Goal: Task Accomplishment & Management: Manage account settings

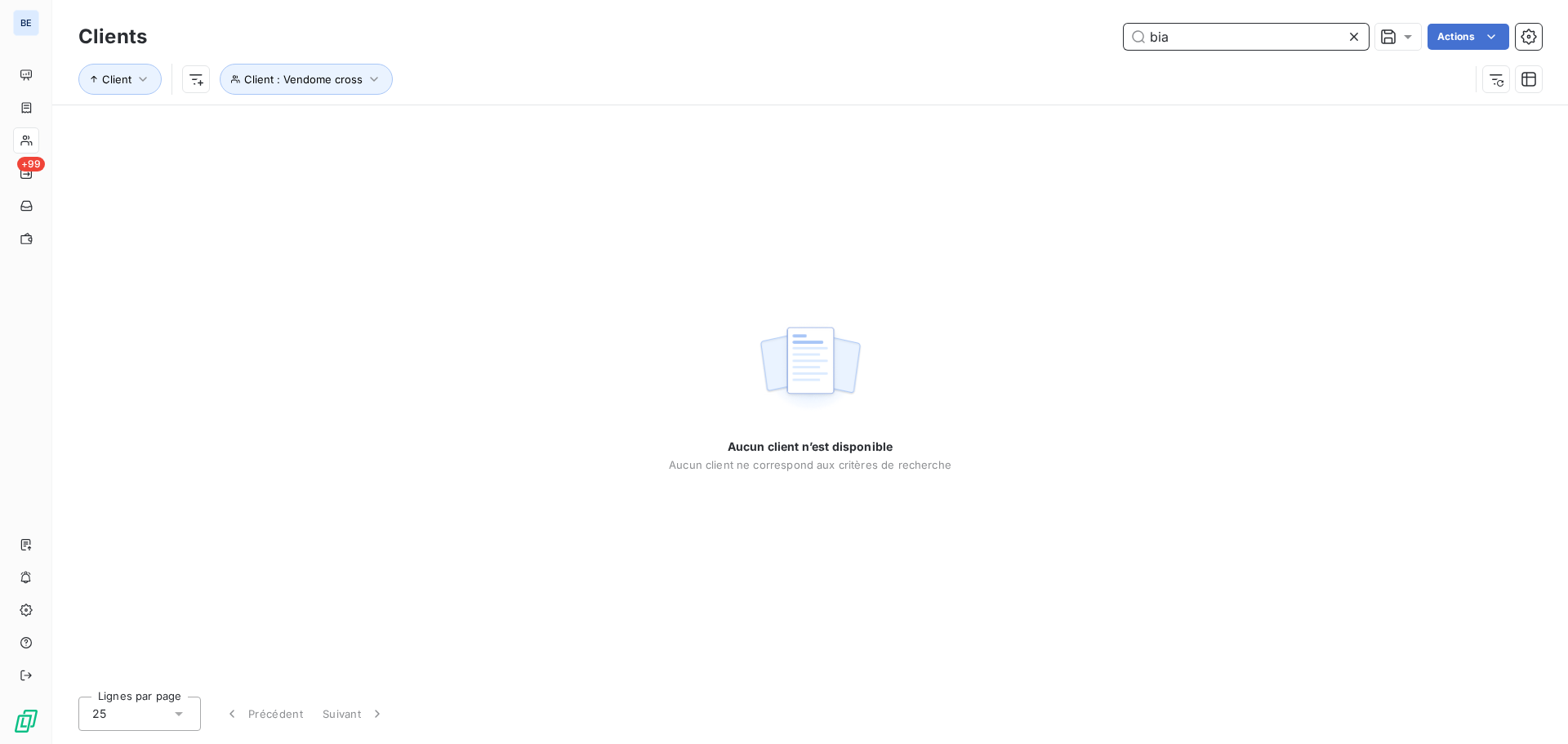
drag, startPoint x: 1189, startPoint y: 35, endPoint x: 1094, endPoint y: 32, distance: 95.0
click at [1094, 32] on div "bia Actions" at bounding box center [854, 36] width 1375 height 26
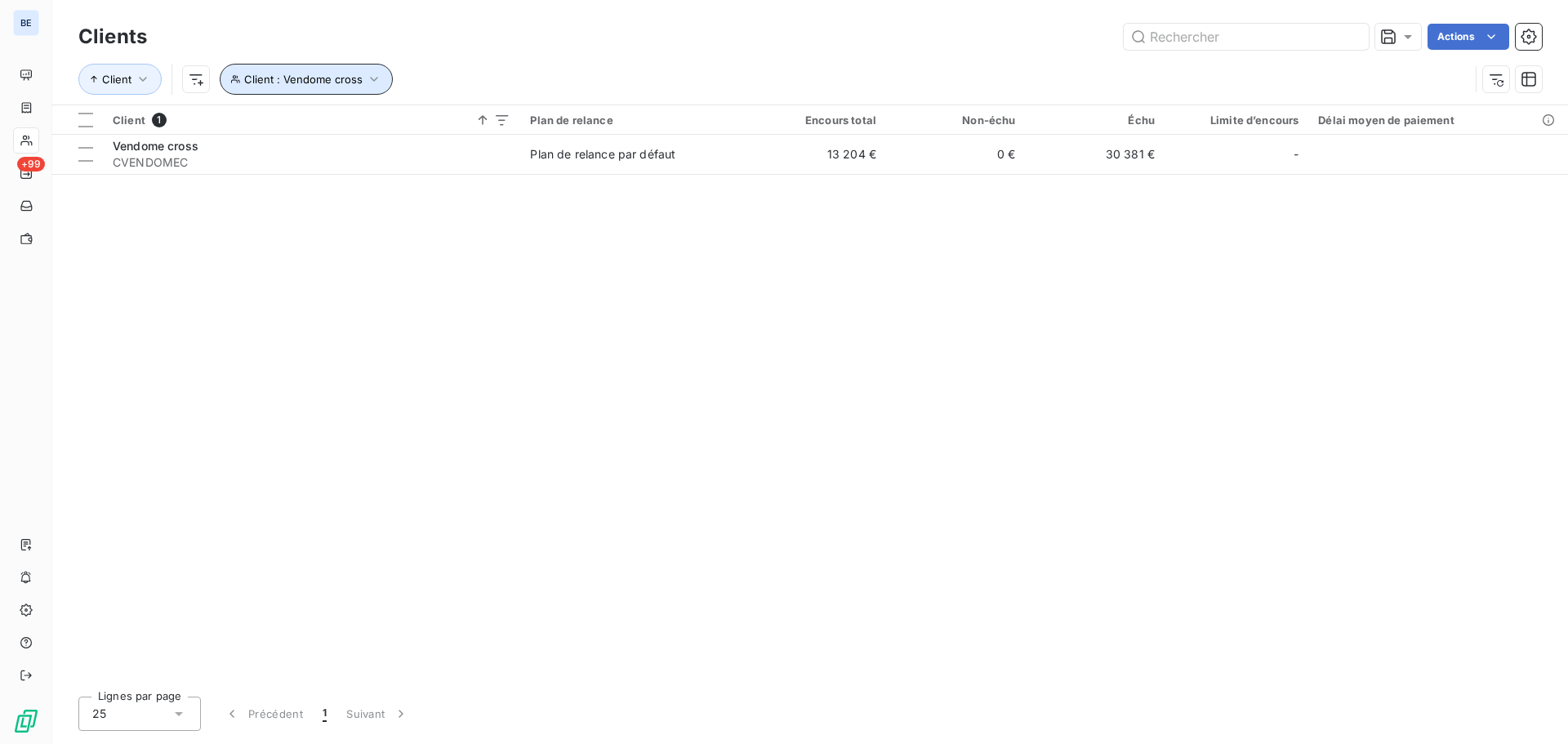
click at [360, 83] on button "Client : Vendome cross" at bounding box center [306, 79] width 173 height 31
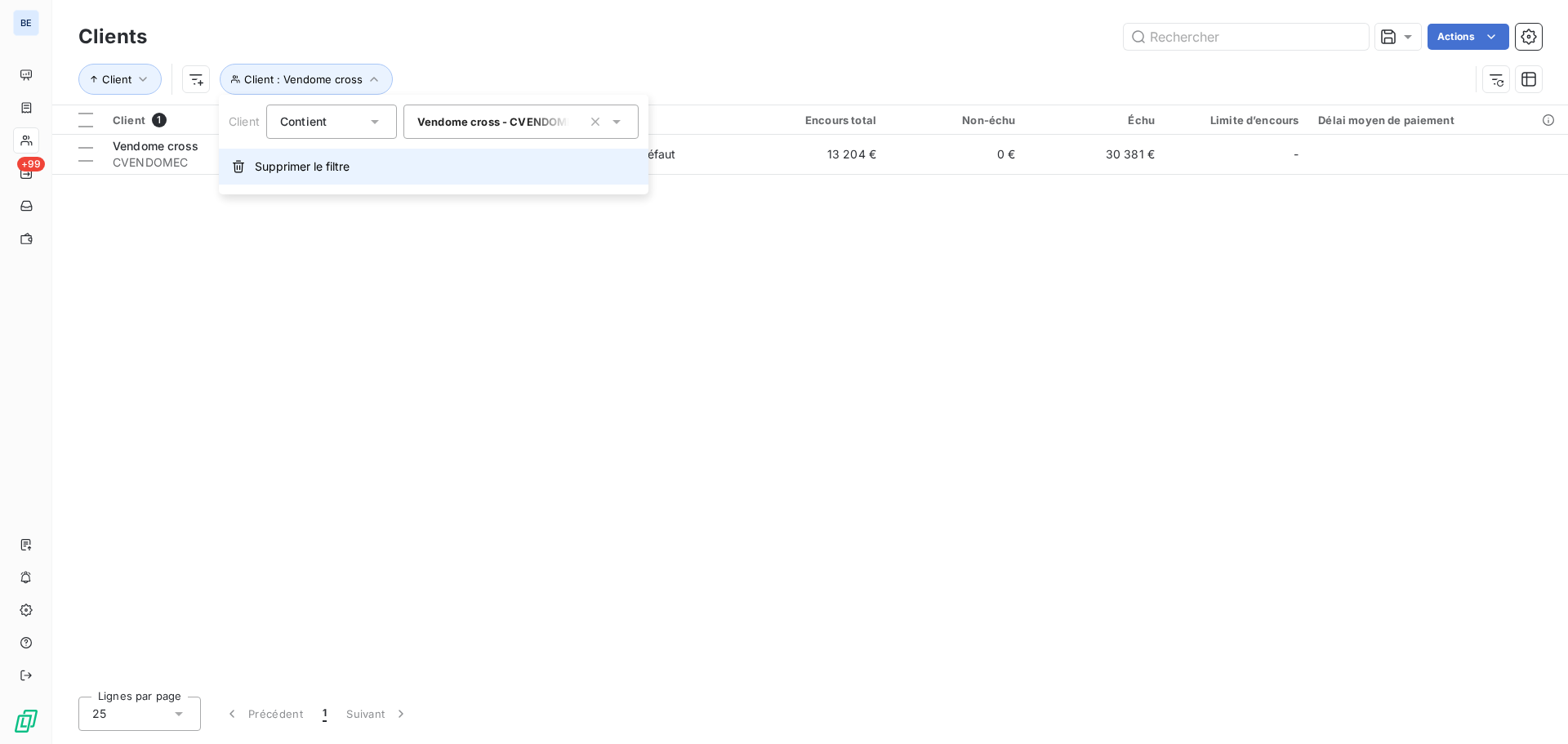
click at [295, 163] on span "Supprimer le filtre" at bounding box center [302, 166] width 94 height 16
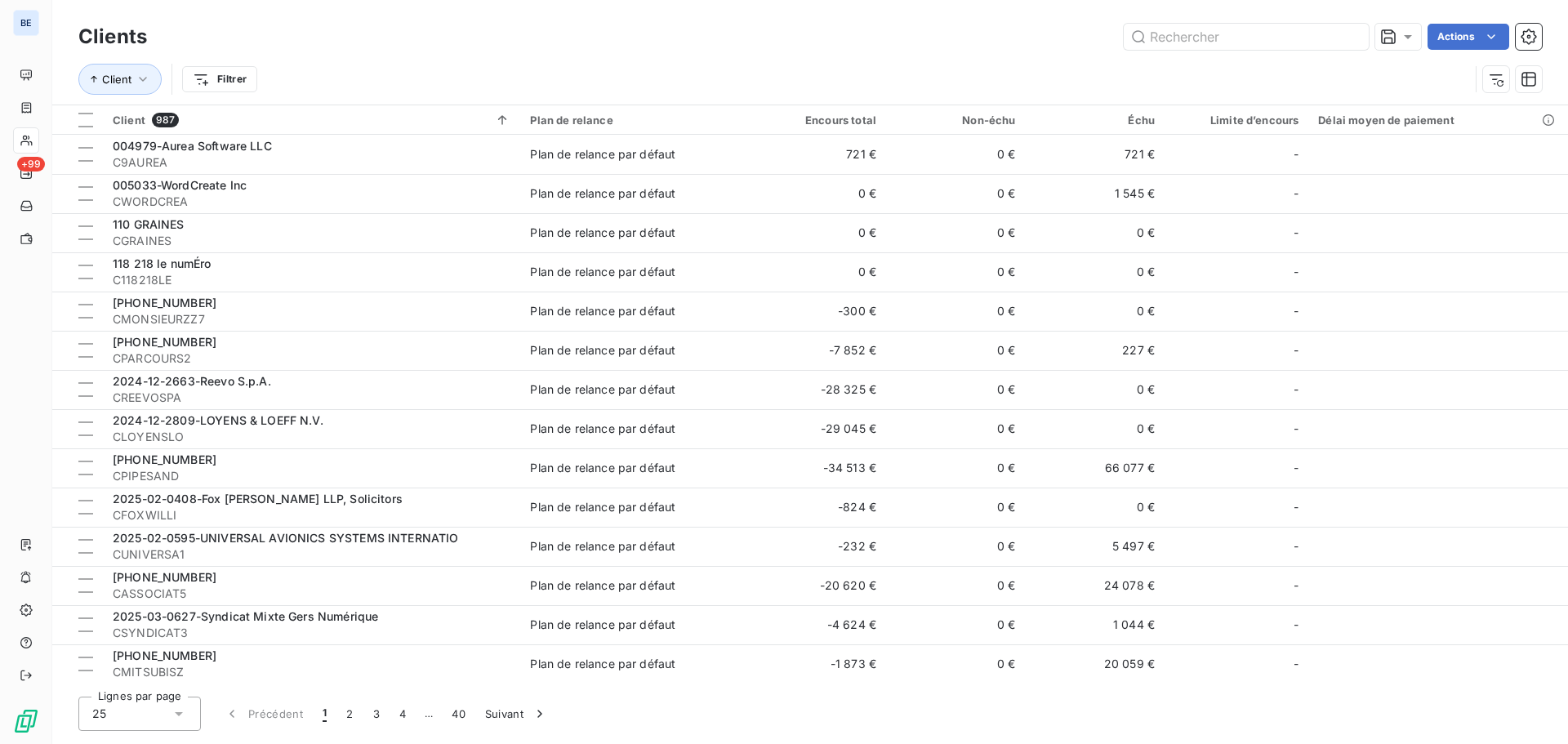
click at [905, 40] on div "Actions" at bounding box center [854, 36] width 1375 height 26
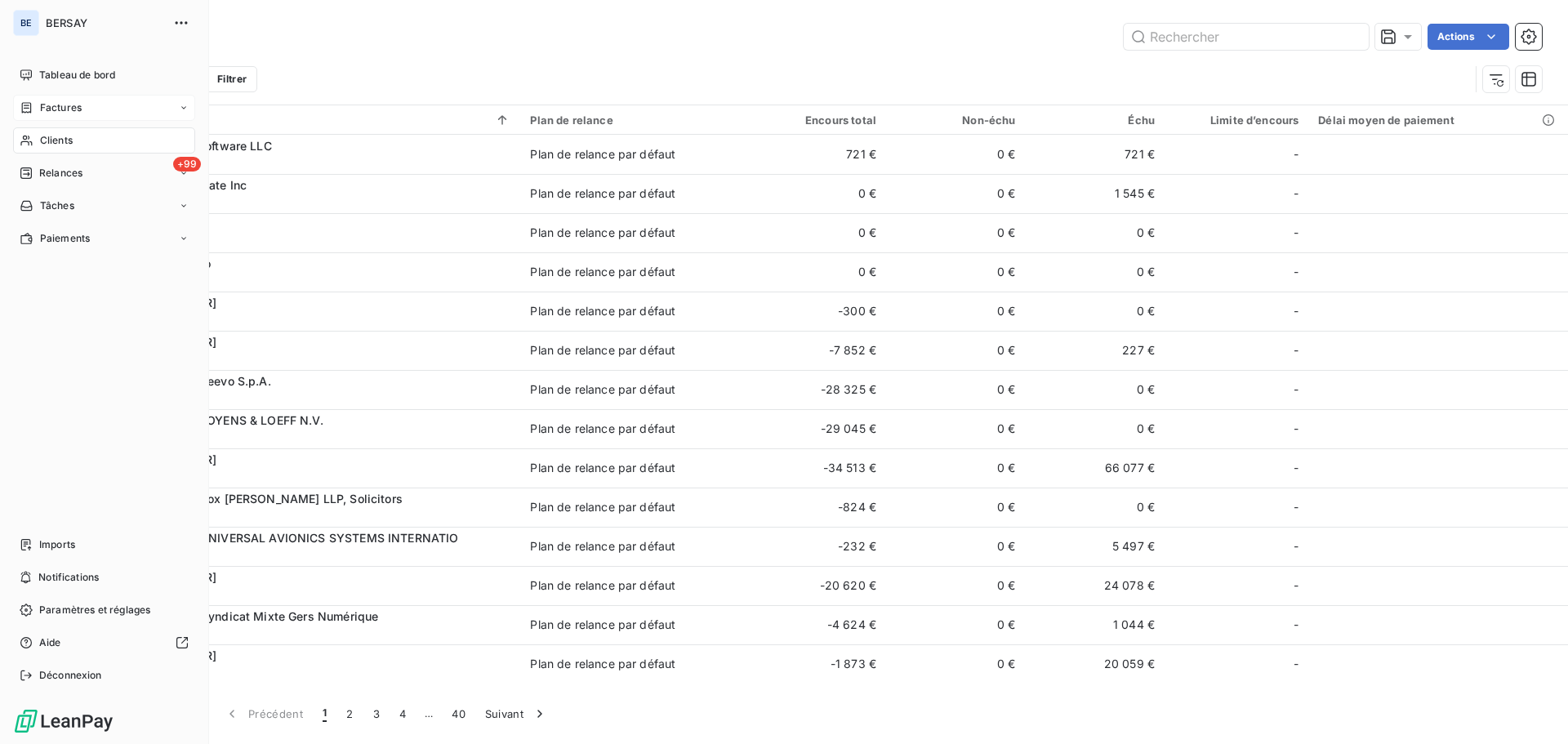
click at [54, 101] on span "Factures" at bounding box center [60, 107] width 41 height 14
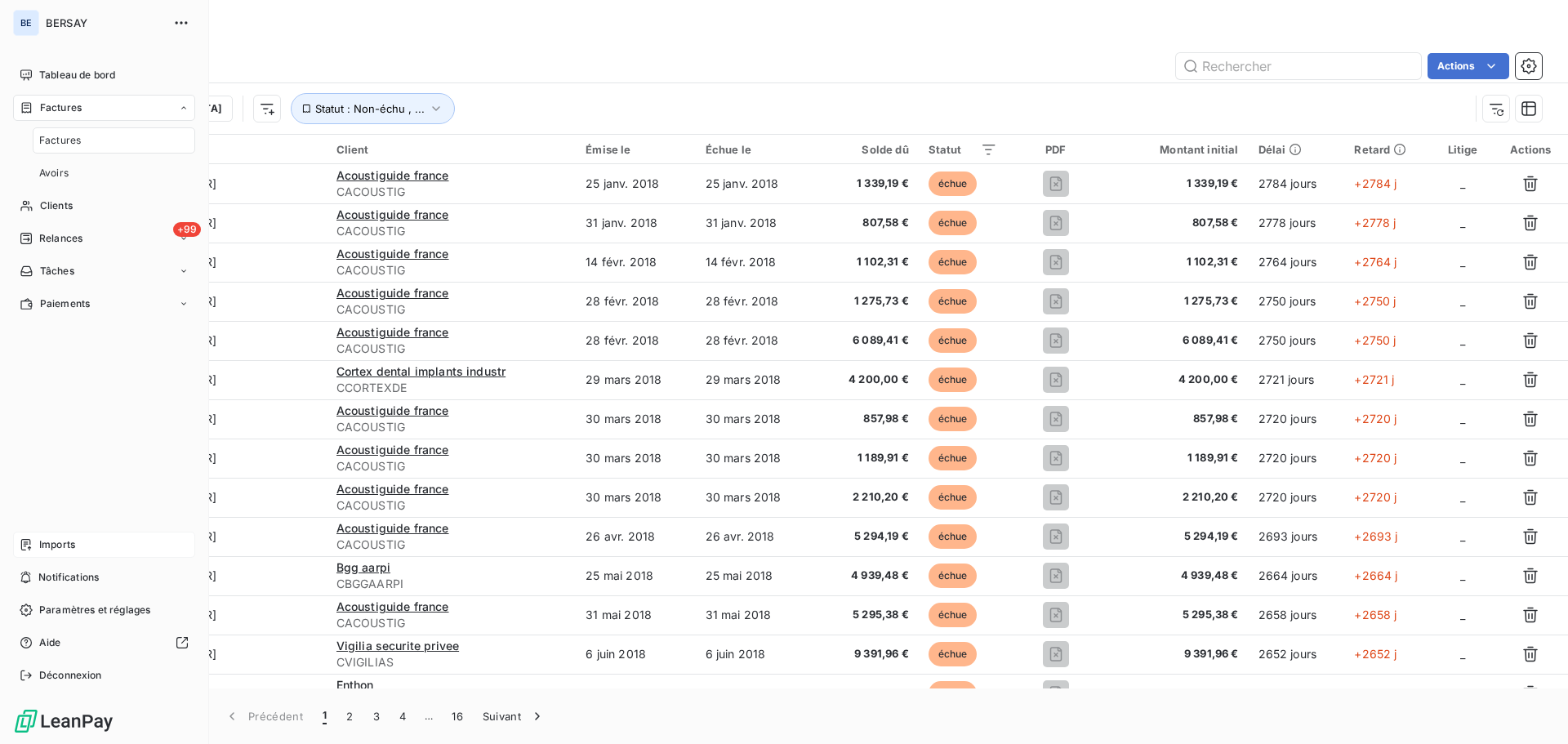
click at [69, 545] on span "Imports" at bounding box center [57, 544] width 36 height 14
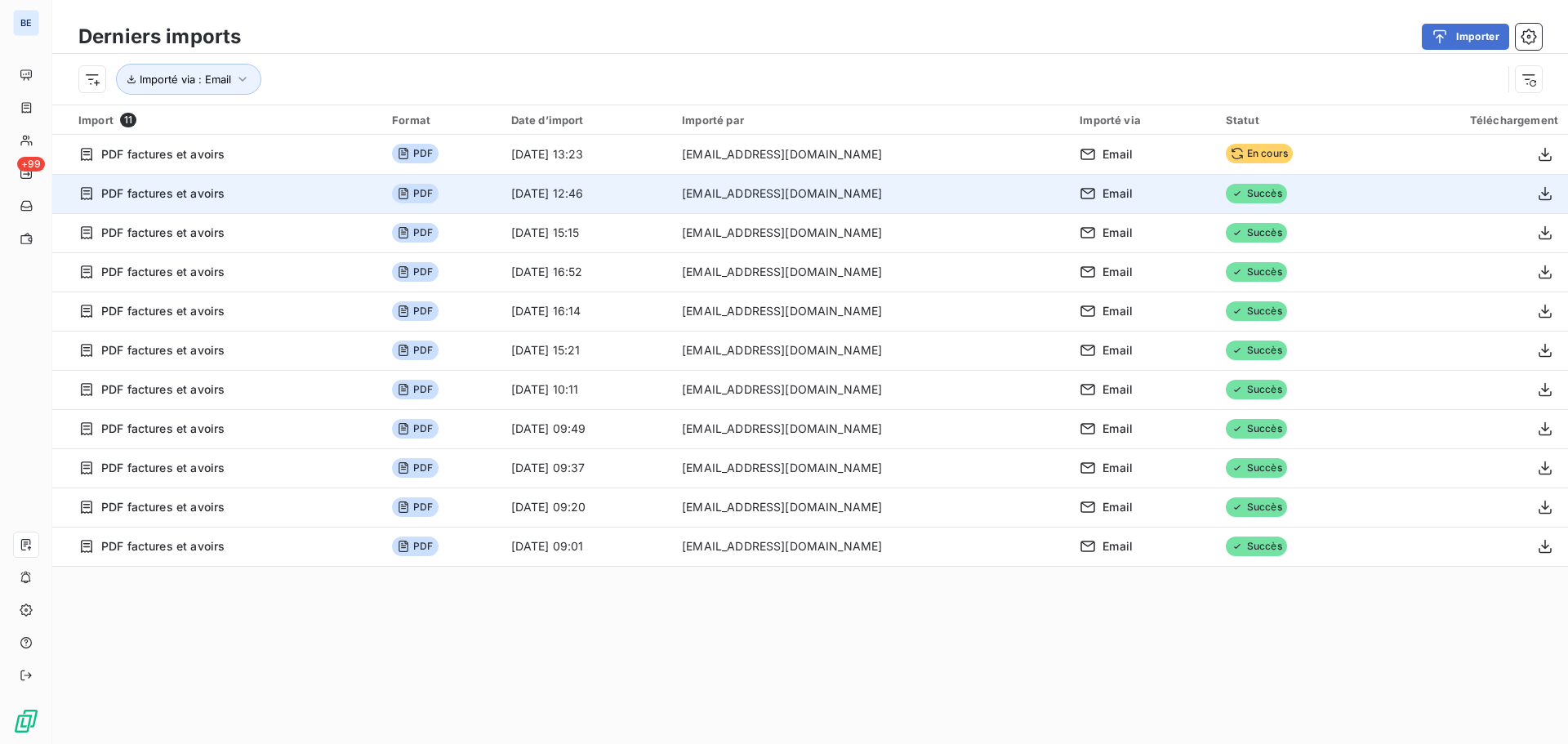
drag, startPoint x: 583, startPoint y: 193, endPoint x: 611, endPoint y: 193, distance: 28.0
click at [611, 193] on td "[DATE] 12:46" at bounding box center [587, 193] width 172 height 40
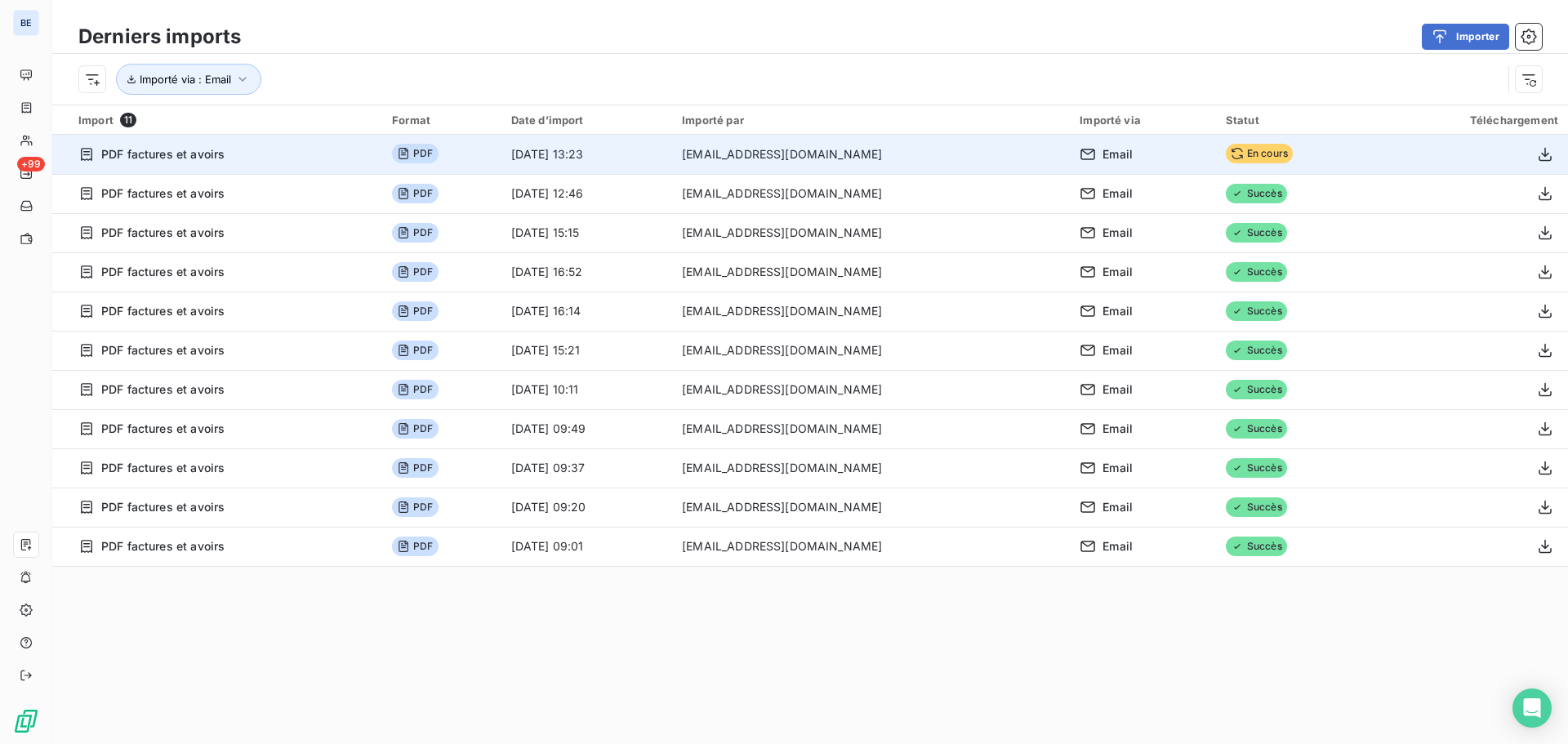
drag, startPoint x: 581, startPoint y: 154, endPoint x: 1078, endPoint y: 155, distance: 497.0
click at [673, 169] on td "[DATE] 13:23" at bounding box center [587, 154] width 172 height 40
click at [633, 163] on td "[DATE] 13:23" at bounding box center [587, 154] width 172 height 40
drag, startPoint x: 608, startPoint y: 151, endPoint x: 330, endPoint y: 158, distance: 278.1
click at [484, 153] on tr "PDF factures et avoirs PDF 9 sept. 2025, 13:23 mesfactures_bersay@leanpay.fr Em…" at bounding box center [810, 154] width 1516 height 40
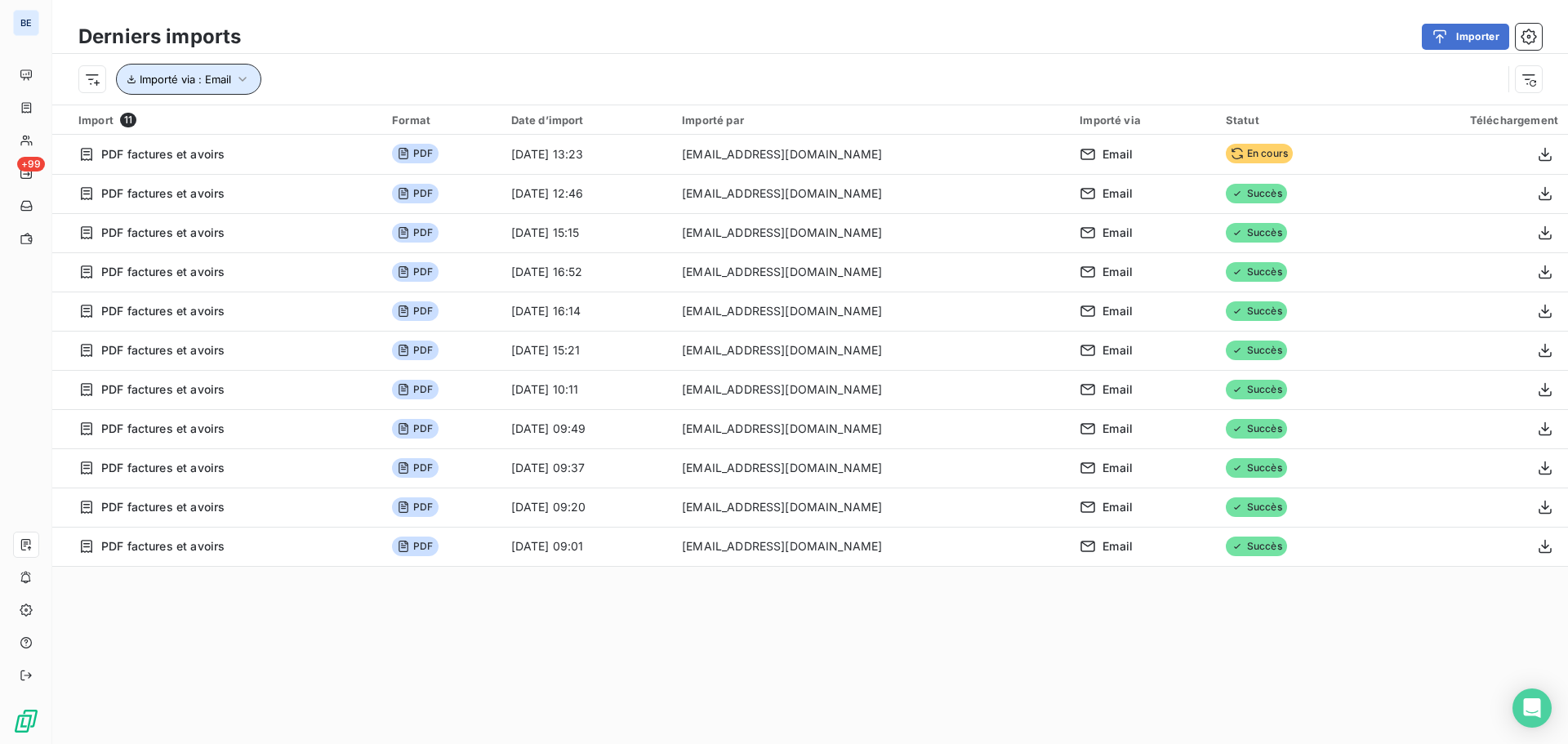
click at [234, 83] on icon "button" at bounding box center [242, 78] width 16 height 16
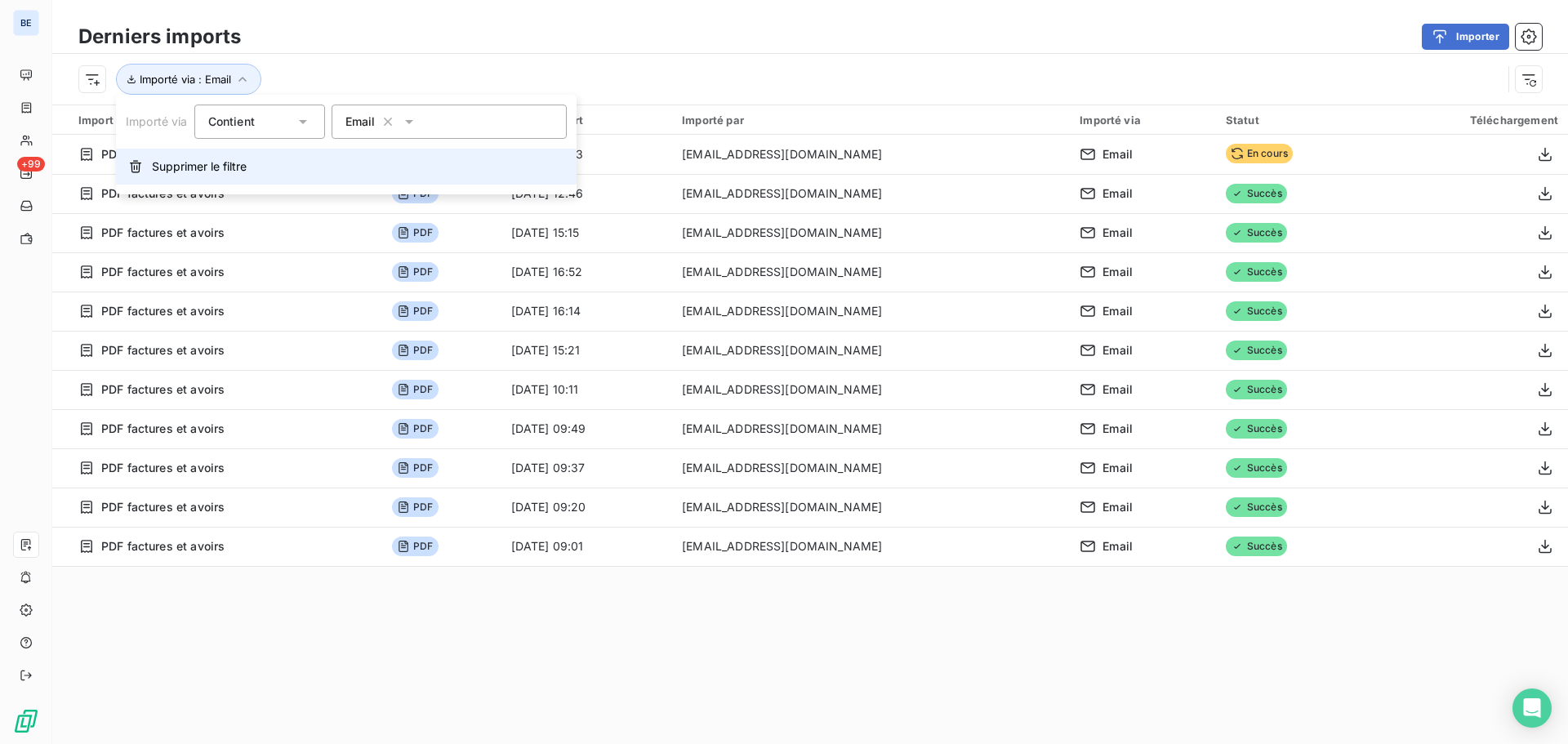
click at [212, 163] on span "Supprimer le filtre" at bounding box center [199, 166] width 94 height 16
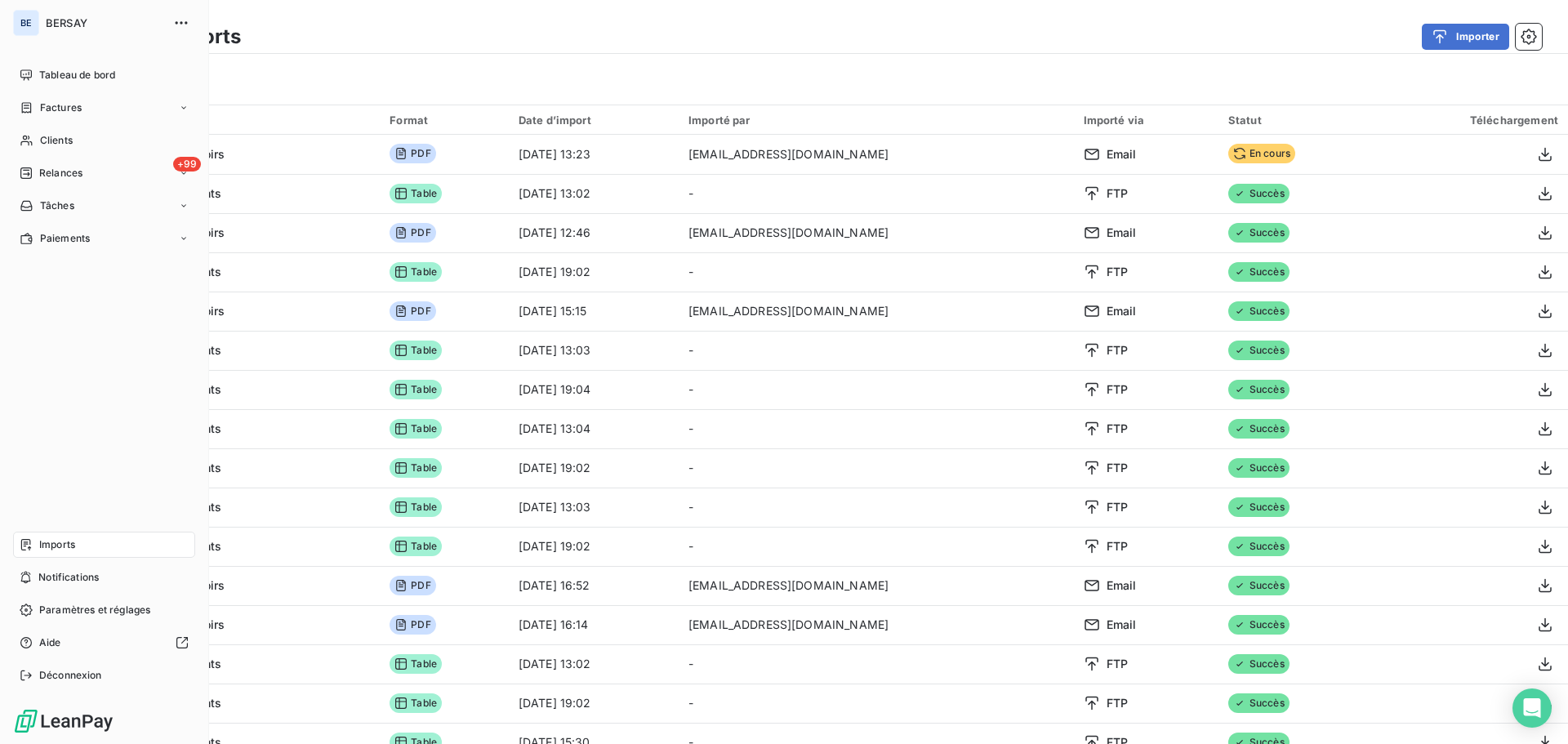
click at [50, 546] on span "Imports" at bounding box center [57, 544] width 36 height 14
click at [83, 543] on div "Imports" at bounding box center [104, 544] width 182 height 26
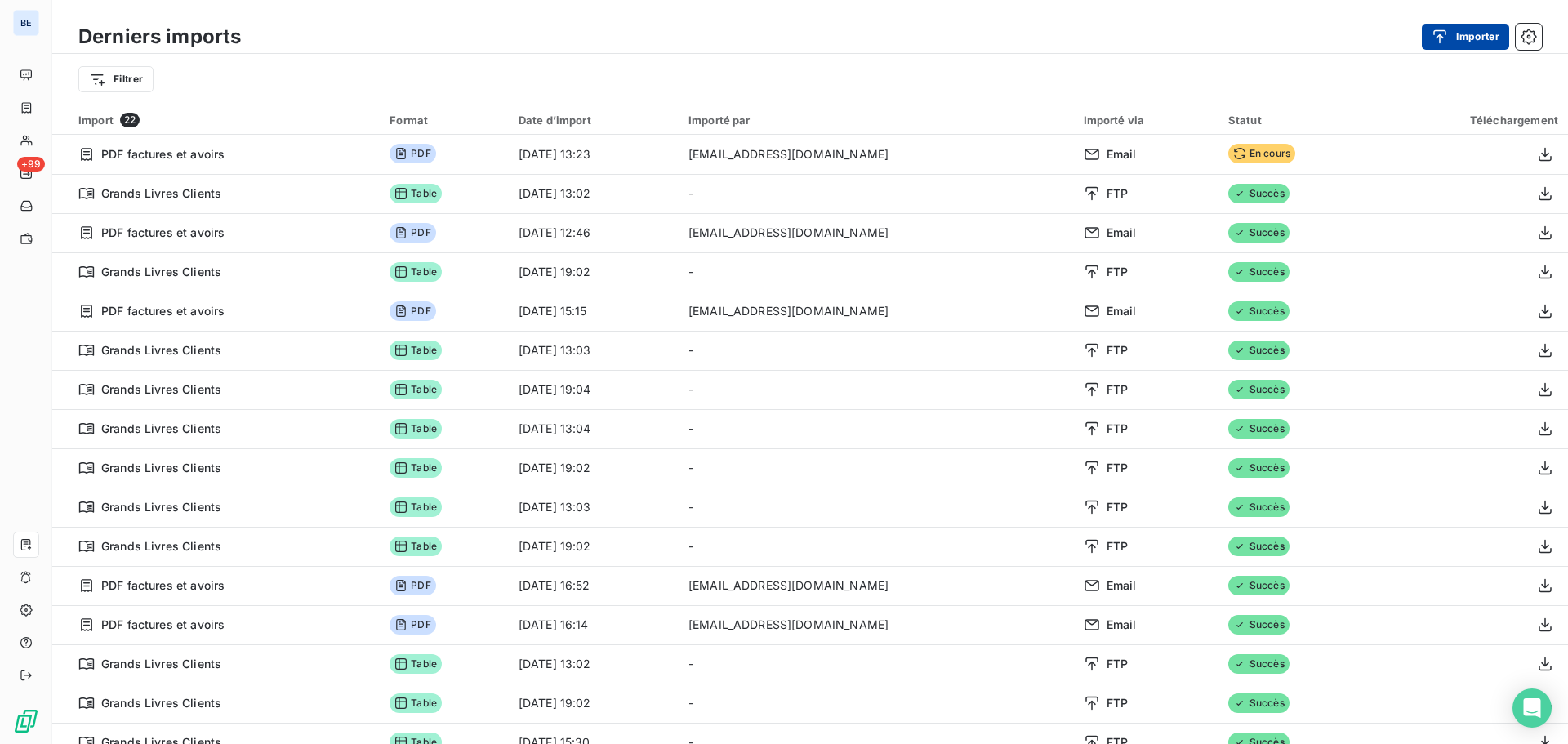
click at [1477, 38] on button "Importer" at bounding box center [1465, 36] width 88 height 26
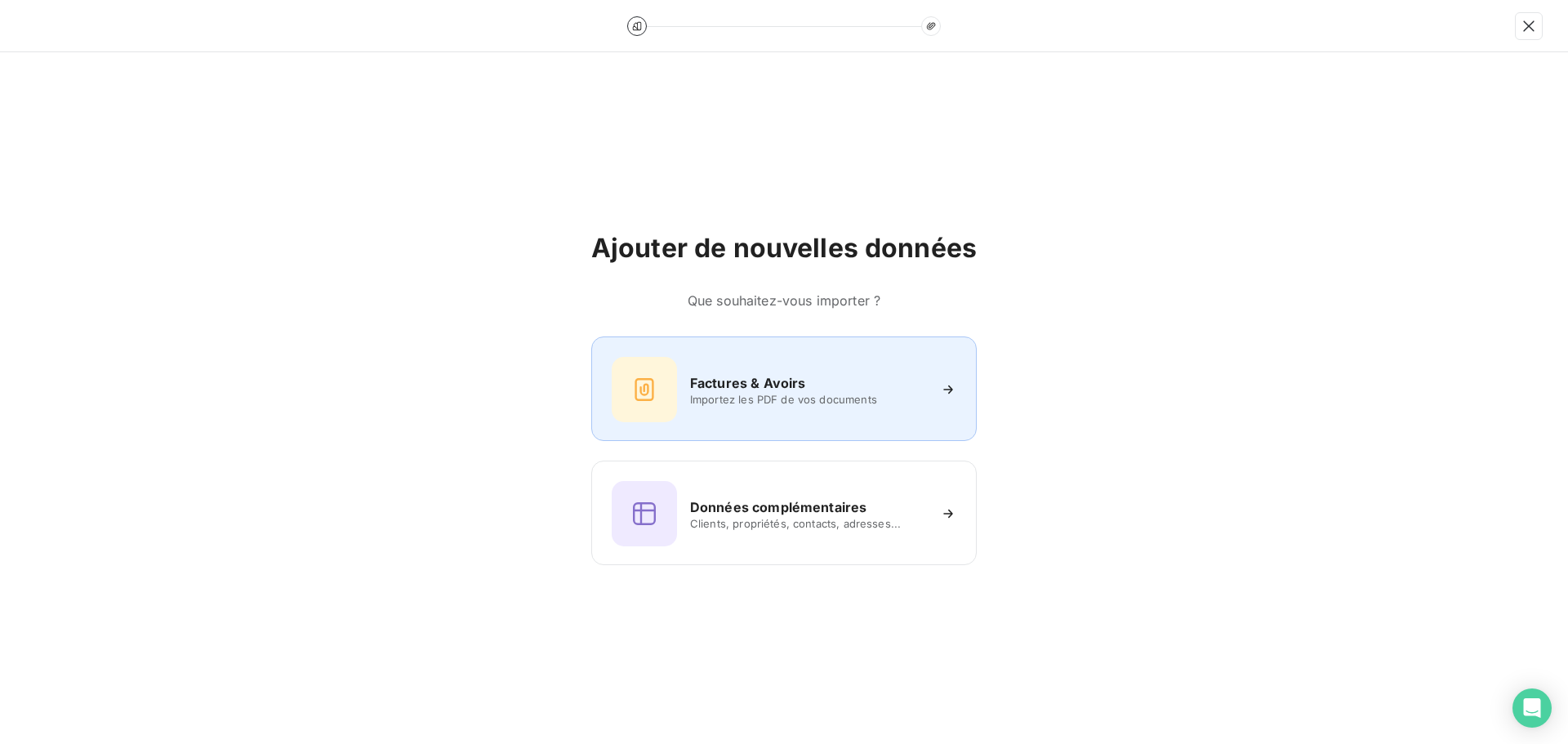
click at [775, 384] on h6 "Factures & Avoirs" at bounding box center [748, 383] width 116 height 19
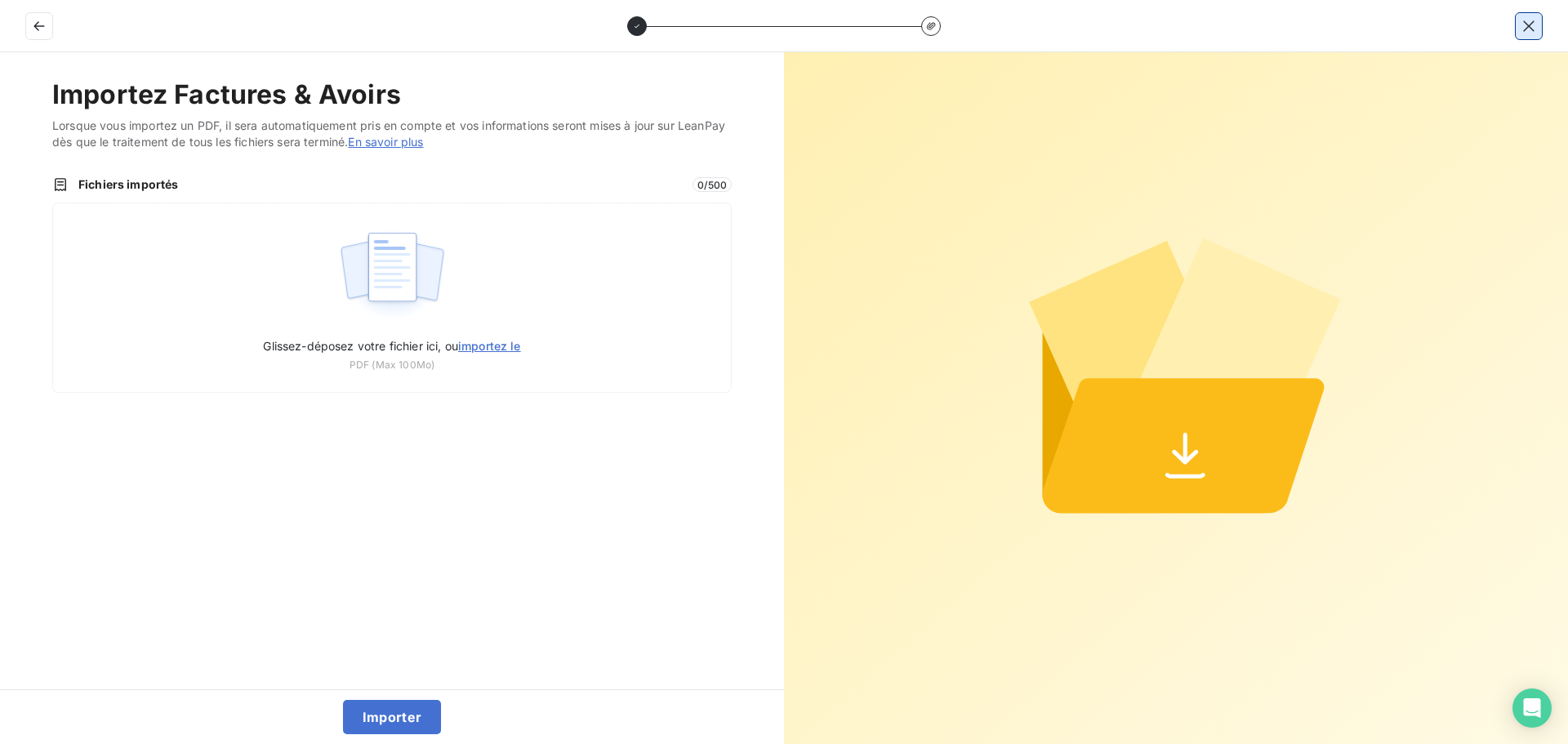
click at [1527, 24] on icon "button" at bounding box center [1528, 25] width 16 height 16
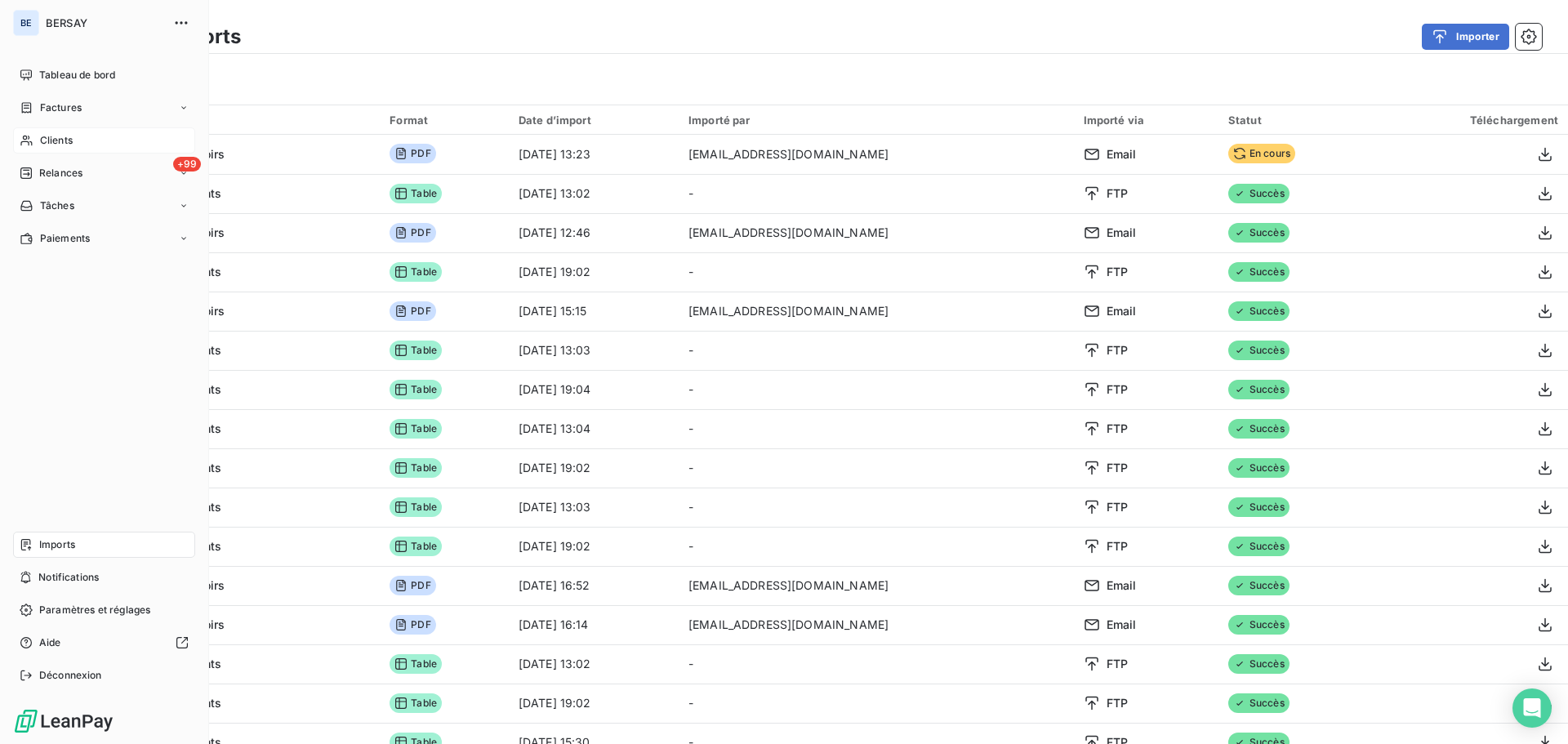
click at [72, 139] on span "Clients" at bounding box center [56, 140] width 33 height 14
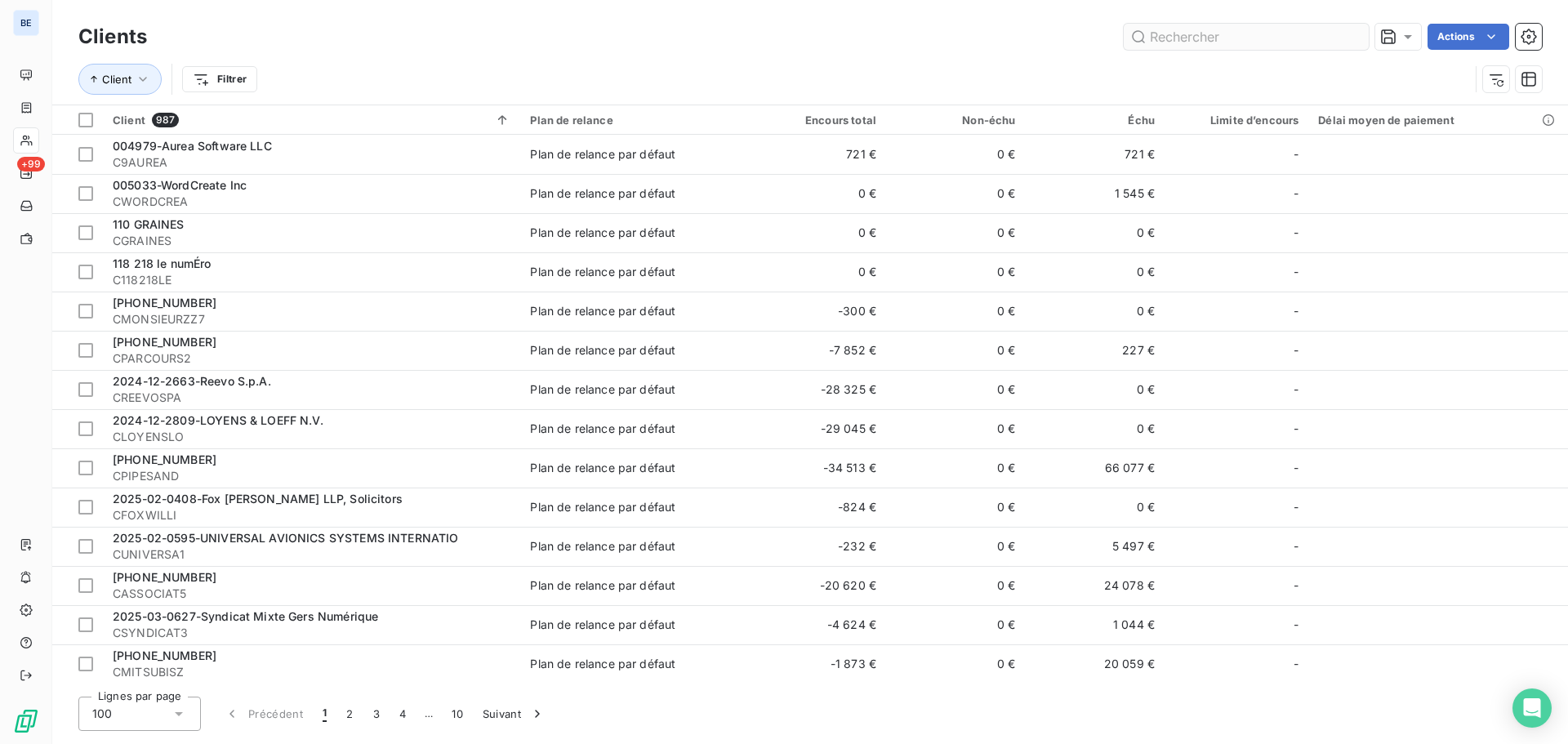
click at [1234, 40] on input "text" at bounding box center [1245, 36] width 245 height 26
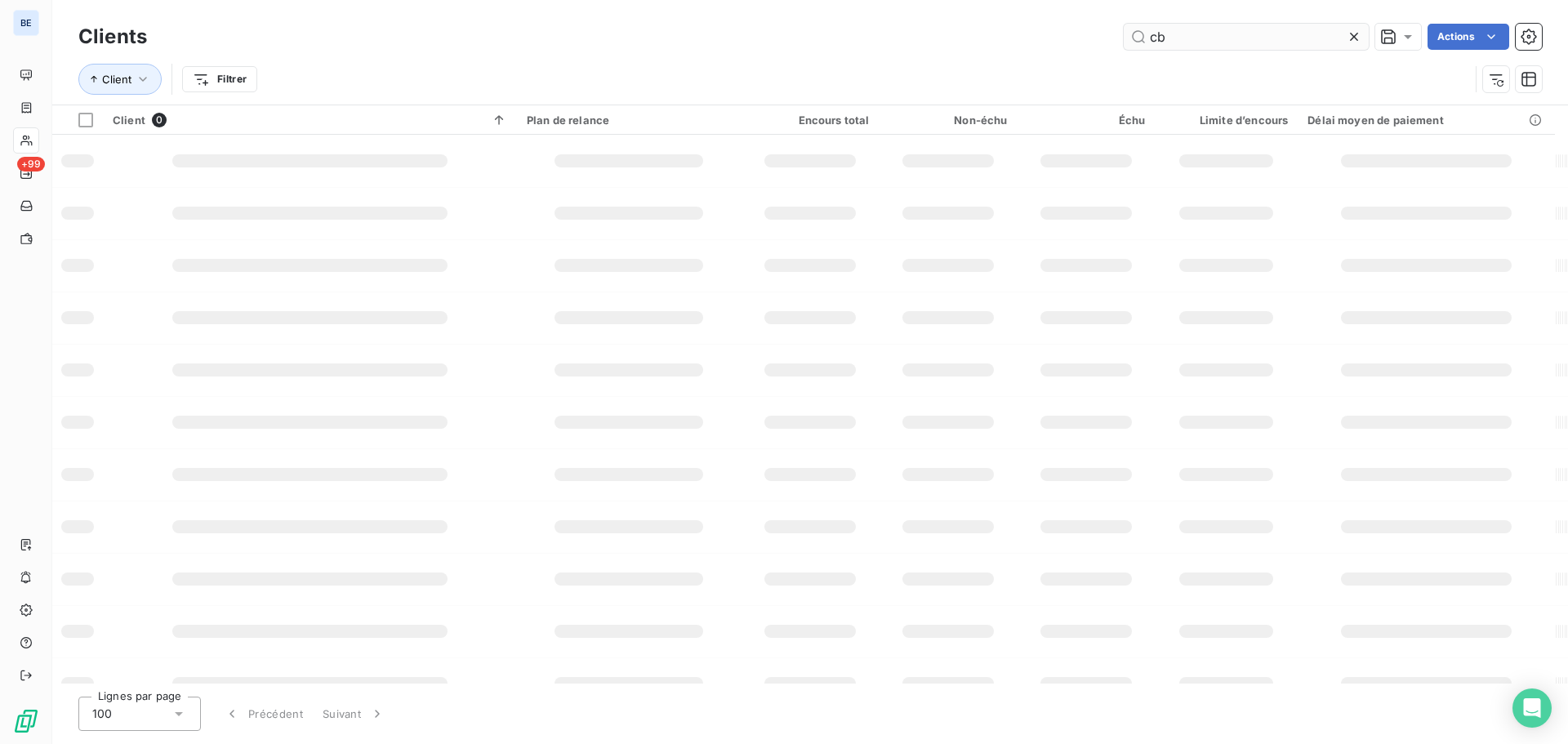
type input "c"
type input "b"
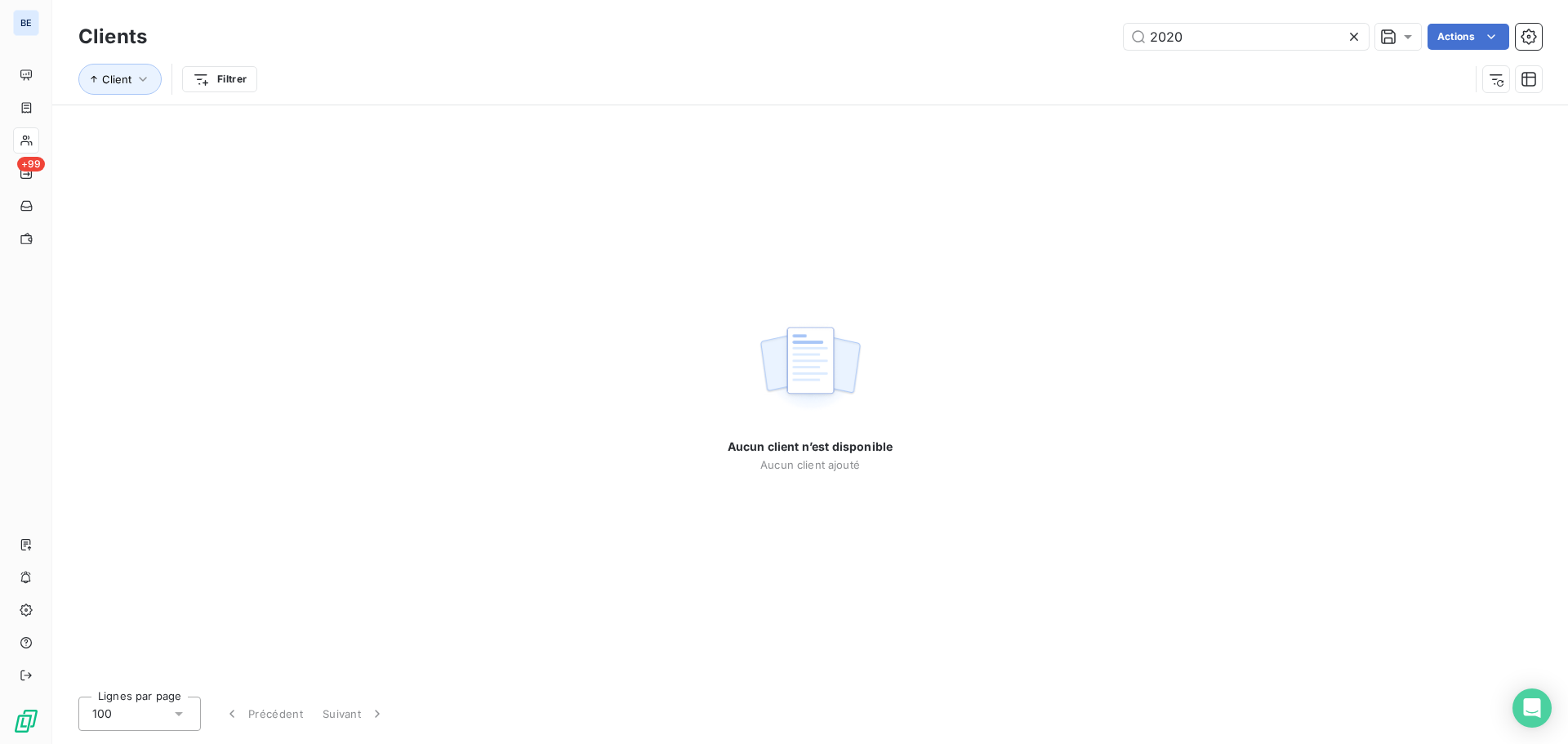
type input "2020"
click at [1346, 40] on icon at bounding box center [1353, 36] width 16 height 16
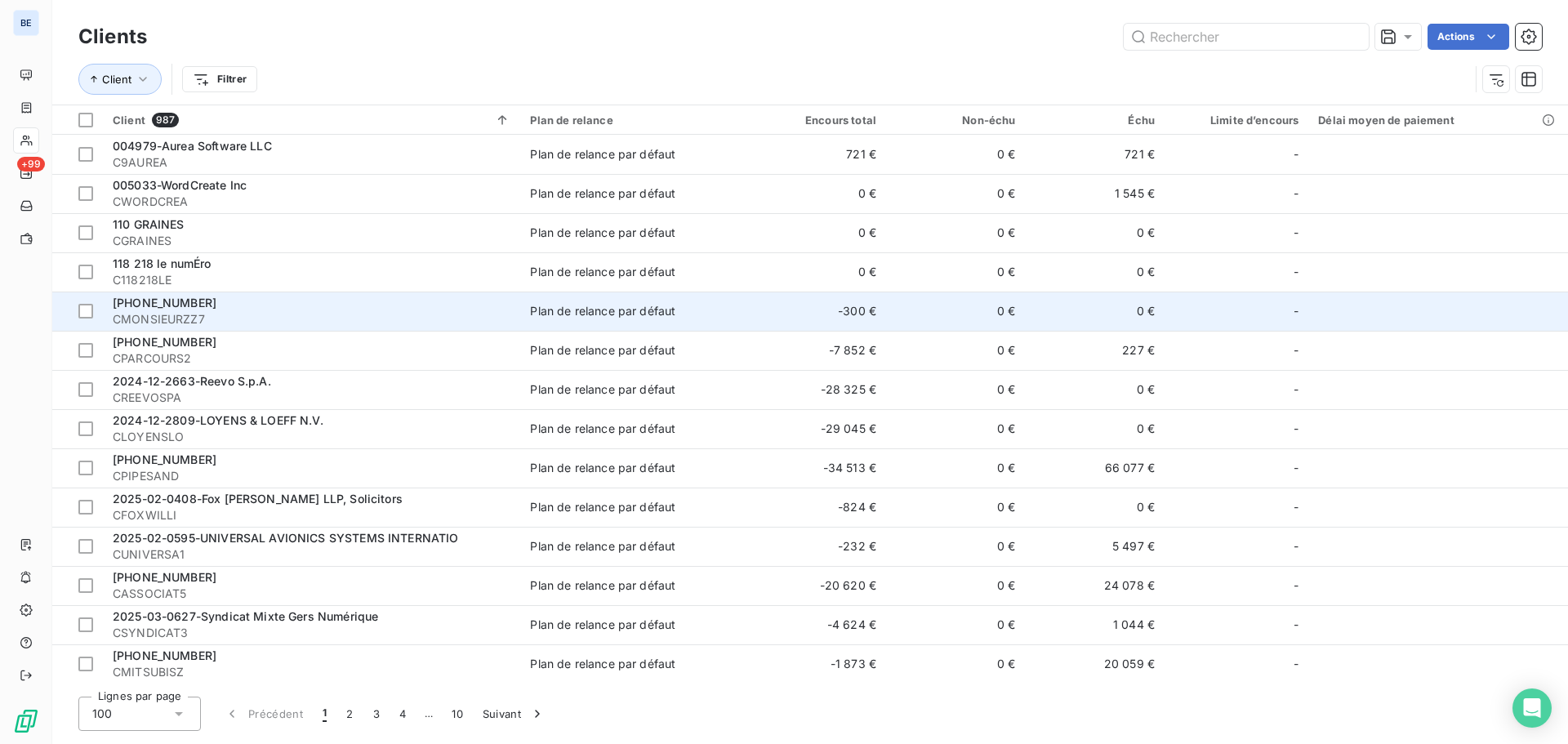
click at [200, 318] on span "CMONSIEURZZ7" at bounding box center [312, 318] width 398 height 16
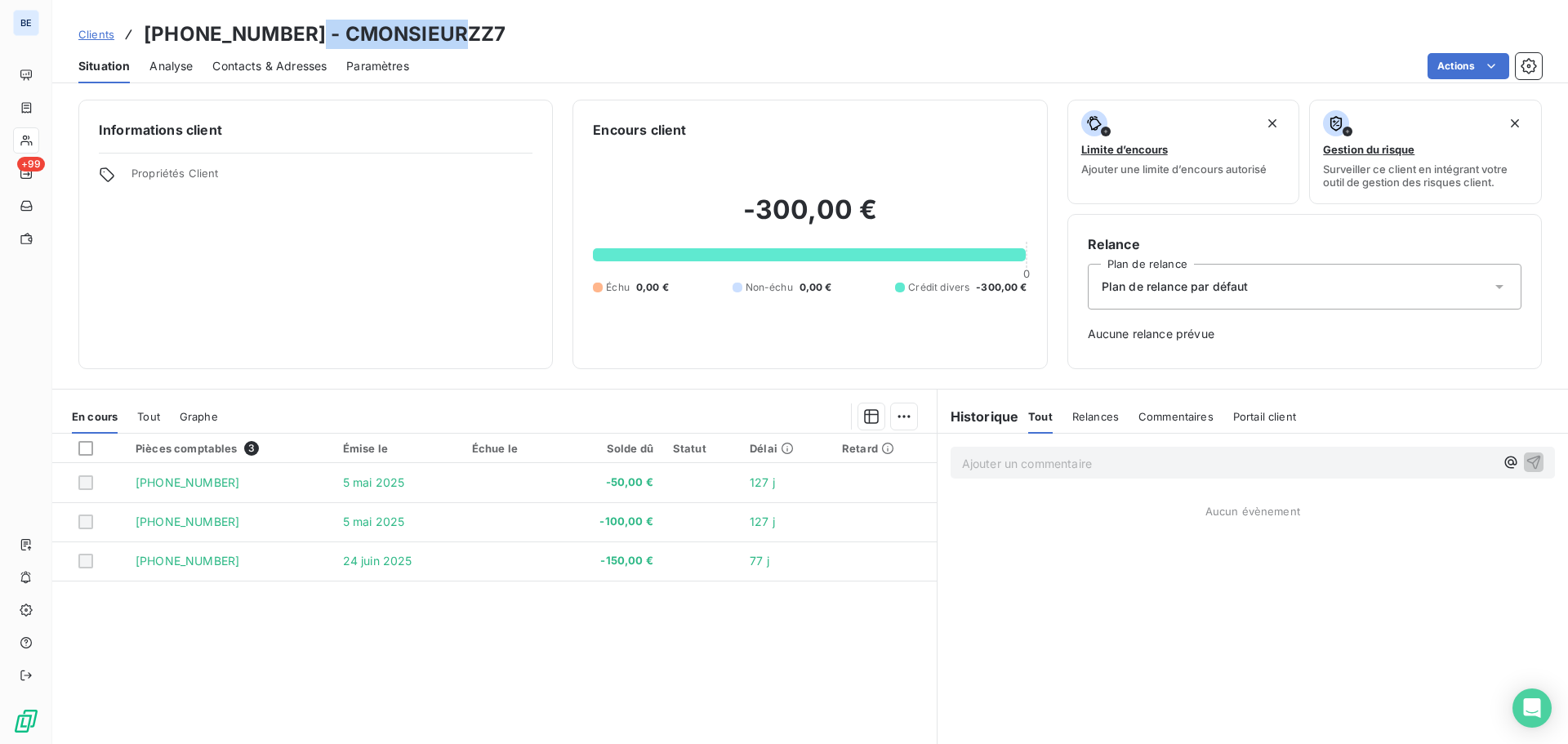
drag, startPoint x: 293, startPoint y: 29, endPoint x: 522, endPoint y: 26, distance: 229.0
click at [522, 26] on div "Clients 2018-01-092 - CMONSIEURZZ7" at bounding box center [810, 34] width 1516 height 29
click at [439, 48] on div "Clients 2018-01-092 - CMONSIEURZZ7 Situation Analyse Contacts & Adresses Paramè…" at bounding box center [810, 41] width 1516 height 83
click at [460, 32] on div "Clients 2018-01-092 - CMONSIEURZZ7" at bounding box center [810, 34] width 1516 height 29
drag, startPoint x: 739, startPoint y: 215, endPoint x: 891, endPoint y: 212, distance: 152.0
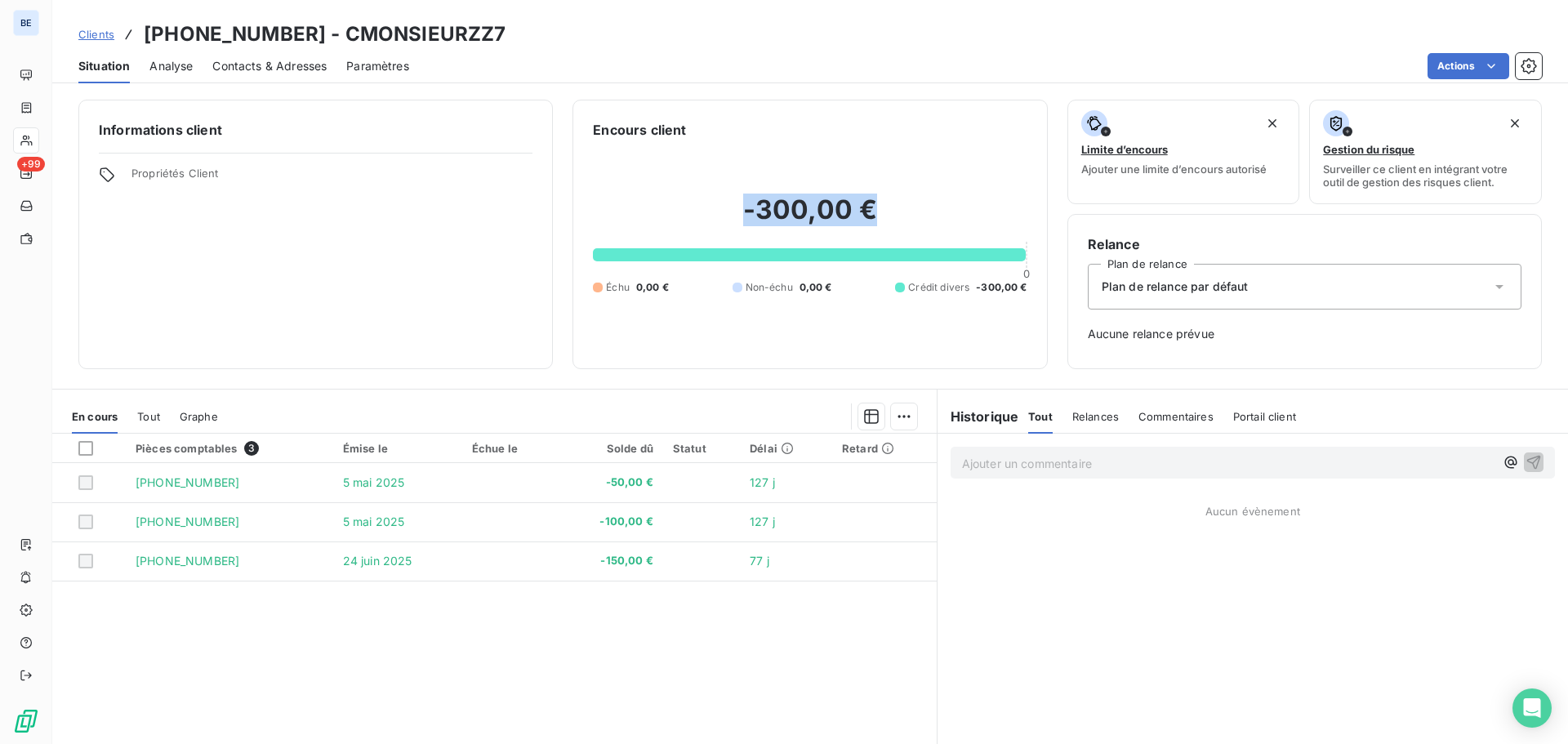
click at [891, 212] on h2 "-300,00 €" at bounding box center [810, 218] width 434 height 49
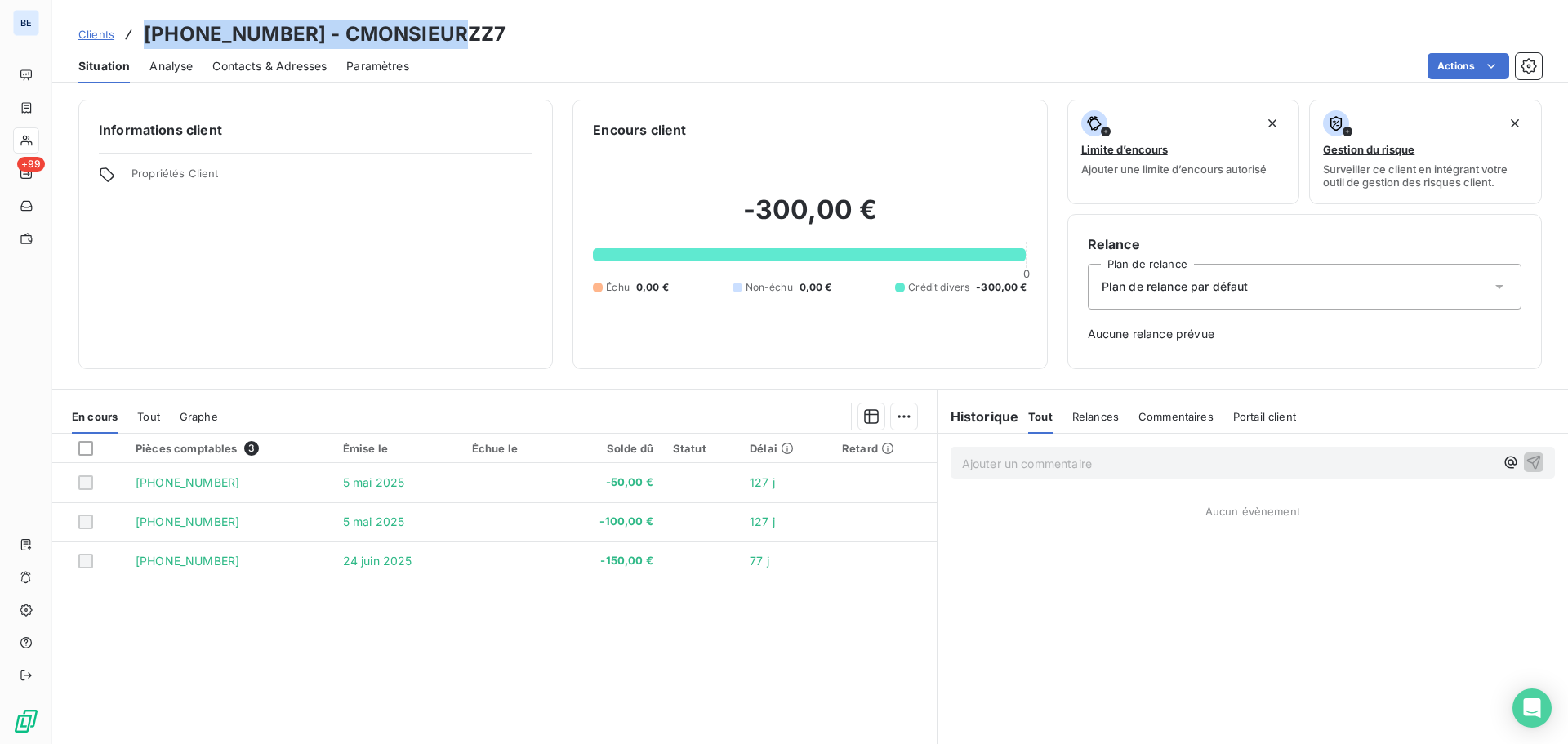
drag, startPoint x: 145, startPoint y: 35, endPoint x: 523, endPoint y: 24, distance: 378.2
click at [523, 24] on div "Clients 2018-01-092 - CMONSIEURZZ7" at bounding box center [810, 34] width 1516 height 29
click at [511, 32] on div "Clients 2018-01-092 - CMONSIEURZZ7" at bounding box center [810, 34] width 1516 height 29
drag, startPoint x: 409, startPoint y: 36, endPoint x: 292, endPoint y: 36, distance: 117.0
click at [292, 36] on h3 "2018-01-092 - CMONSIEURZZ7" at bounding box center [324, 34] width 361 height 29
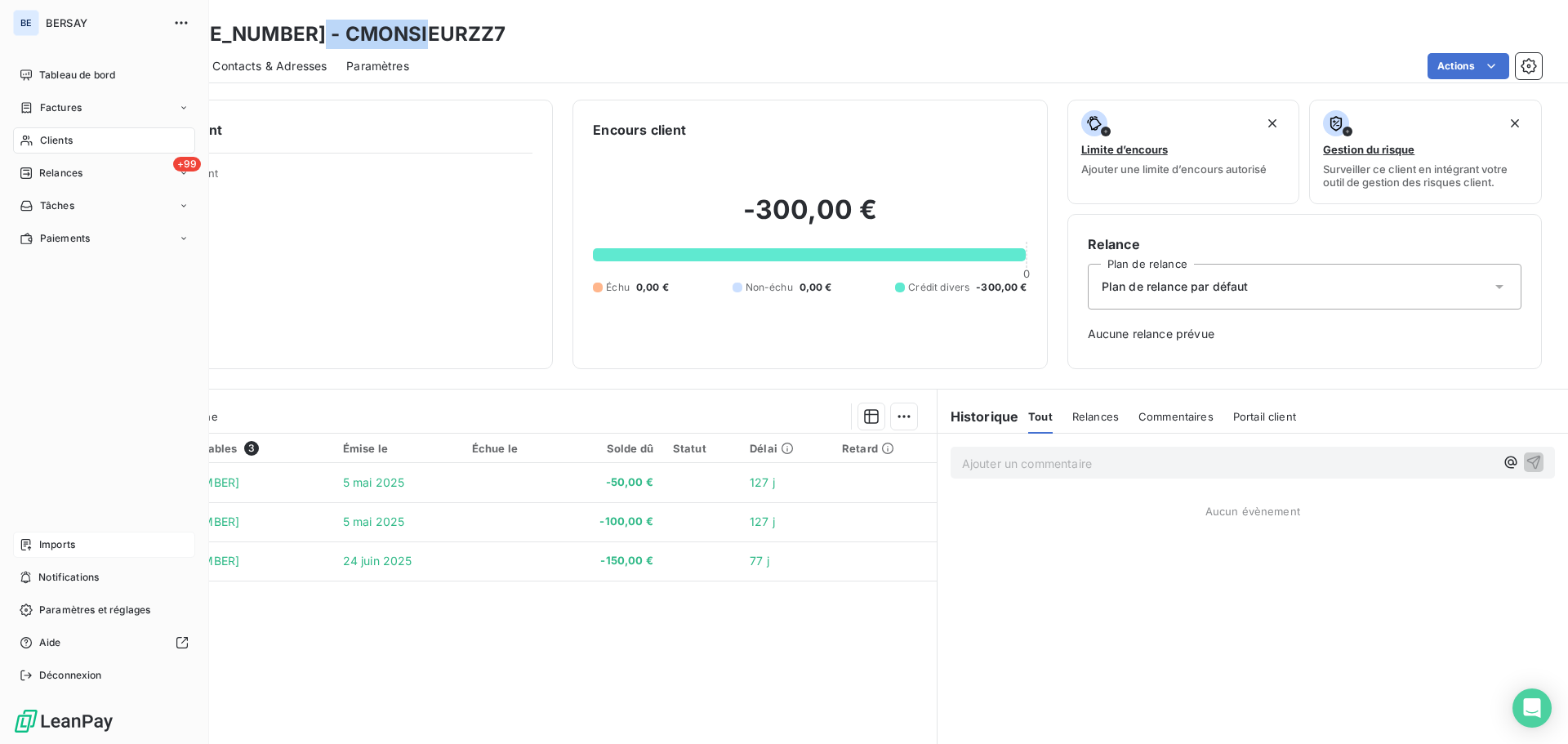
click at [62, 542] on span "Imports" at bounding box center [57, 544] width 36 height 14
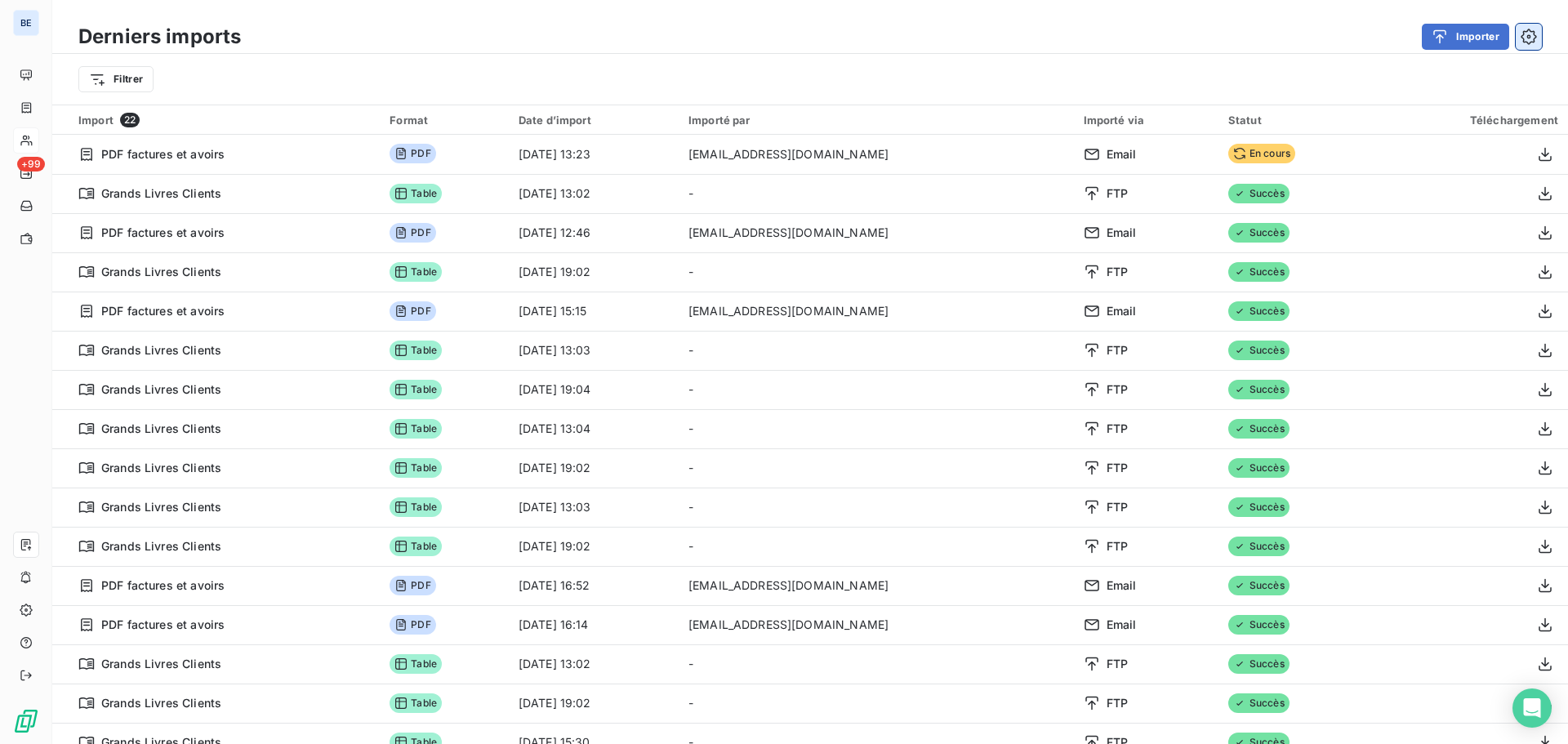
click at [1540, 35] on button "button" at bounding box center [1528, 36] width 26 height 26
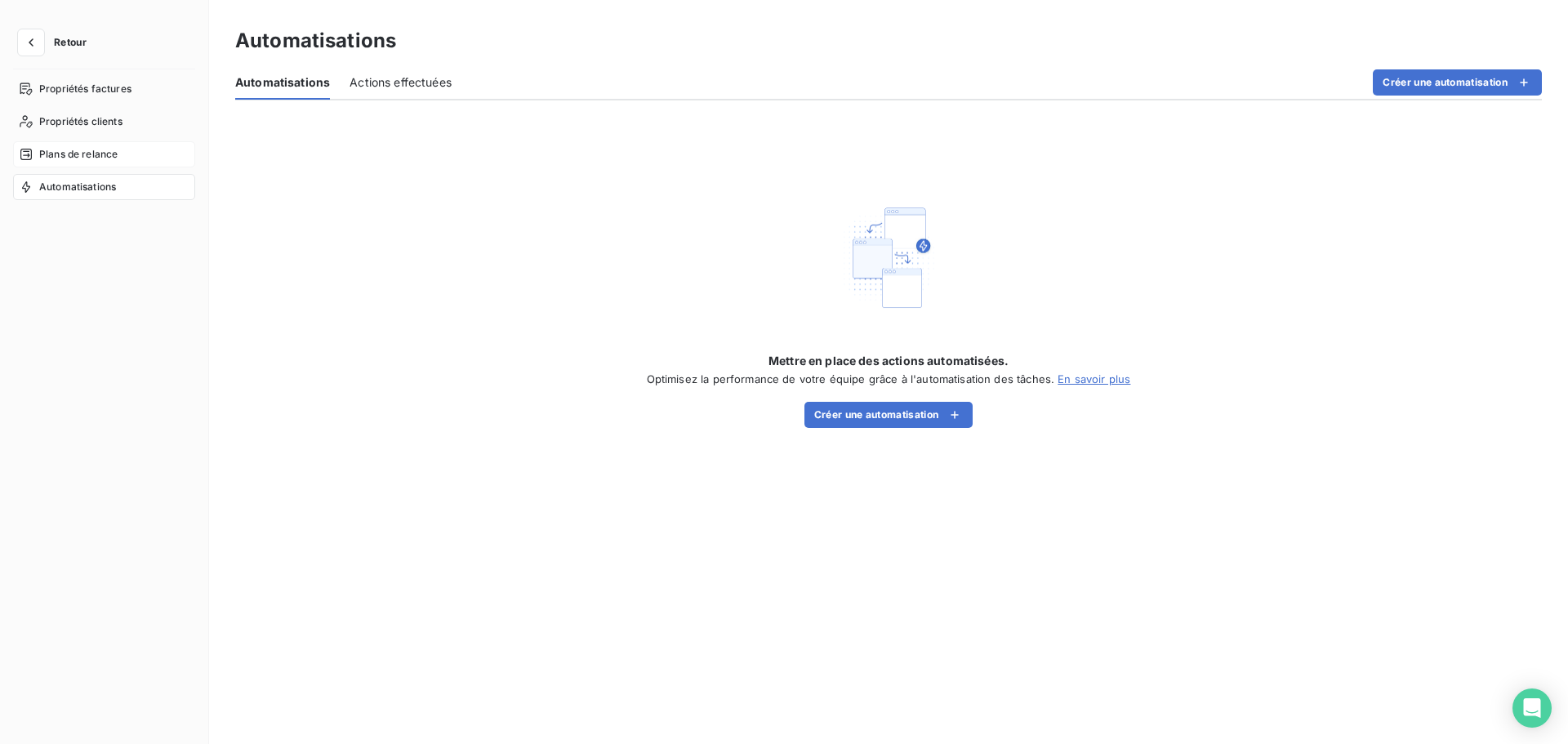
click at [90, 156] on span "Plans de relance" at bounding box center [78, 153] width 78 height 14
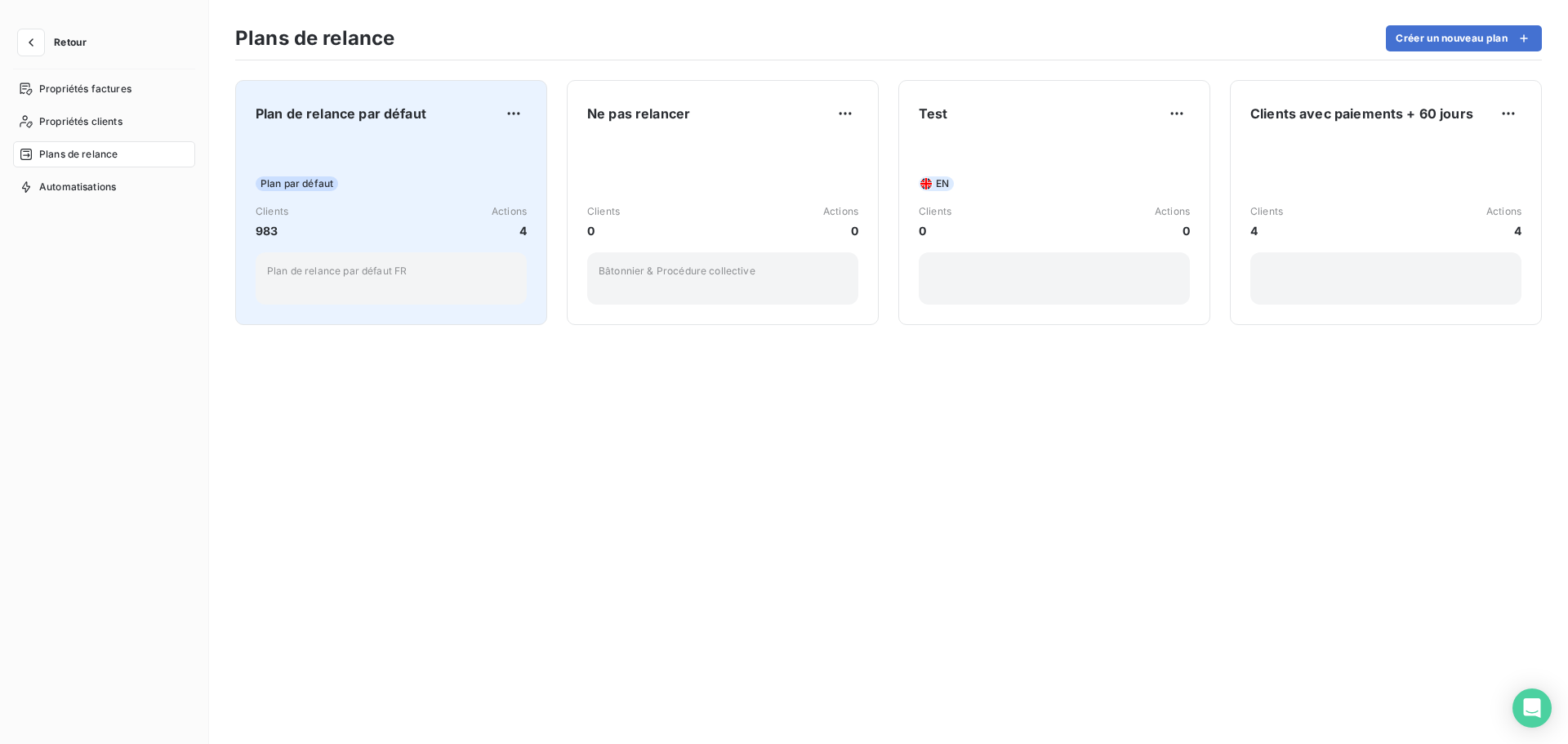
click at [384, 121] on span "Plan de relance par défaut" at bounding box center [340, 113] width 171 height 19
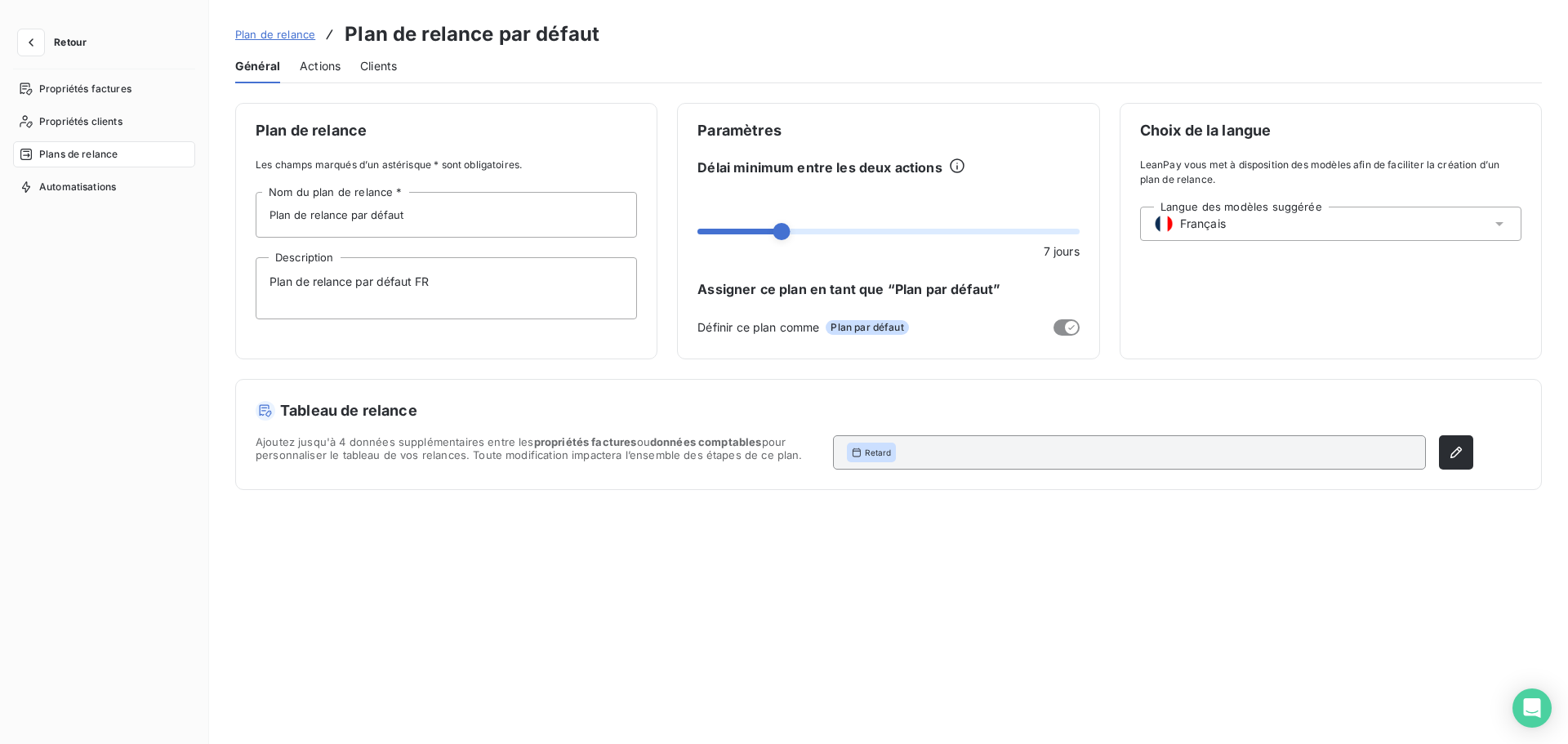
click at [318, 62] on span "Actions" at bounding box center [320, 66] width 40 height 16
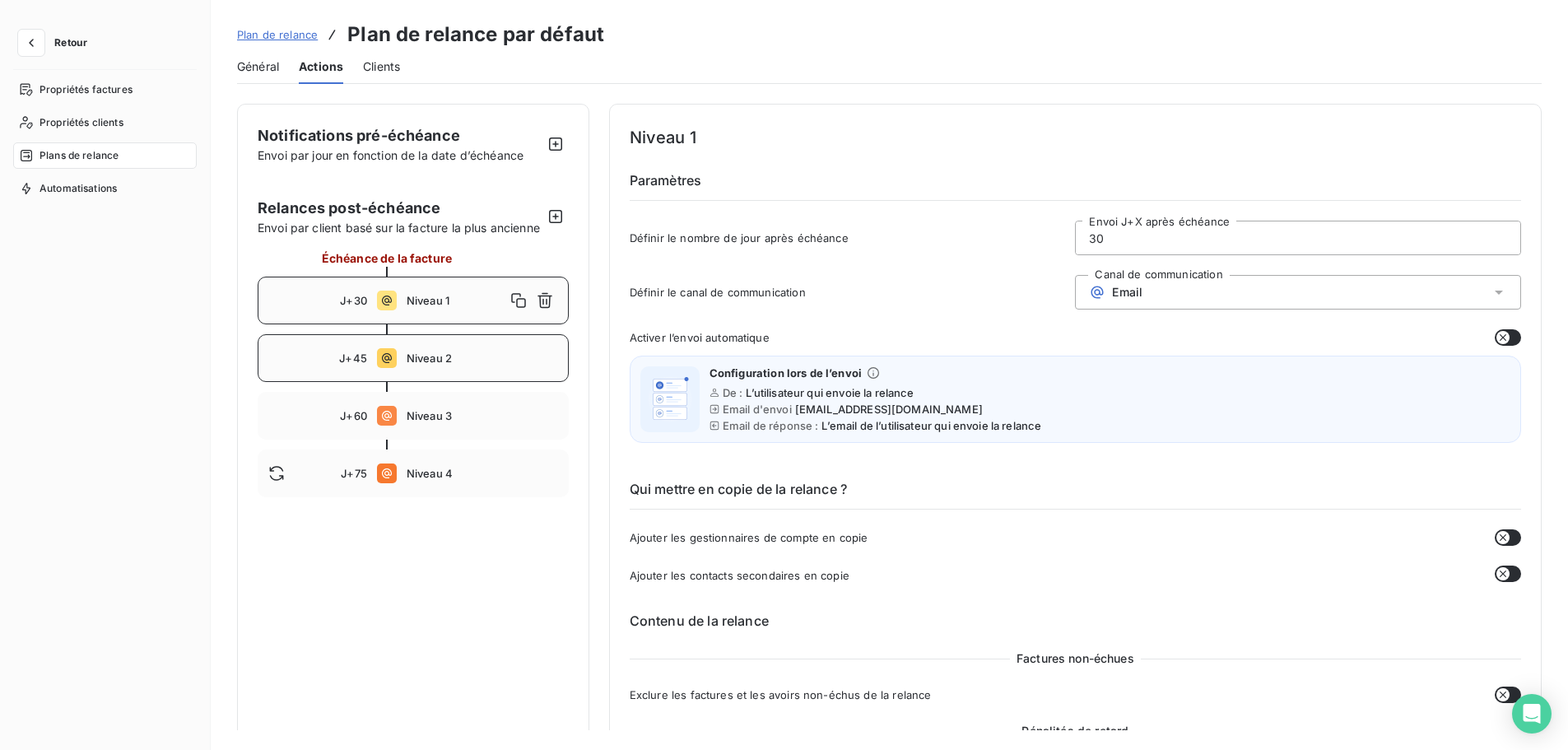
click at [446, 364] on span "Niveau 2" at bounding box center [482, 358] width 151 height 14
drag, startPoint x: 445, startPoint y: 425, endPoint x: 443, endPoint y: 488, distance: 63.0
click at [443, 427] on div "J+60 Niveau 3" at bounding box center [413, 415] width 311 height 48
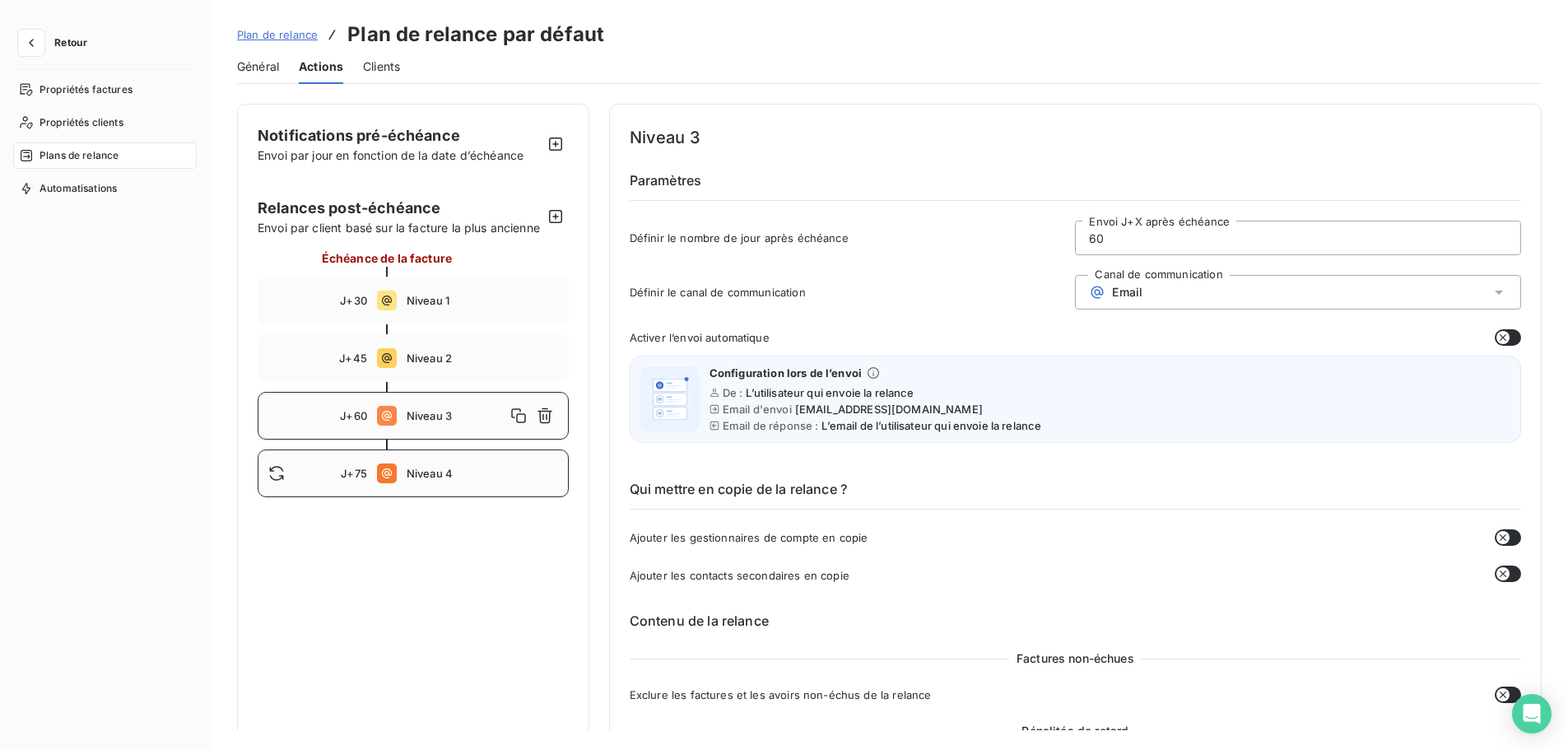
click at [443, 480] on span "Niveau 4" at bounding box center [482, 473] width 151 height 14
type input "75"
click at [30, 44] on icon "button" at bounding box center [31, 42] width 16 height 16
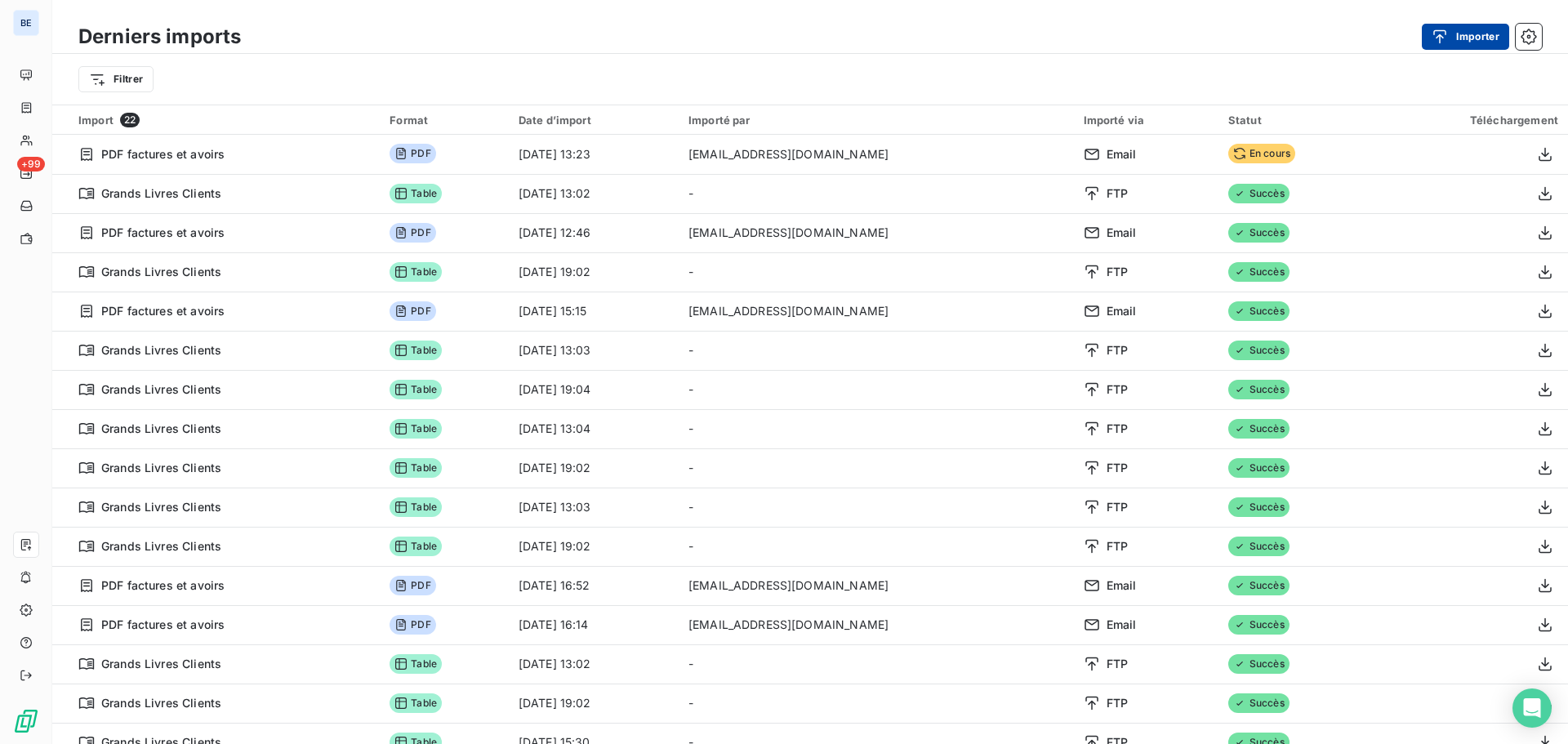
click at [1462, 33] on button "Importer" at bounding box center [1465, 36] width 88 height 26
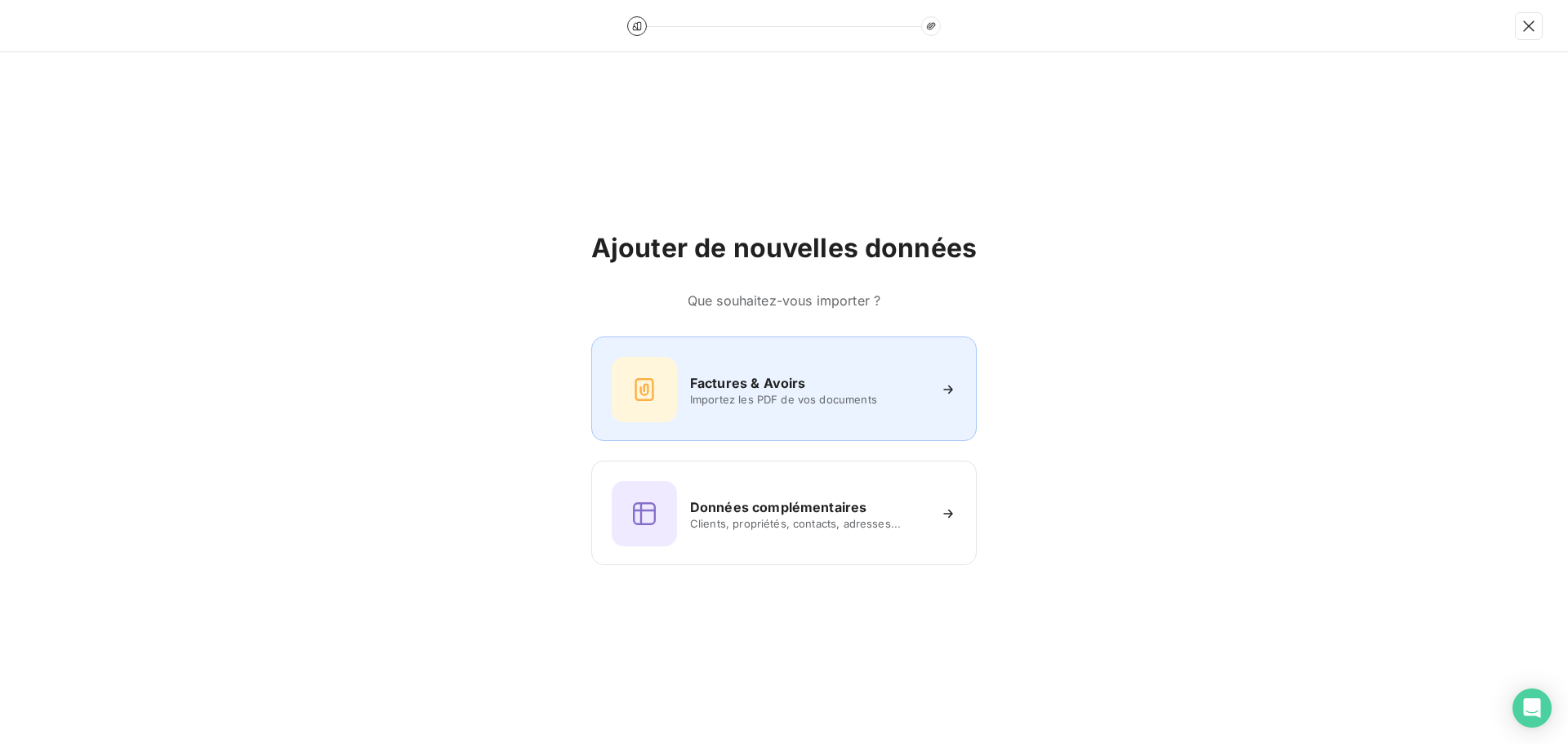
click at [737, 398] on span "Importez les PDF de vos documents" at bounding box center [808, 399] width 237 height 13
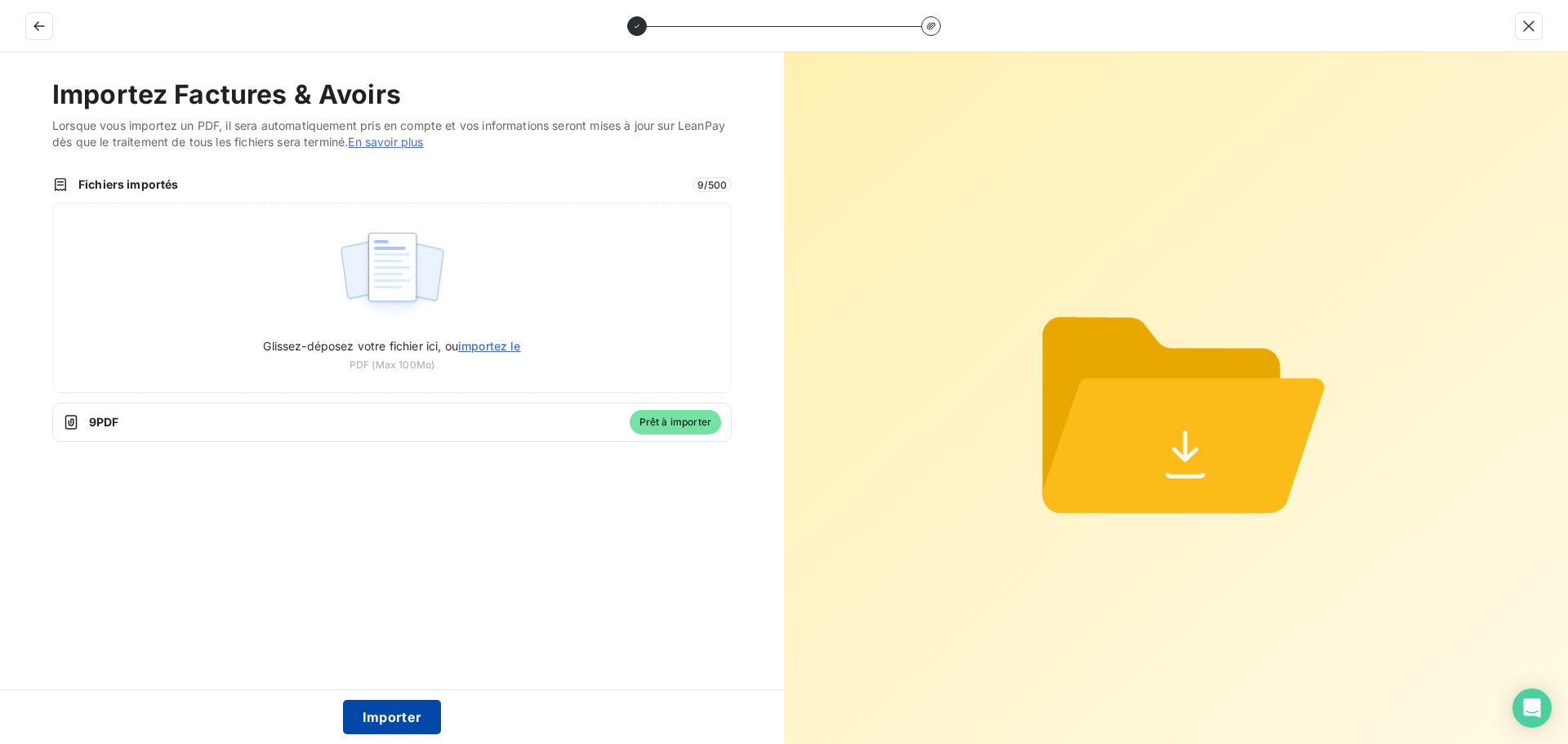
click at [415, 716] on button "Importer" at bounding box center [392, 717] width 99 height 35
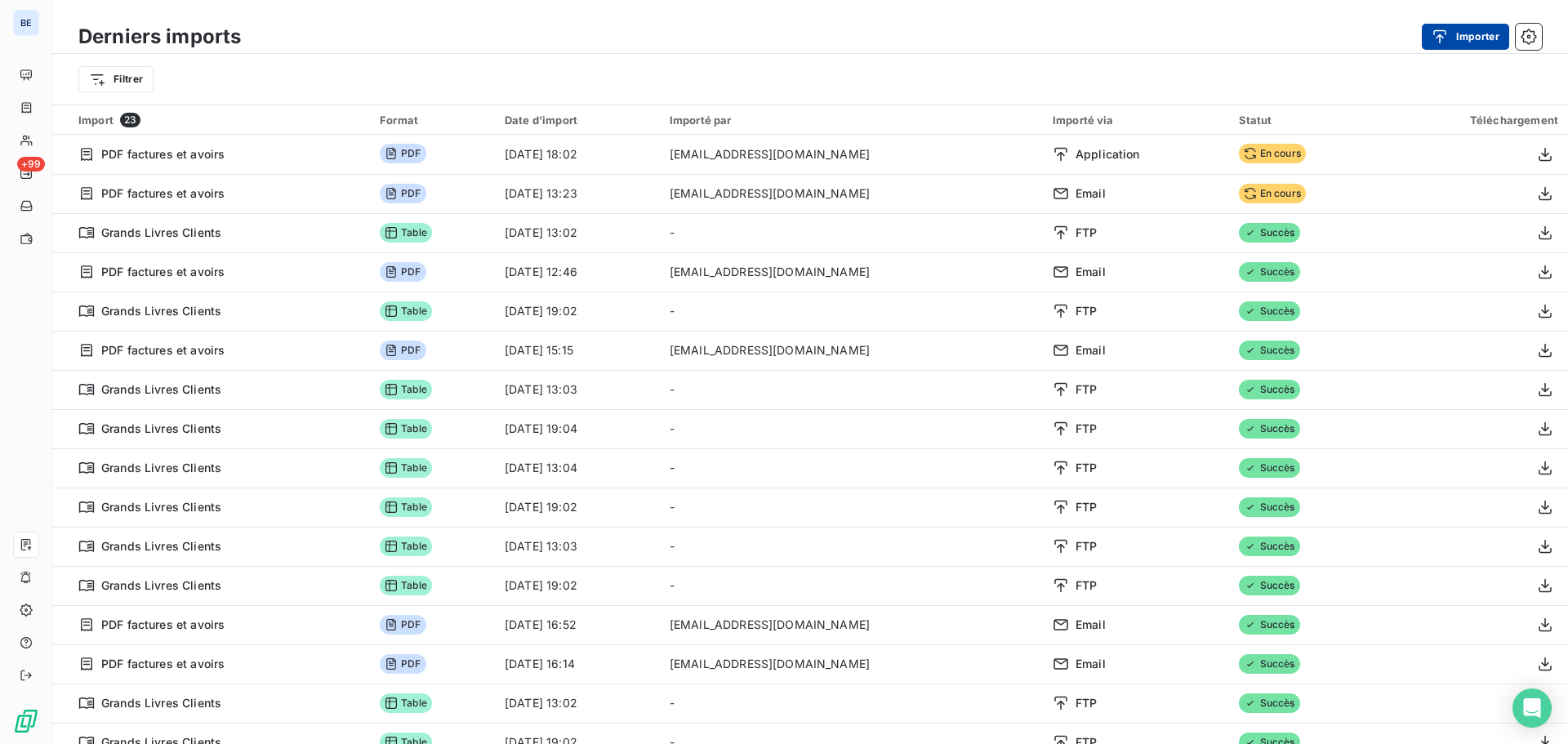
click at [1466, 31] on button "Importer" at bounding box center [1465, 36] width 88 height 26
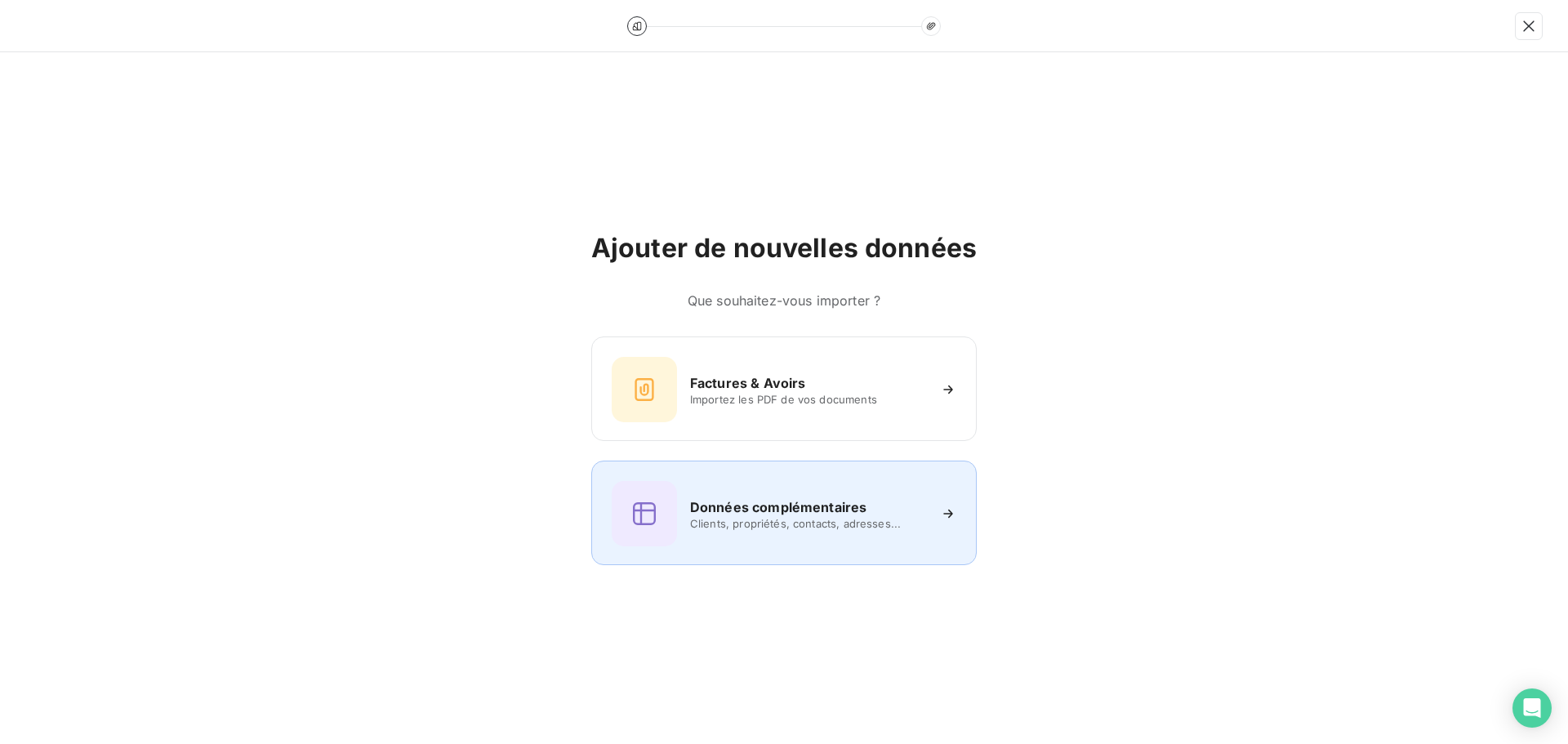
click at [812, 517] on span "Clients, propriétés, contacts, adresses..." at bounding box center [808, 523] width 237 height 13
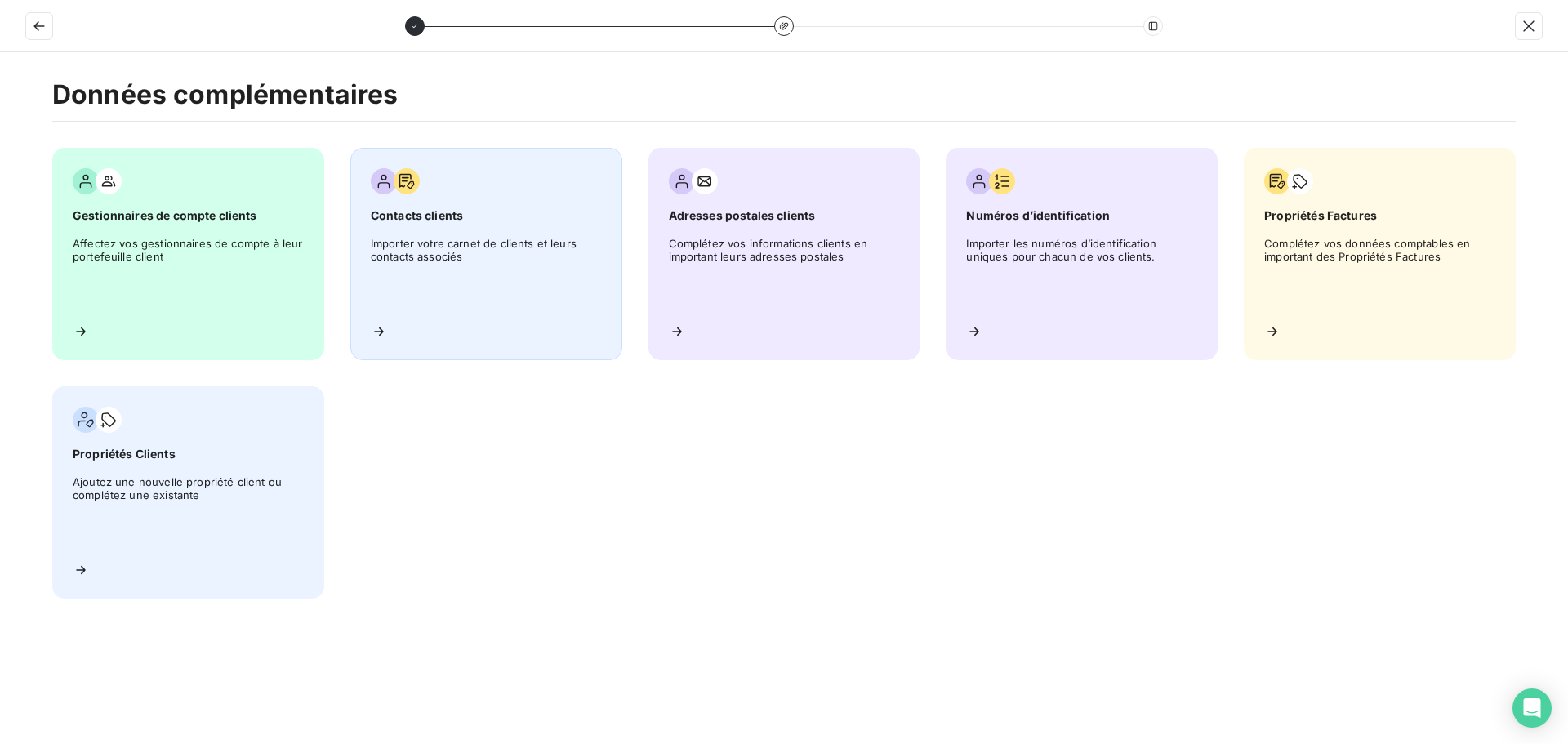
click at [495, 233] on div "Contacts clients Importer votre carnet de clients et leurs contacts associés" at bounding box center [486, 254] width 272 height 212
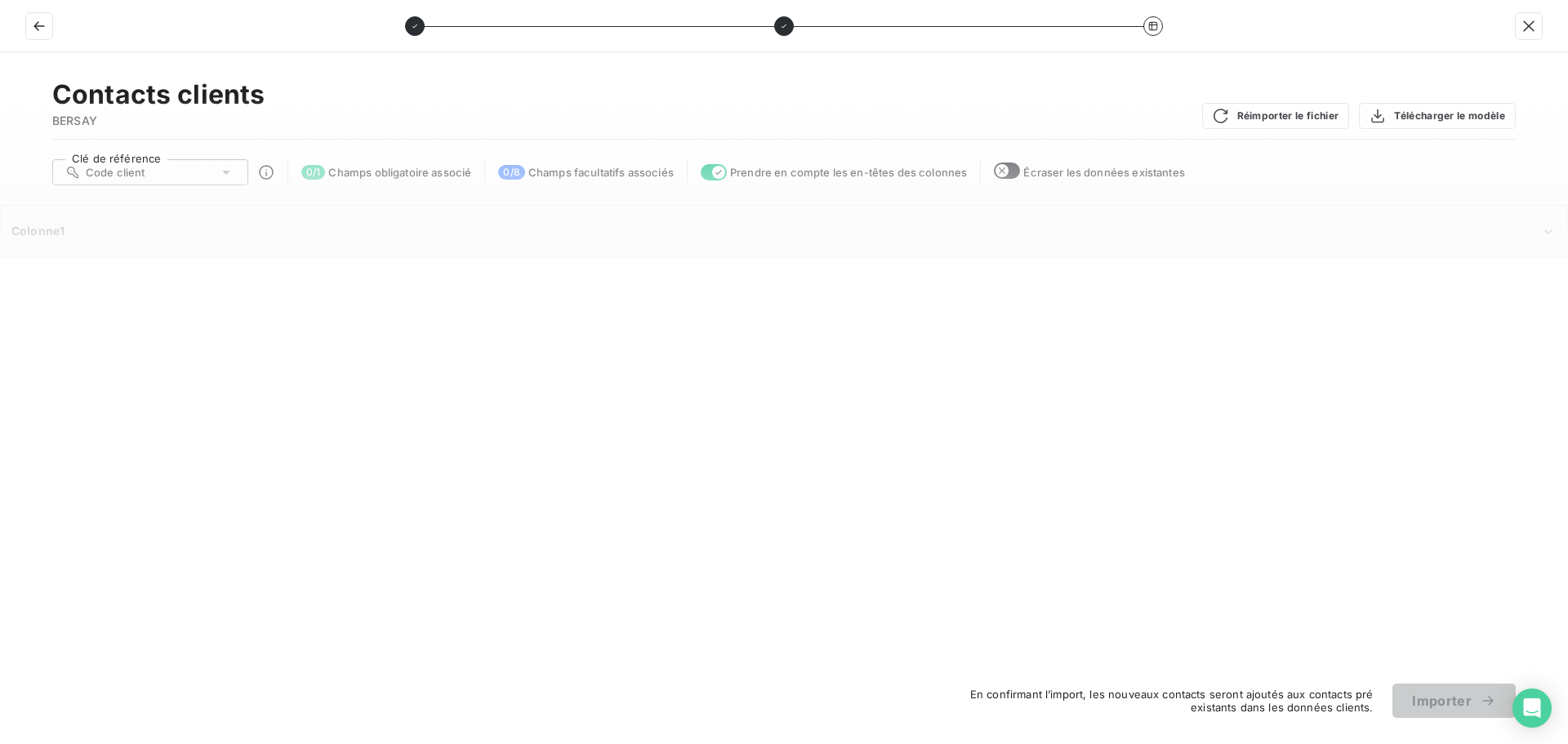
click at [216, 169] on div "Code client" at bounding box center [150, 172] width 196 height 26
click at [145, 198] on span "Code client" at bounding box center [134, 204] width 60 height 13
click at [229, 168] on icon at bounding box center [226, 172] width 16 height 16
click at [152, 199] on span "Code client" at bounding box center [134, 204] width 60 height 13
click at [448, 179] on div "0 / 1 Champs obligatoire associé" at bounding box center [387, 172] width 170 height 14
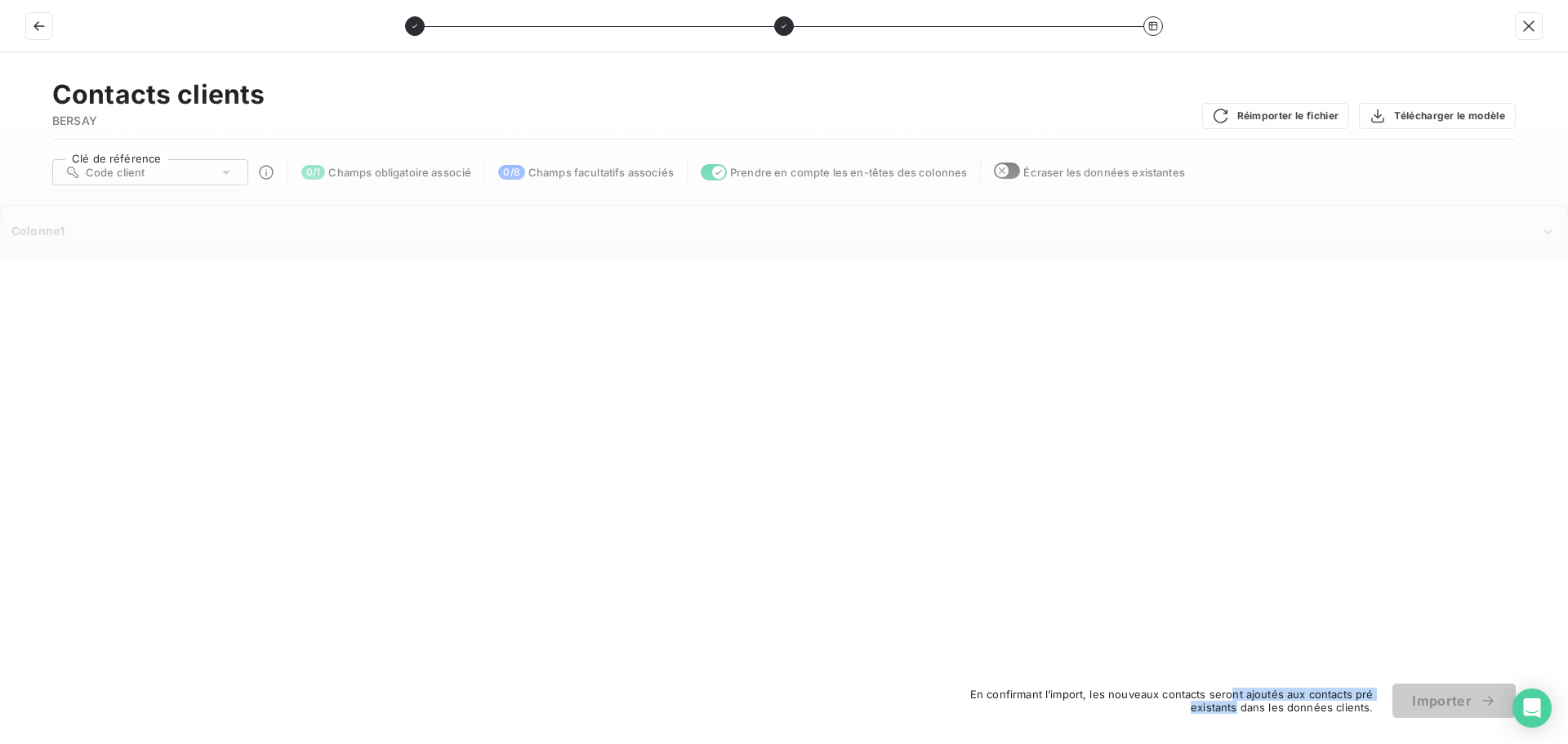
drag, startPoint x: 1185, startPoint y: 700, endPoint x: 1382, endPoint y: 693, distance: 197.1
click at [1382, 693] on div "En confirmant l’import, les nouveaux contacts seront ajoutés aux contacts pré e…" at bounding box center [784, 700] width 1568 height 35
click at [1307, 716] on div "En confirmant l’import, les nouveaux contacts seront ajoutés aux contacts pré e…" at bounding box center [784, 700] width 1568 height 35
click at [1388, 712] on div "En confirmant l’import, les nouveaux contacts seront ajoutés aux contacts pré e…" at bounding box center [784, 700] width 1568 height 35
click at [1275, 115] on button "Réimporter le fichier" at bounding box center [1276, 115] width 147 height 26
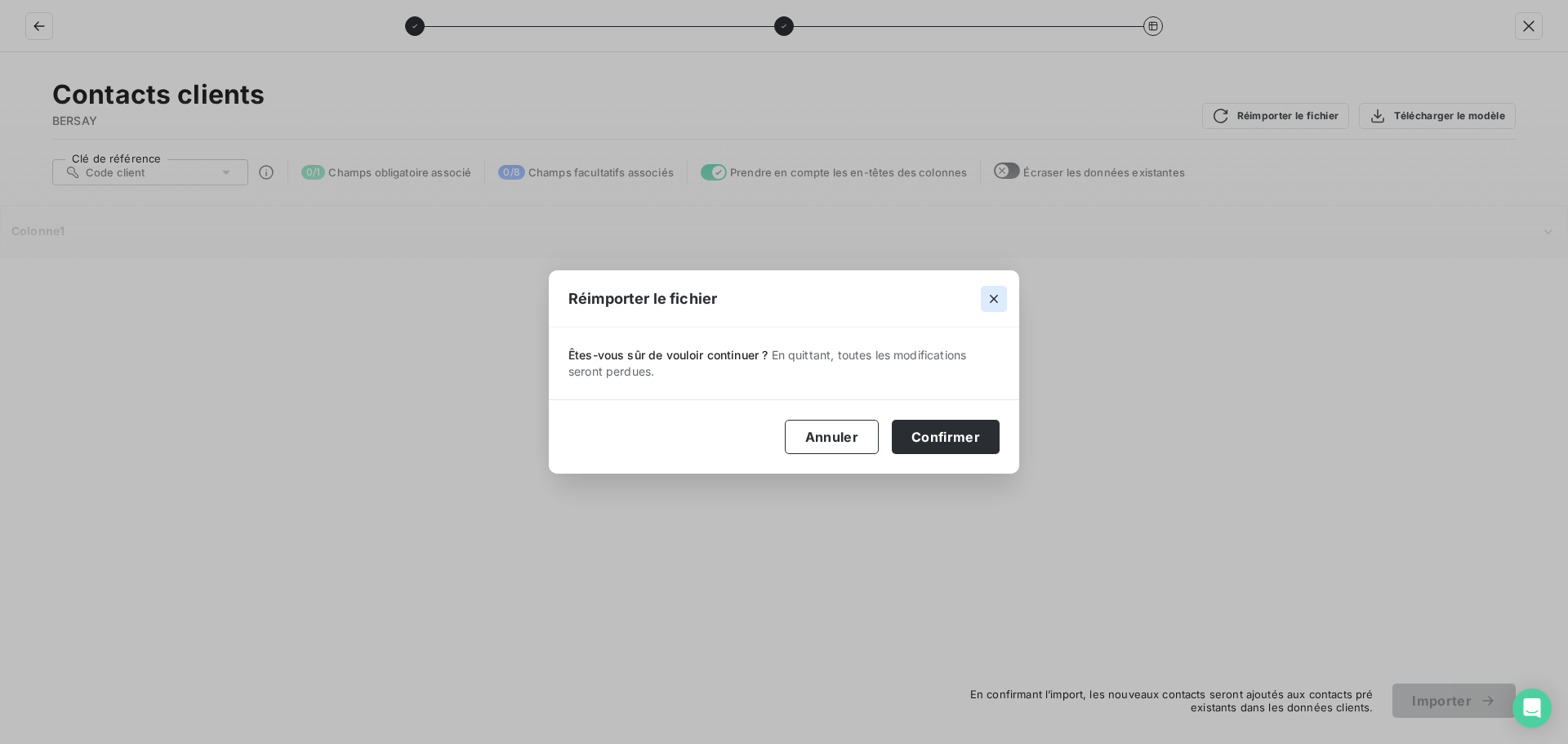
click at [993, 299] on icon "button" at bounding box center [994, 299] width 8 height 8
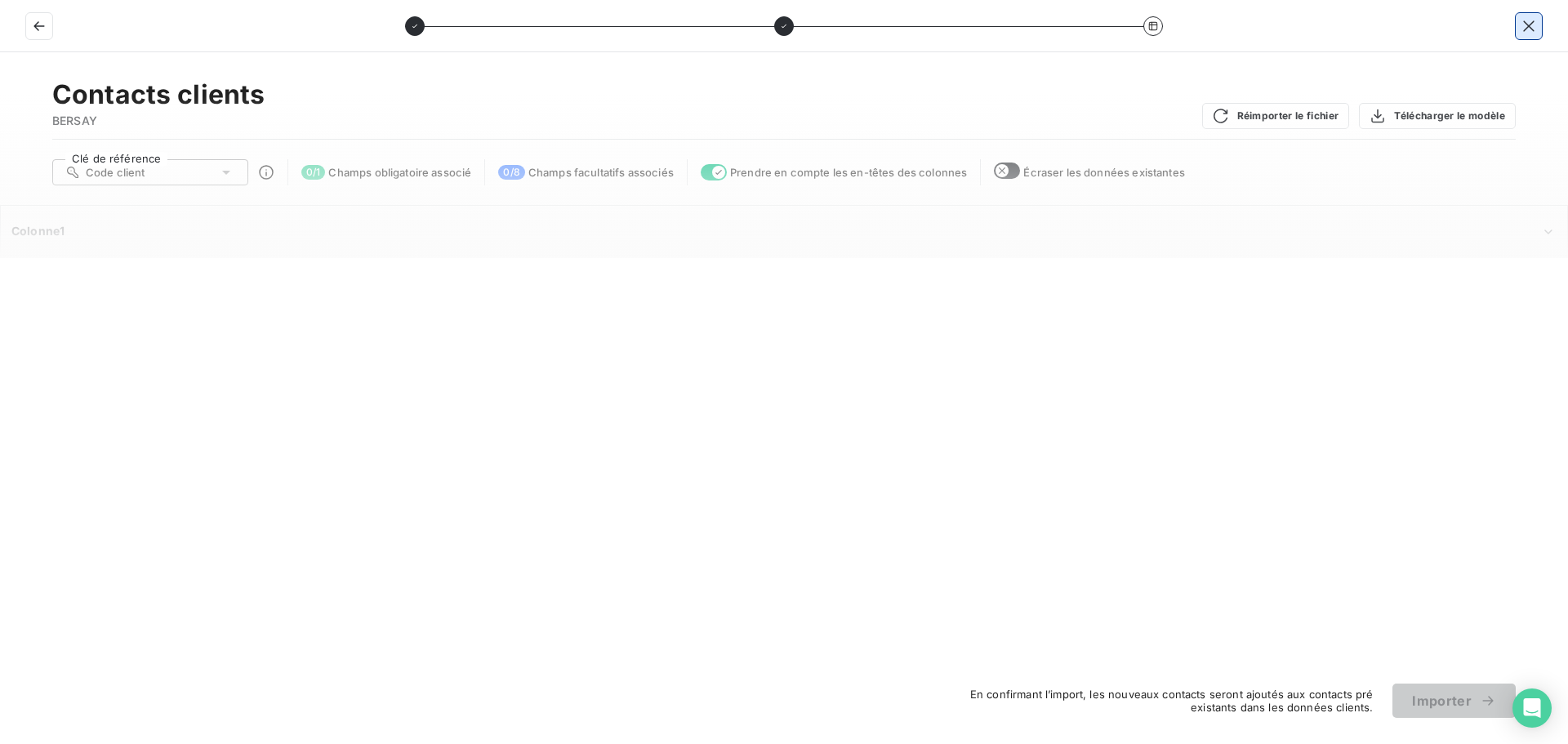
click at [1525, 24] on icon "button" at bounding box center [1528, 25] width 16 height 16
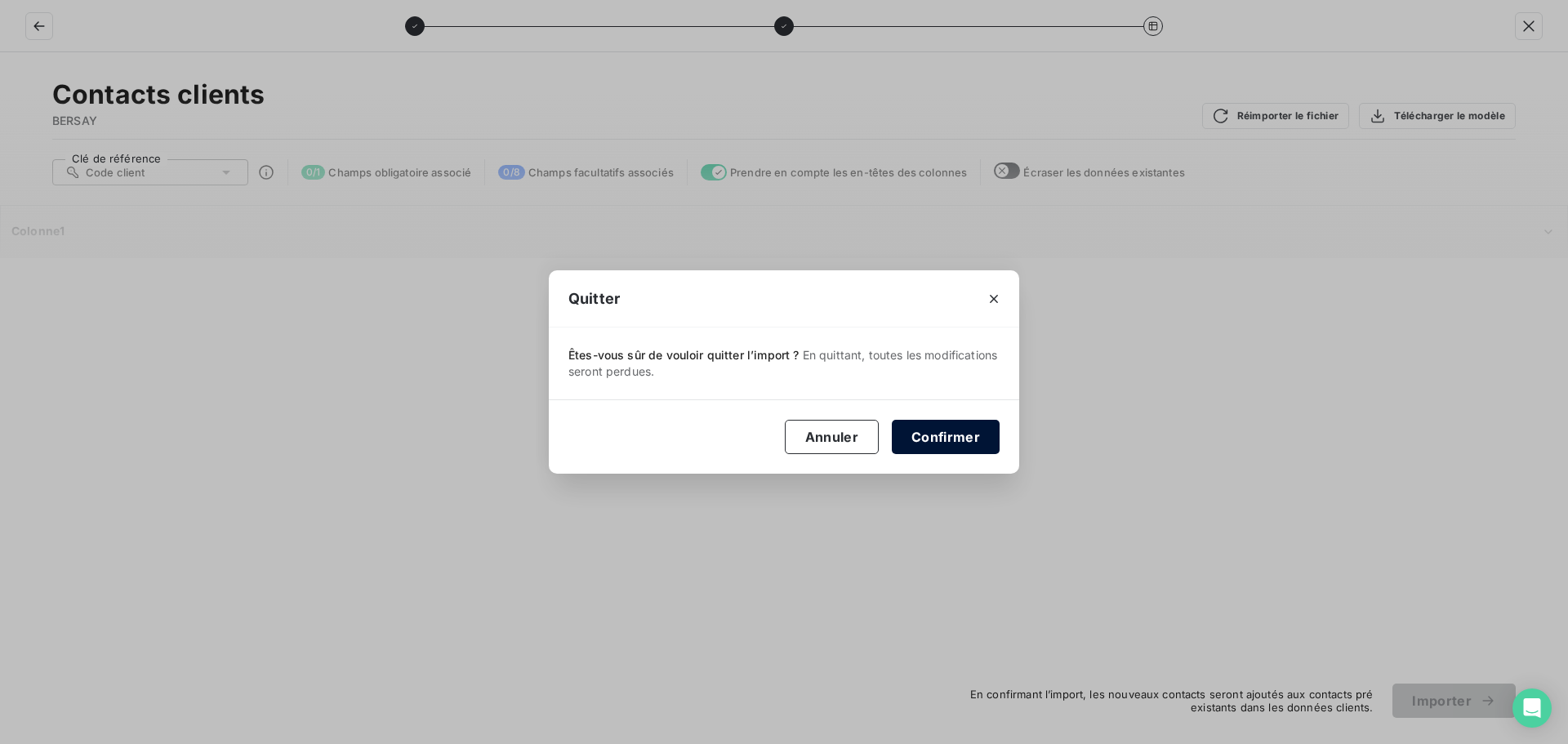
click at [920, 435] on button "Confirmer" at bounding box center [945, 436] width 108 height 35
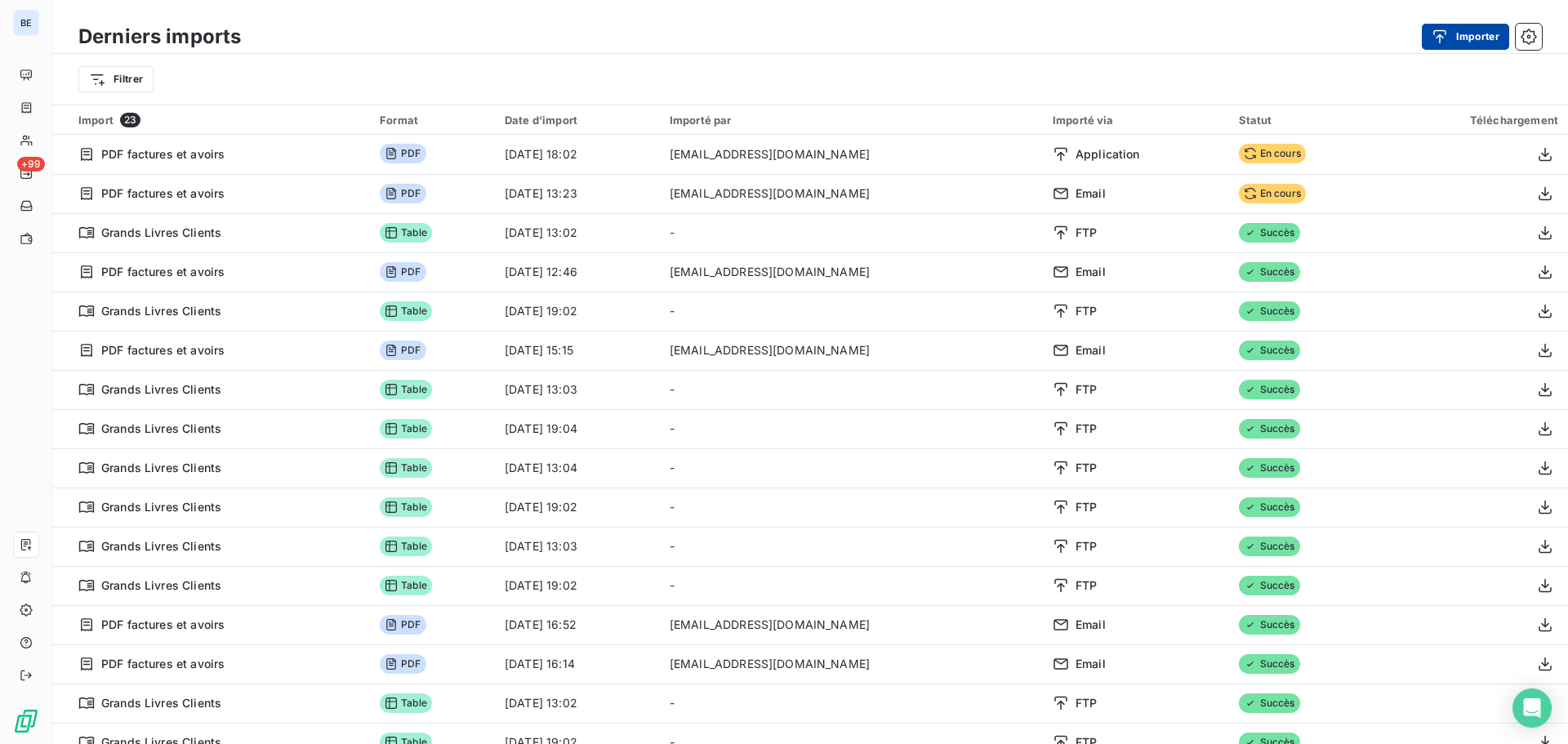
click at [1465, 40] on button "Importer" at bounding box center [1465, 36] width 88 height 26
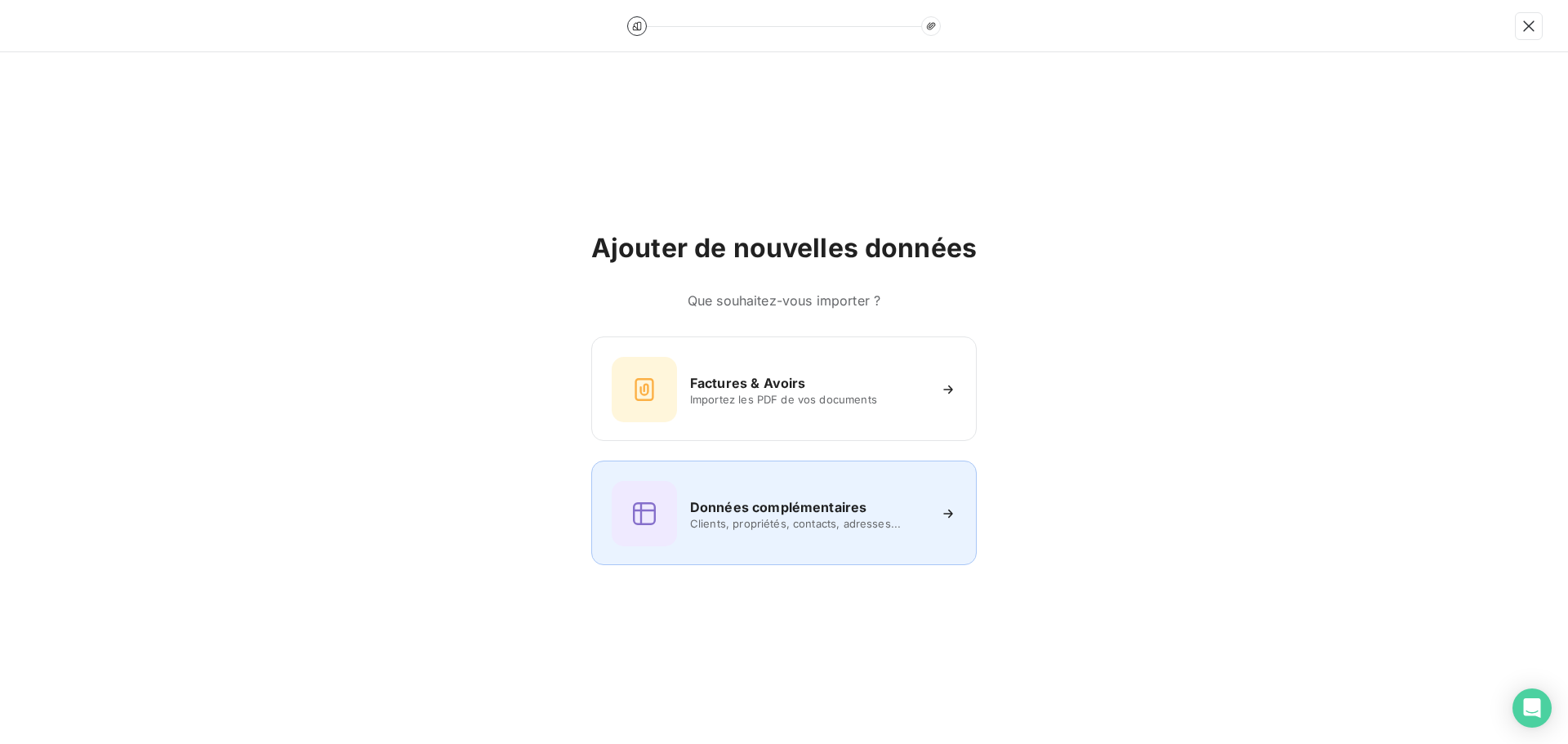
click at [757, 503] on h6 "Données complémentaires" at bounding box center [778, 506] width 176 height 19
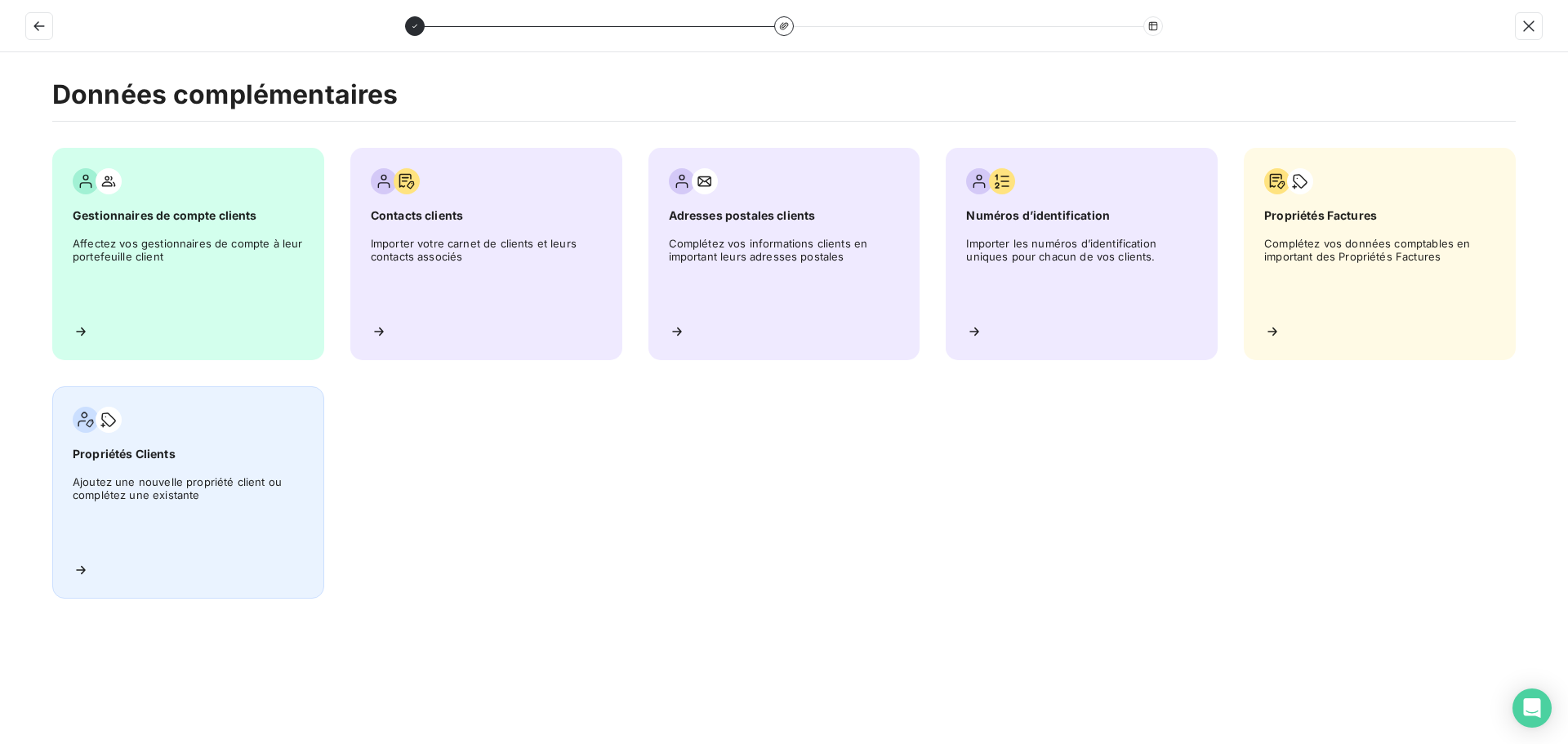
click at [175, 489] on span "Ajoutez une nouvelle propriété client ou complétez une existante" at bounding box center [188, 511] width 231 height 73
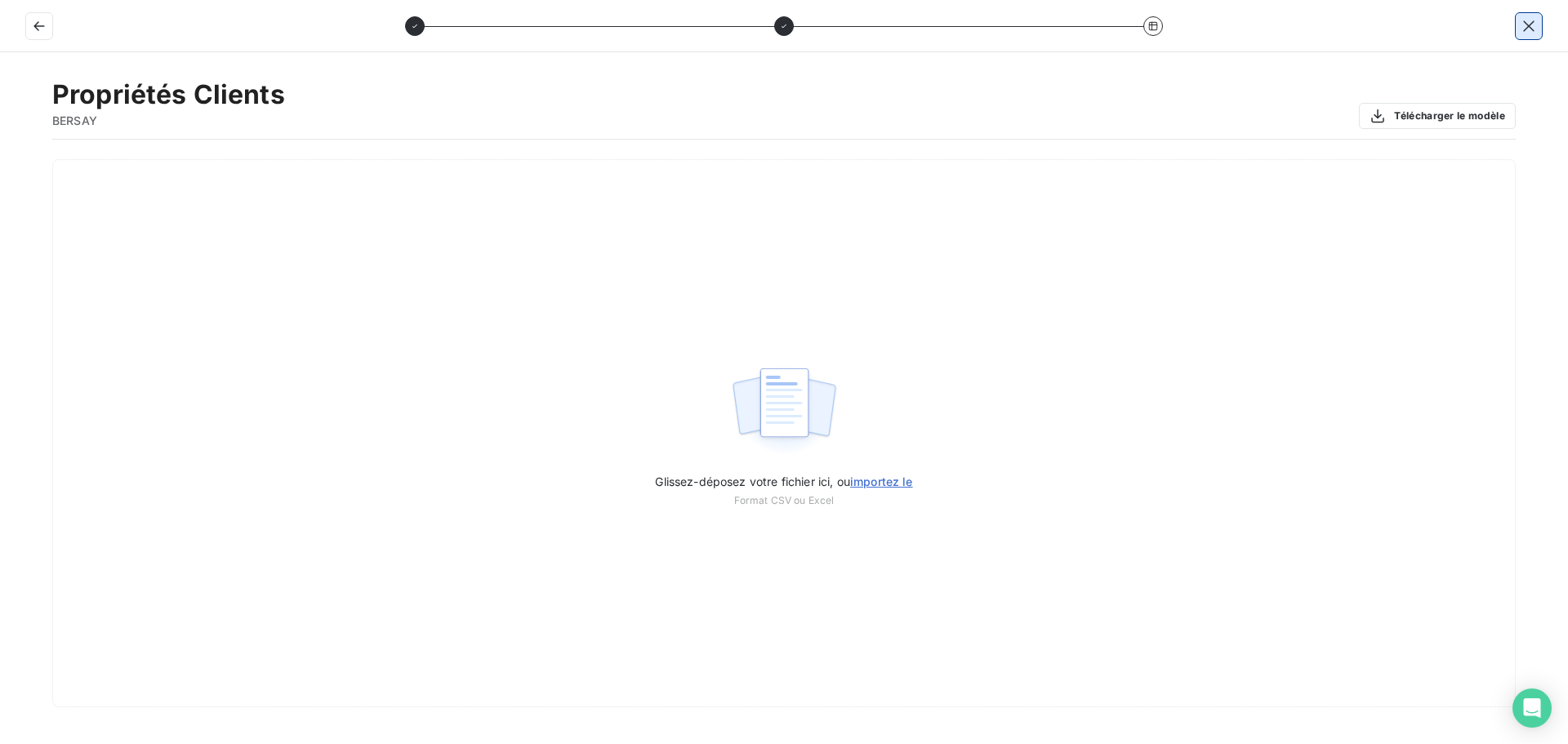
click at [1526, 15] on button "button" at bounding box center [1528, 26] width 26 height 26
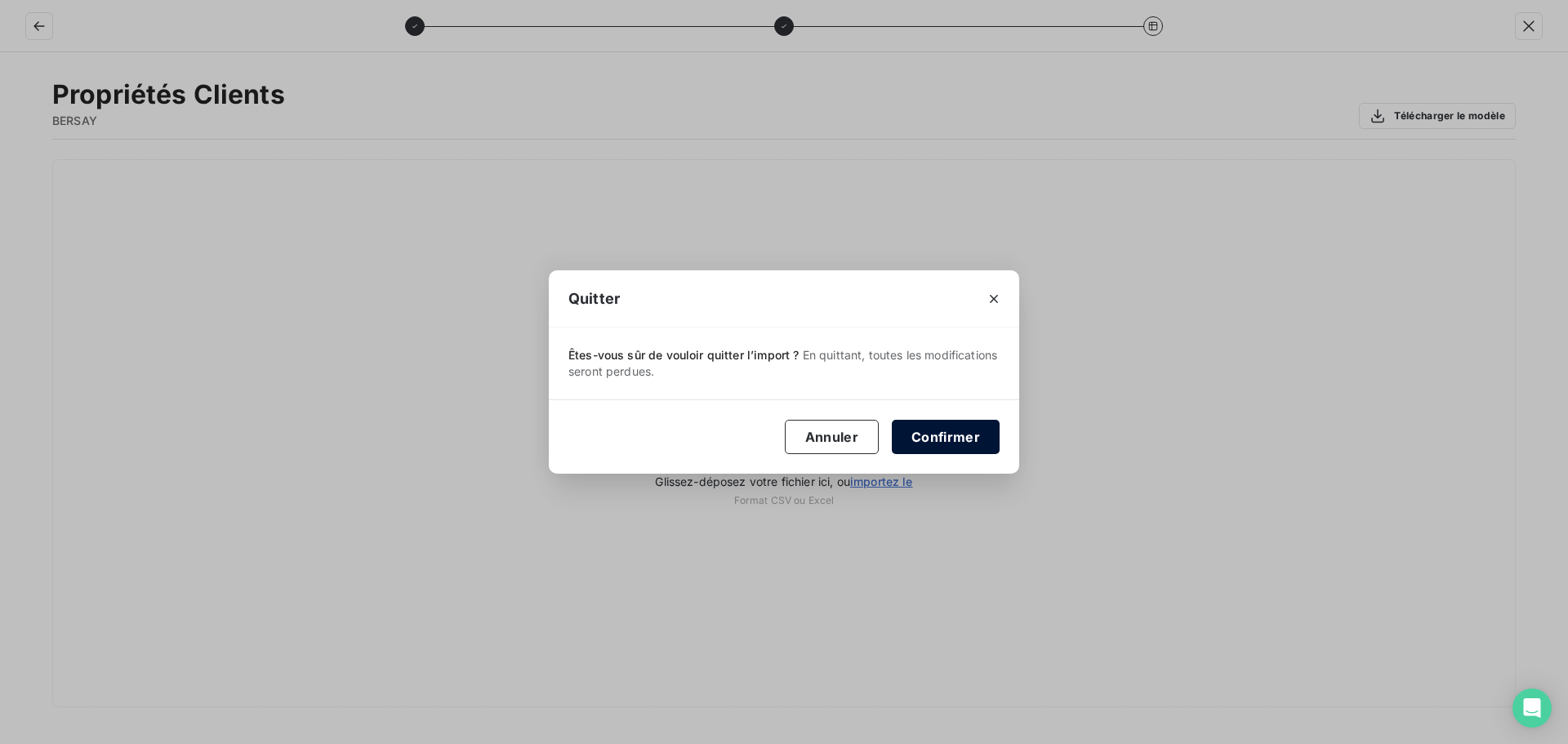
click at [933, 431] on button "Confirmer" at bounding box center [945, 436] width 108 height 35
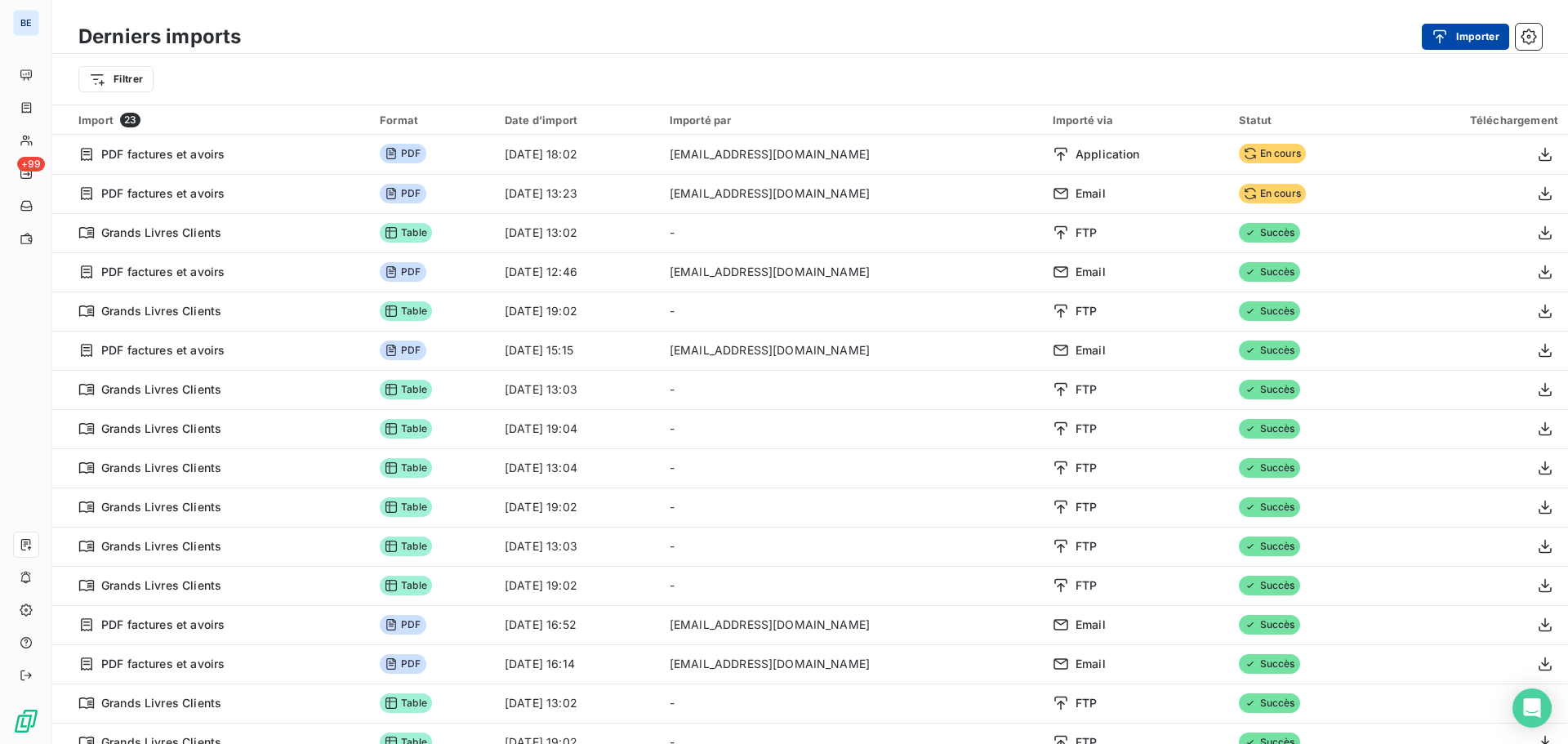
click at [1472, 35] on button "Importer" at bounding box center [1465, 36] width 88 height 26
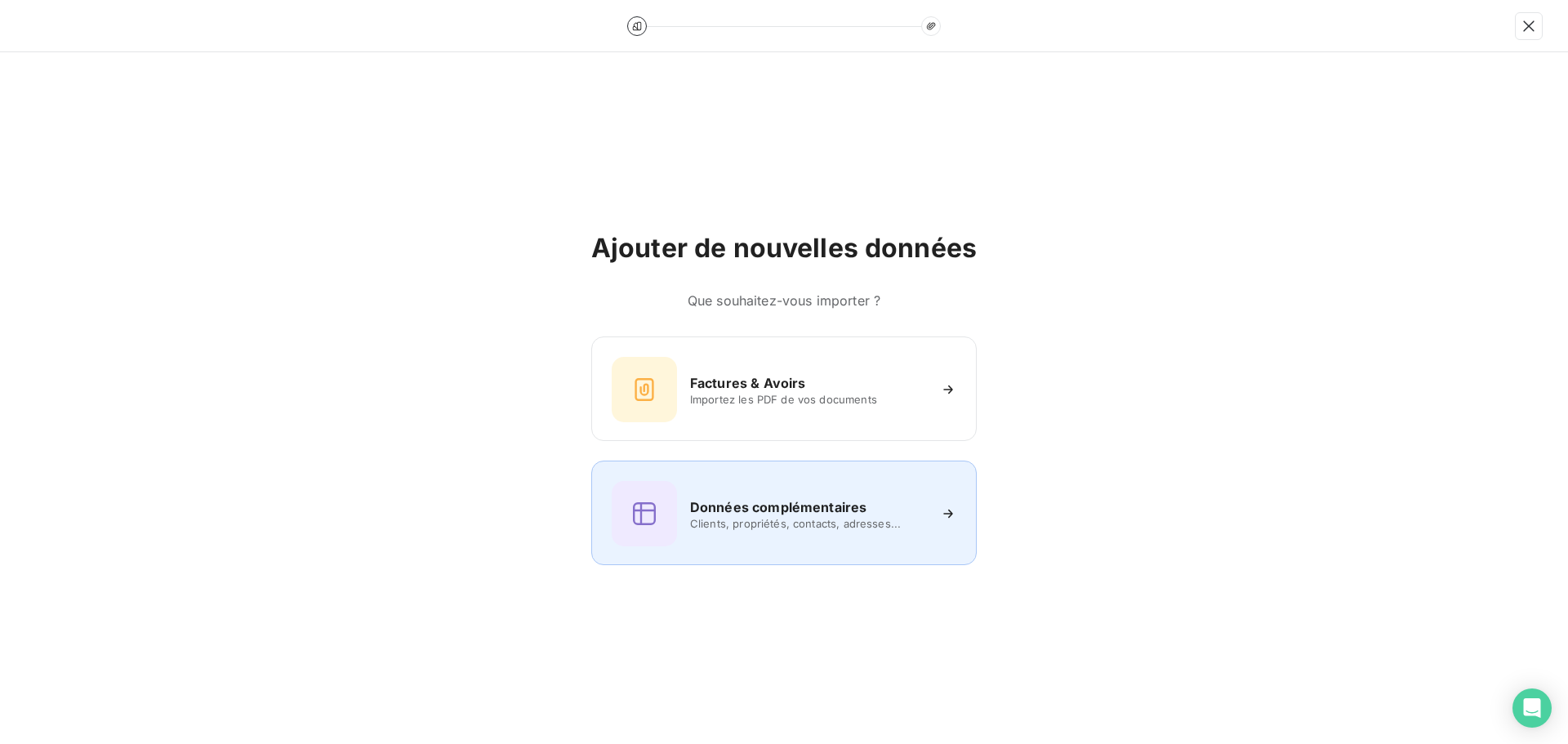
click at [769, 507] on h6 "Données complémentaires" at bounding box center [778, 506] width 176 height 19
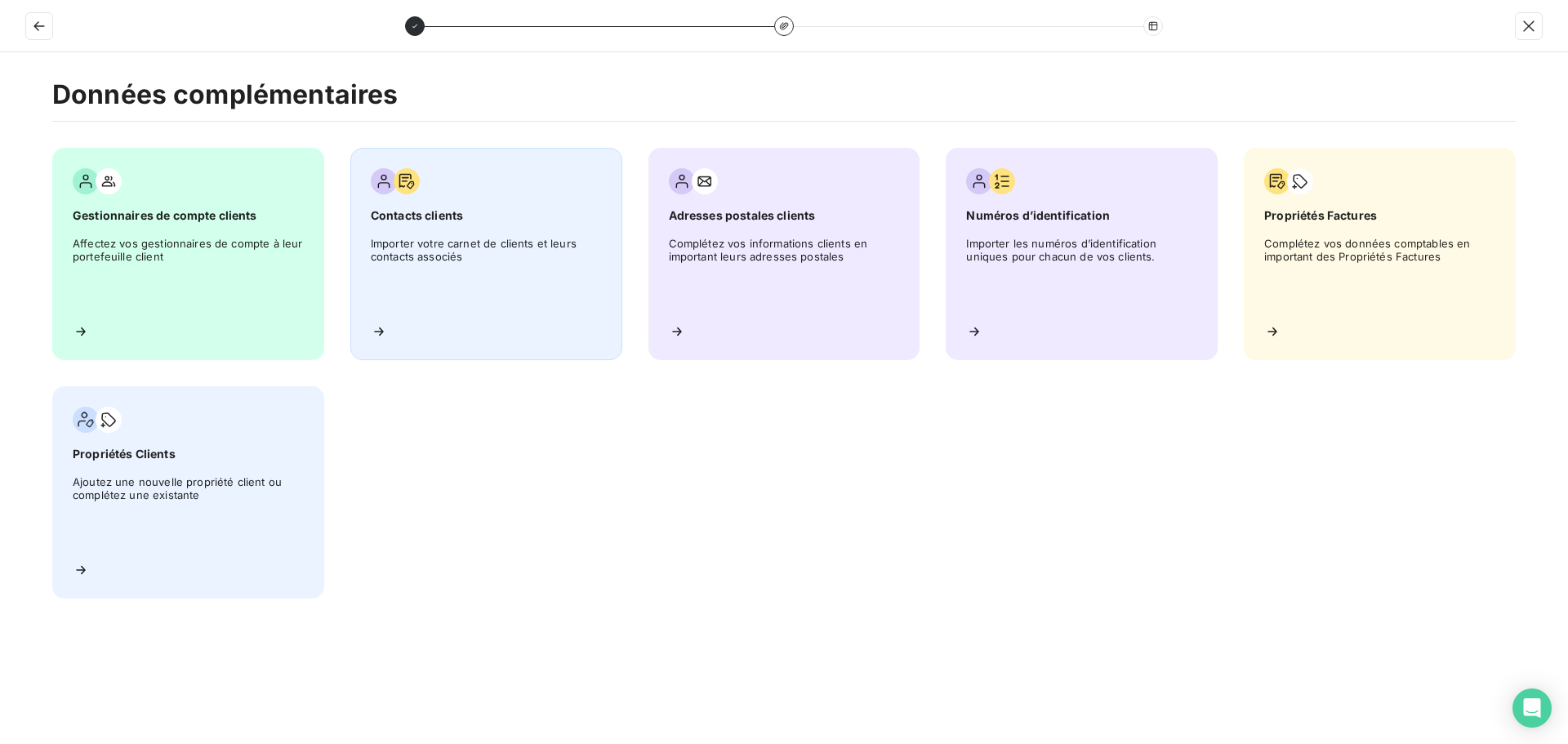
click at [425, 228] on div "Contacts clients Importer votre carnet de clients et leurs contacts associés" at bounding box center [486, 254] width 272 height 212
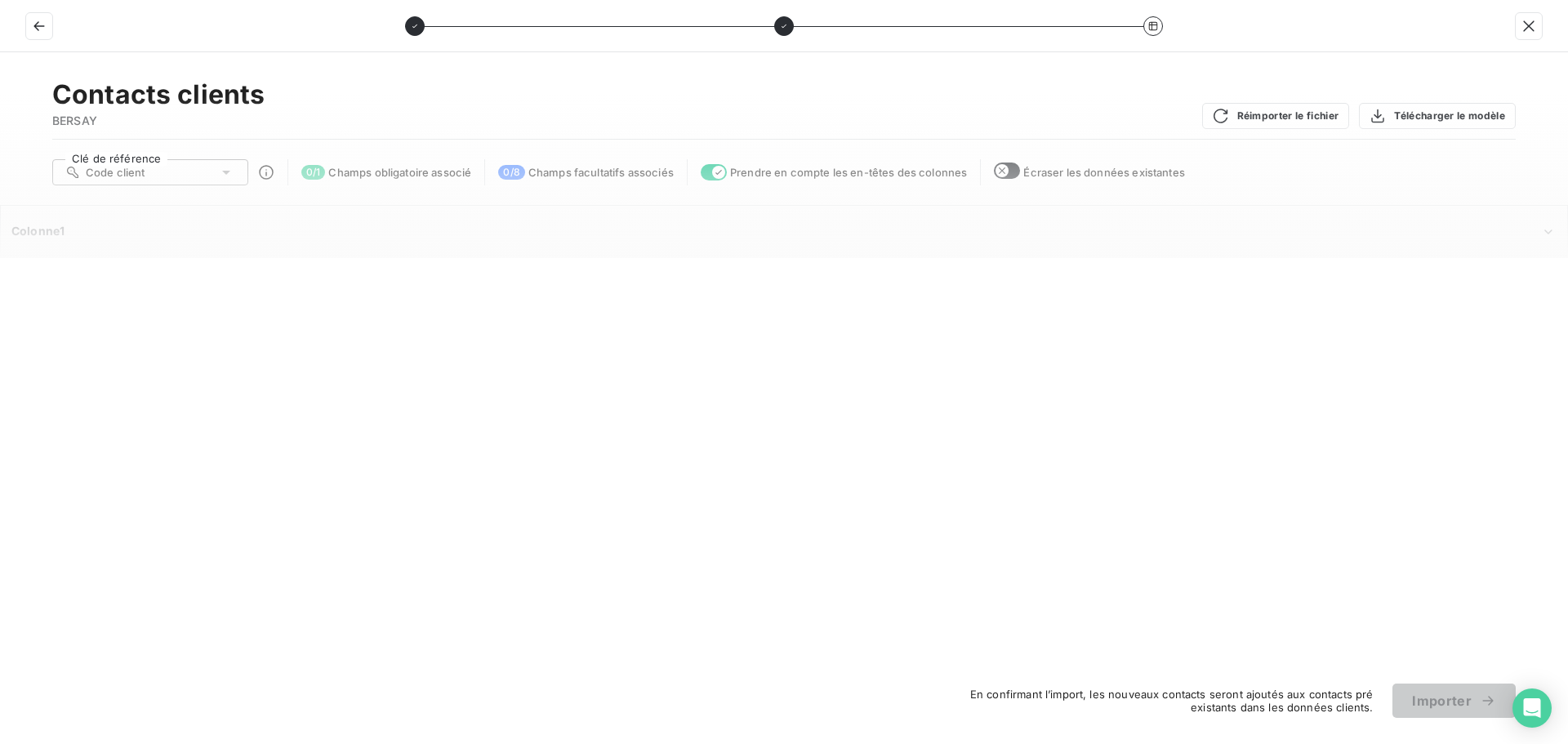
click at [219, 173] on icon at bounding box center [226, 172] width 16 height 16
click at [103, 200] on div "Code client" at bounding box center [125, 204] width 79 height 13
click at [207, 177] on div "Code client" at bounding box center [150, 172] width 196 height 26
click at [141, 229] on span "Nom client" at bounding box center [132, 233] width 56 height 13
click at [173, 172] on div "Nom client" at bounding box center [150, 172] width 196 height 26
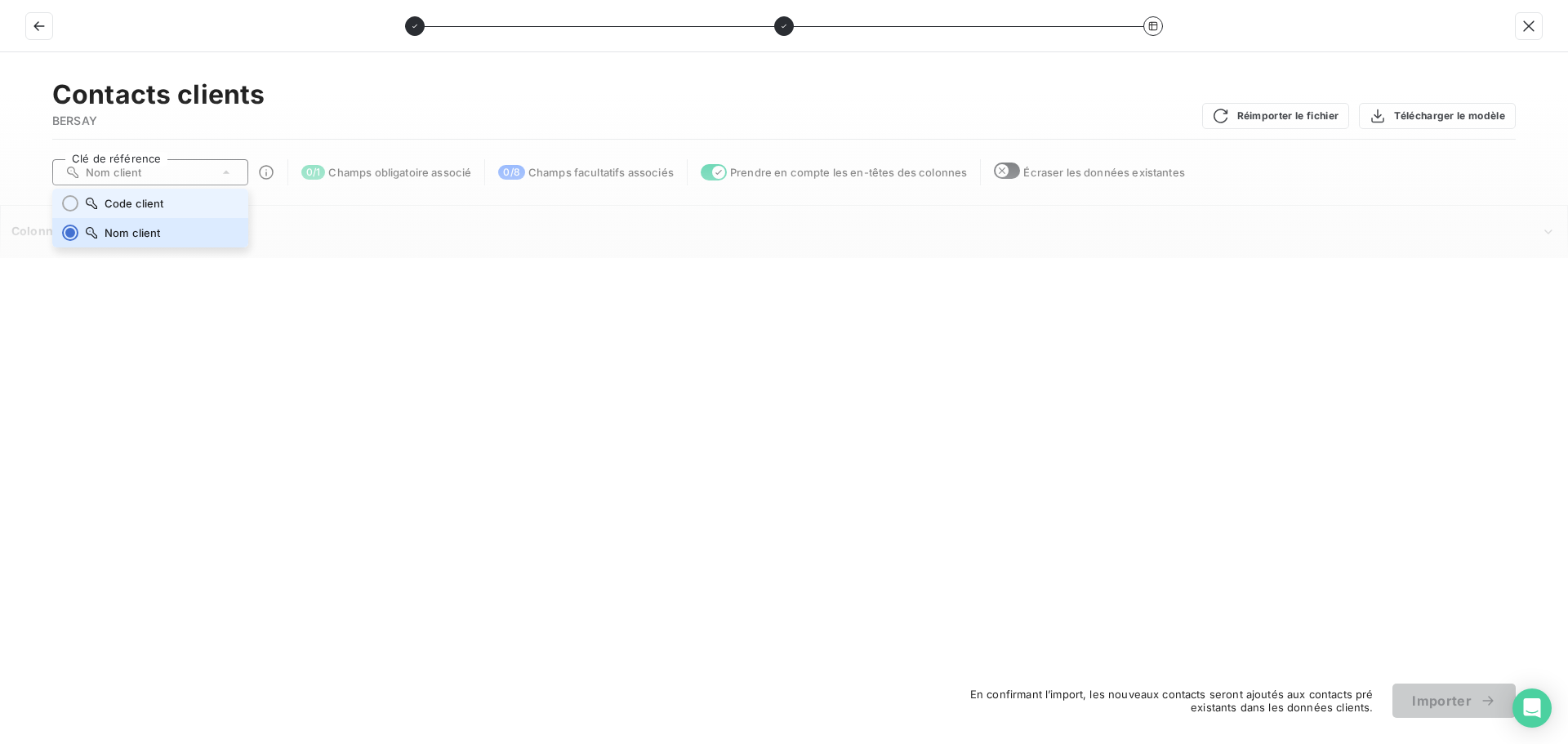
click at [136, 197] on span "Code client" at bounding box center [134, 204] width 60 height 13
click at [357, 177] on span "Champs obligatoire associé" at bounding box center [400, 173] width 143 height 13
click at [59, 222] on div "Colonne1" at bounding box center [784, 231] width 1565 height 50
click at [483, 281] on div "Contacts clients BERSAY Réimporter le fichier Télécharger le modèle Clé de réfé…" at bounding box center [784, 398] width 1568 height 692
click at [728, 301] on div "Contacts clients BERSAY Réimporter le fichier Télécharger le modèle Clé de réfé…" at bounding box center [784, 398] width 1568 height 692
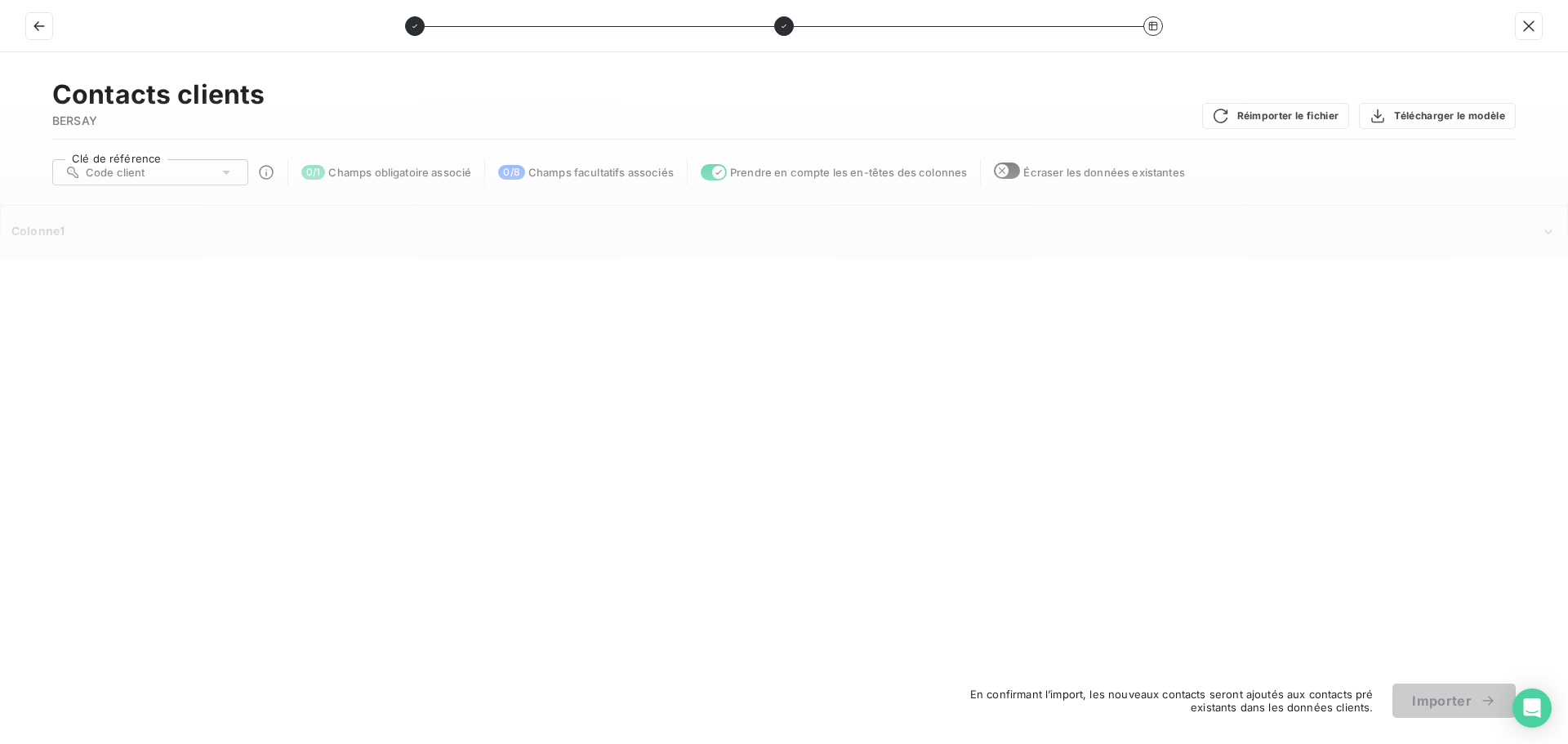
drag, startPoint x: 909, startPoint y: 297, endPoint x: 1080, endPoint y: 285, distance: 171.4
click at [914, 296] on div "Contacts clients BERSAY Réimporter le fichier Télécharger le modèle Clé de réfé…" at bounding box center [784, 398] width 1568 height 692
drag, startPoint x: 1086, startPoint y: 285, endPoint x: 1046, endPoint y: 281, distance: 40.2
click at [1063, 283] on div "Contacts clients BERSAY Réimporter le fichier Télécharger le modèle Clé de réfé…" at bounding box center [784, 398] width 1568 height 692
drag, startPoint x: 383, startPoint y: 176, endPoint x: 404, endPoint y: 176, distance: 21.0
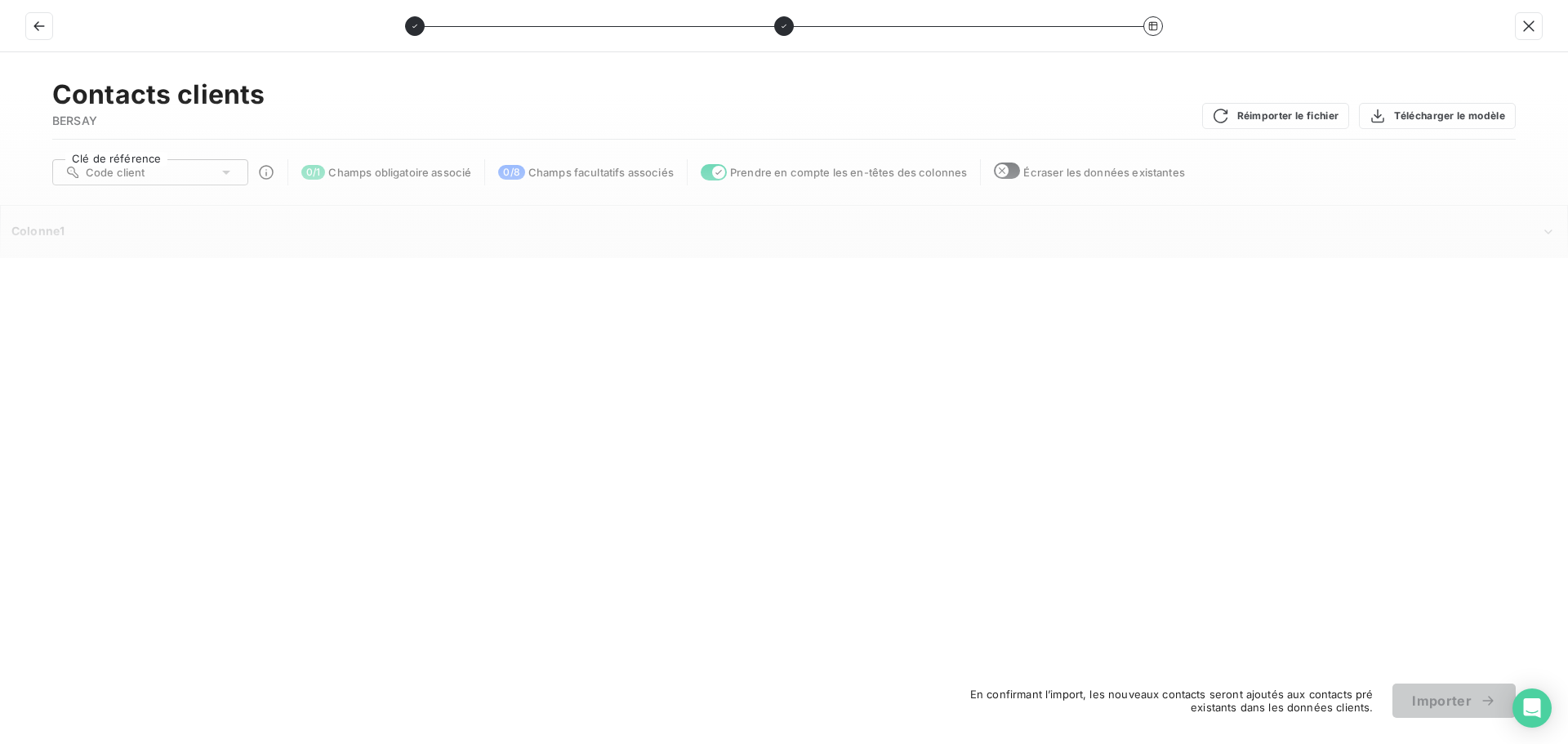
click at [388, 176] on span "Champs obligatoire associé" at bounding box center [400, 173] width 143 height 13
drag, startPoint x: 542, startPoint y: 179, endPoint x: 713, endPoint y: 179, distance: 171.0
click at [584, 179] on div "Clé de référence Code client 0 / 1 Champs obligatoire associé 0 / 8 Champs facu…" at bounding box center [784, 172] width 1464 height 26
click at [771, 176] on span "Prendre en compte les en-têtes des colonnes" at bounding box center [848, 173] width 237 height 13
click at [1085, 175] on div "Écraser les données existantes" at bounding box center [1089, 172] width 191 height 19
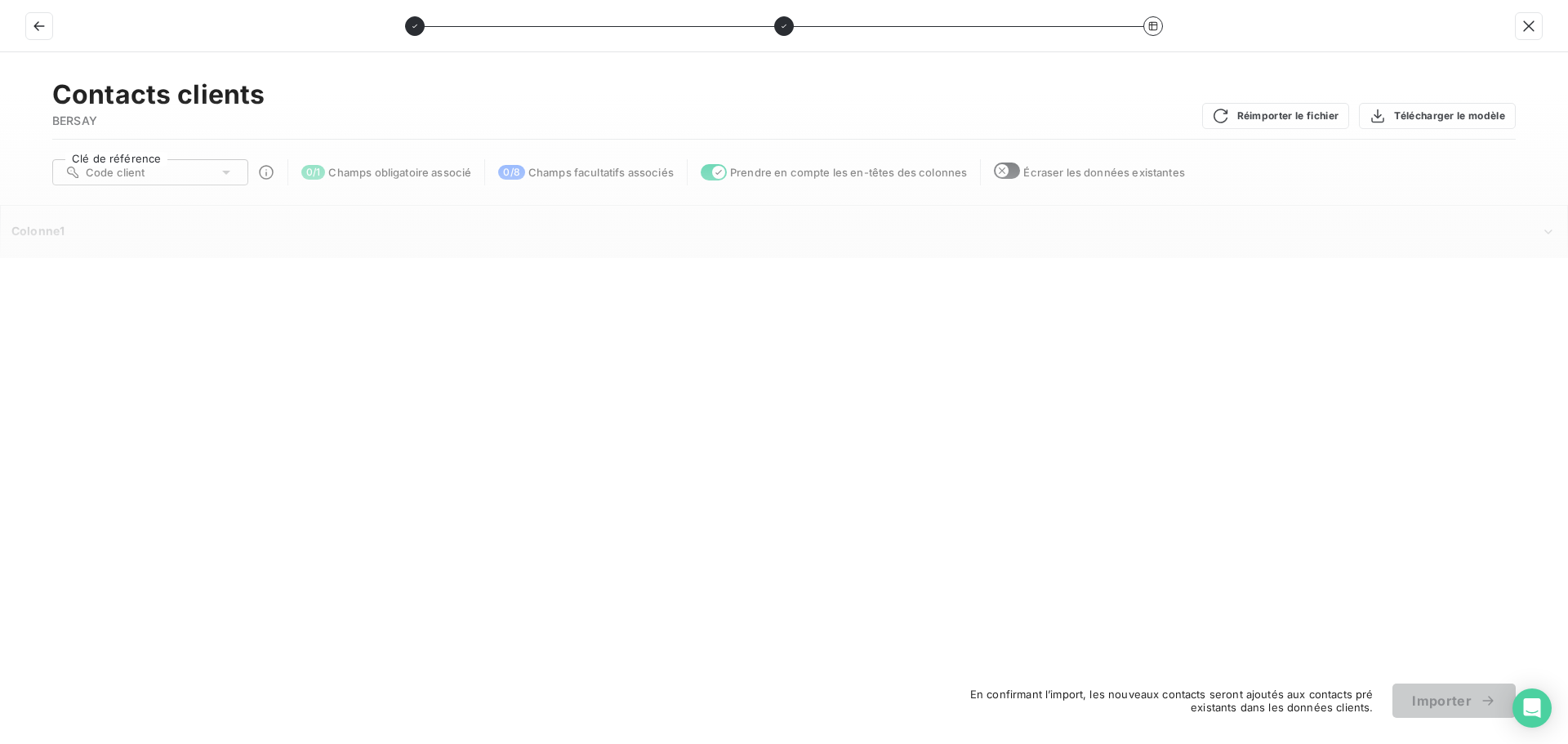
click at [1464, 682] on div "Contacts clients BERSAY Réimporter le fichier Télécharger le modèle Clé de réfé…" at bounding box center [784, 398] width 1568 height 692
click at [1094, 174] on span "Écraser les données existantes" at bounding box center [1104, 173] width 162 height 13
click at [98, 227] on div "Colonne1" at bounding box center [776, 231] width 1528 height 16
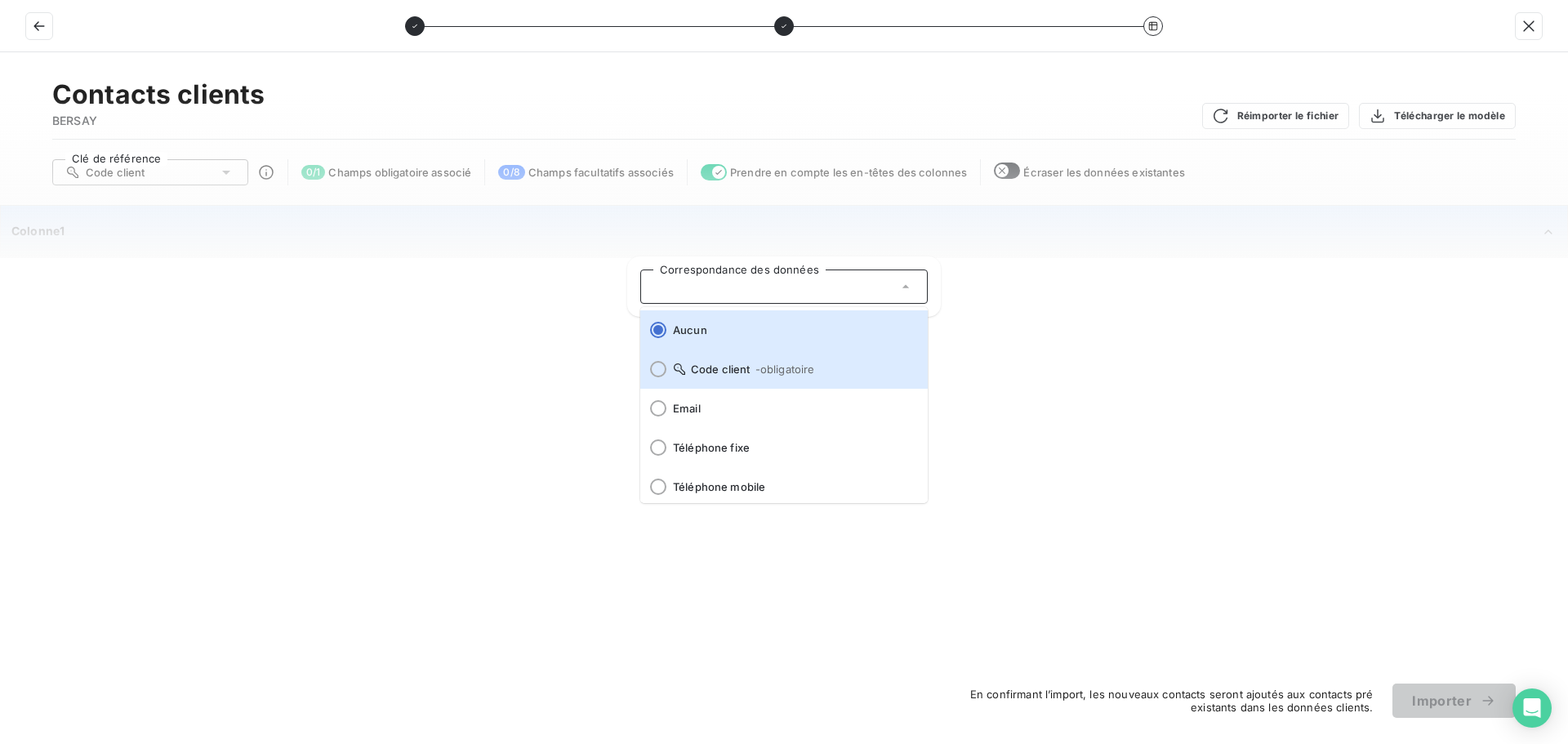
click at [800, 367] on span "- obligatoire" at bounding box center [784, 369] width 60 height 13
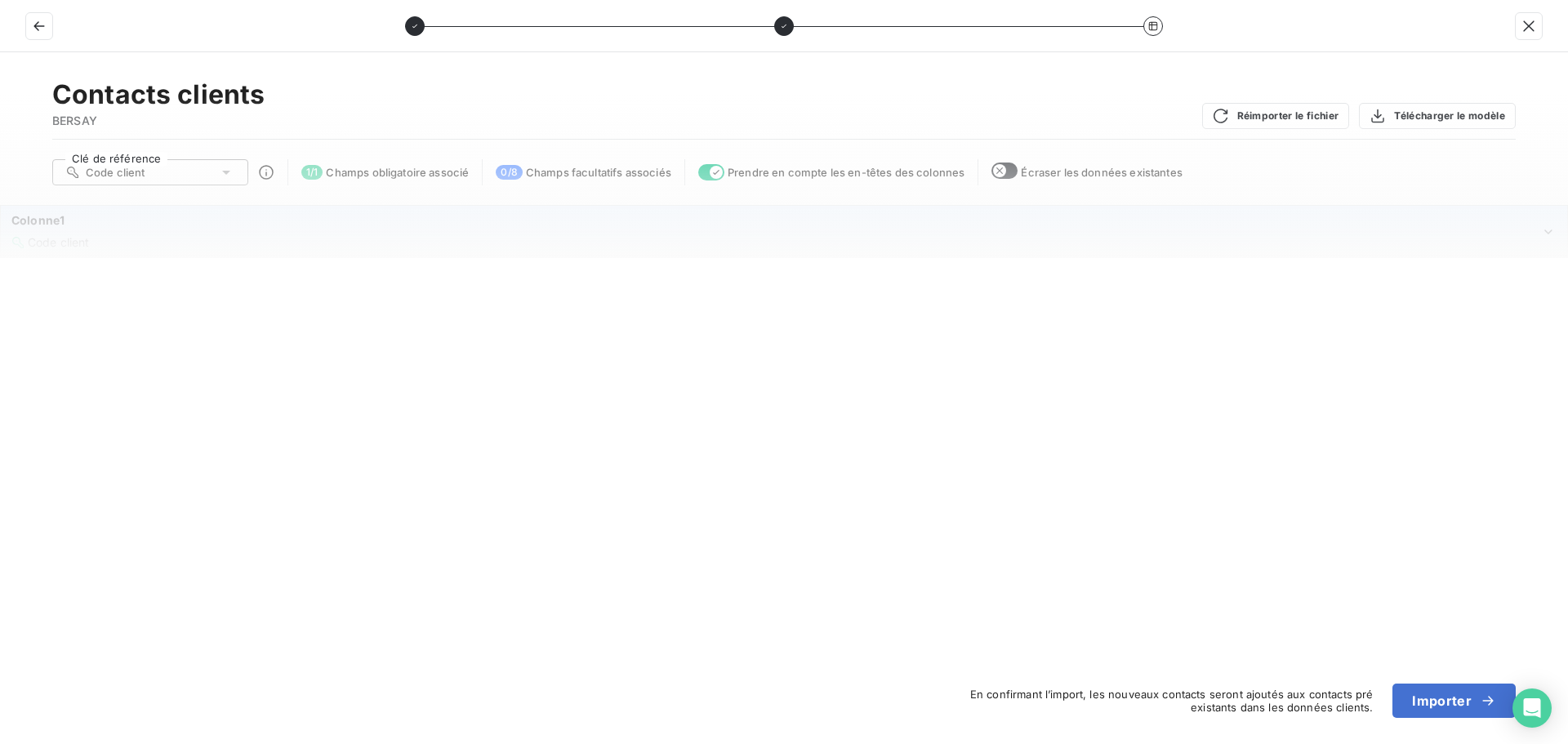
click at [43, 248] on span "Code client" at bounding box center [59, 242] width 62 height 13
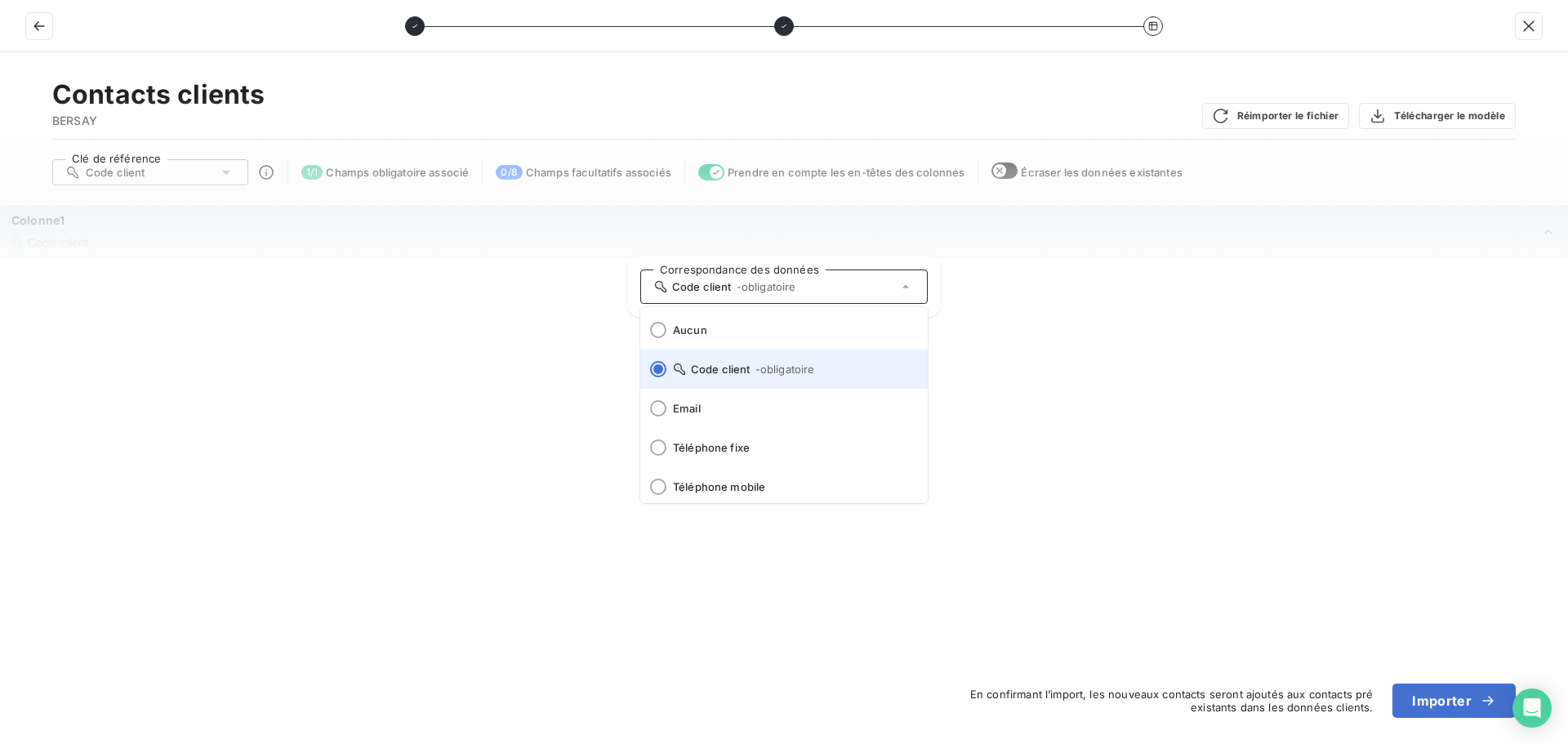
click at [779, 367] on span "- obligatoire" at bounding box center [784, 369] width 60 height 13
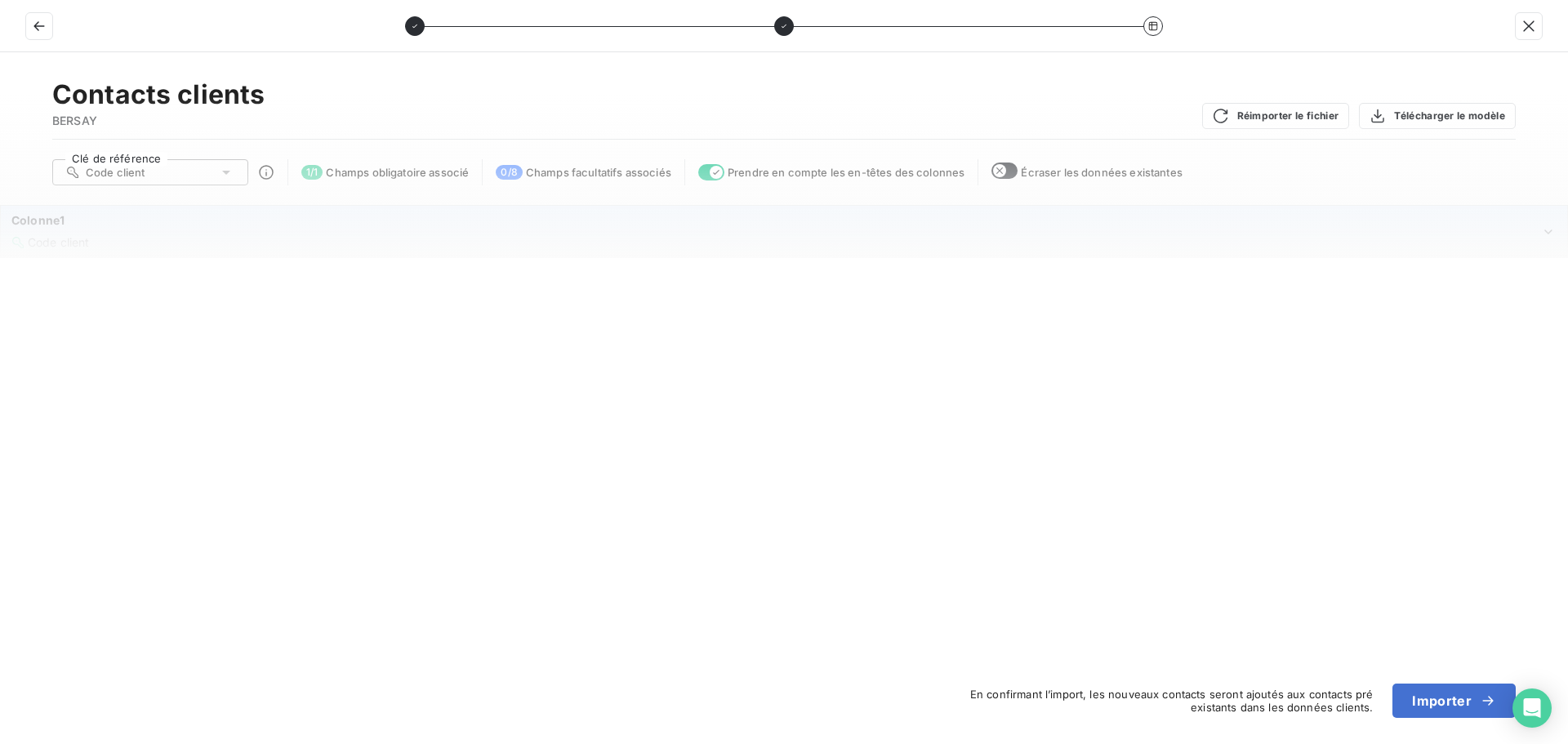
click at [207, 231] on div "Colonne1 Code client" at bounding box center [776, 231] width 1528 height 38
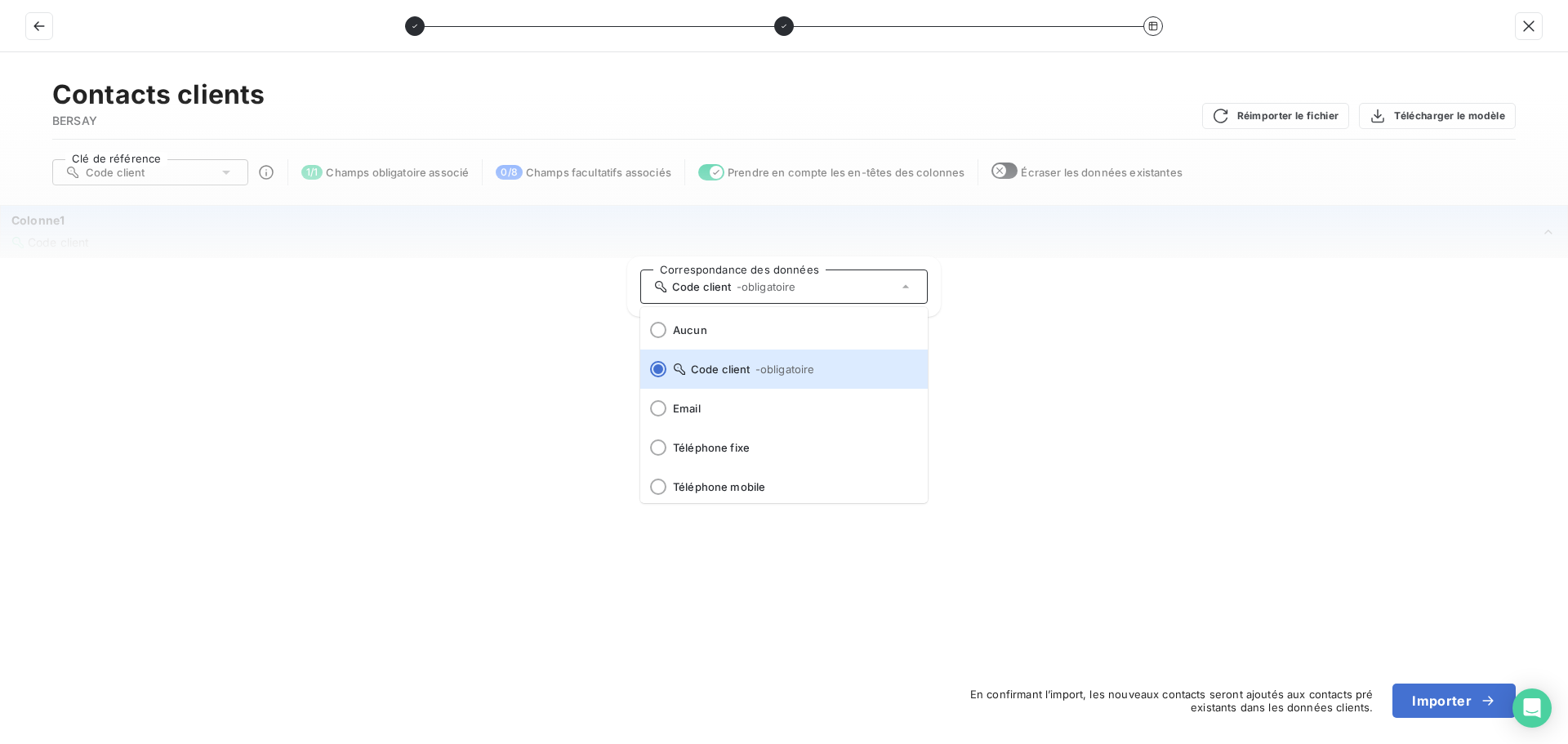
click at [144, 216] on div "Colonne1" at bounding box center [776, 220] width 1528 height 16
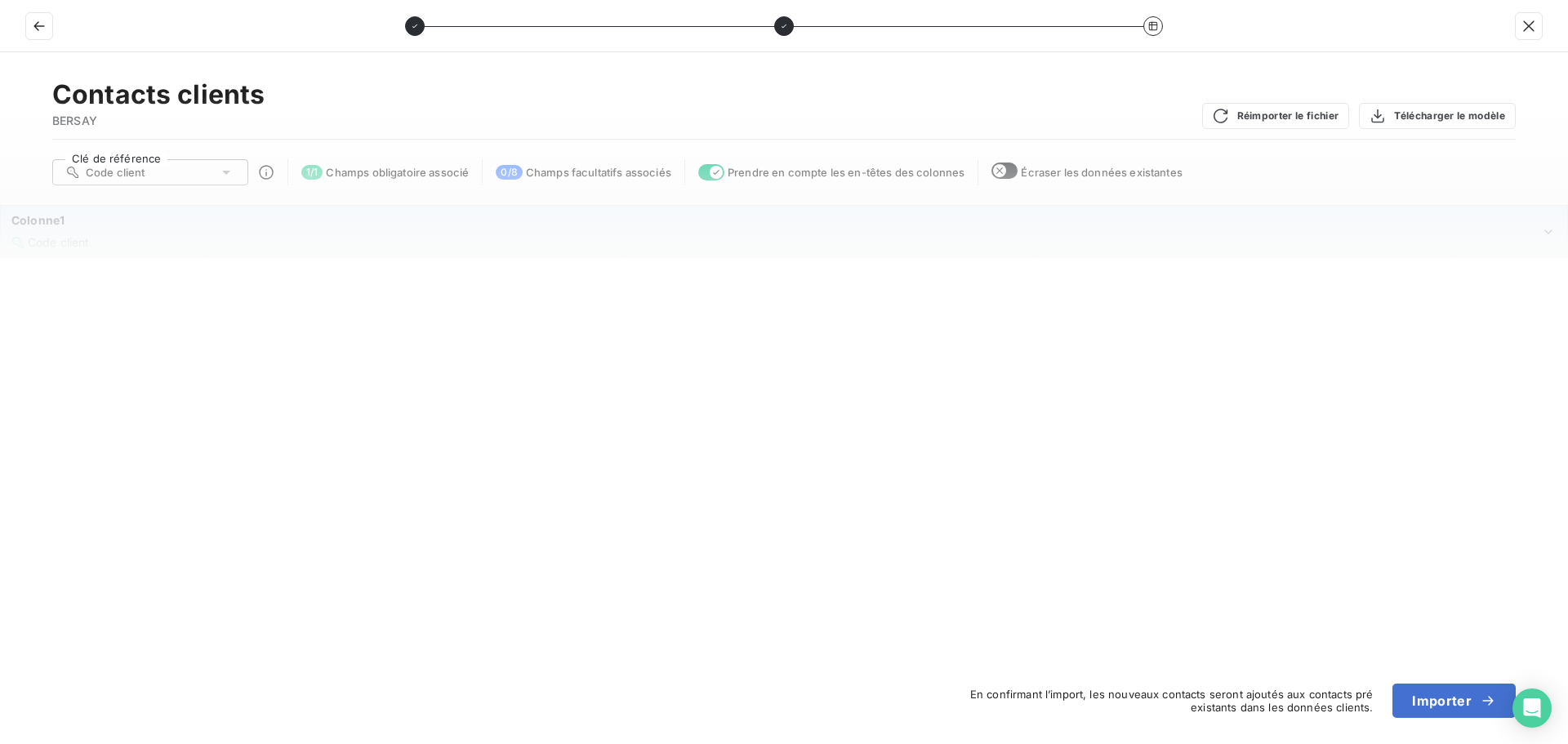
drag, startPoint x: 296, startPoint y: 233, endPoint x: 405, endPoint y: 238, distance: 109.1
click at [298, 233] on div "Colonne1 Code client" at bounding box center [776, 231] width 1528 height 38
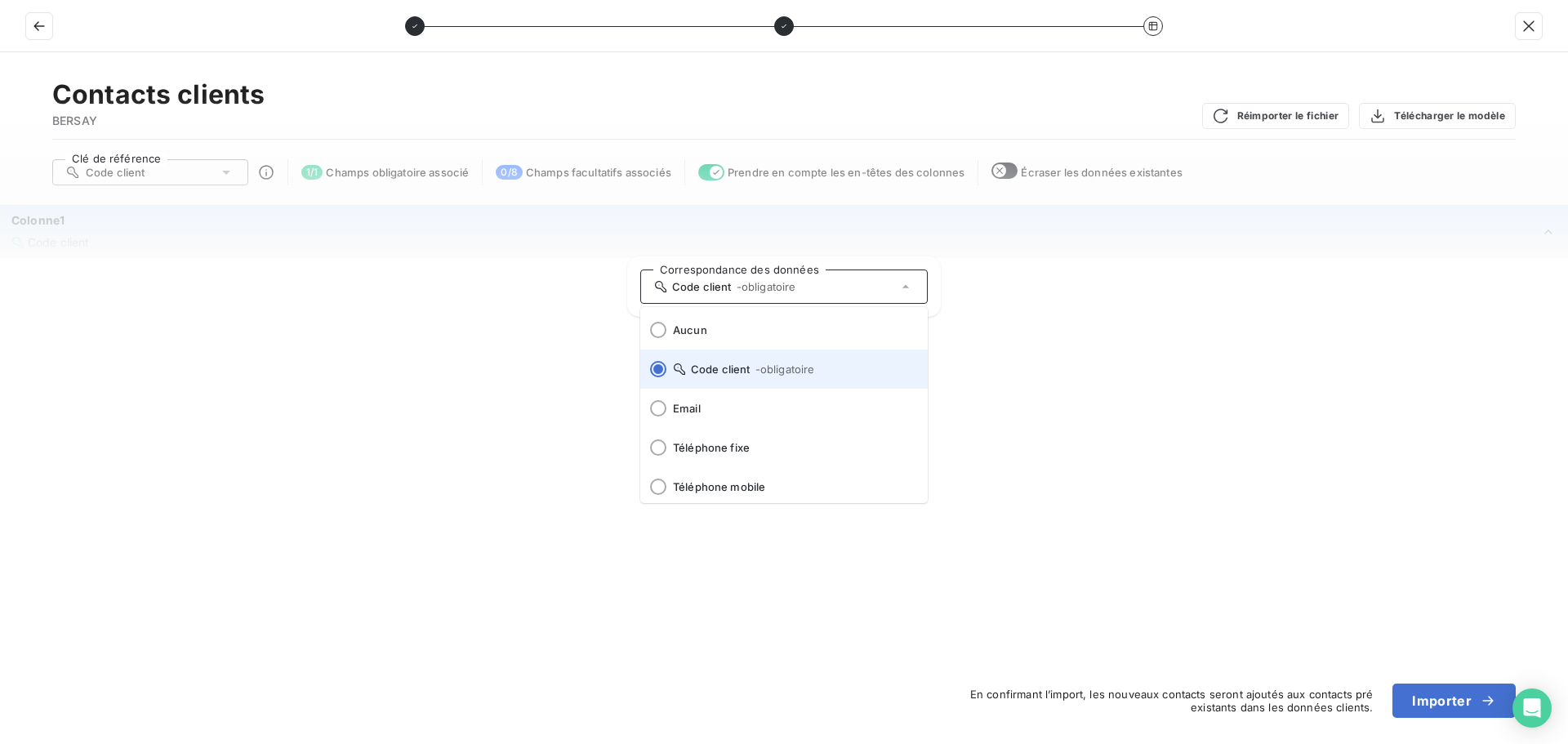
click at [734, 367] on span "Code client - obligatoire" at bounding box center [794, 369] width 242 height 13
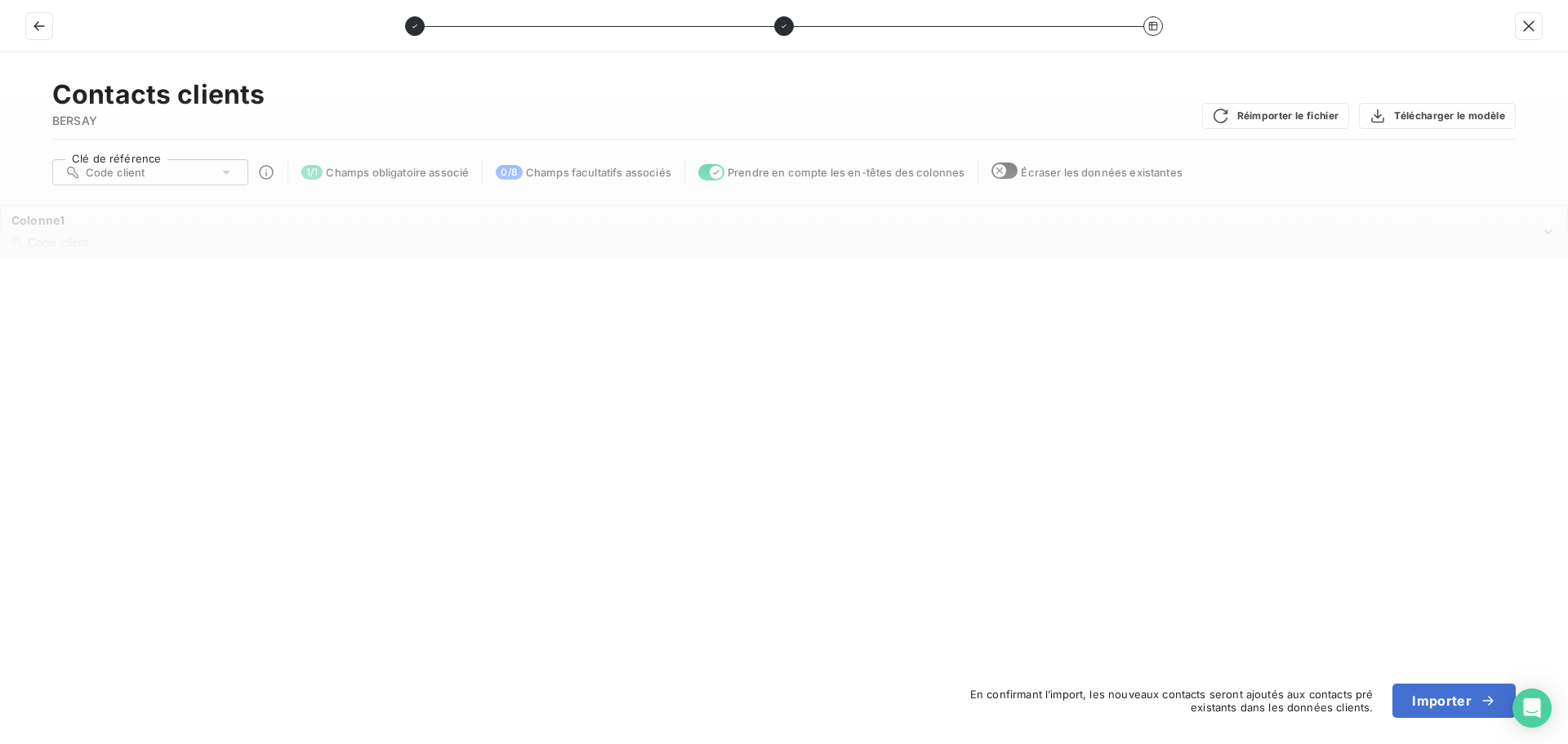
click at [977, 327] on div "Contacts clients BERSAY Réimporter le fichier Télécharger le modèle Clé de réfé…" at bounding box center [784, 398] width 1568 height 692
click at [364, 180] on div "Clé de référence Code client 1 / 1 Champs obligatoire associé 0 / 8 Champs facu…" at bounding box center [784, 172] width 1464 height 26
click at [577, 172] on span "Champs facultatifs associés" at bounding box center [598, 173] width 145 height 13
click at [1457, 696] on button "Importer" at bounding box center [1453, 700] width 123 height 35
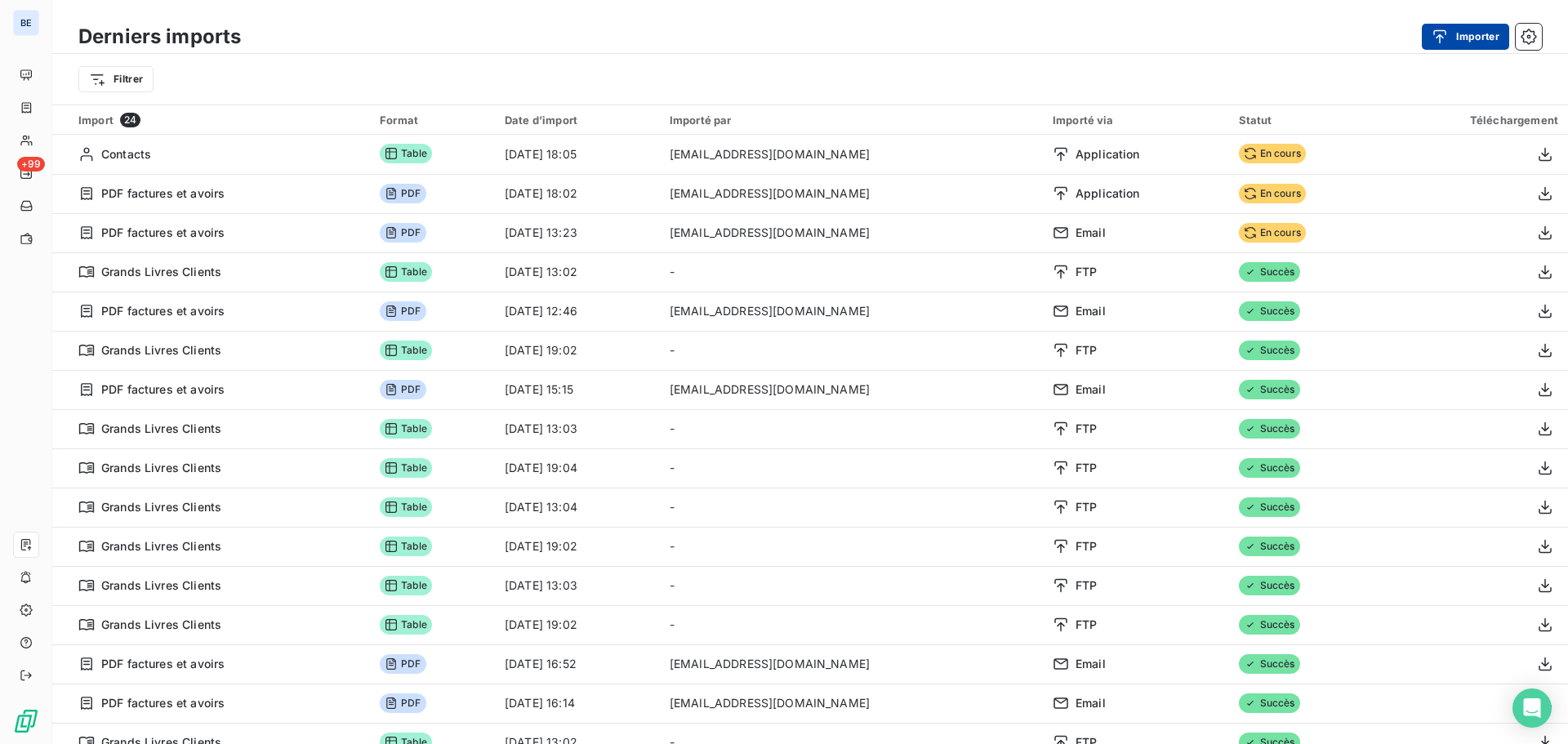
click at [1481, 35] on button "Importer" at bounding box center [1465, 36] width 88 height 26
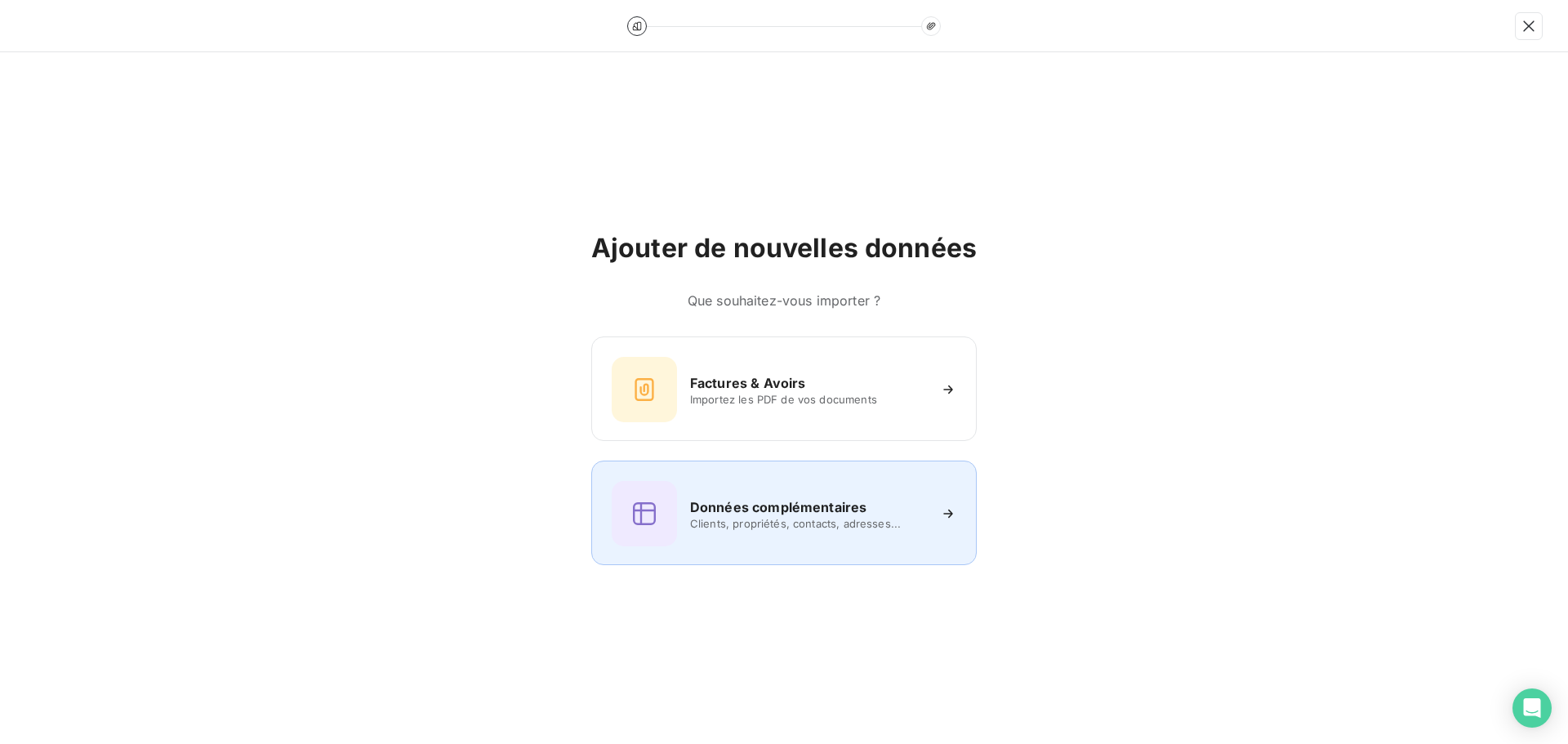
click at [777, 508] on h6 "Données complémentaires" at bounding box center [778, 506] width 176 height 19
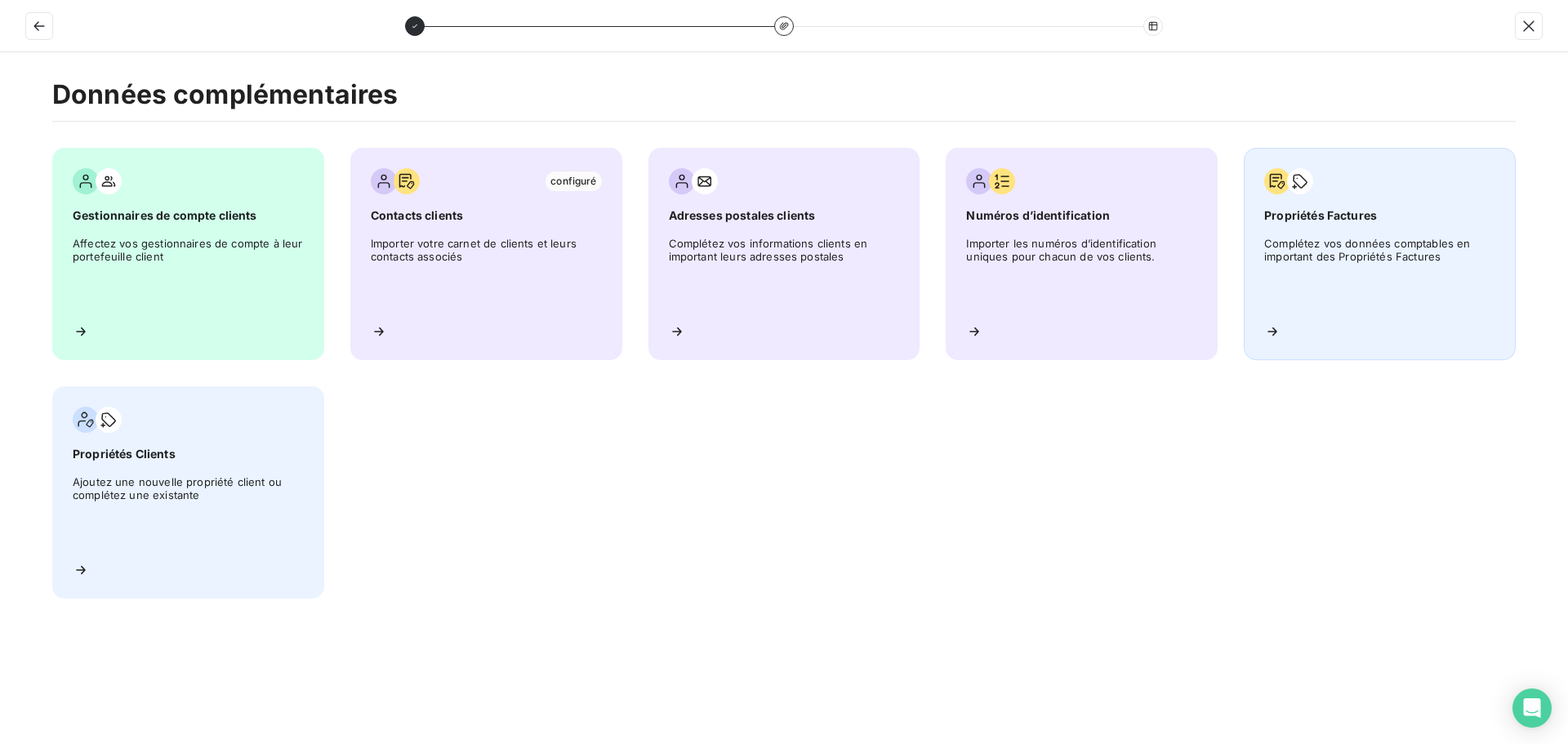
click at [1311, 251] on span "Complétez vos données comptables en important des Propriétés Factures" at bounding box center [1379, 273] width 231 height 73
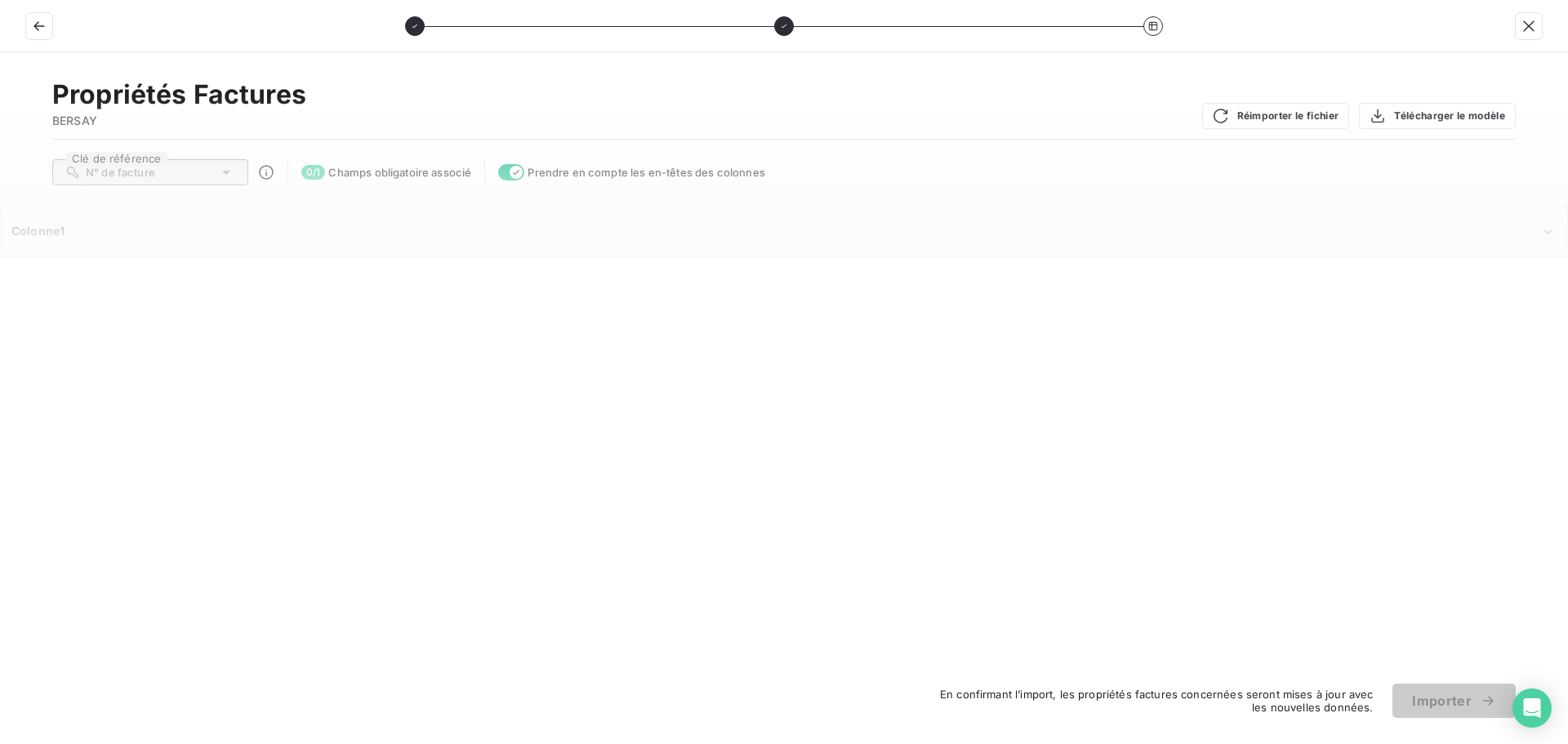
click at [154, 174] on span "N° de facture" at bounding box center [120, 173] width 69 height 13
click at [227, 170] on icon at bounding box center [226, 172] width 16 height 16
click at [48, 228] on span "Colonne1" at bounding box center [38, 231] width 53 height 13
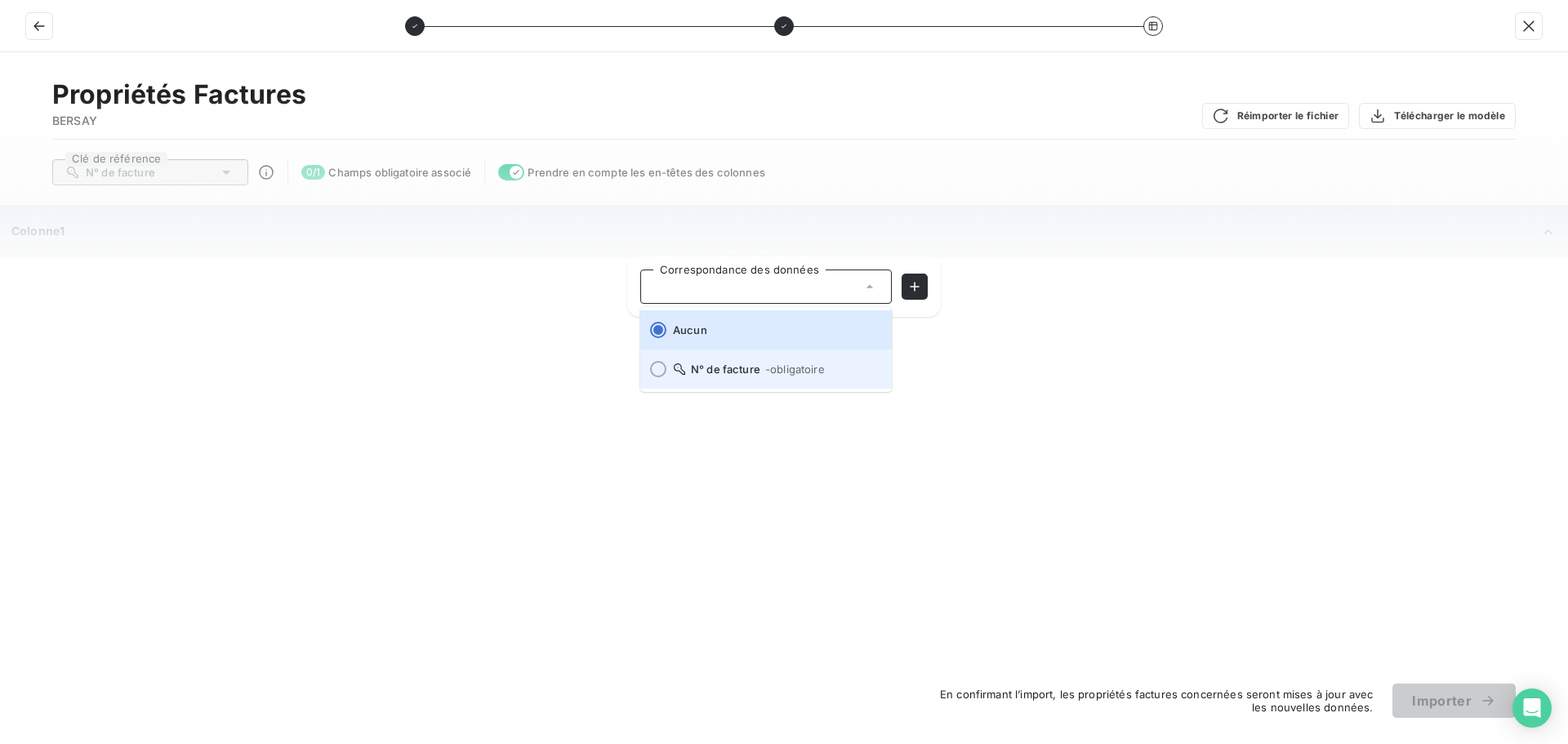
click at [777, 371] on span "- obligatoire" at bounding box center [795, 369] width 60 height 13
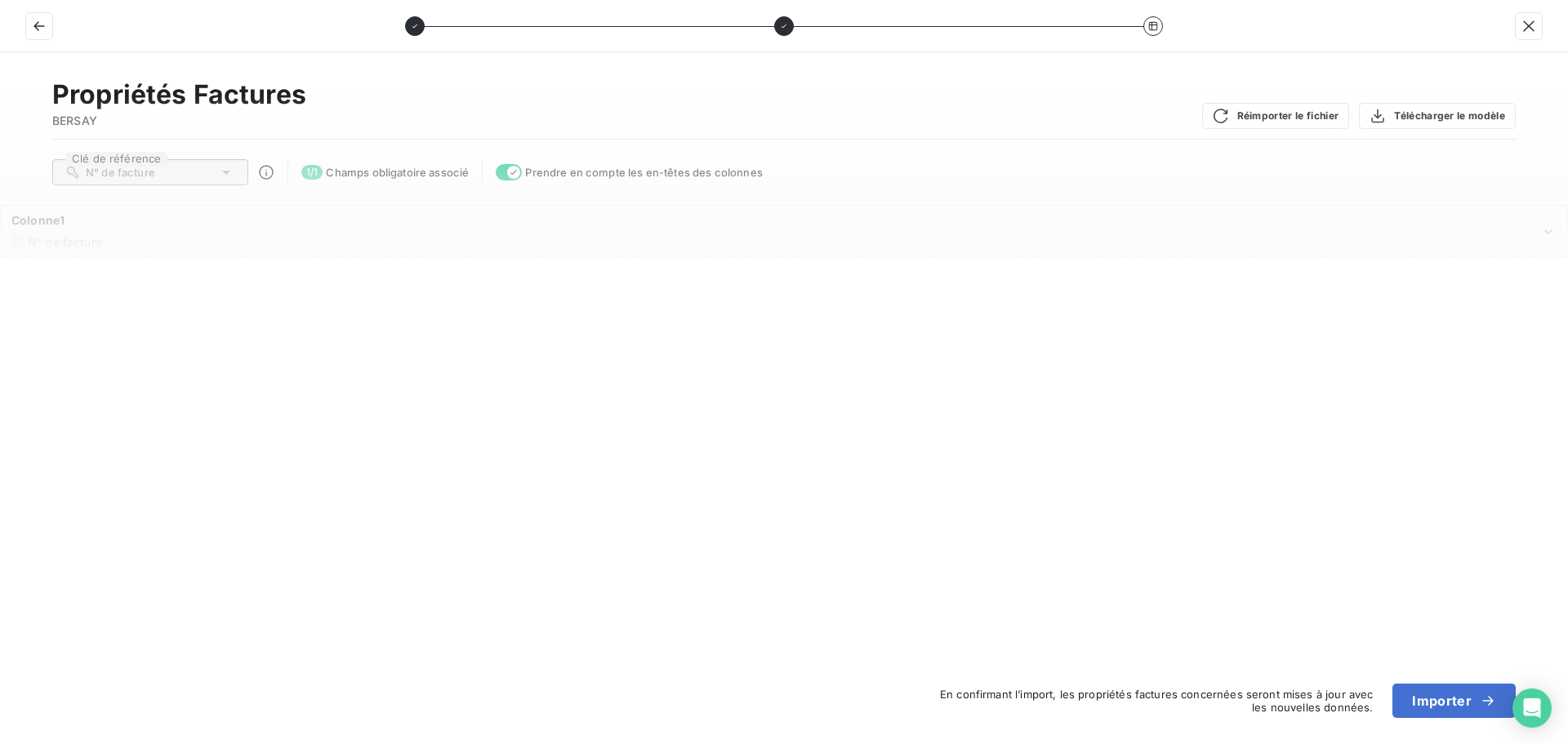
click at [236, 172] on div "N° de facture" at bounding box center [150, 172] width 196 height 26
click at [1535, 23] on icon "button" at bounding box center [1528, 25] width 16 height 16
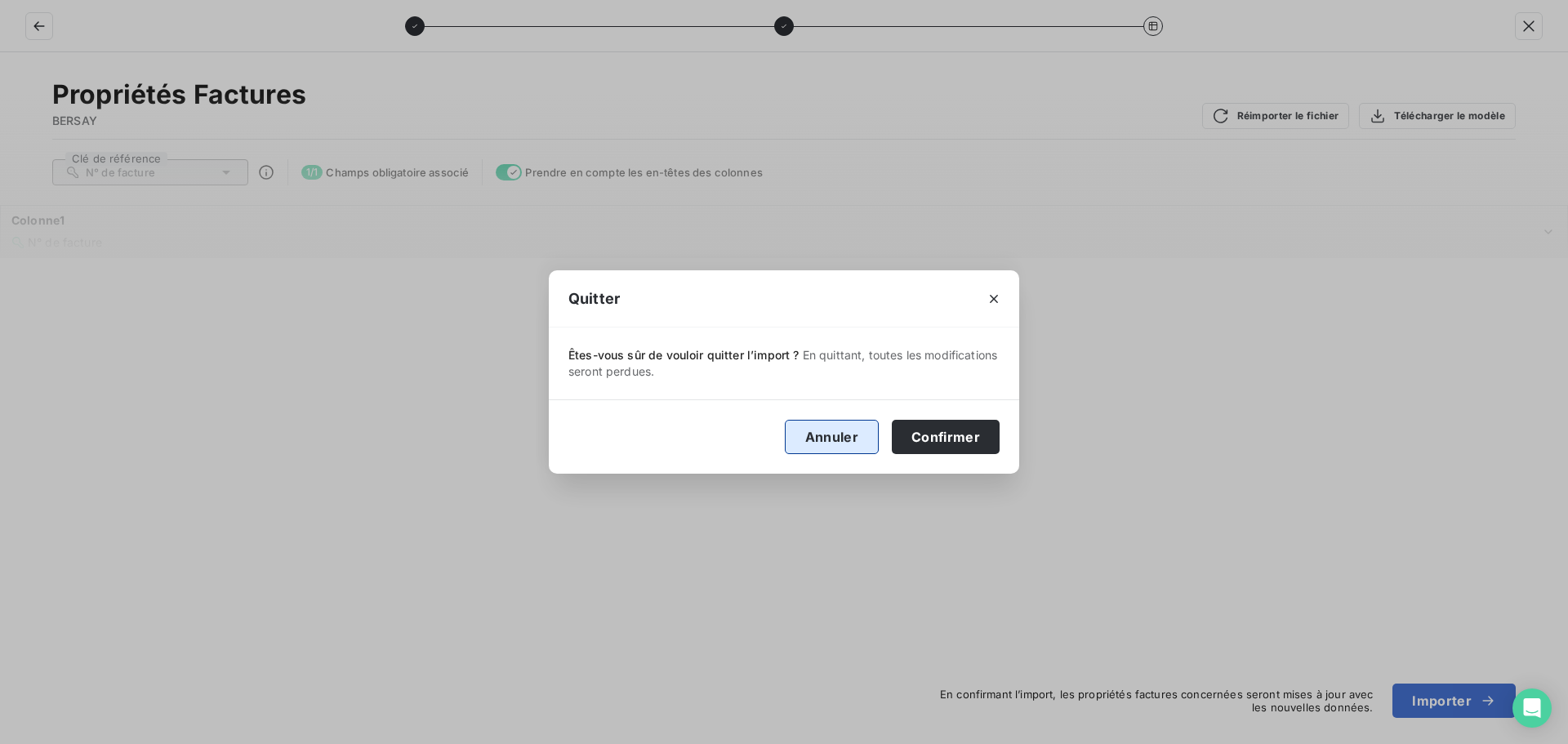
click at [800, 435] on button "Annuler" at bounding box center [831, 436] width 94 height 35
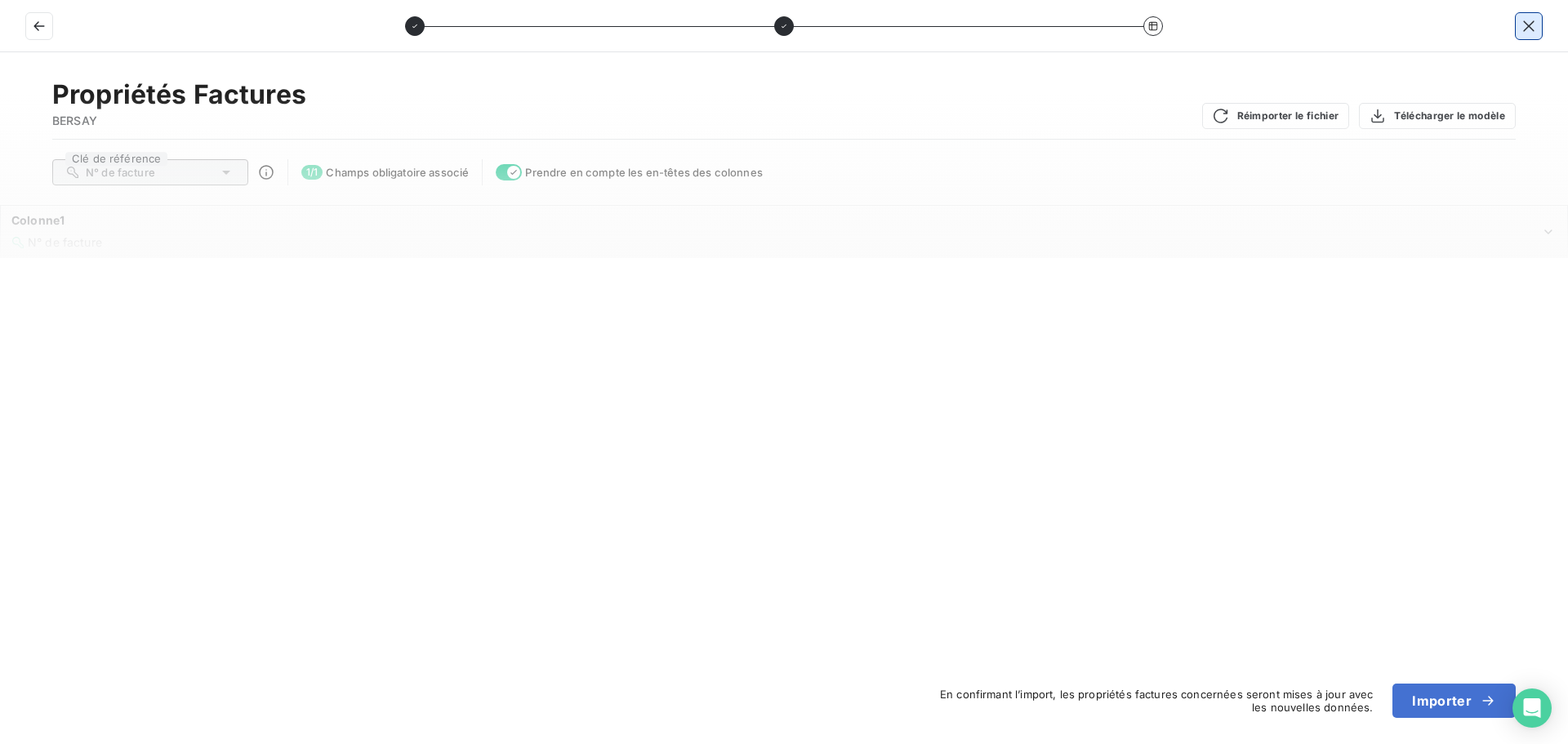
click at [1526, 29] on icon "button" at bounding box center [1528, 25] width 16 height 16
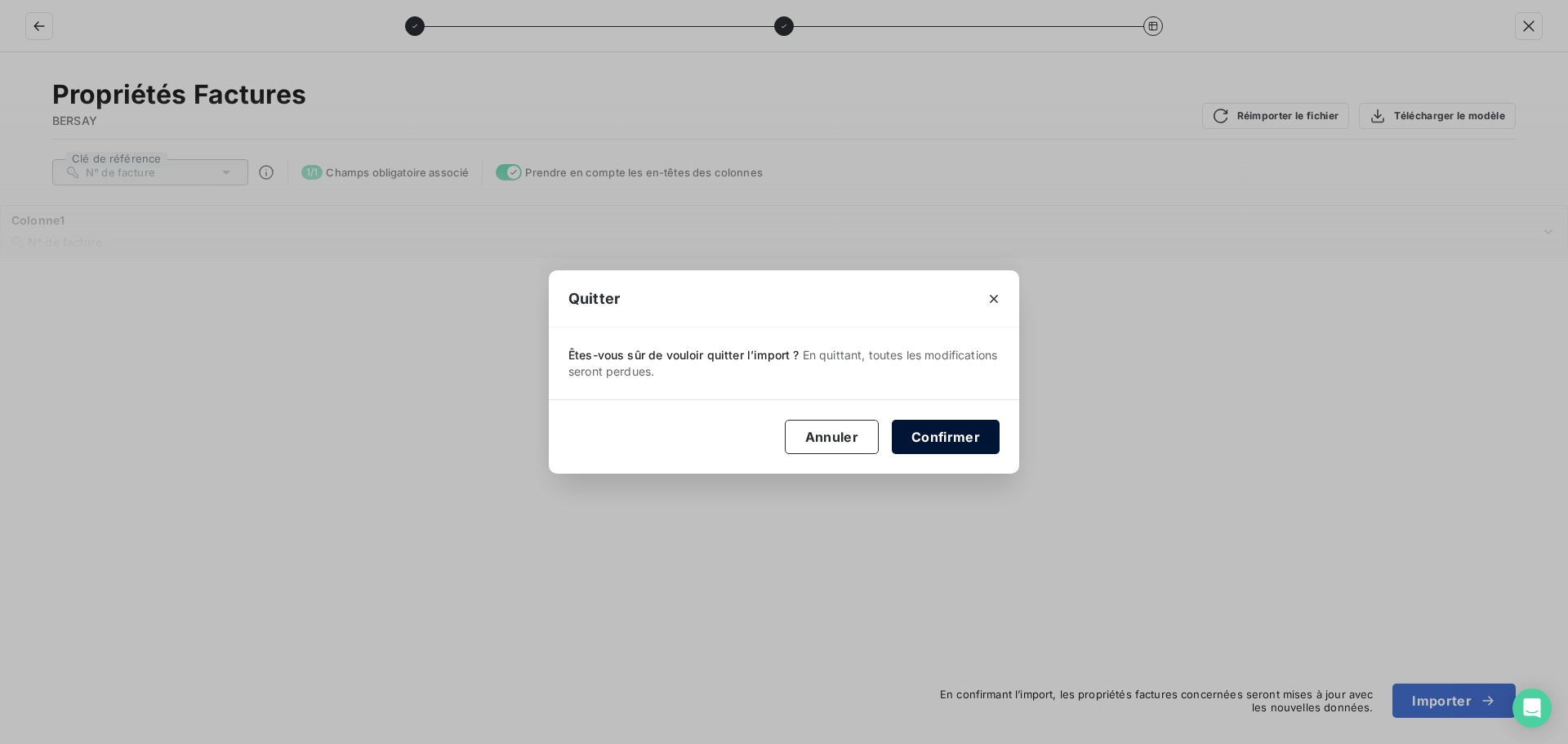
click at [966, 441] on button "Confirmer" at bounding box center [945, 436] width 108 height 35
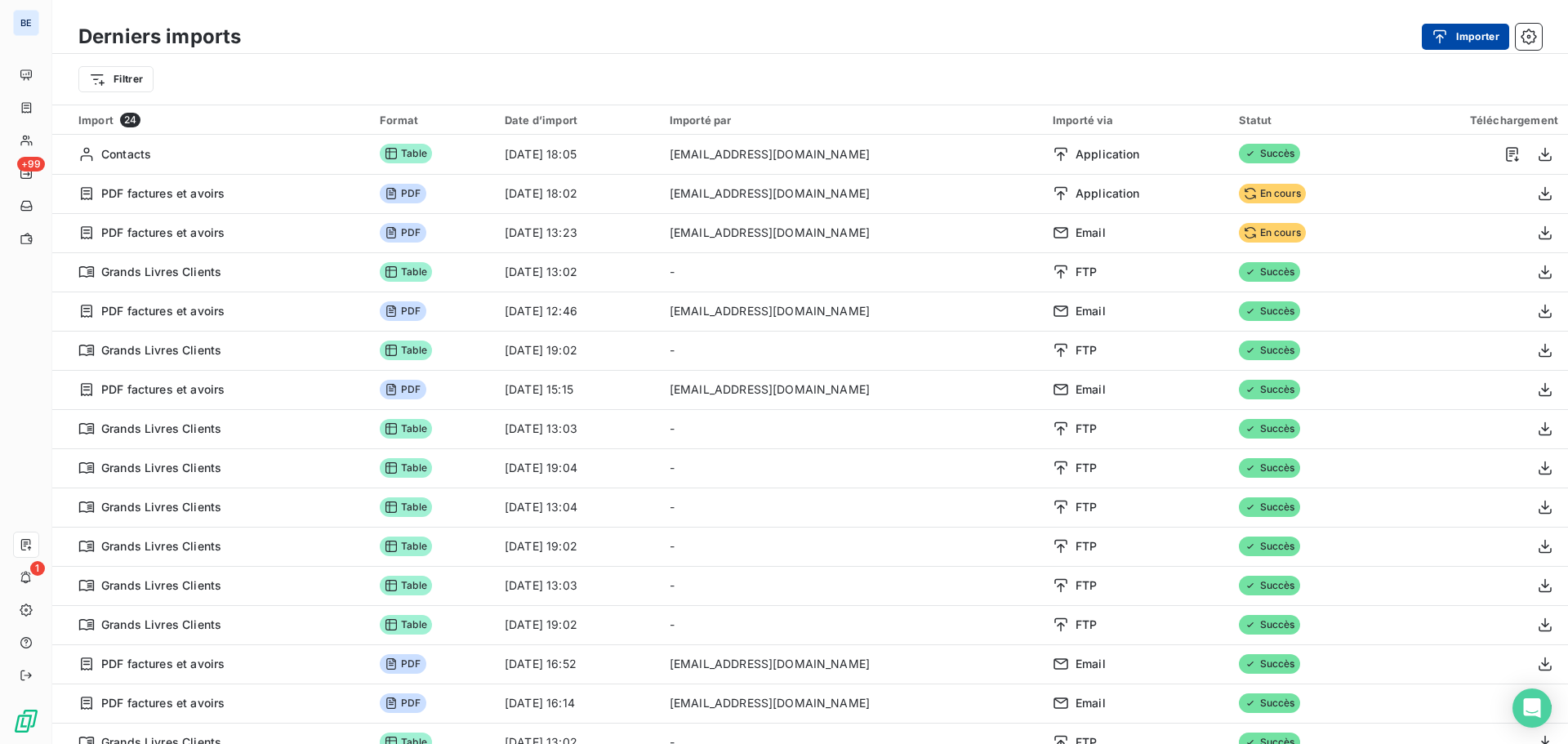
click at [1481, 35] on button "Importer" at bounding box center [1465, 36] width 88 height 26
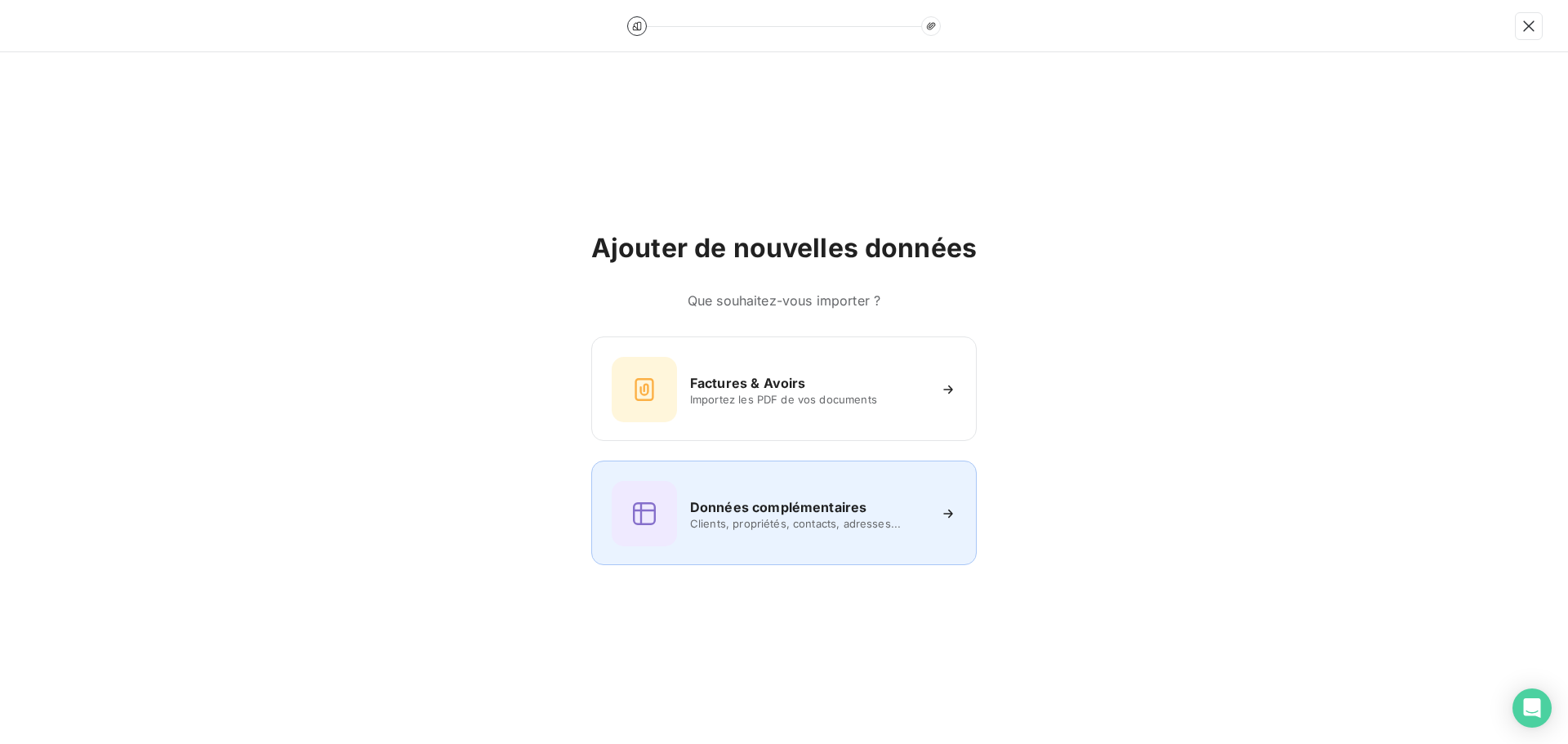
click at [827, 540] on div "Données complémentaires Clients, propriétés, contacts, adresses..." at bounding box center [784, 514] width 345 height 66
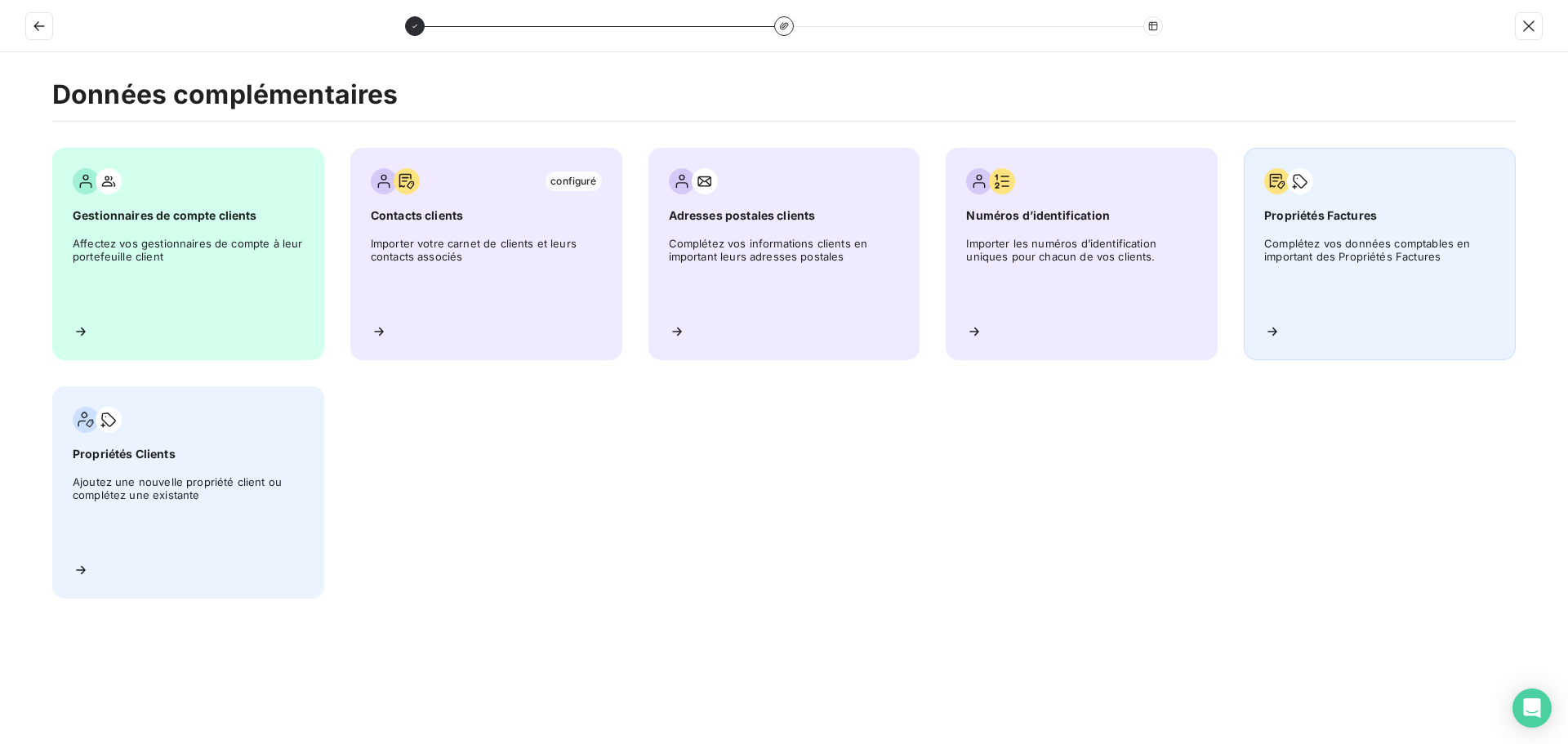
click at [1346, 258] on span "Complétez vos données comptables en important des Propriétés Factures" at bounding box center [1379, 273] width 231 height 73
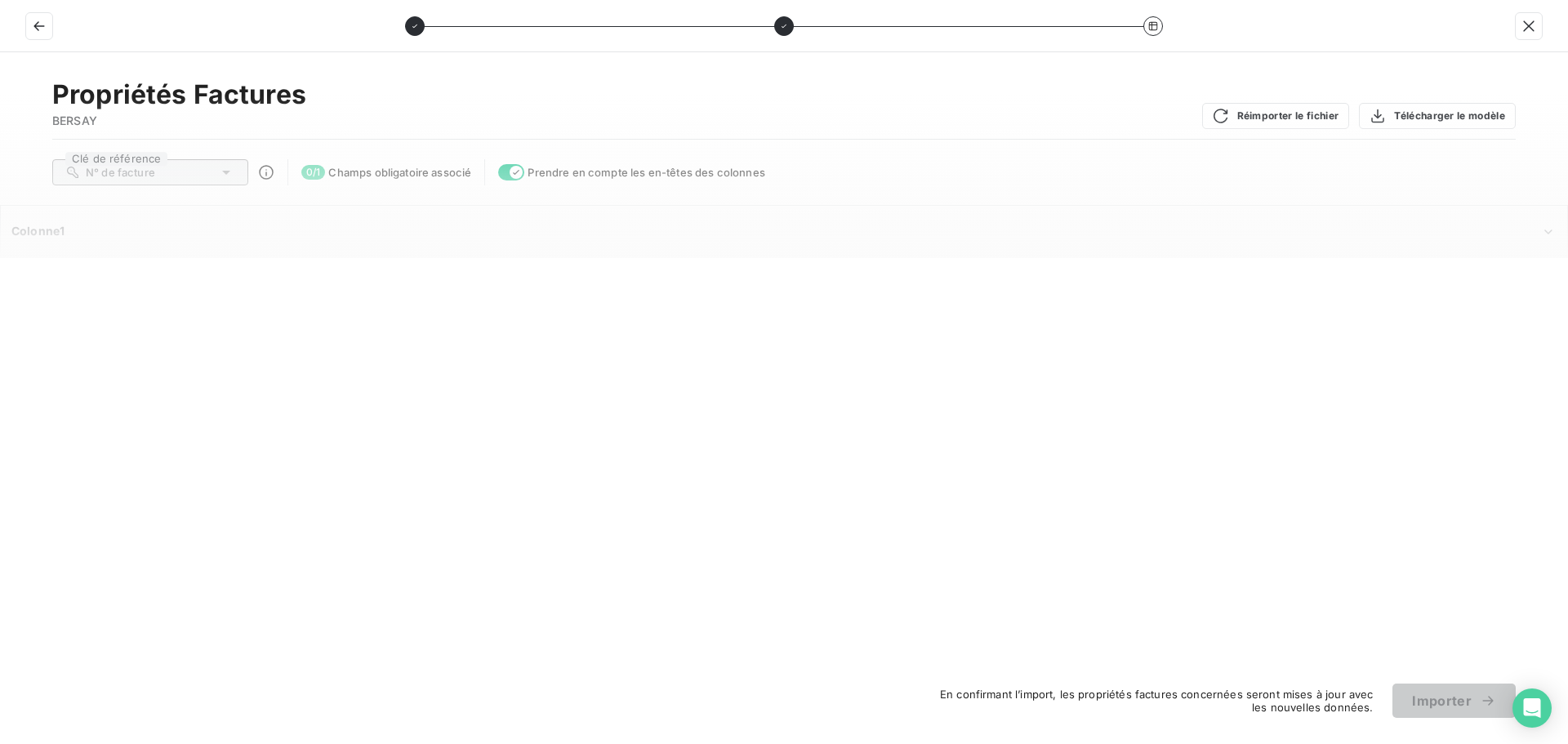
click at [151, 169] on span "N° de facture" at bounding box center [120, 173] width 69 height 13
click at [211, 172] on div "N° de facture" at bounding box center [150, 172] width 196 height 26
click at [47, 233] on span "Colonne1" at bounding box center [38, 231] width 53 height 13
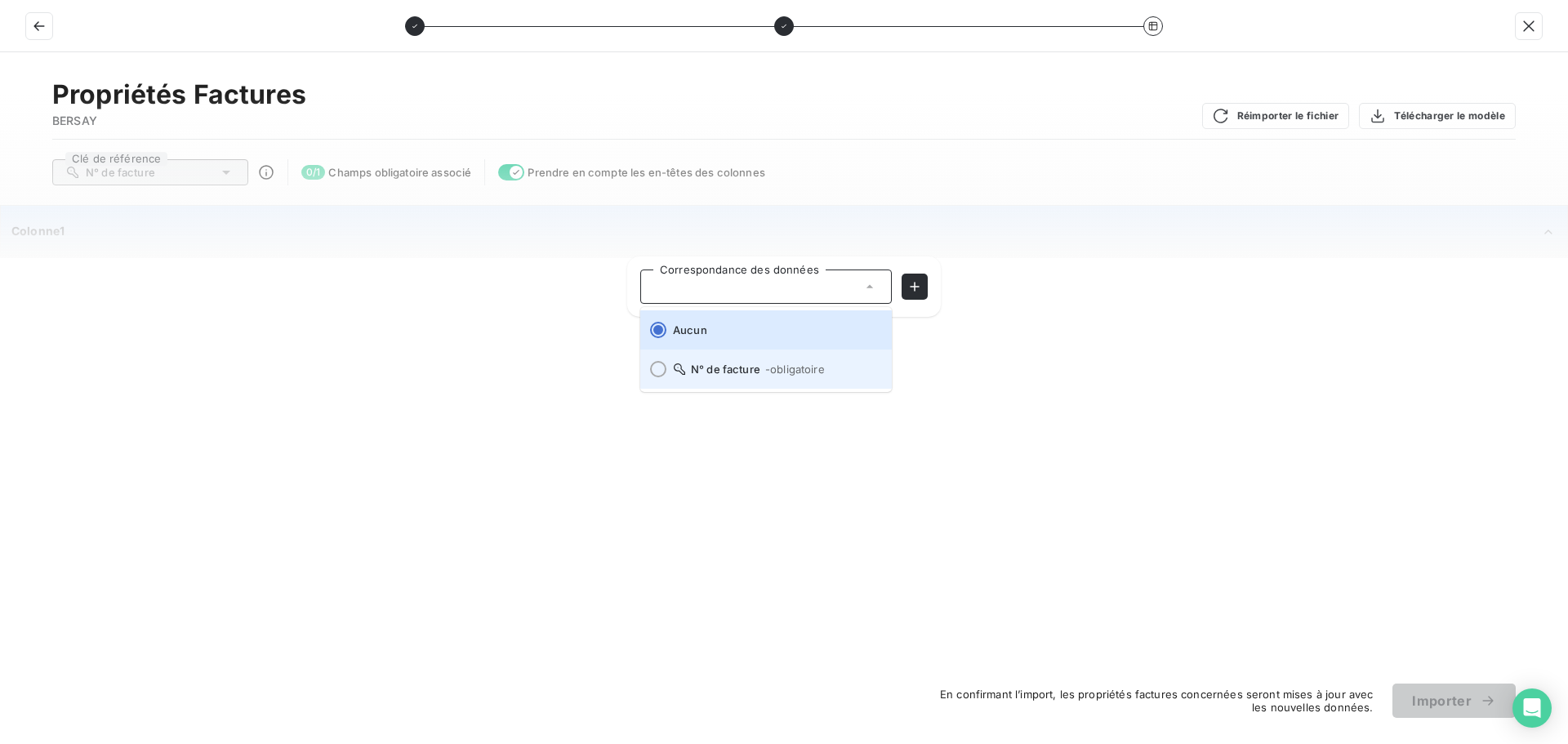
click at [715, 375] on span "N° de facture - obligatoire" at bounding box center [776, 369] width 206 height 13
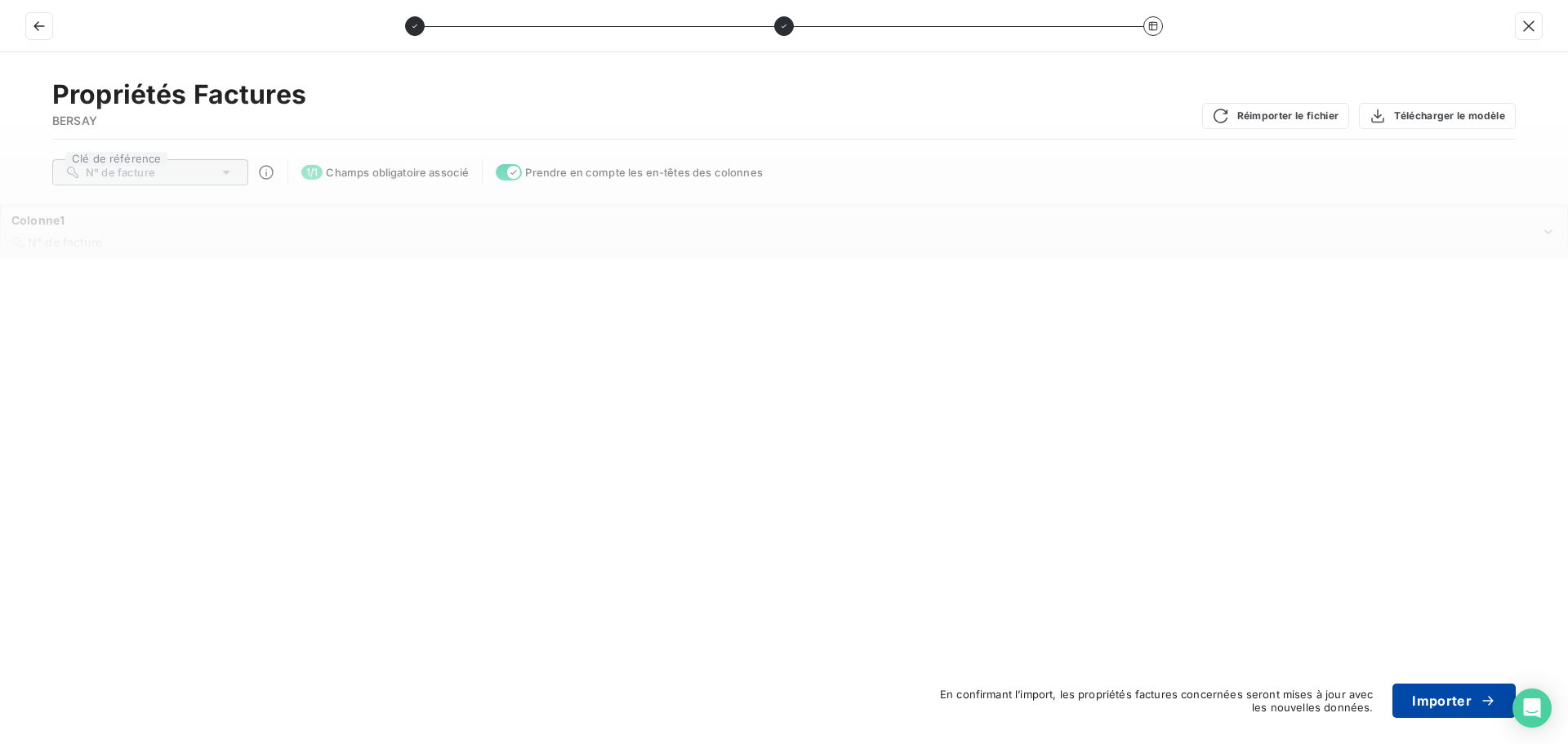
click at [1475, 701] on div "button" at bounding box center [1483, 700] width 24 height 16
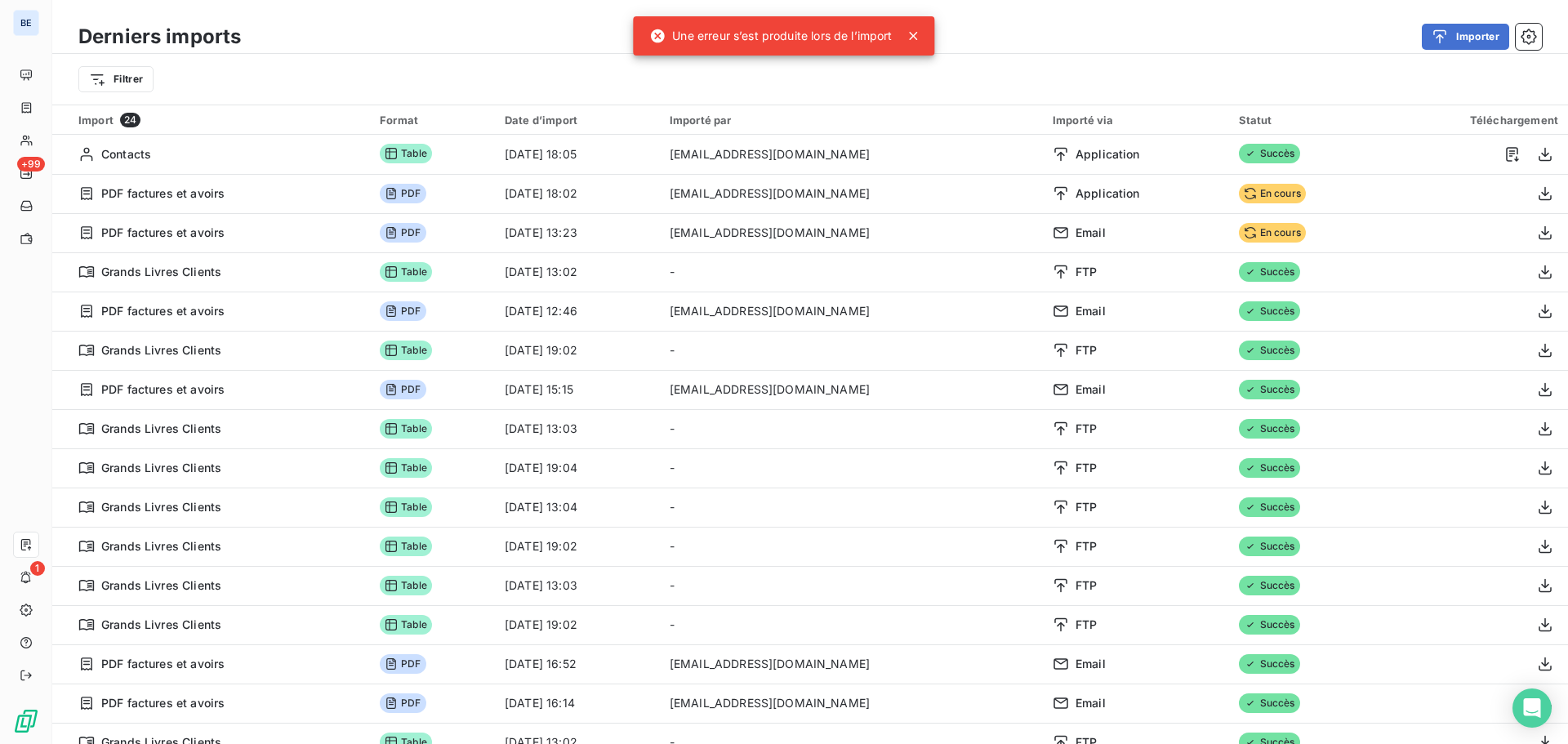
click at [916, 35] on icon at bounding box center [914, 36] width 8 height 8
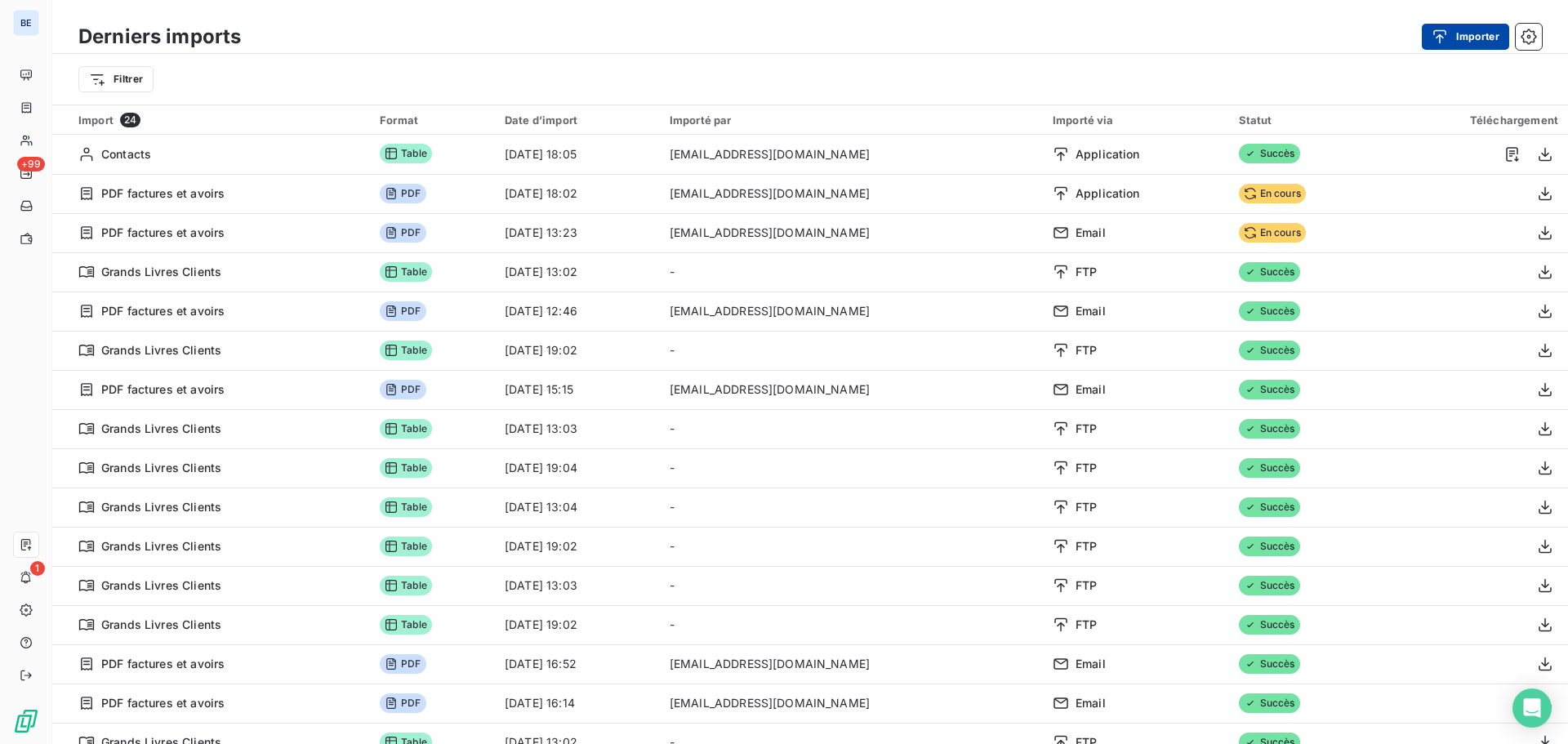
click at [1469, 34] on button "Importer" at bounding box center [1465, 36] width 88 height 26
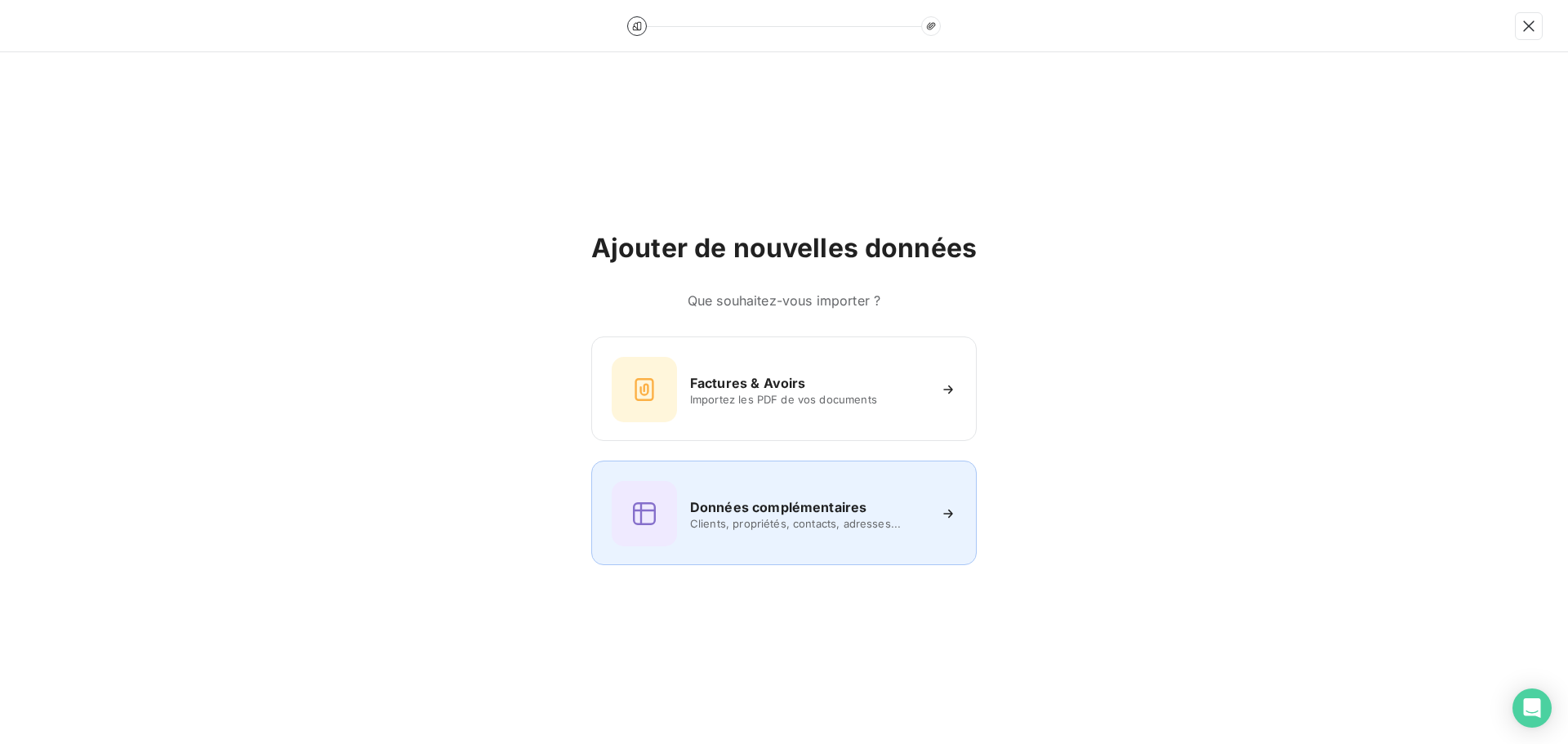
click at [796, 517] on span "Clients, propriétés, contacts, adresses..." at bounding box center [808, 523] width 237 height 13
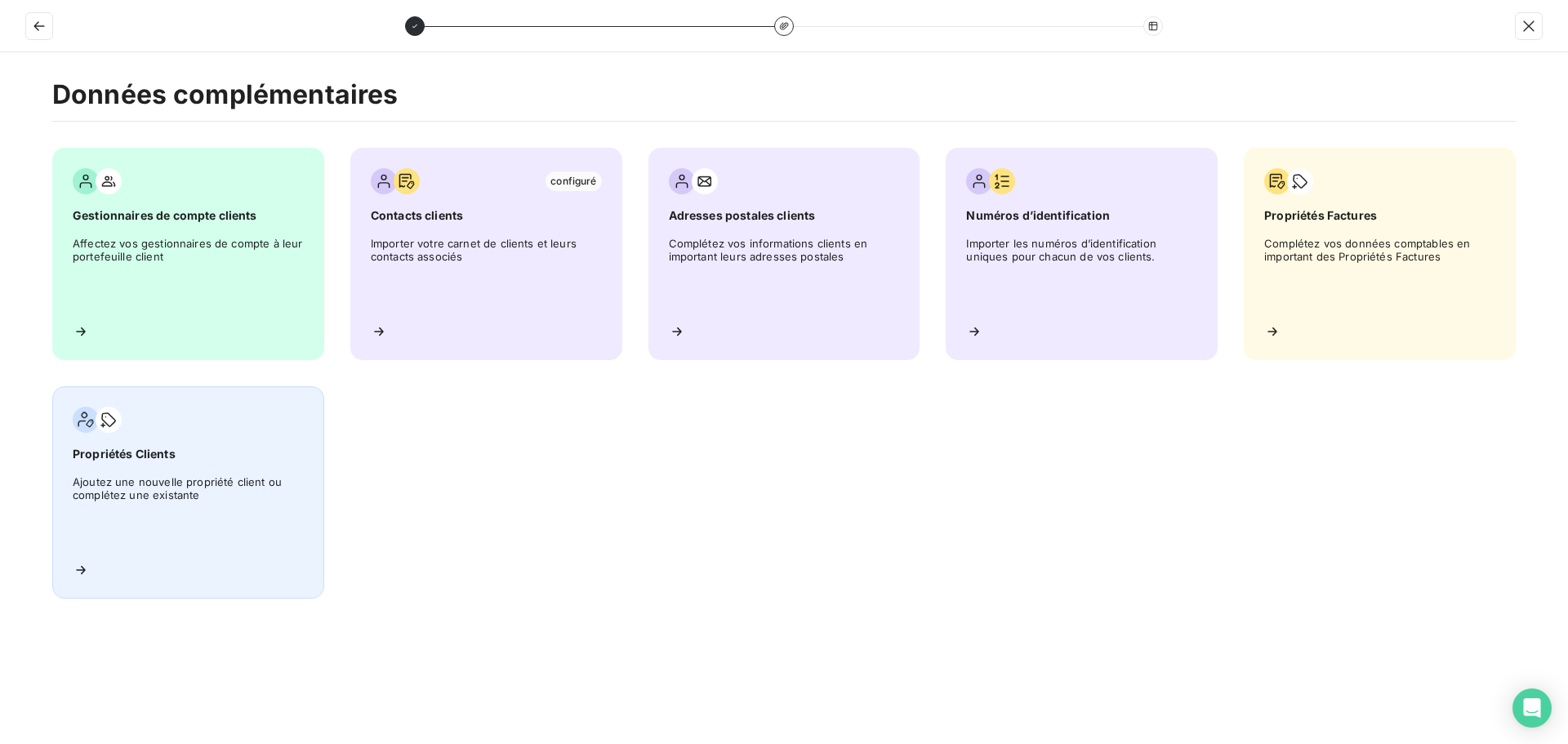
click at [134, 475] on span "Ajoutez une nouvelle propriété client ou complétez une existante" at bounding box center [188, 511] width 231 height 73
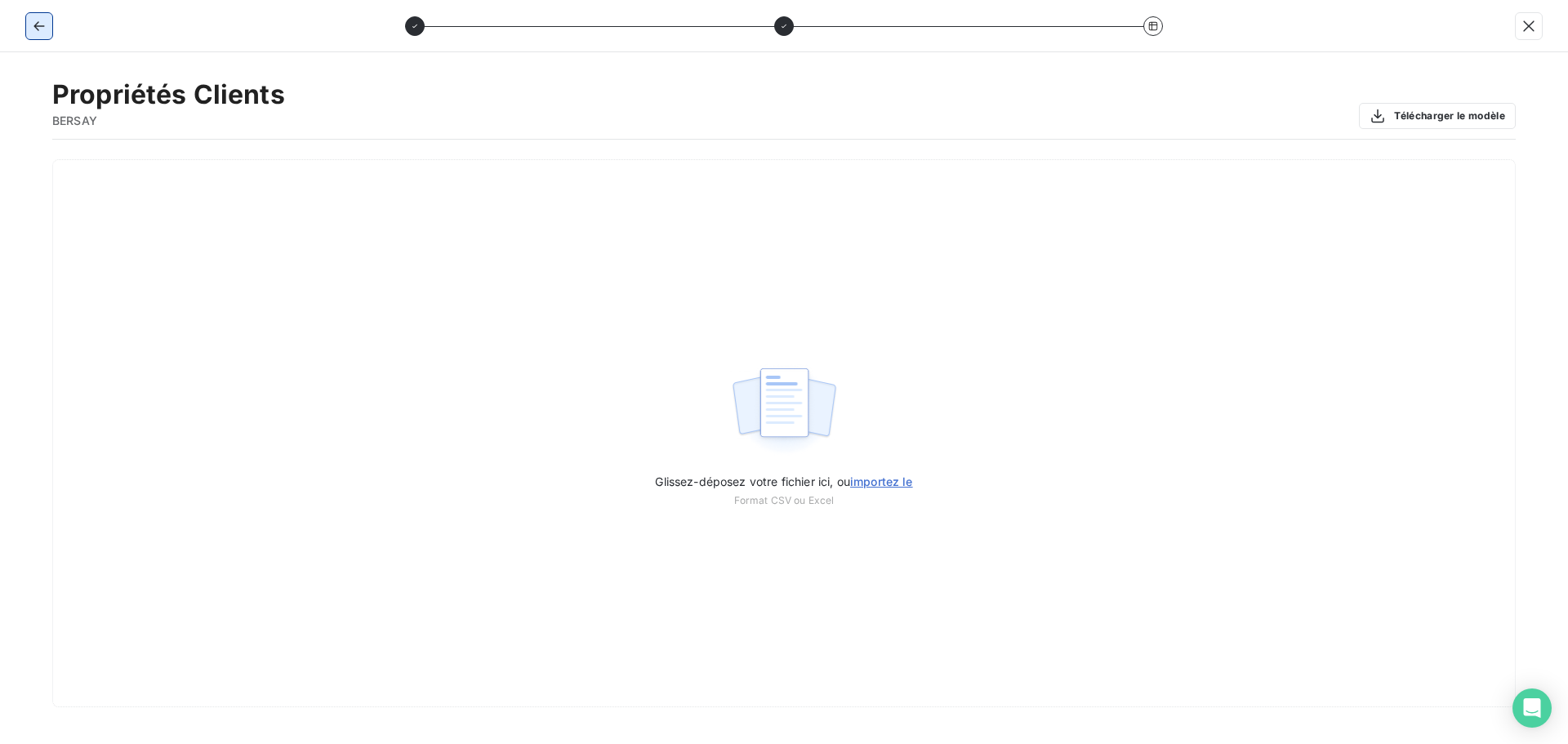
click at [43, 22] on icon "button" at bounding box center [39, 25] width 16 height 16
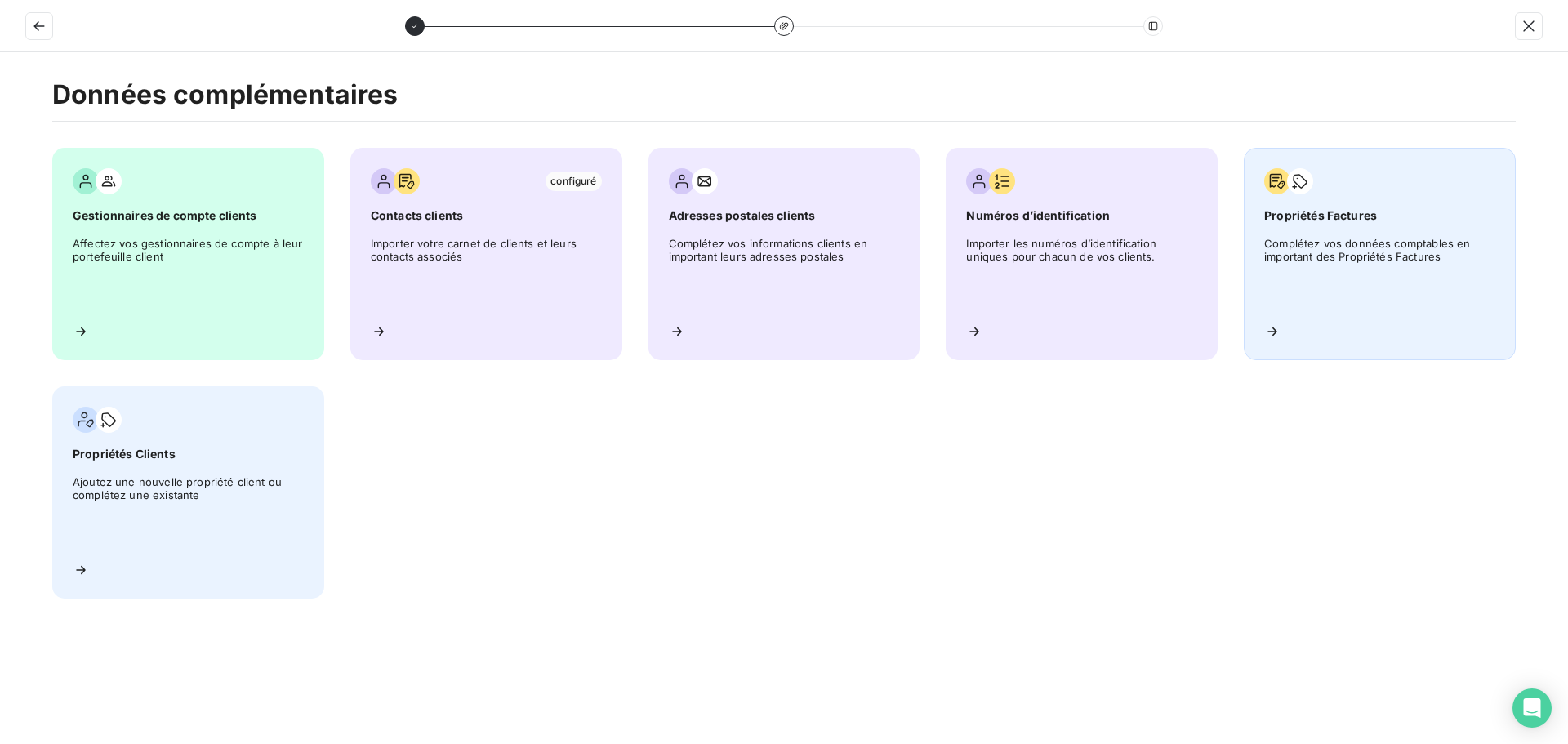
click at [1362, 264] on span "Complétez vos données comptables en important des Propriétés Factures" at bounding box center [1379, 273] width 231 height 73
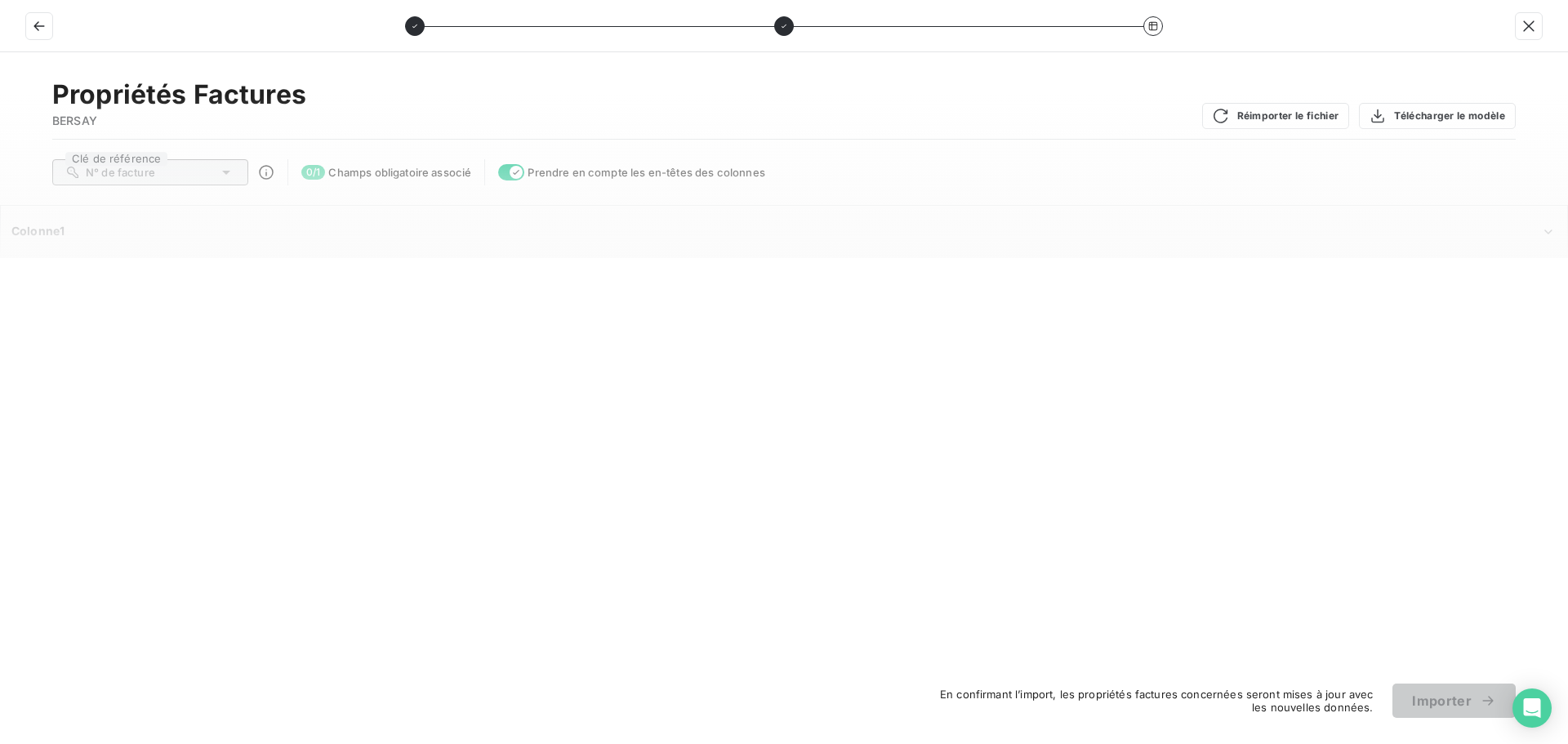
click at [171, 171] on div "N° de facture" at bounding box center [150, 172] width 196 height 26
click at [52, 234] on span "Colonne1" at bounding box center [38, 231] width 53 height 13
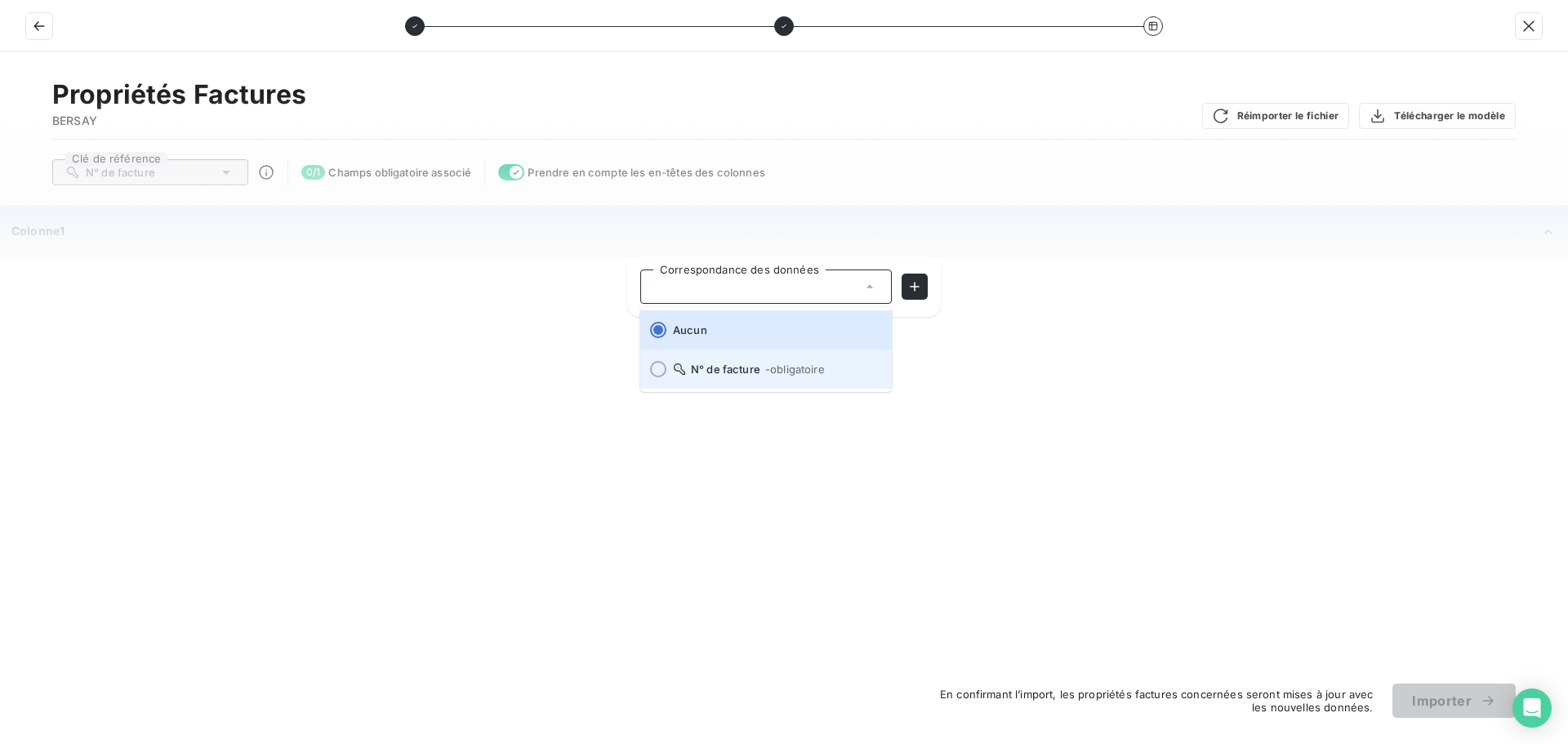
click at [681, 362] on icon at bounding box center [680, 369] width 13 height 13
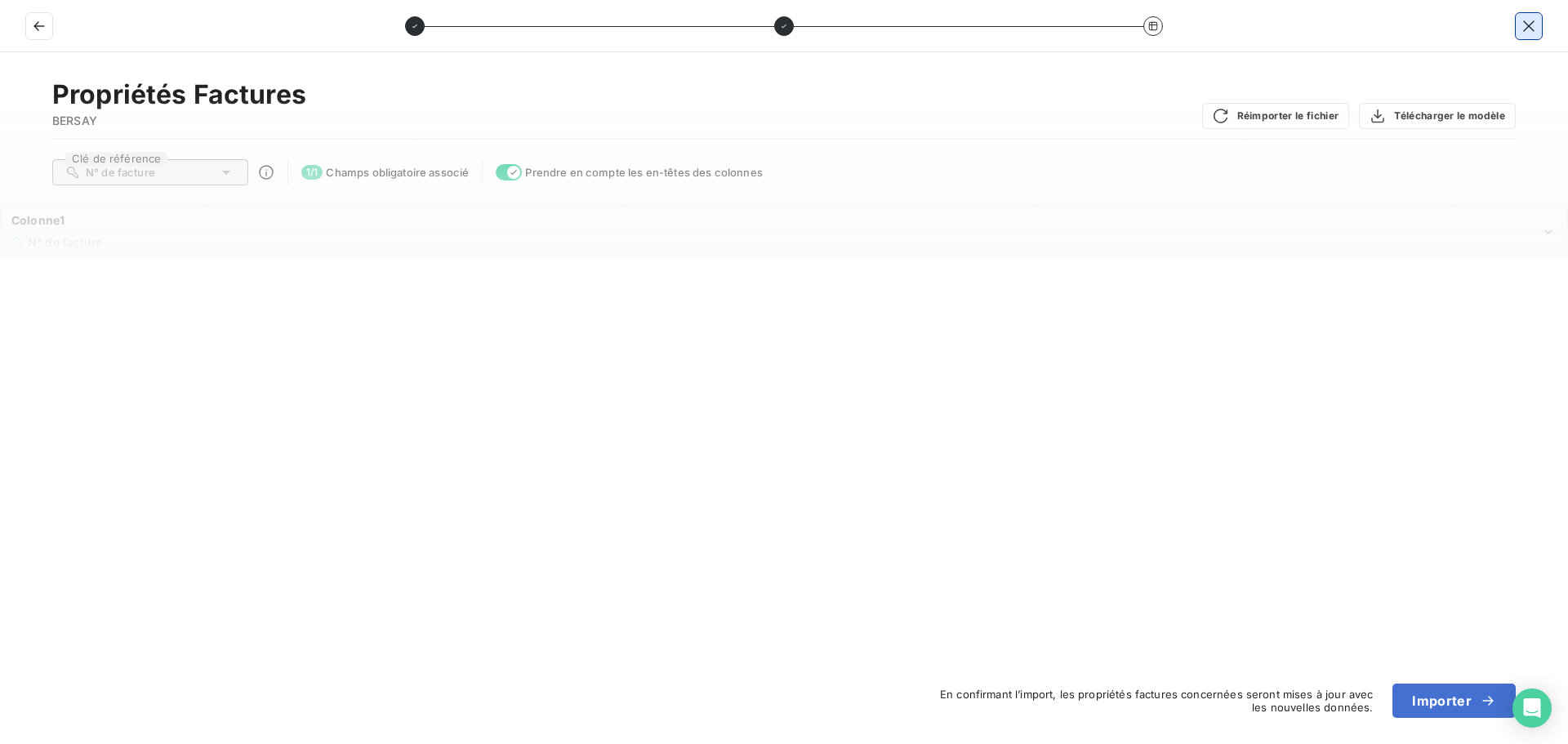
click at [1529, 18] on icon "button" at bounding box center [1528, 25] width 16 height 16
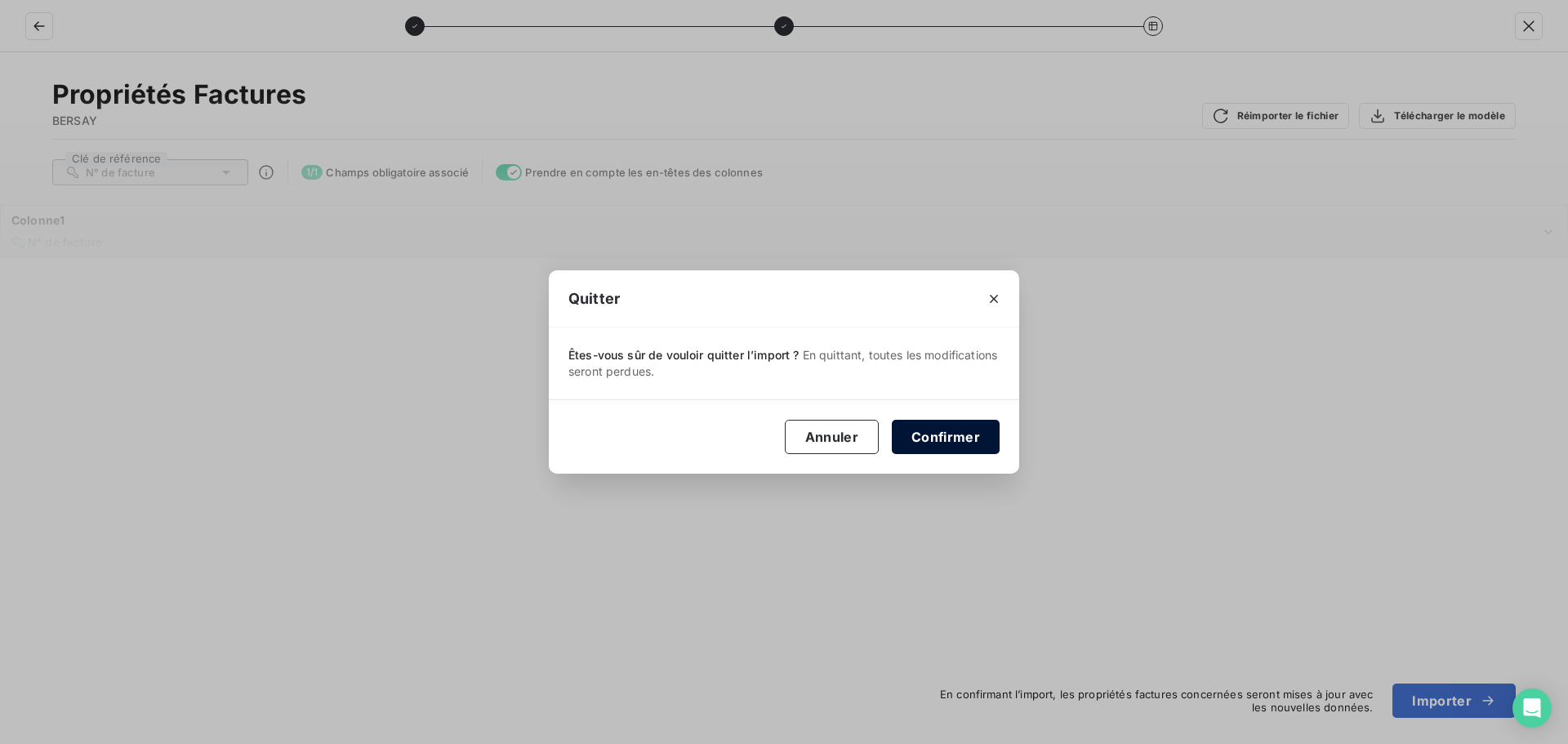
click at [965, 448] on button "Confirmer" at bounding box center [945, 436] width 108 height 35
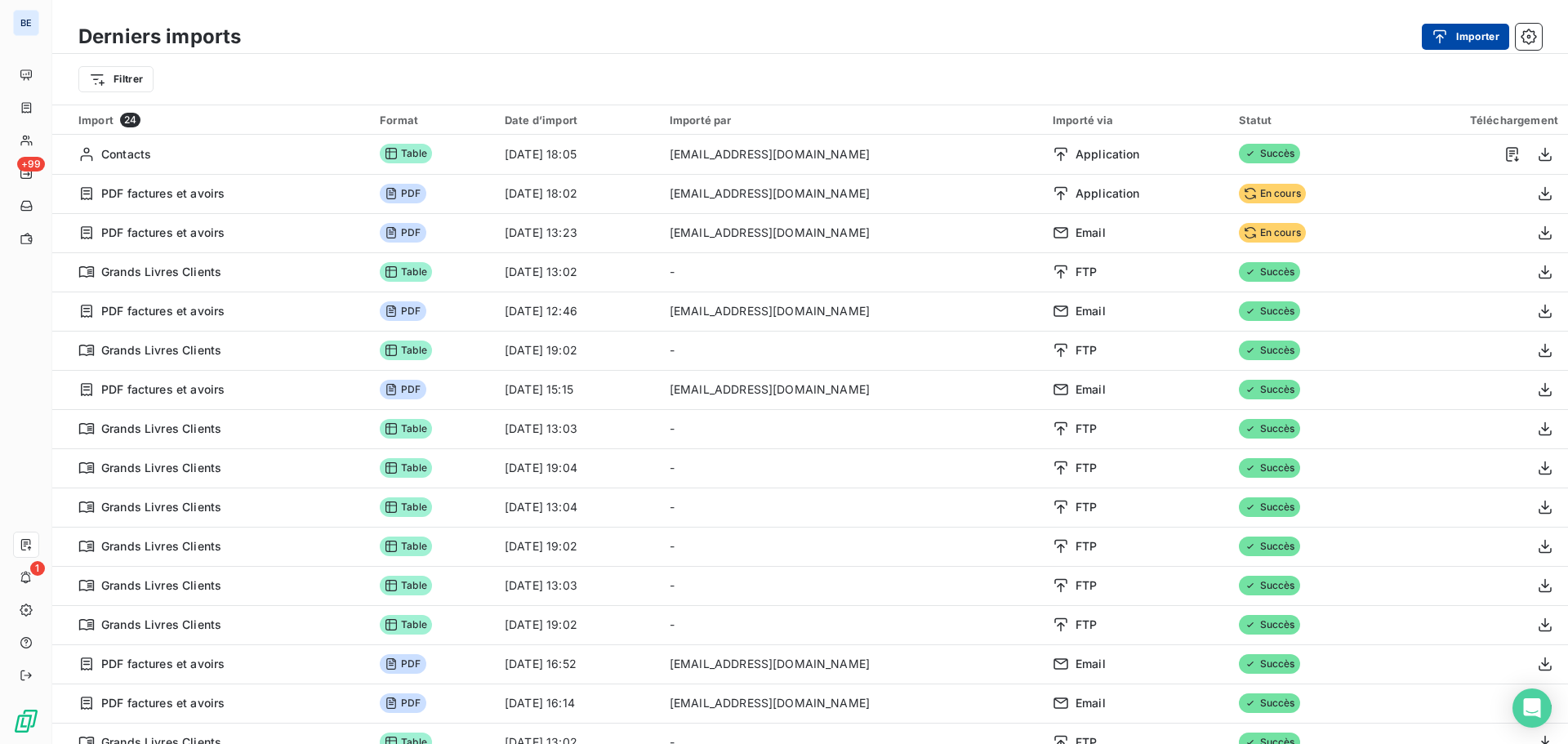
click at [1473, 40] on button "Importer" at bounding box center [1465, 36] width 88 height 26
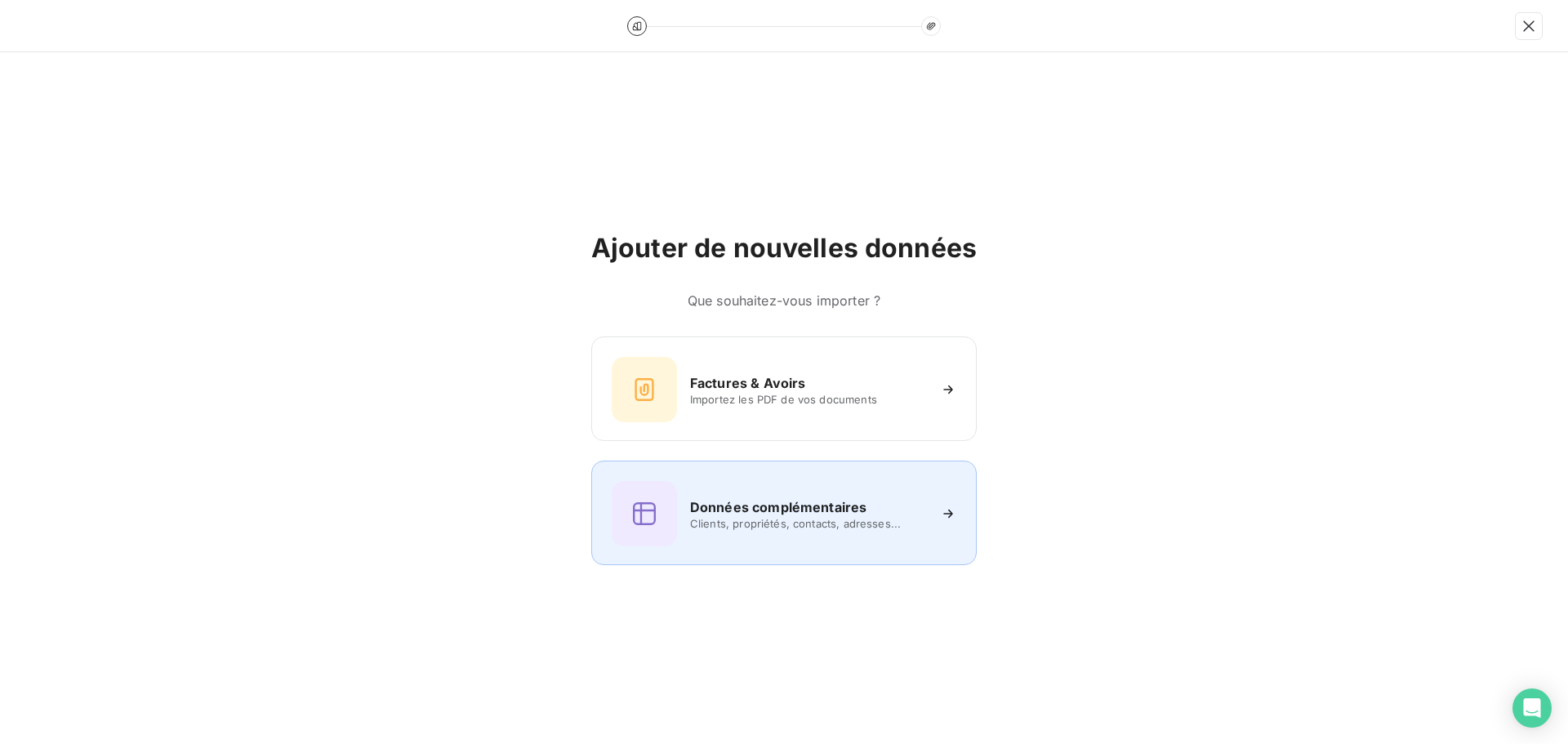
click at [766, 527] on span "Clients, propriétés, contacts, adresses..." at bounding box center [808, 523] width 237 height 13
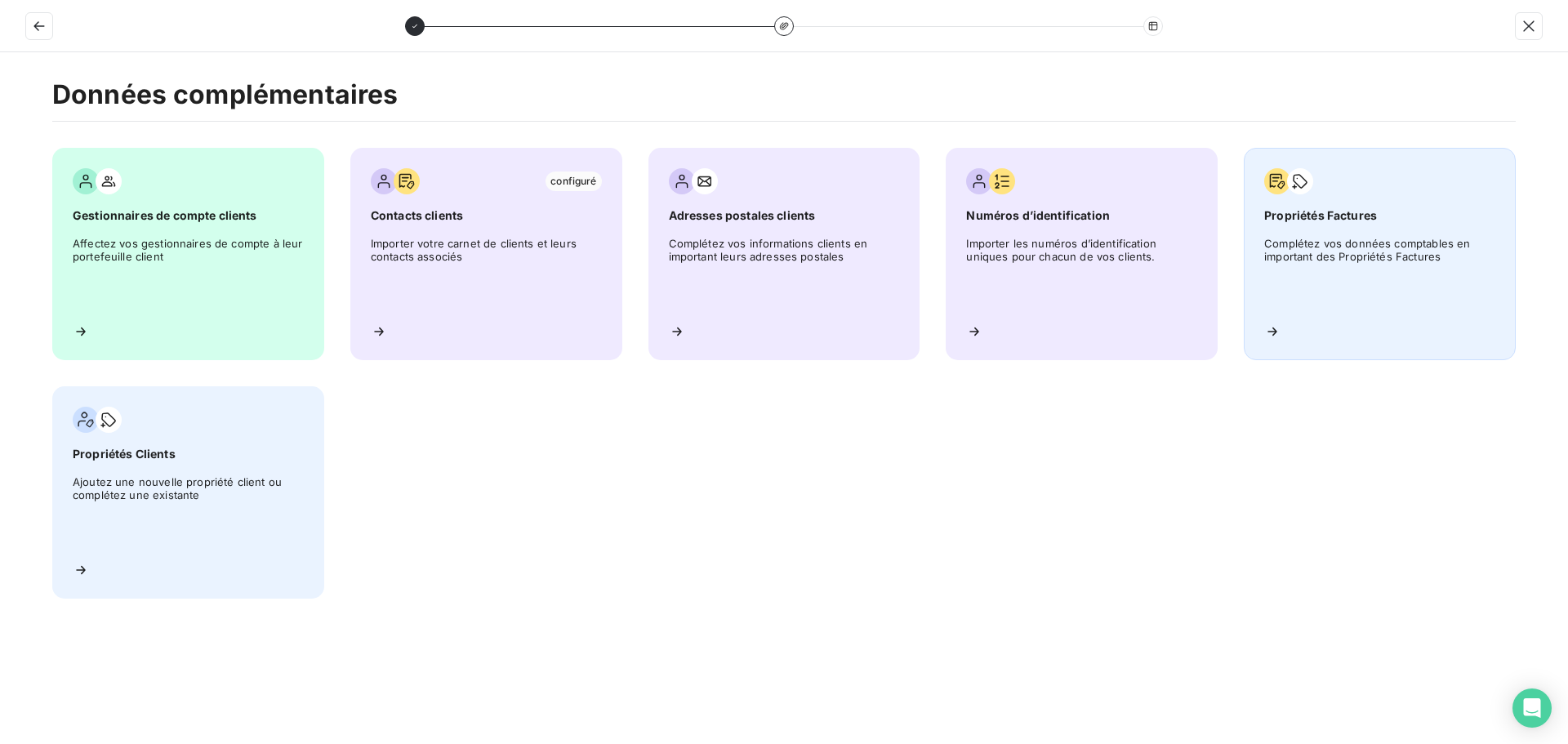
click at [1387, 250] on span "Complétez vos données comptables en important des Propriétés Factures" at bounding box center [1379, 273] width 231 height 73
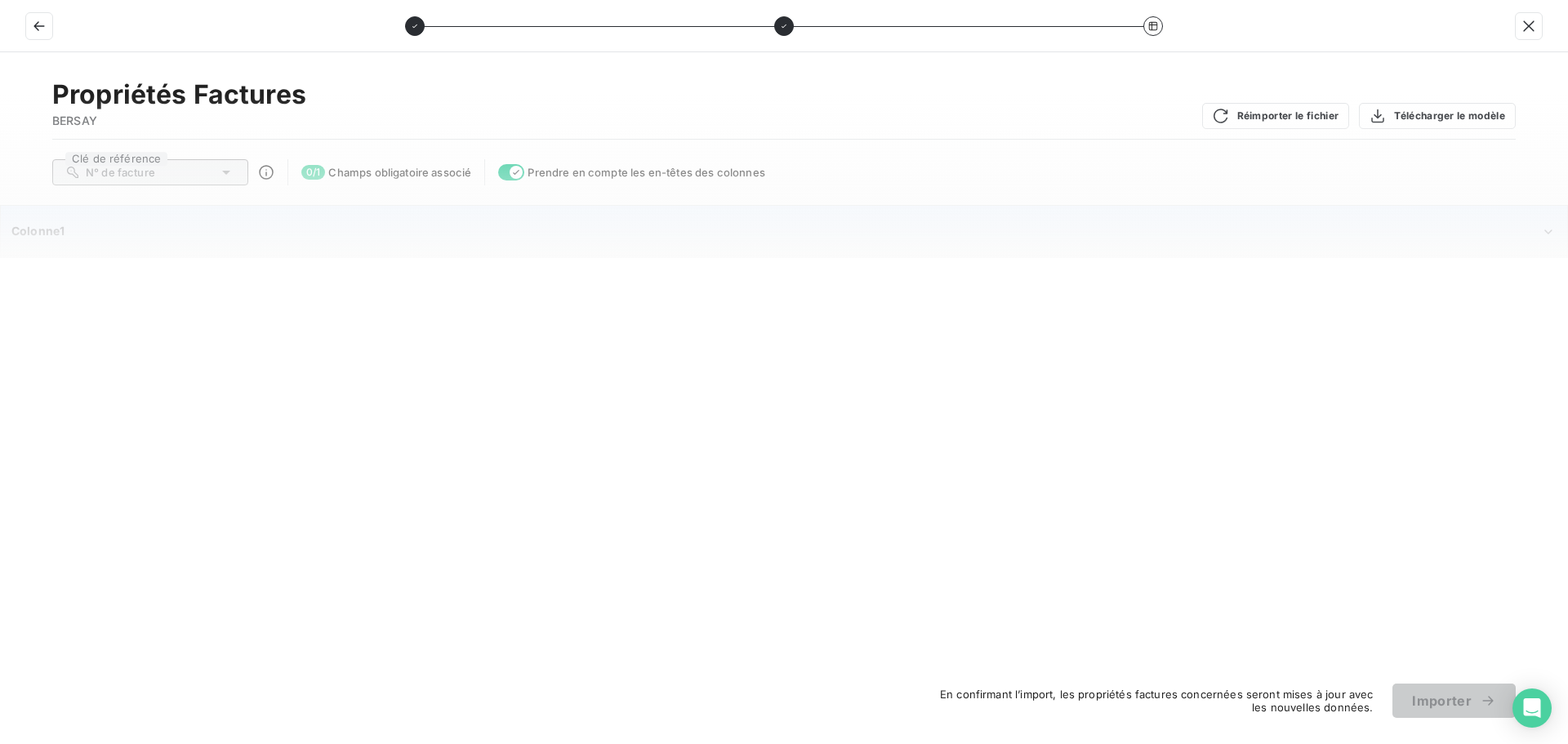
click at [145, 225] on div "Colonne1" at bounding box center [776, 231] width 1528 height 16
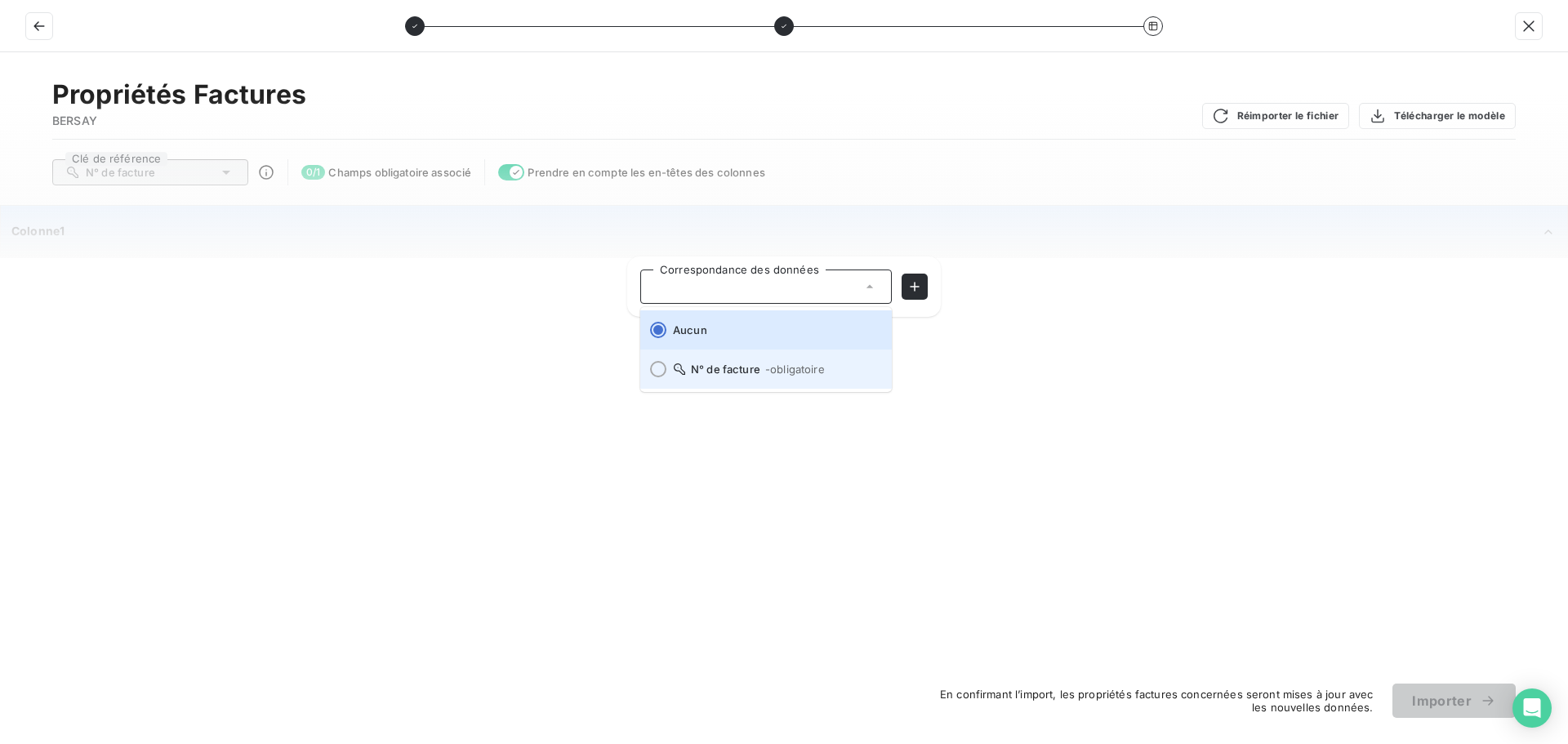
click at [788, 373] on span "- obligatoire" at bounding box center [795, 369] width 60 height 13
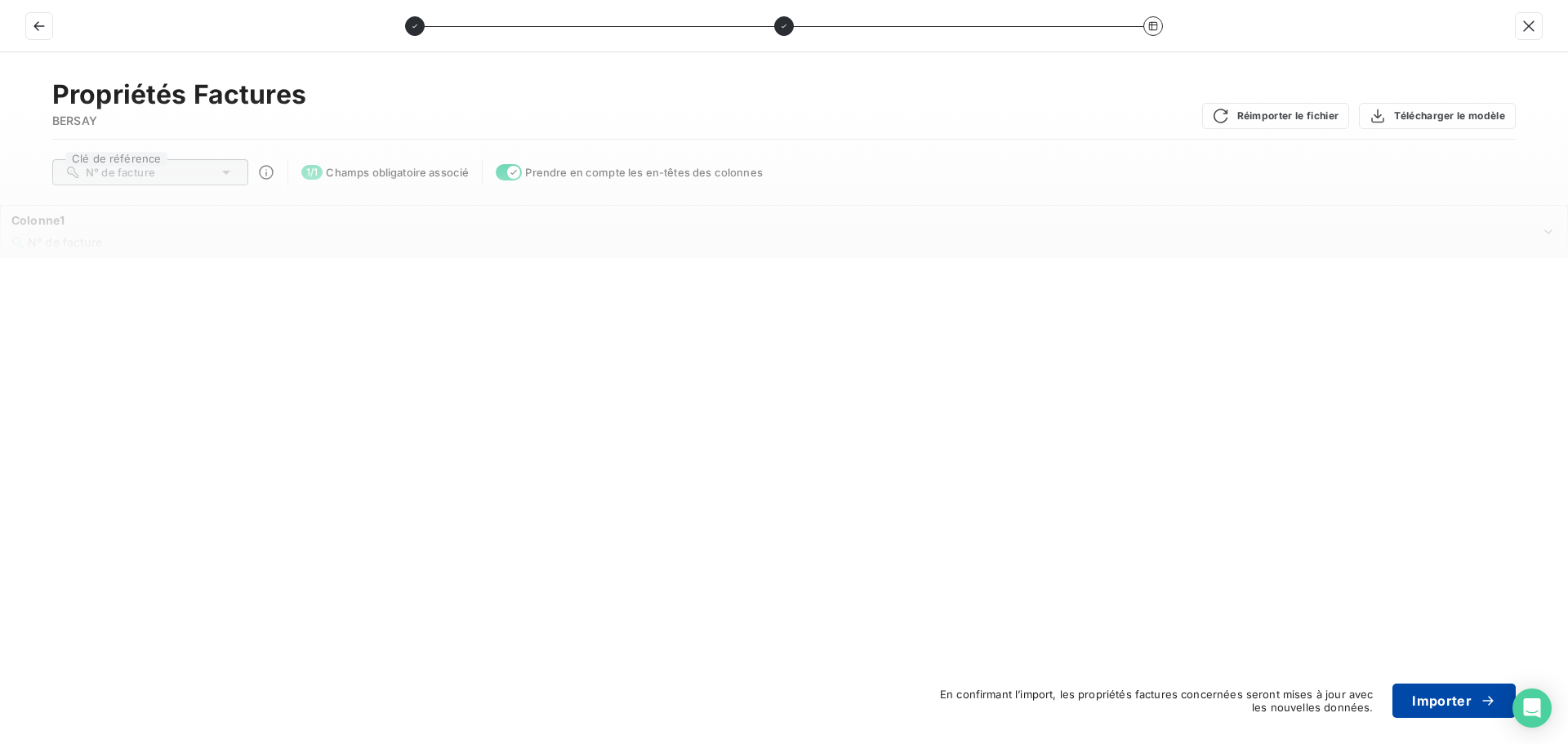
click at [1466, 699] on button "Importer" at bounding box center [1453, 700] width 123 height 35
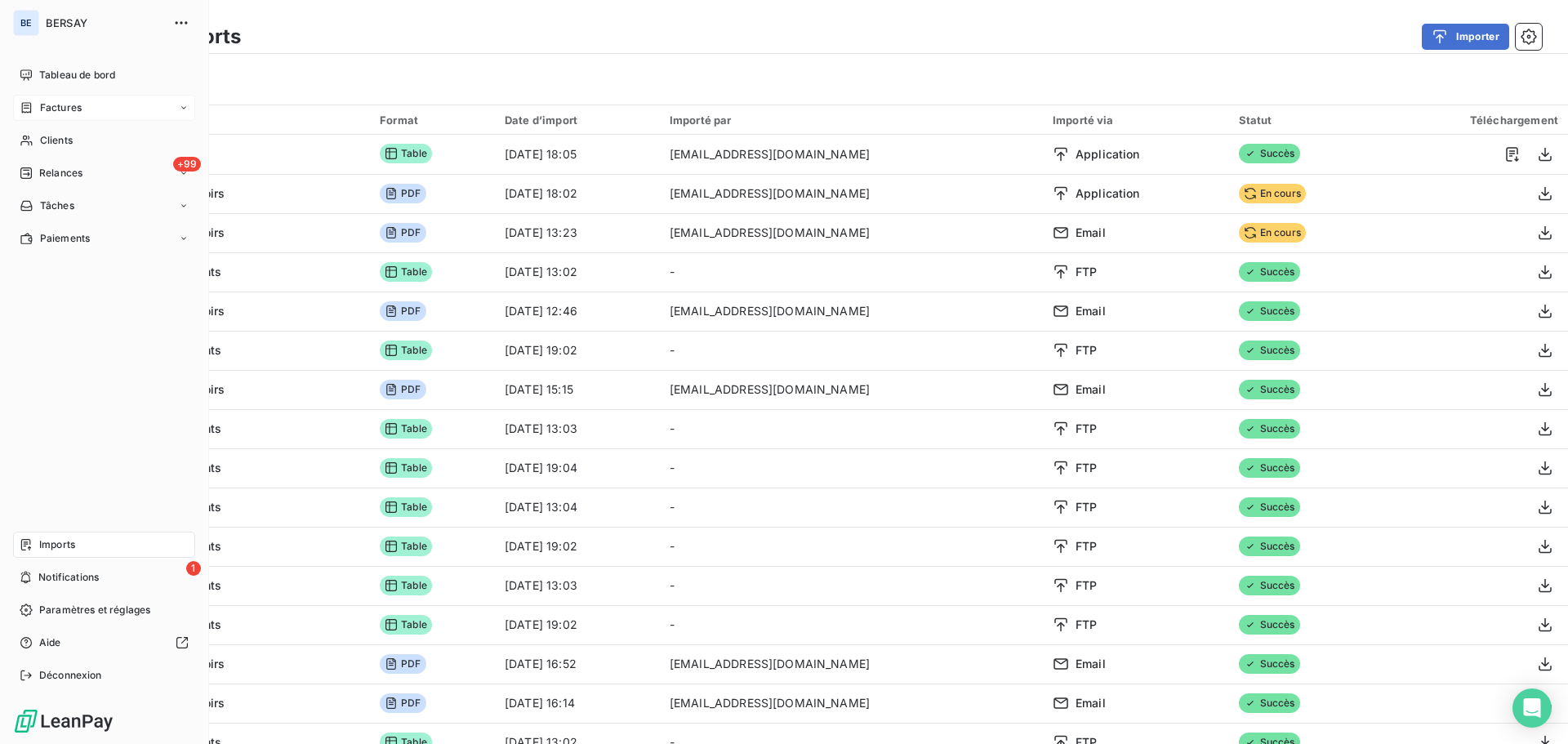
click at [68, 108] on span "Factures" at bounding box center [60, 107] width 41 height 14
click at [71, 145] on span "Factures" at bounding box center [60, 140] width 41 height 14
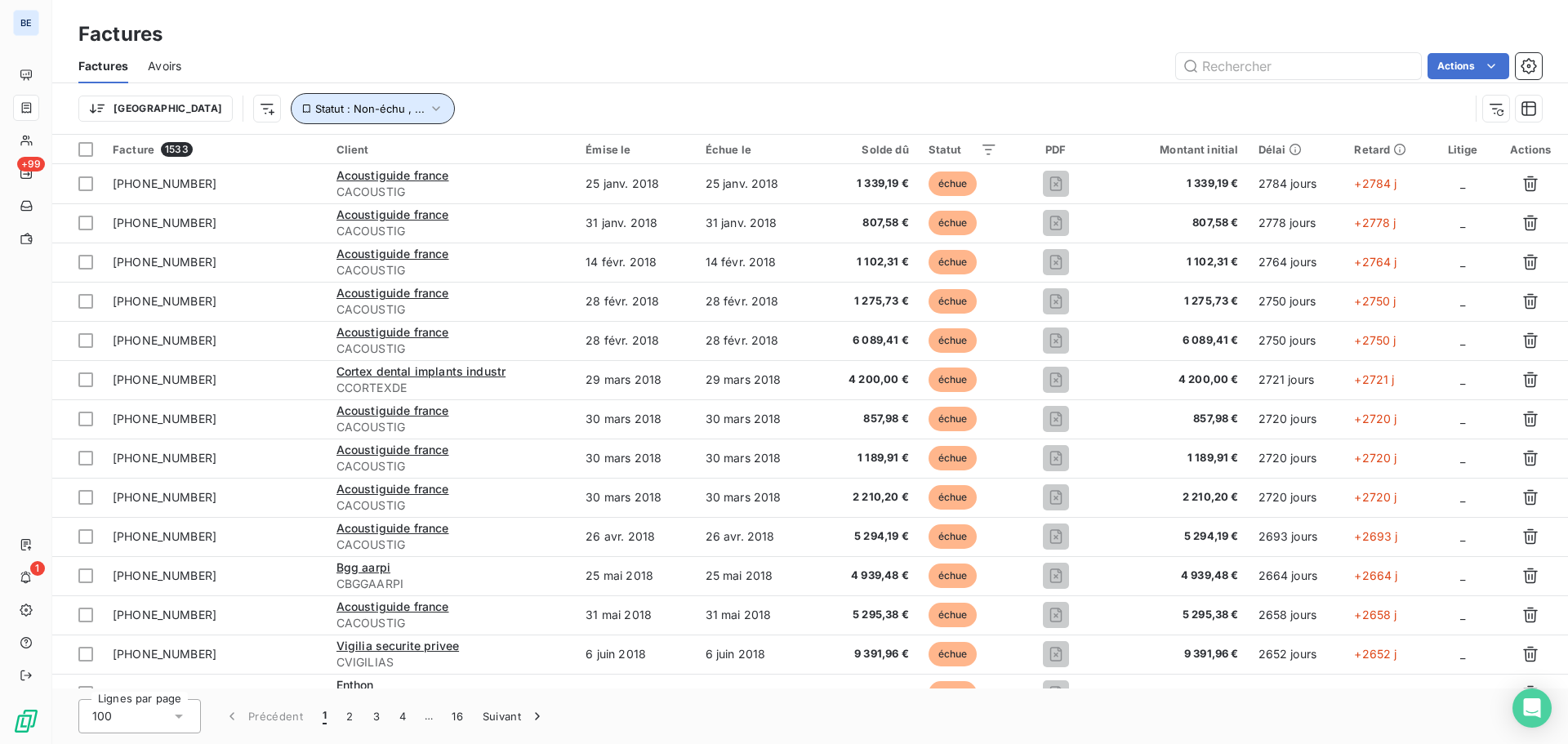
click at [315, 104] on span "Statut : Non-échu , ..." at bounding box center [370, 109] width 110 height 13
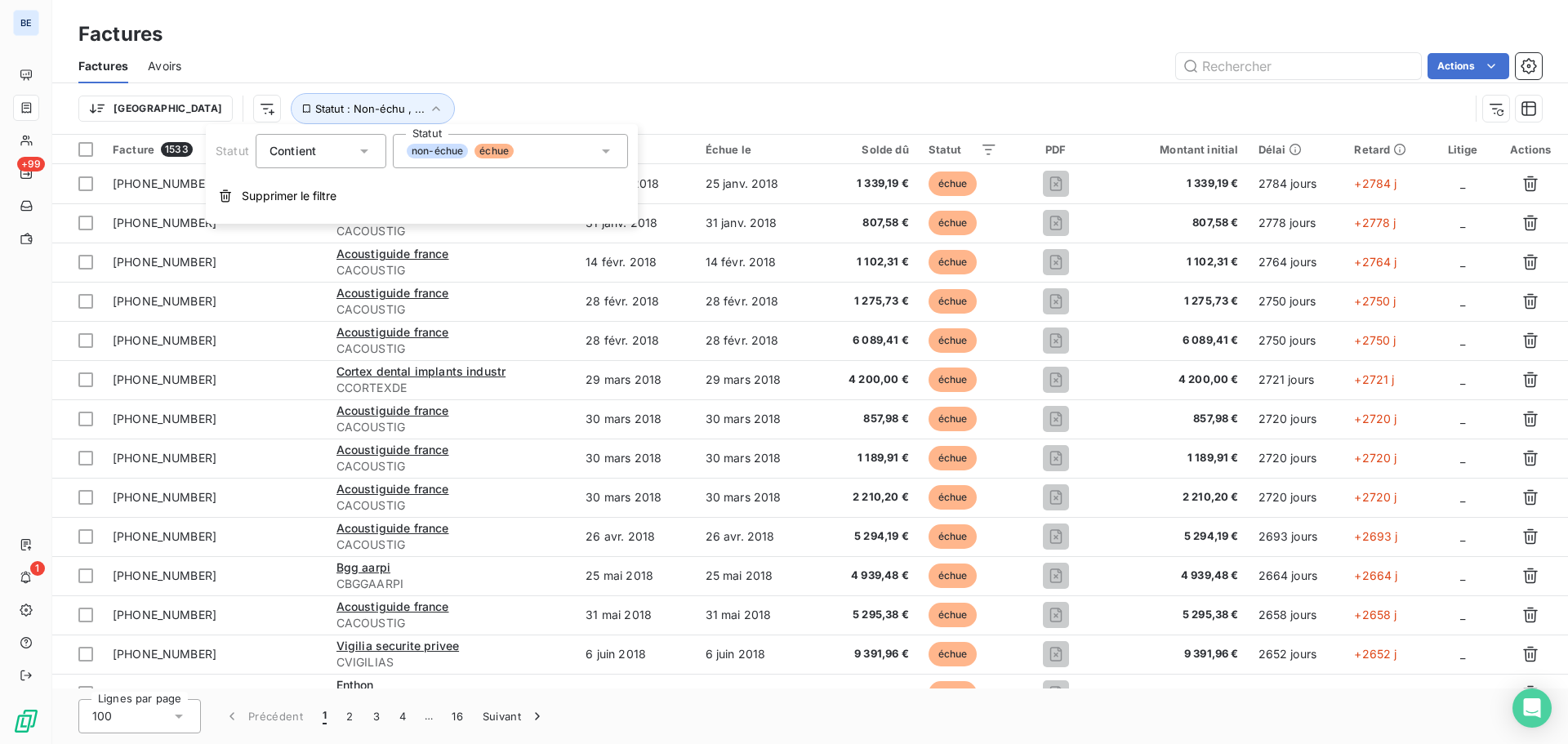
click at [613, 147] on icon at bounding box center [605, 151] width 16 height 16
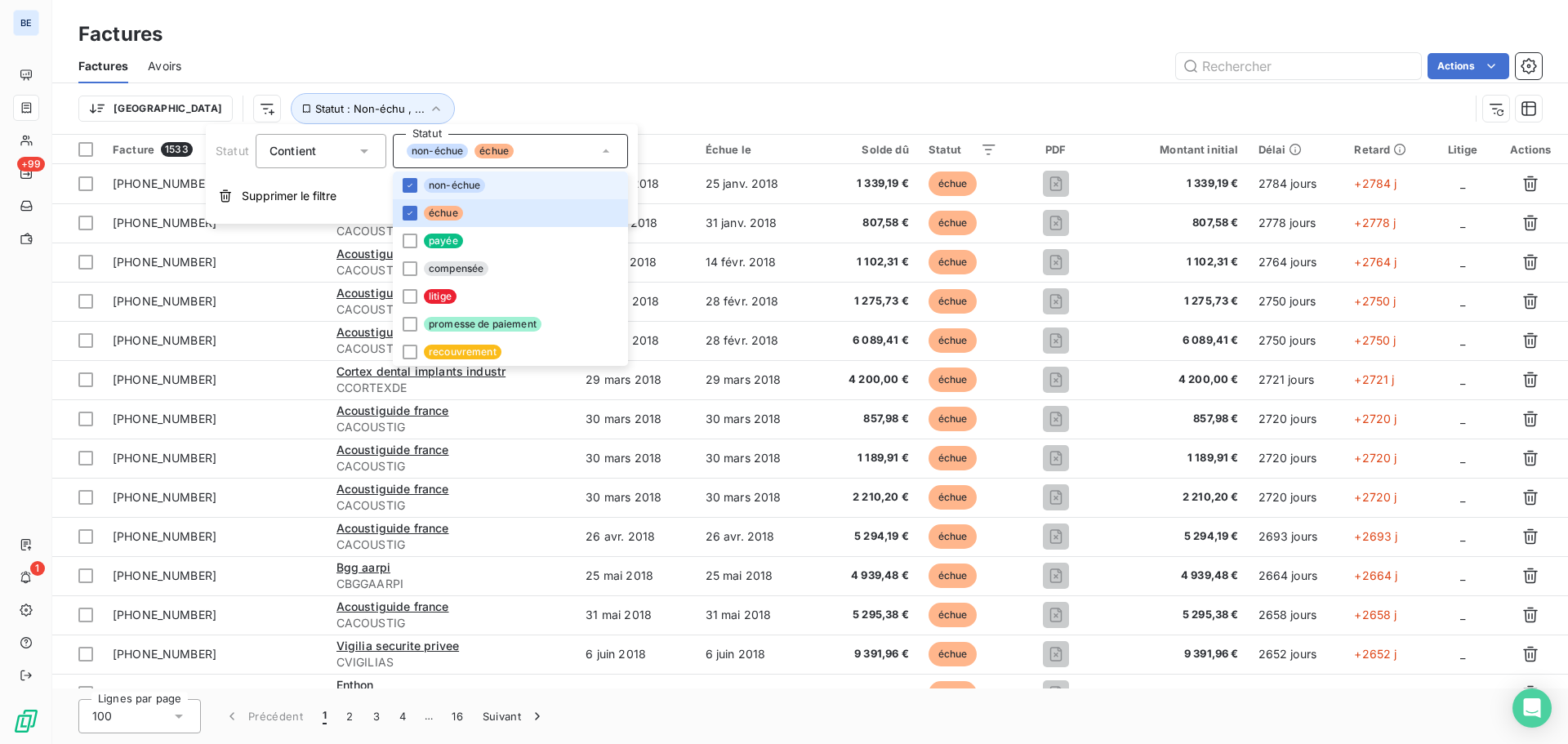
click at [425, 187] on span "non-échue" at bounding box center [454, 185] width 62 height 14
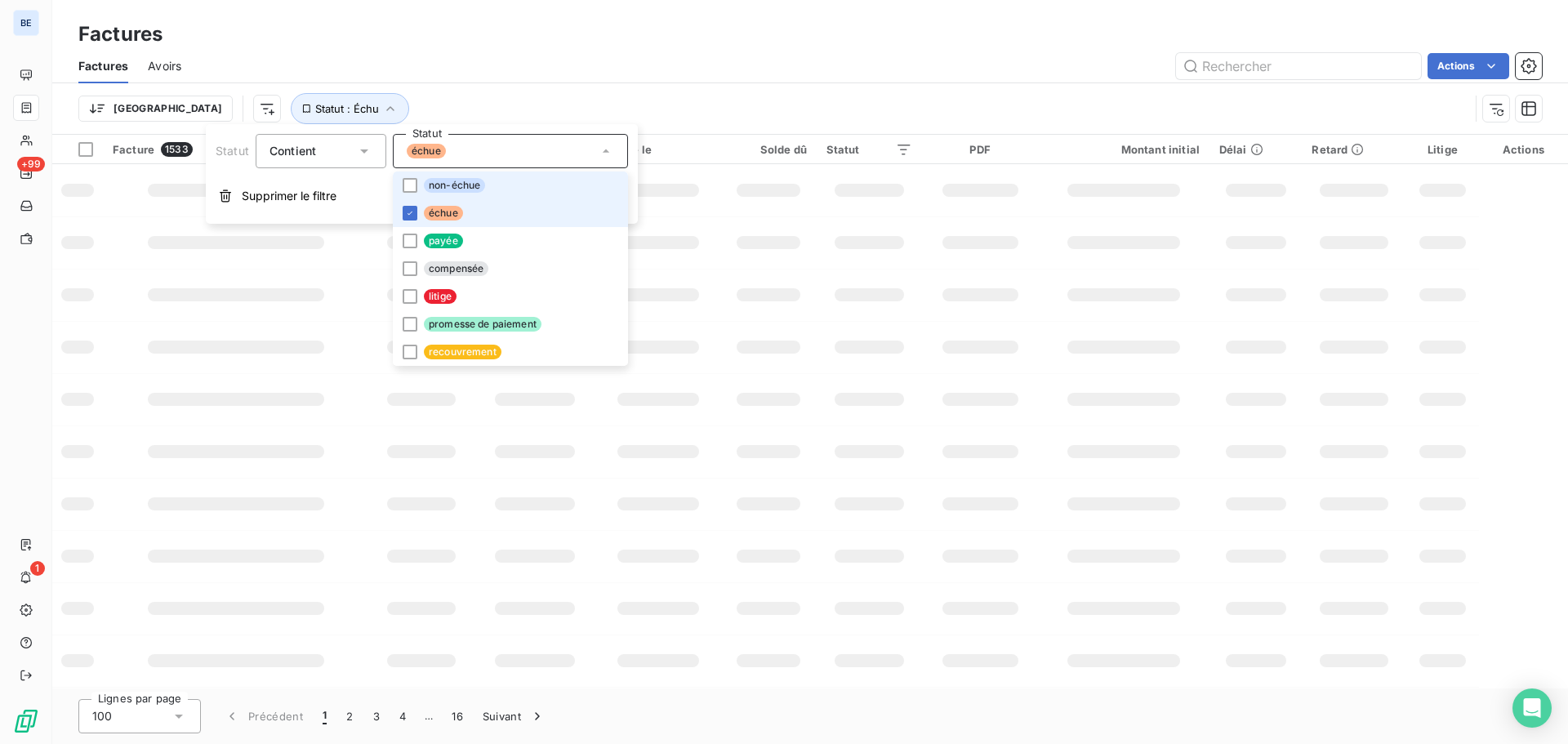
click at [438, 211] on span "échue" at bounding box center [443, 212] width 40 height 14
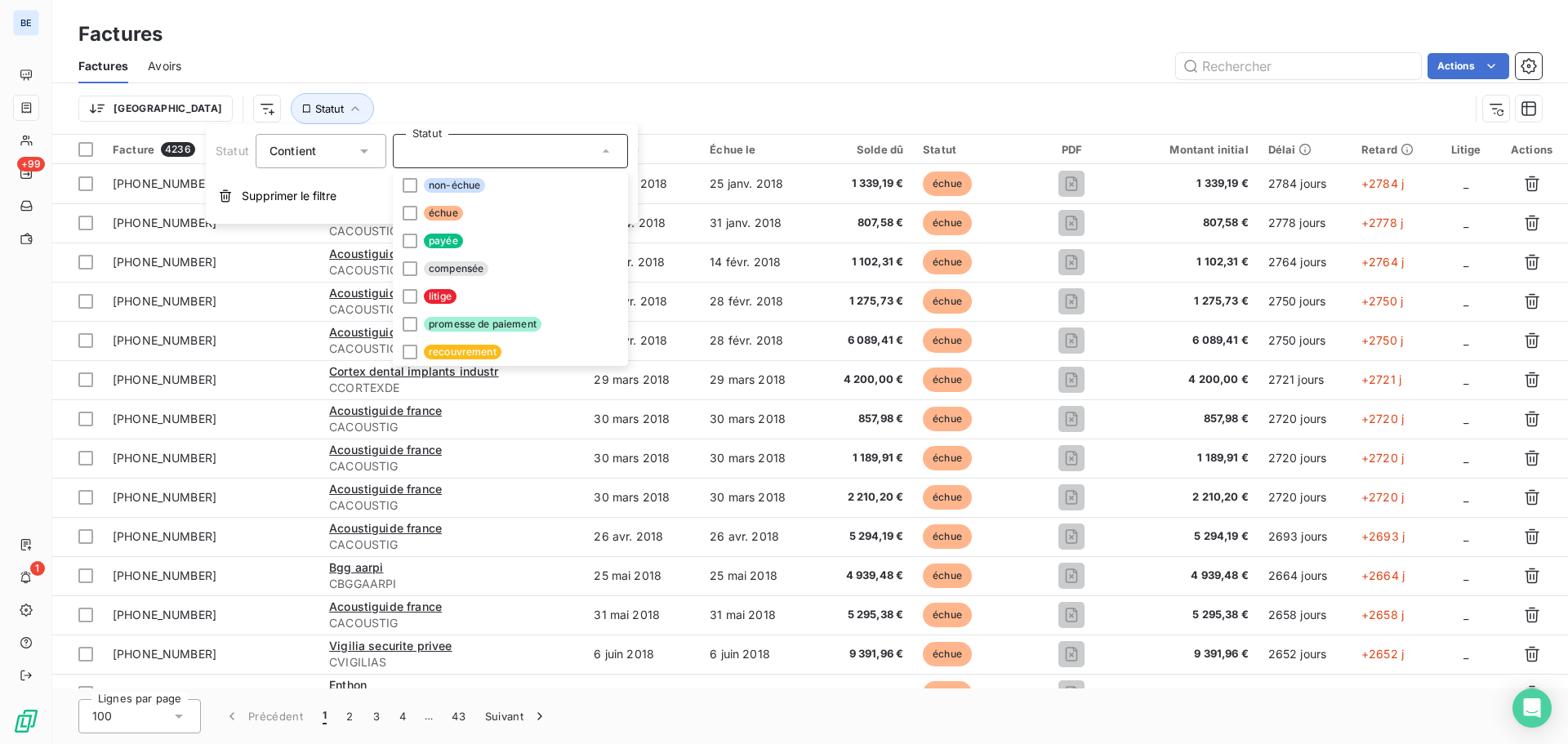
click at [331, 147] on div "Contient" at bounding box center [313, 151] width 87 height 23
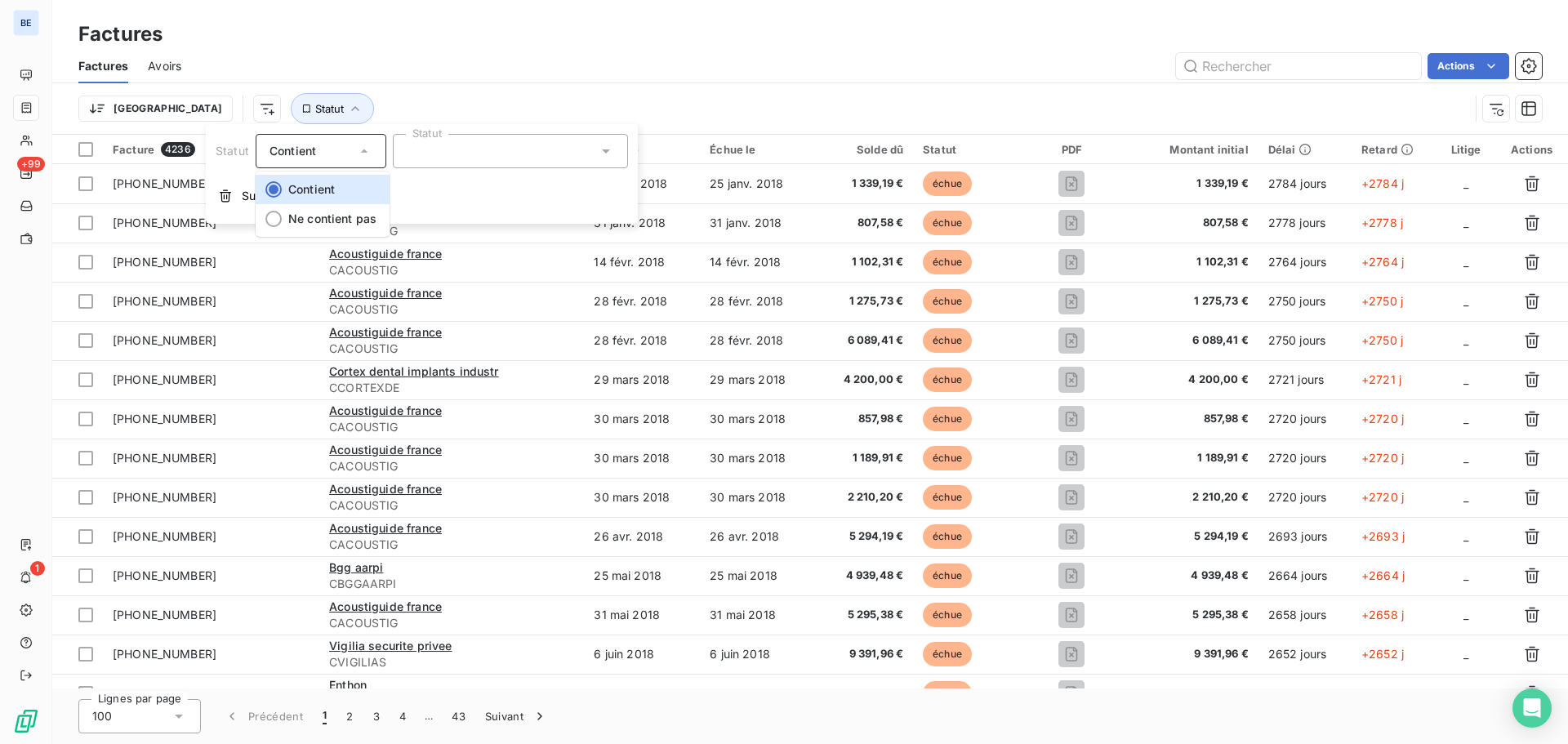
click at [377, 88] on div "Trier Statut" at bounding box center [810, 109] width 1464 height 51
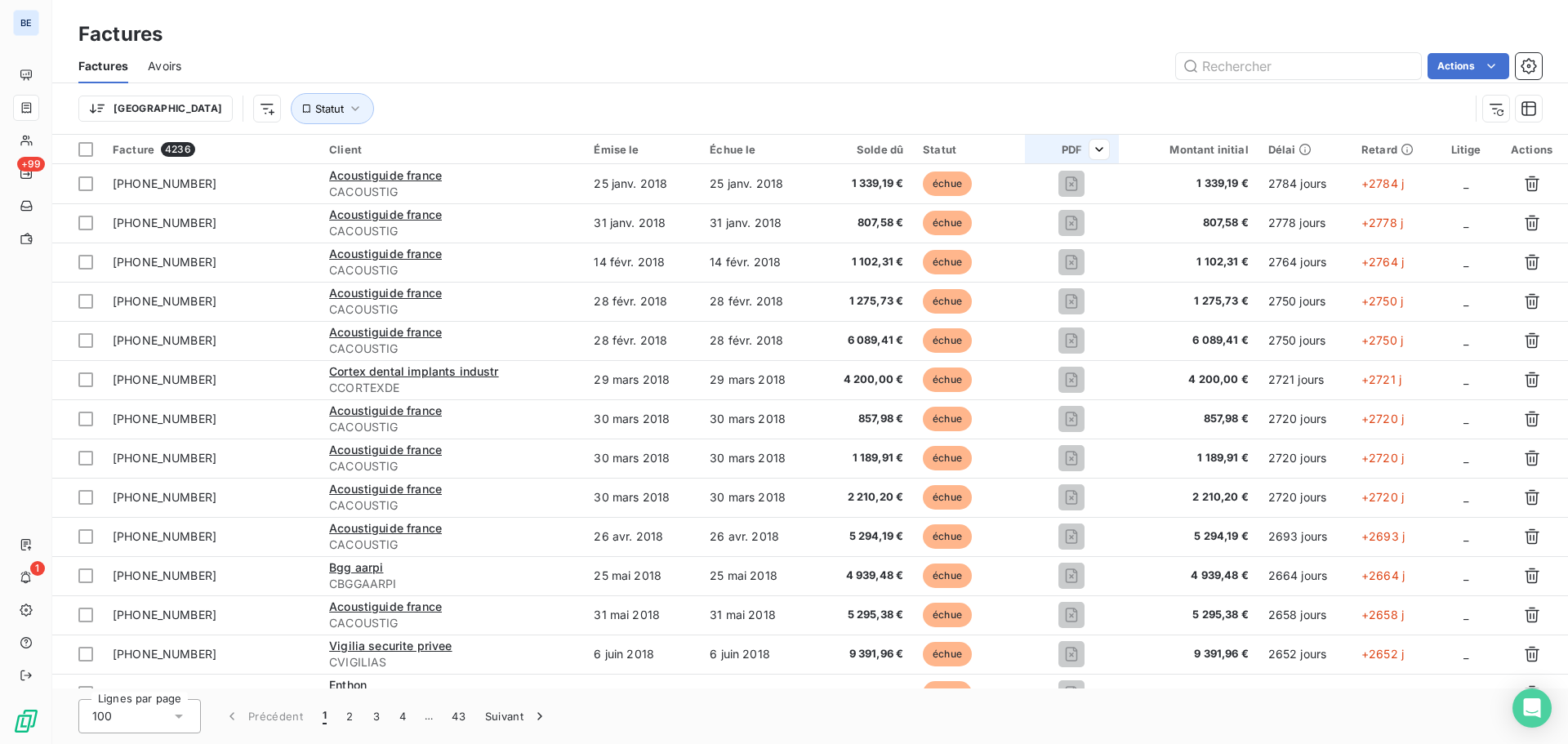
click at [1064, 149] on div "PDF" at bounding box center [1072, 150] width 74 height 13
click at [998, 191] on div "Oui is_true" at bounding box center [994, 192] width 126 height 23
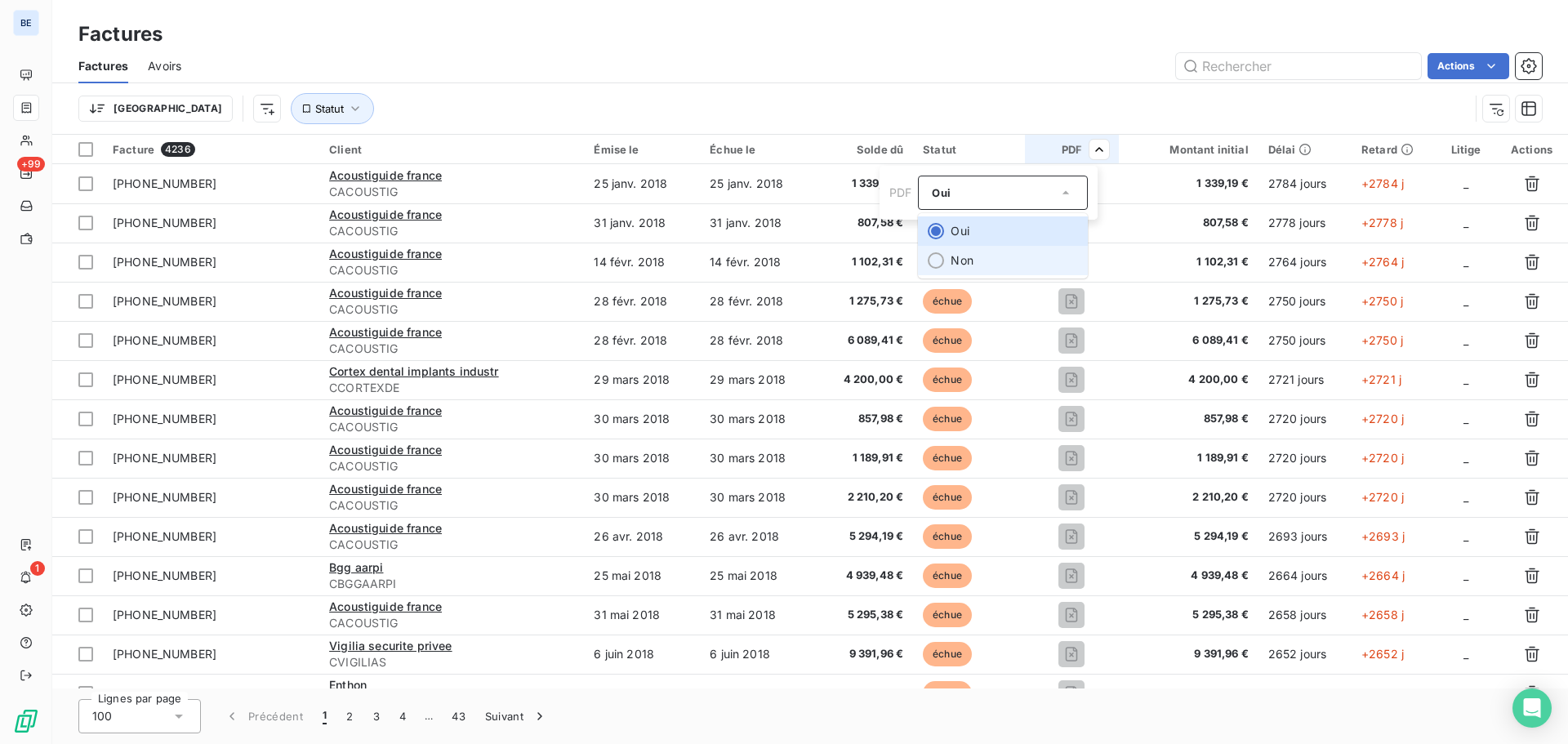
click at [978, 255] on li "Non" at bounding box center [1003, 260] width 170 height 29
click at [1040, 192] on div "Non" at bounding box center [994, 192] width 126 height 23
click at [977, 225] on li "Oui" at bounding box center [1003, 231] width 170 height 29
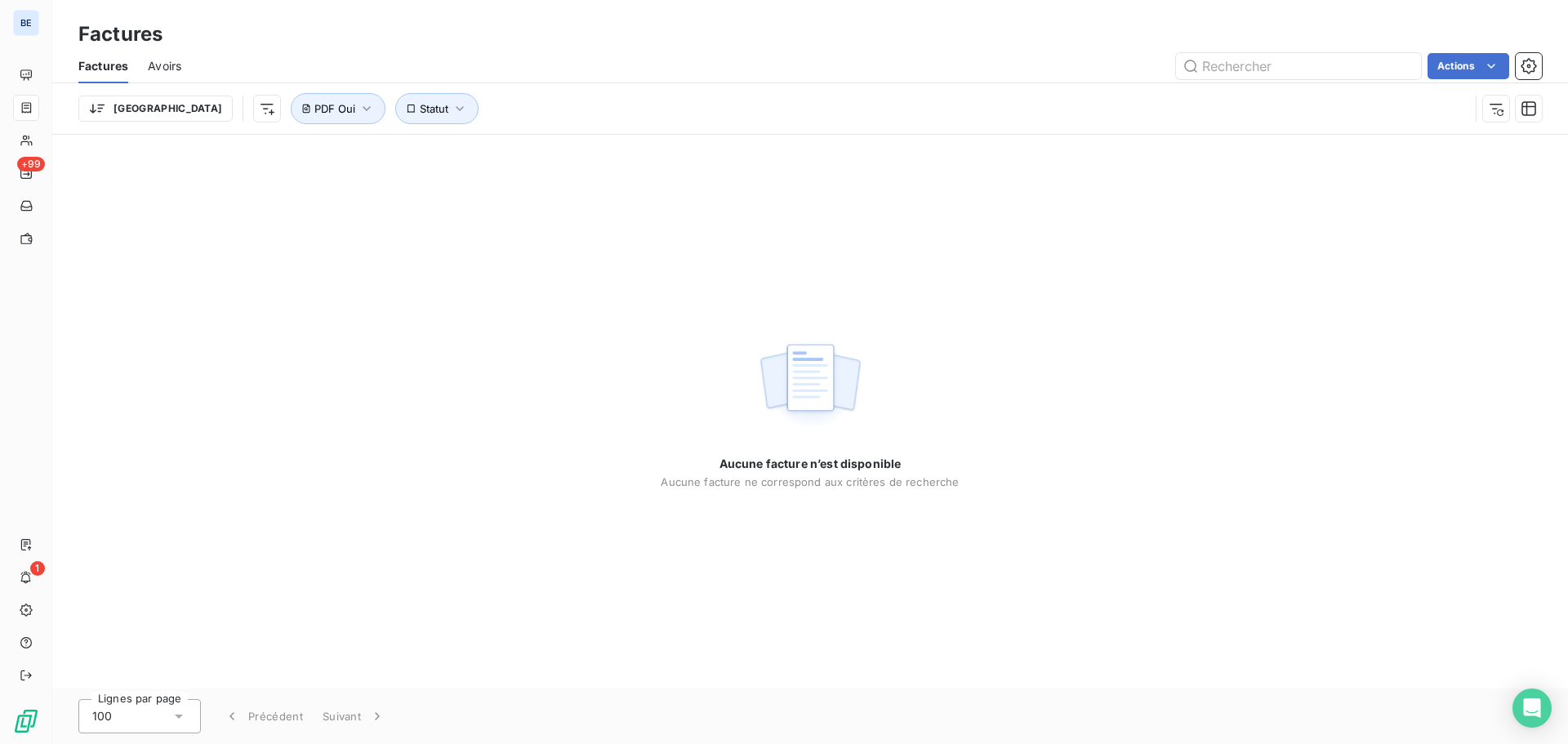
click at [168, 66] on span "Avoirs" at bounding box center [164, 66] width 34 height 16
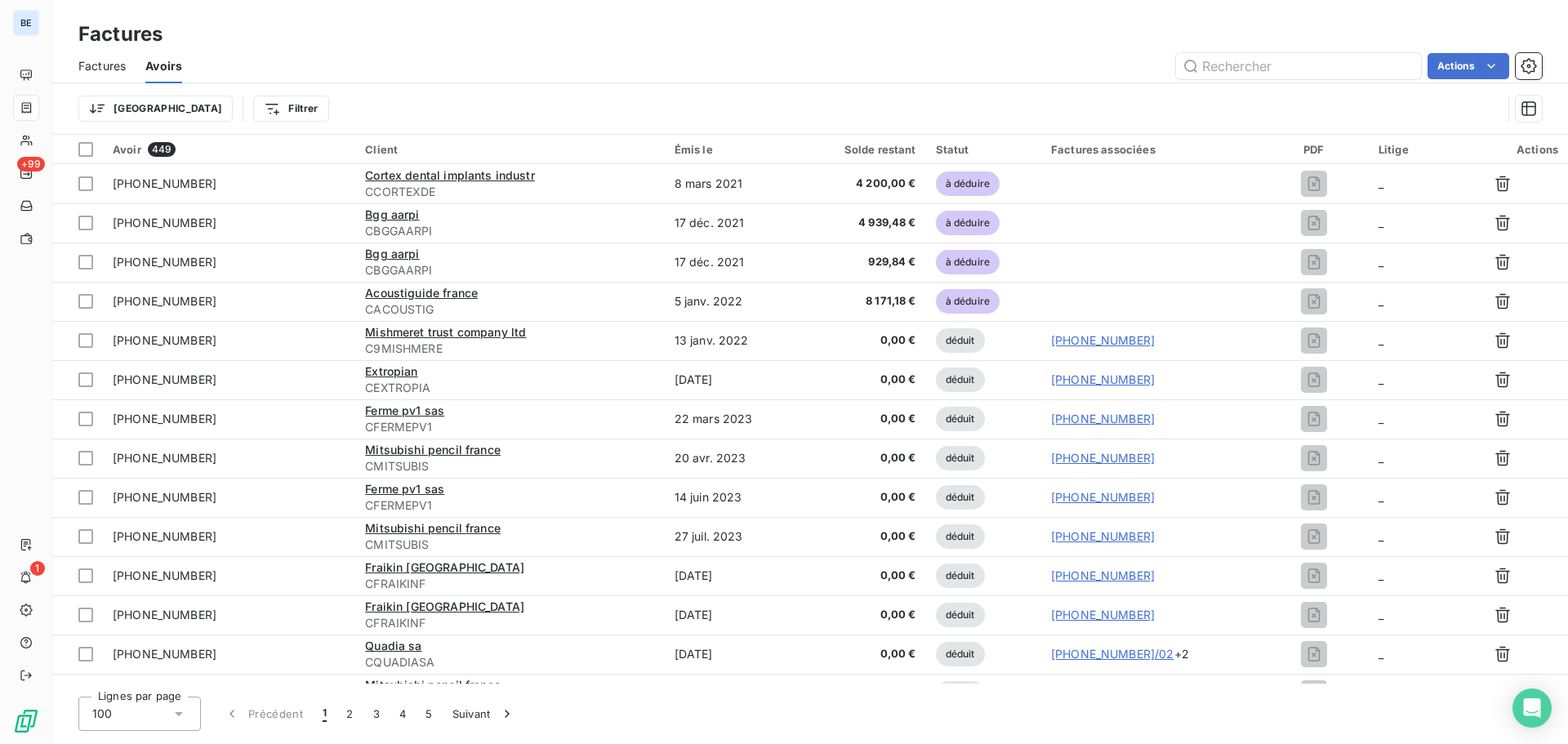
click at [97, 67] on span "Factures" at bounding box center [102, 66] width 47 height 16
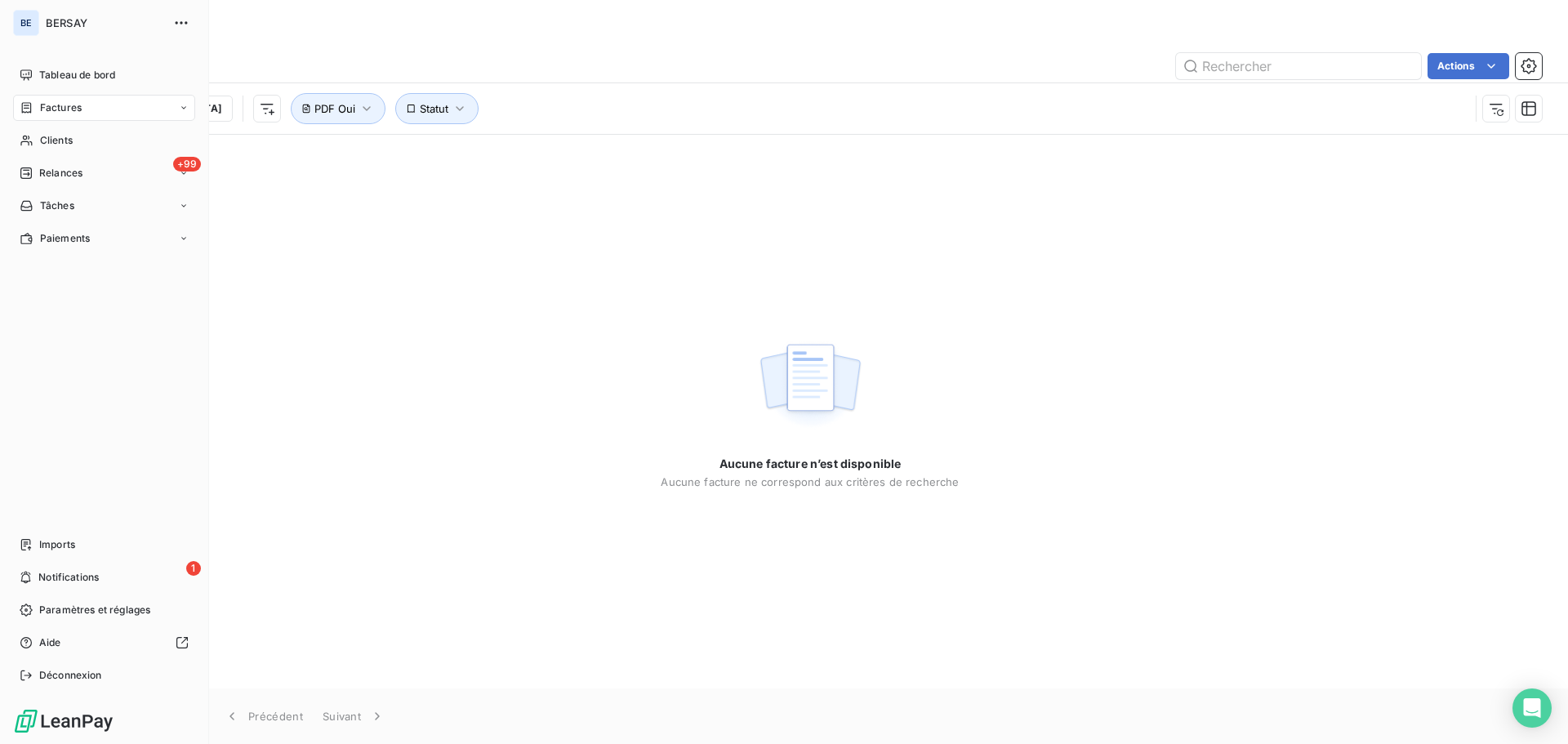
click at [66, 102] on span "Factures" at bounding box center [60, 107] width 41 height 14
click at [101, 541] on div "Imports" at bounding box center [104, 544] width 182 height 26
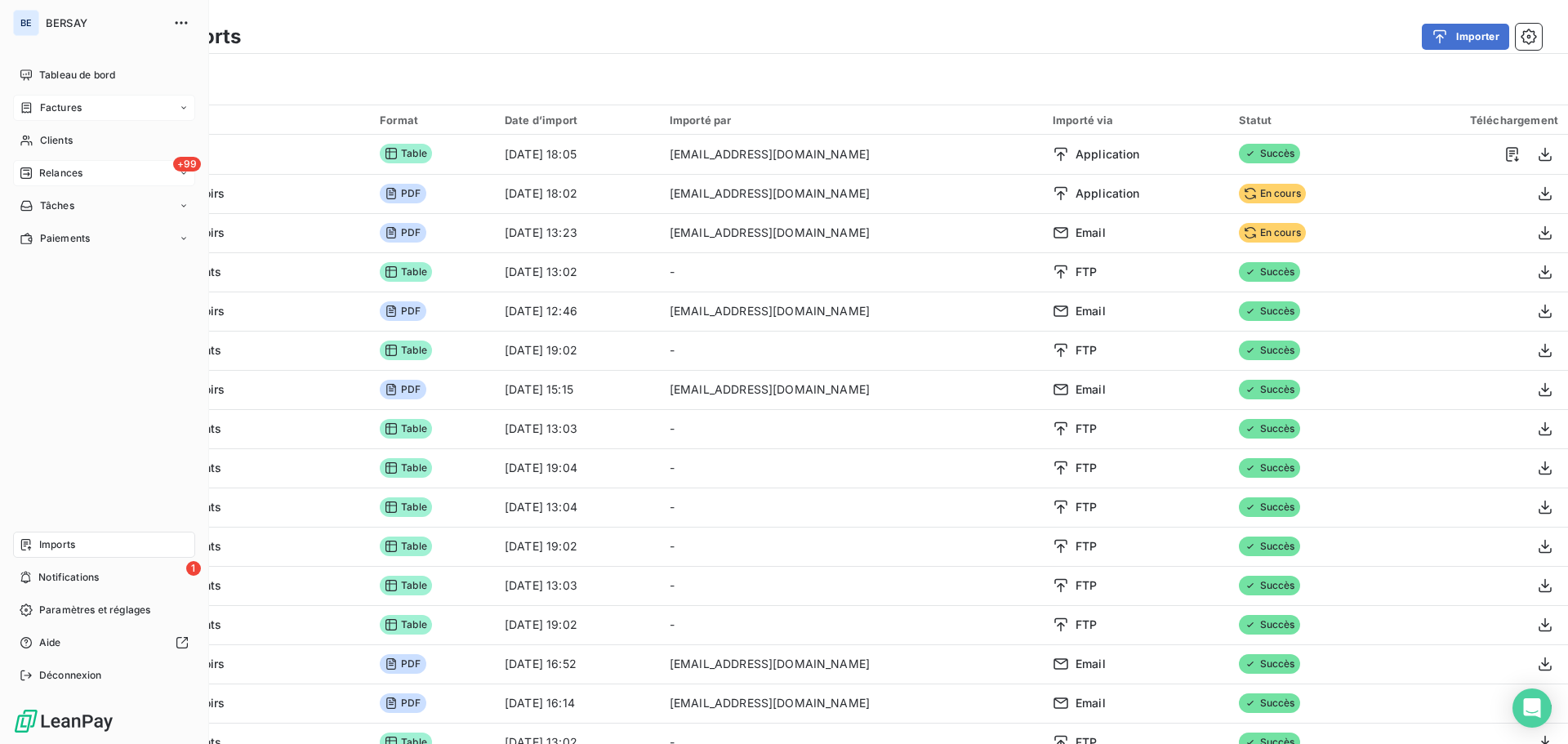
click at [74, 170] on span "Relances" at bounding box center [61, 173] width 43 height 14
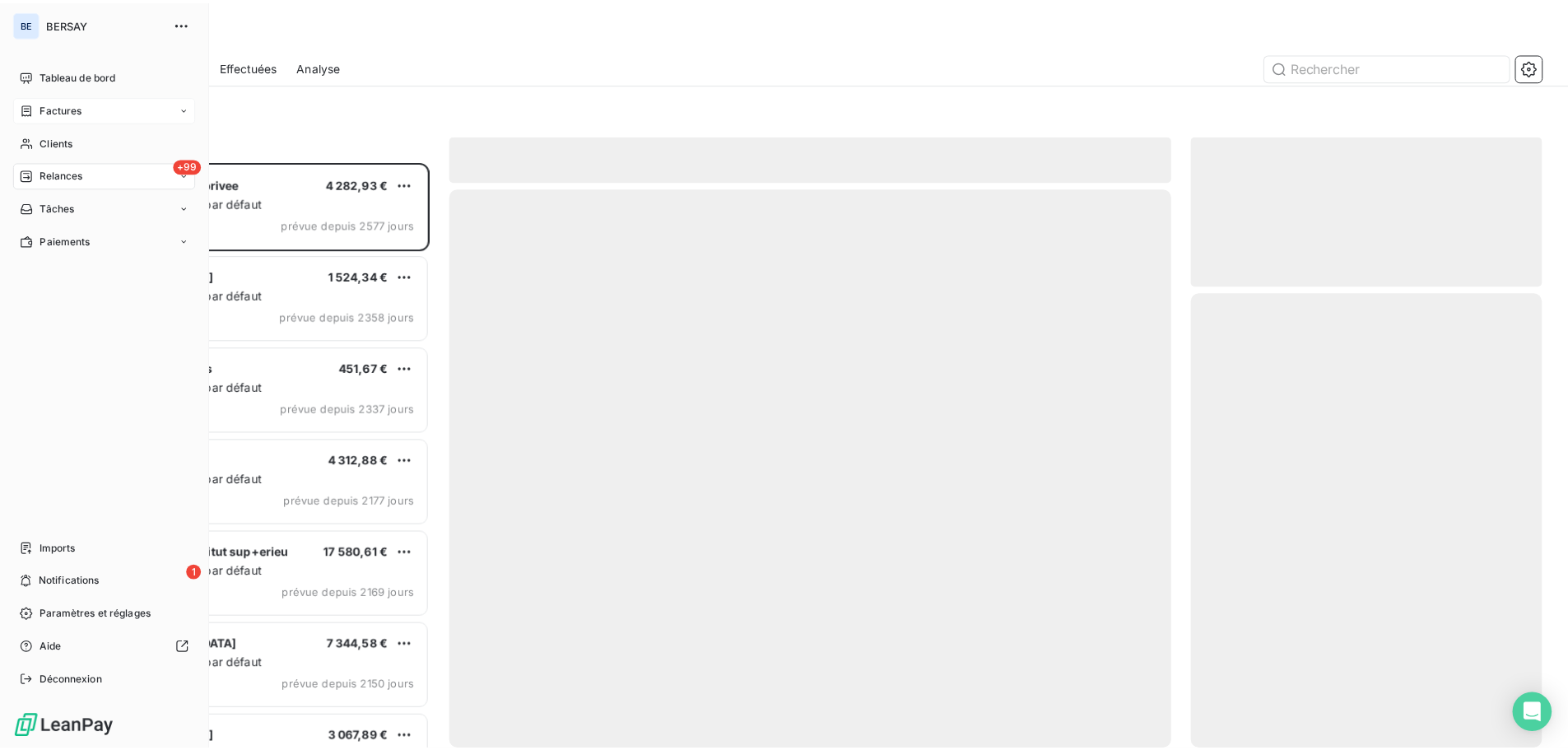
scroll to position [576, 341]
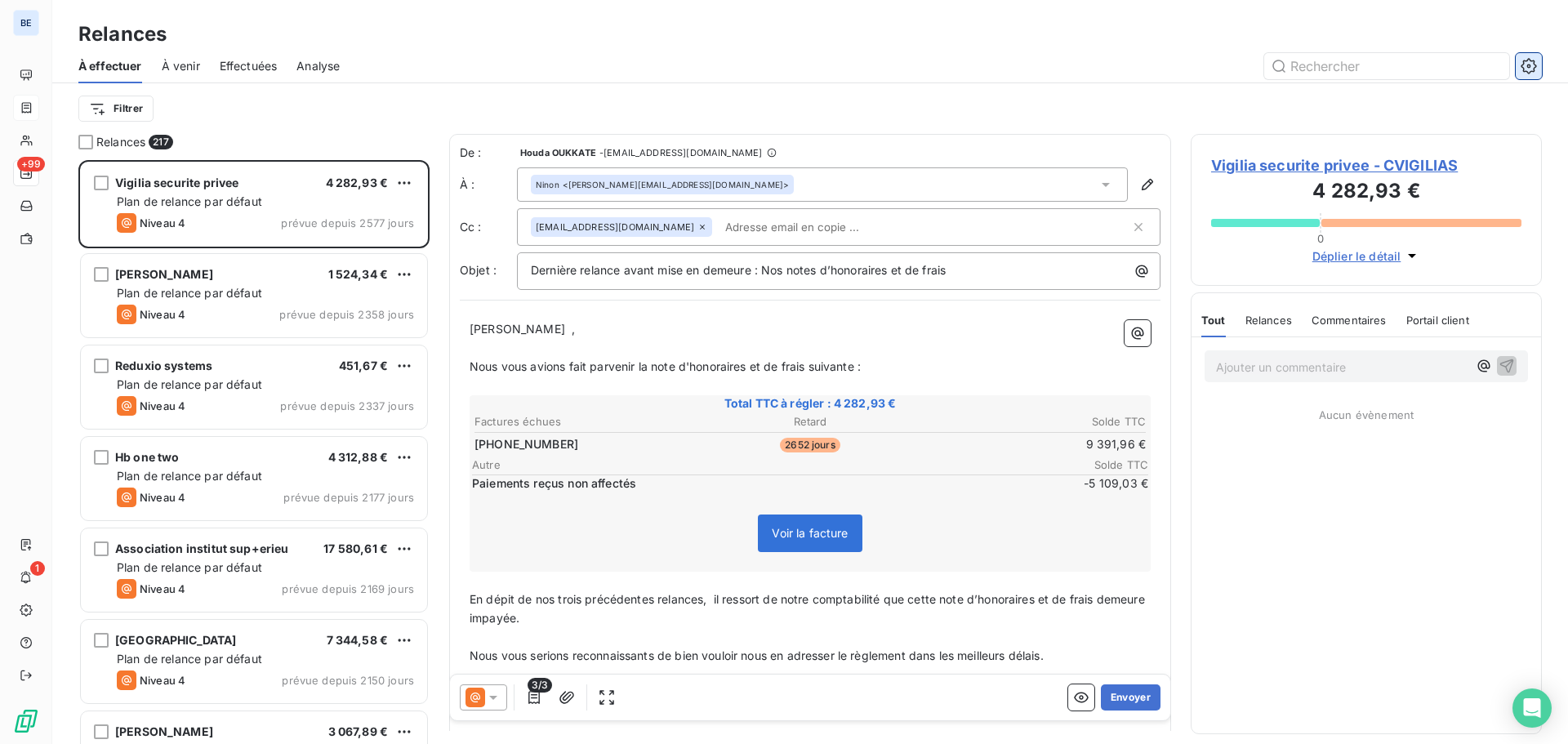
click at [1530, 66] on icon "button" at bounding box center [1528, 66] width 4 height 4
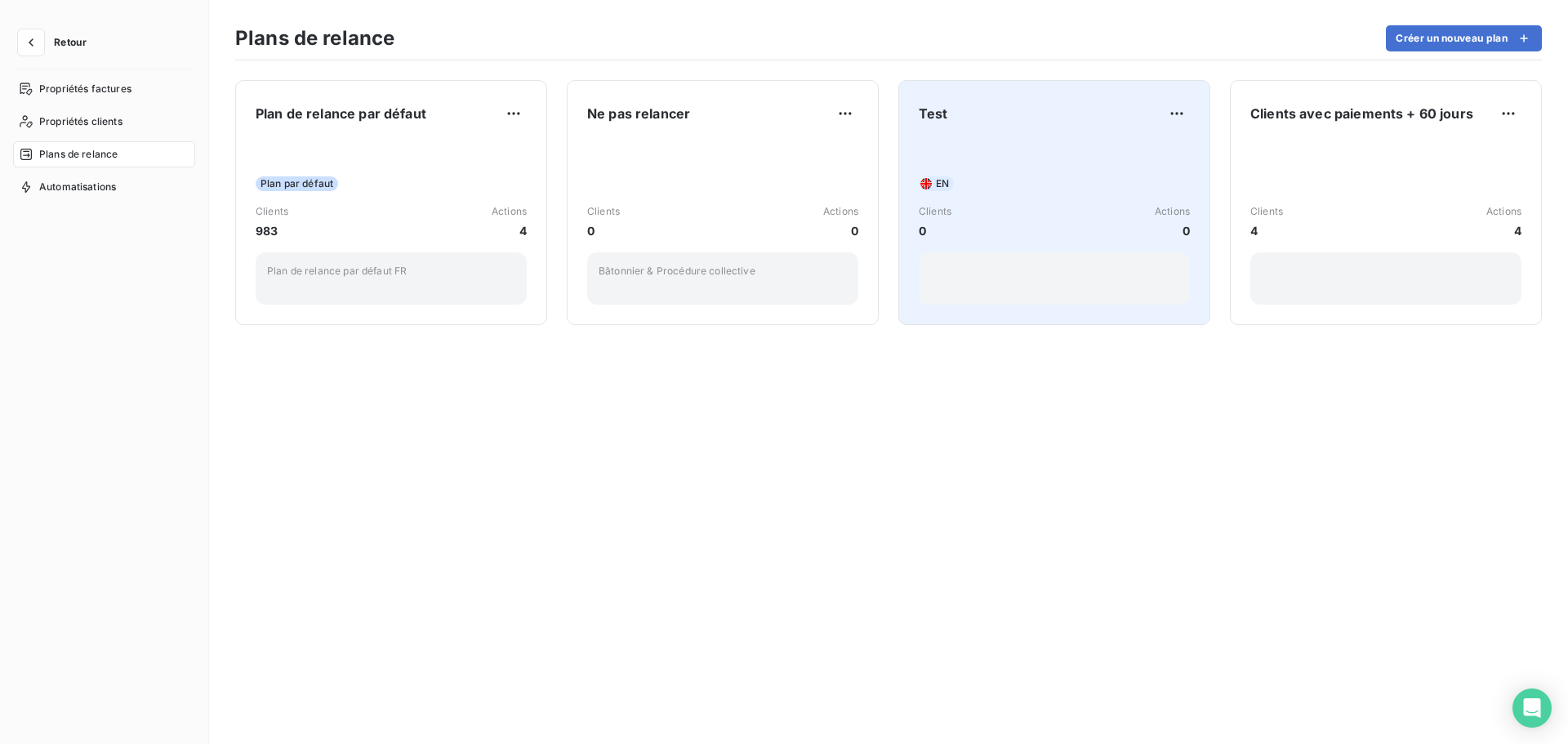
click at [987, 131] on div "Test EN Clients 0 Actions 0" at bounding box center [1054, 202] width 271 height 204
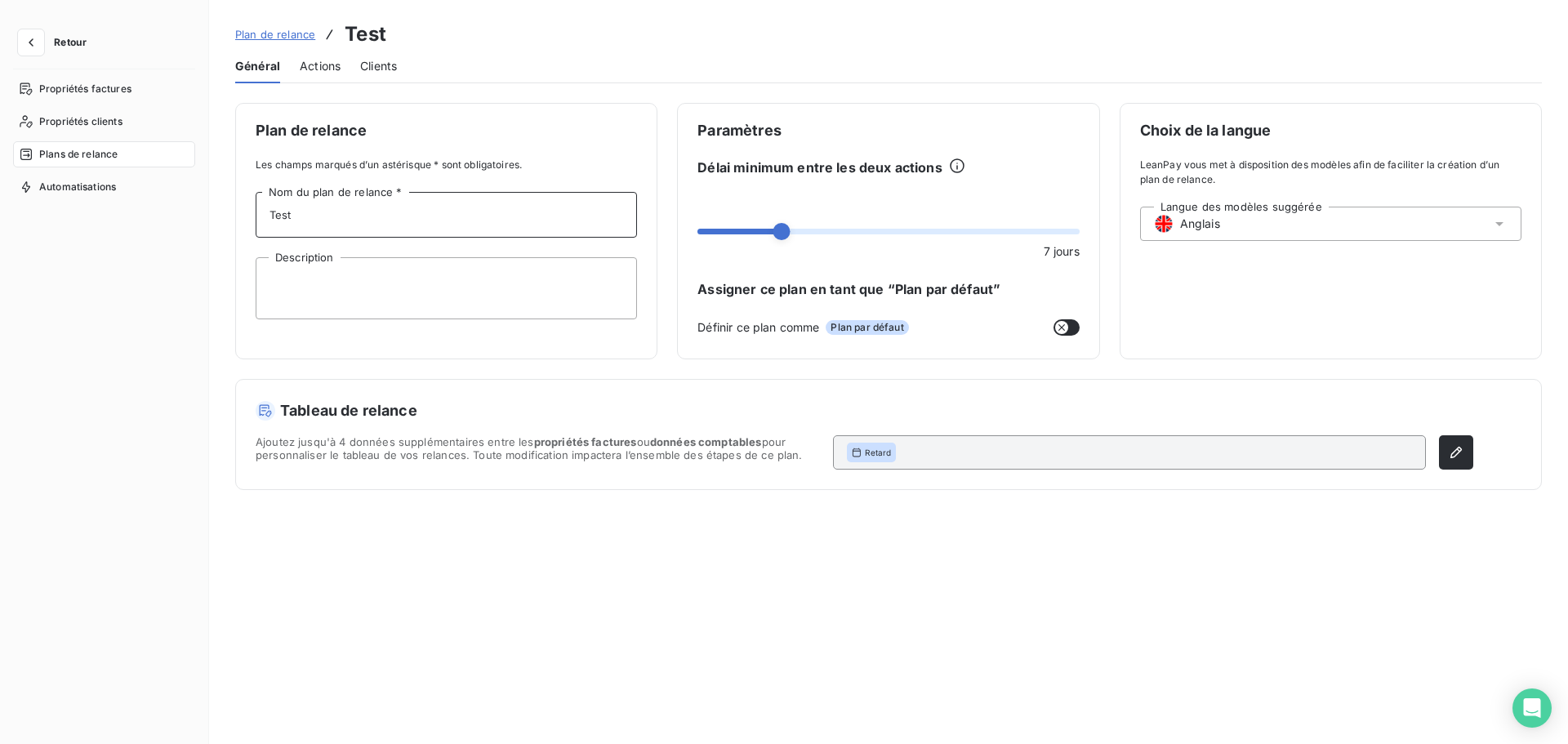
drag, startPoint x: 345, startPoint y: 215, endPoint x: 228, endPoint y: 215, distance: 117.0
click at [228, 215] on div "Plan de relance Les champs marqués d’un astérisque * sont obligatoires. Test No…" at bounding box center [888, 413] width 1359 height 621
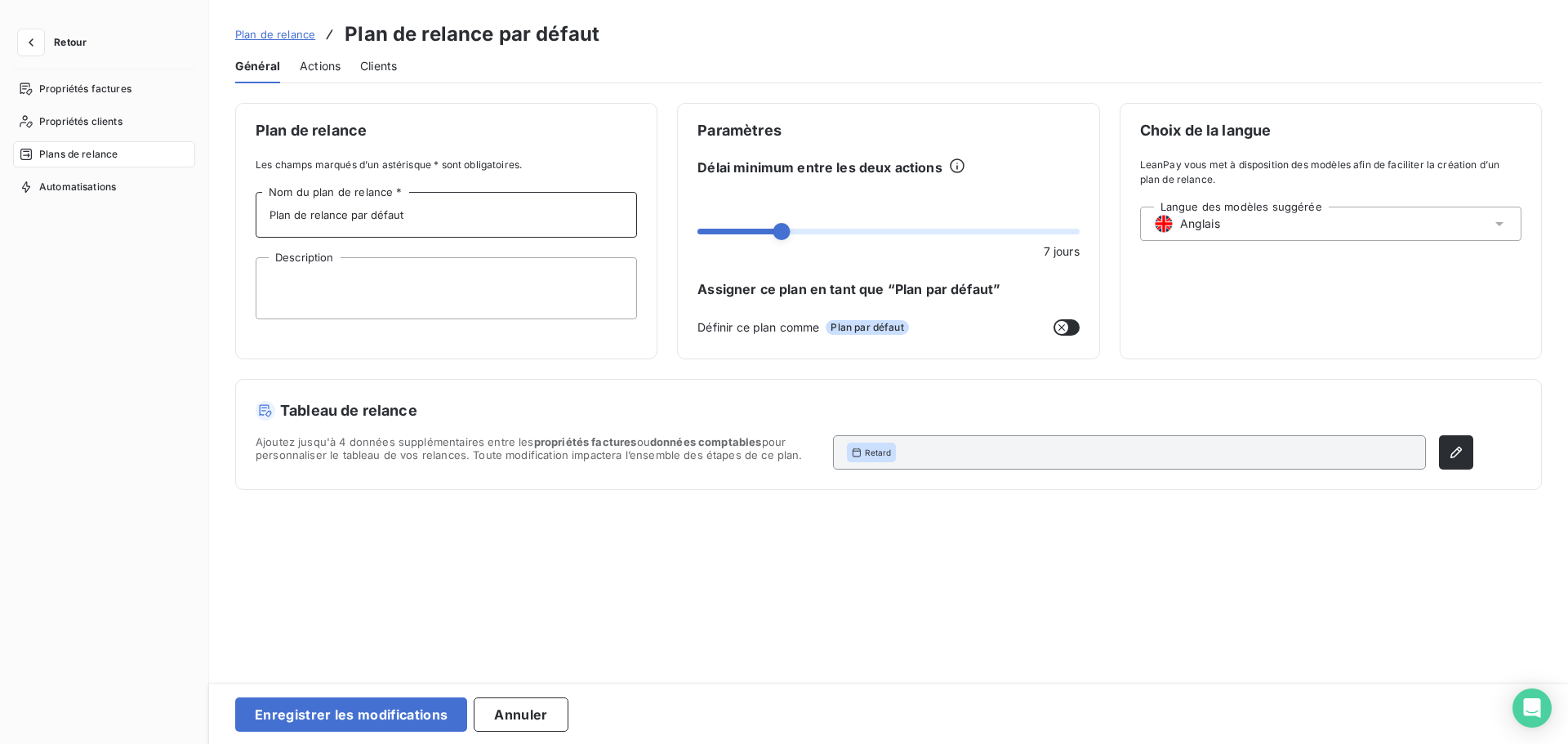
drag, startPoint x: 395, startPoint y: 218, endPoint x: 238, endPoint y: 215, distance: 157.0
click at [238, 215] on div "Plan de relance Les champs marqués d’un astérisque * sont obligatoires. Plan de…" at bounding box center [446, 231] width 422 height 256
click at [416, 201] on input "Plan de relance par défaut" at bounding box center [446, 215] width 382 height 45
click at [444, 207] on input "Plan de relance par défaut" at bounding box center [446, 215] width 382 height 45
click at [1068, 328] on button "button" at bounding box center [1066, 327] width 26 height 16
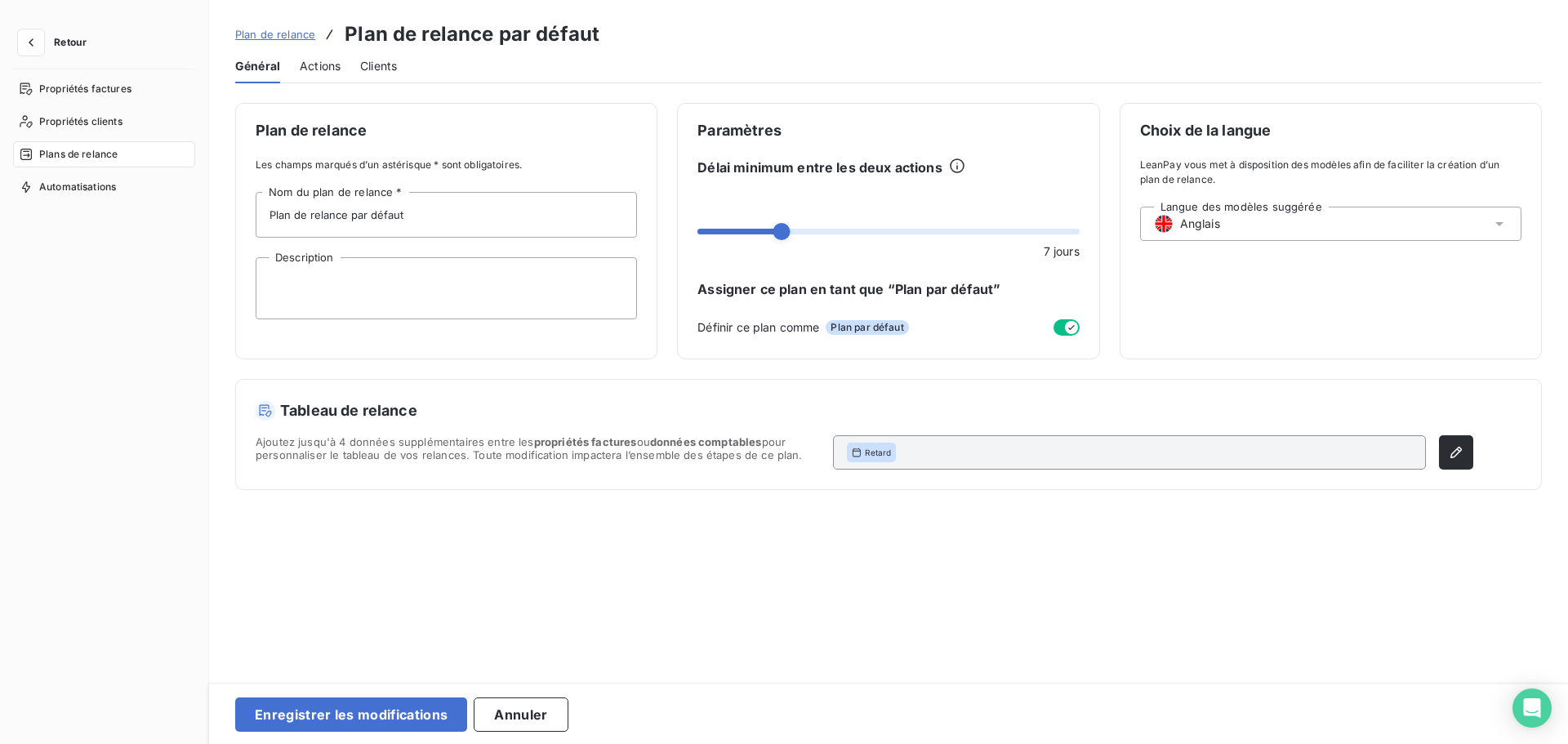
click at [1066, 324] on icon "button" at bounding box center [1072, 328] width 13 height 13
drag, startPoint x: 428, startPoint y: 220, endPoint x: 262, endPoint y: 225, distance: 166.1
click at [262, 225] on input "Plan de relance par défaut" at bounding box center [446, 215] width 382 height 45
paste input "Default recovery plan"
type input "Default recovery plan"
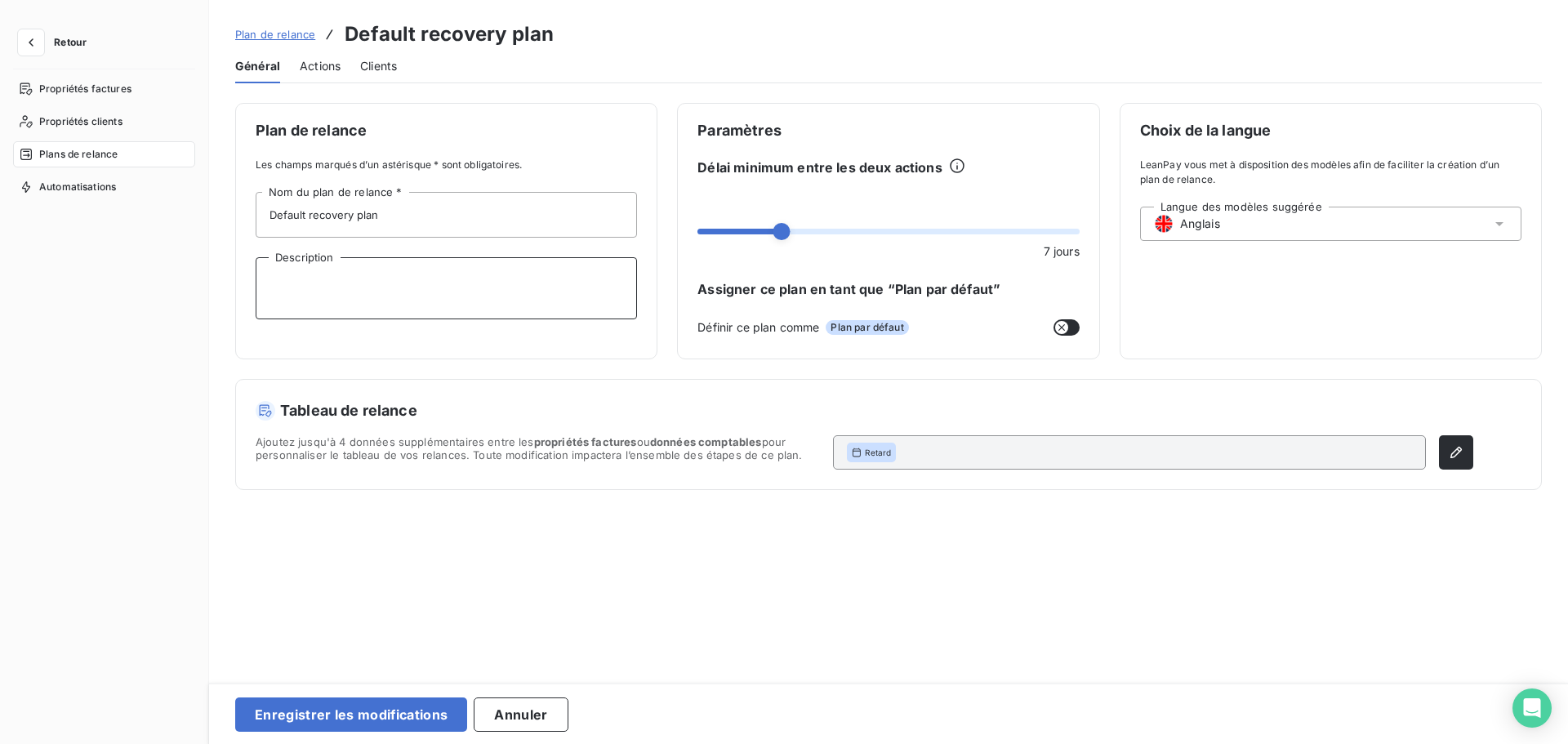
click at [412, 294] on textarea "Description" at bounding box center [446, 288] width 382 height 62
type textarea "E"
type textarea "ENG"
click at [383, 714] on button "Enregistrer les modifications" at bounding box center [351, 715] width 232 height 35
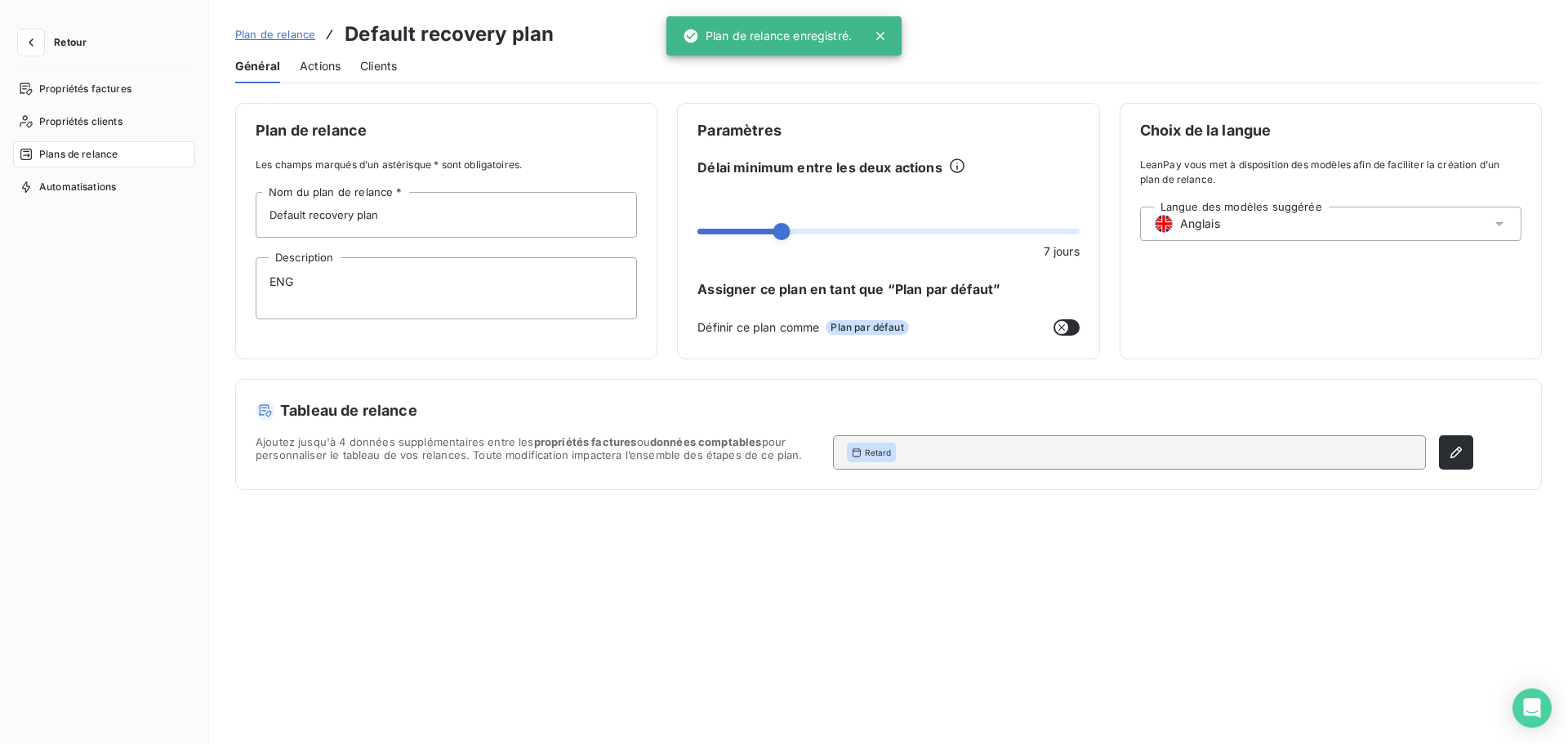
click at [278, 30] on span "Plan de relance" at bounding box center [275, 35] width 80 height 13
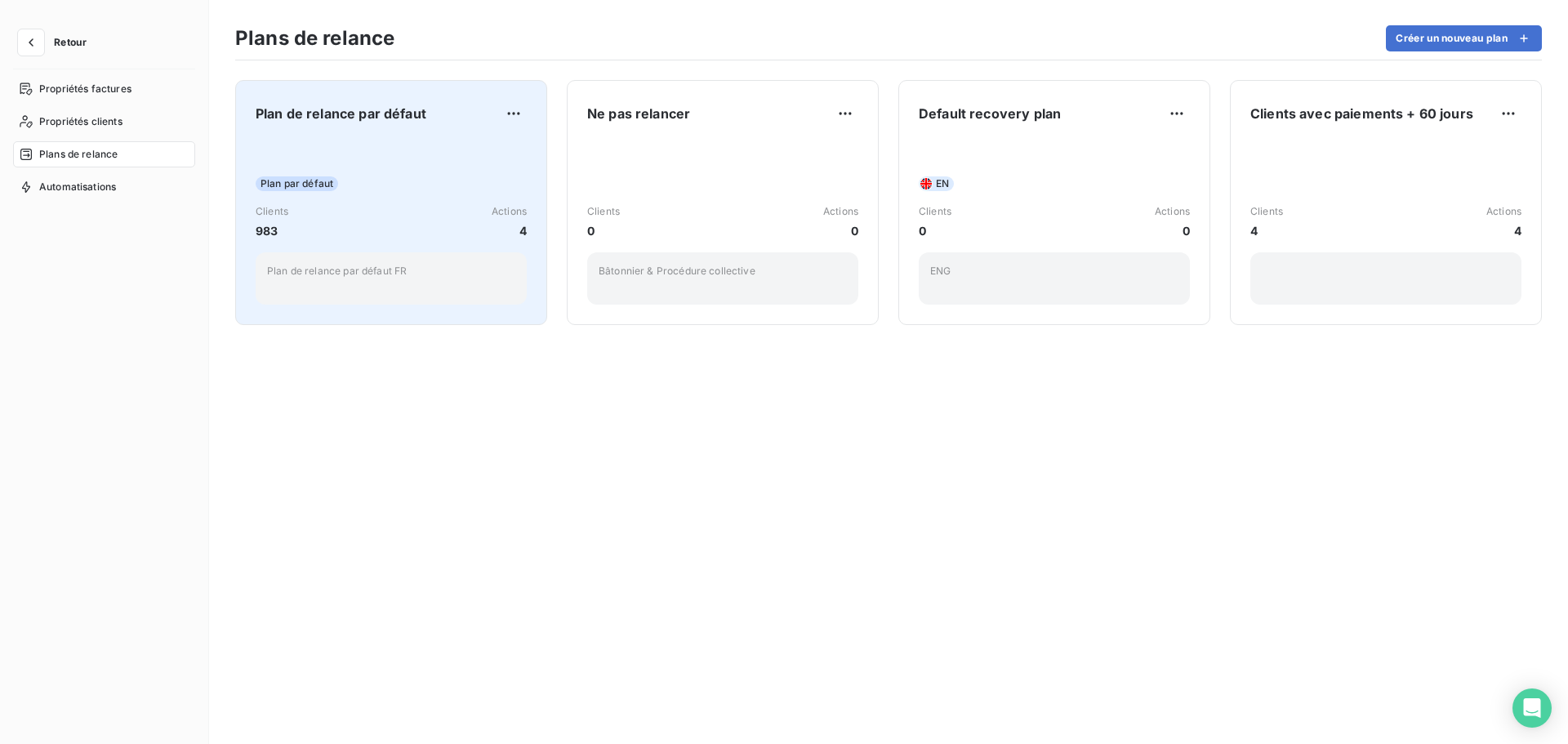
click at [341, 190] on div "Plan par défaut" at bounding box center [391, 183] width 271 height 14
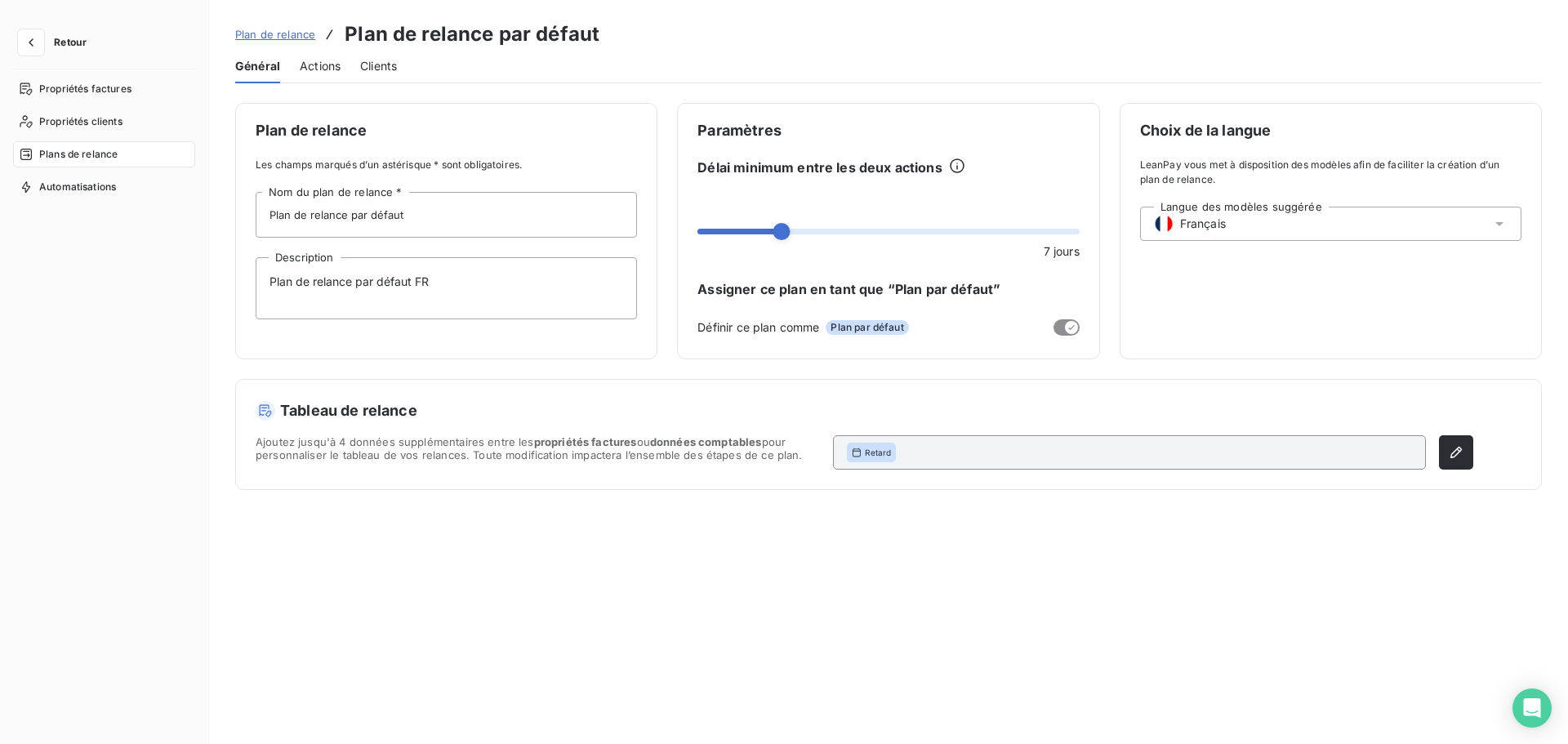
click at [280, 29] on span "Plan de relance" at bounding box center [275, 35] width 80 height 13
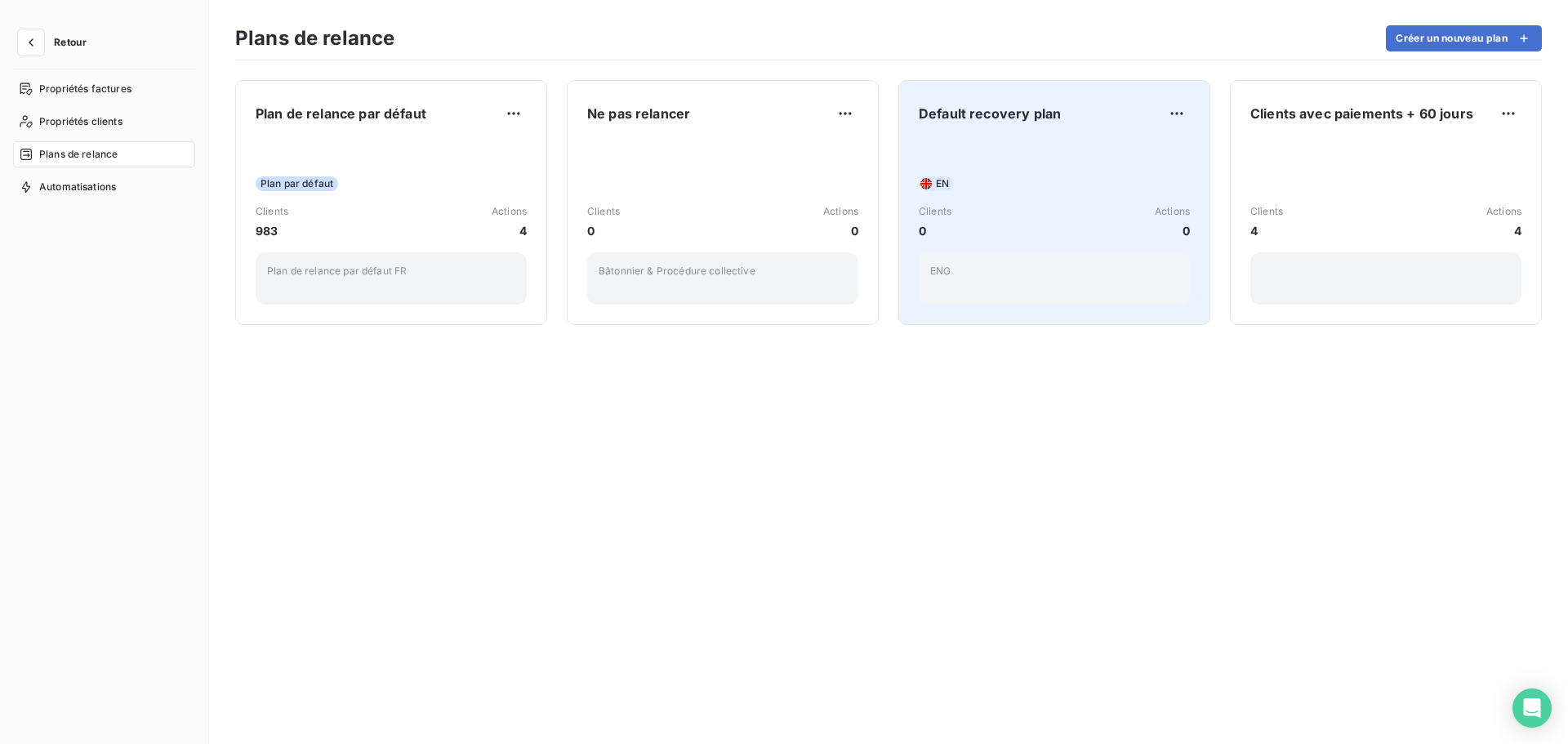
click at [1009, 195] on div "EN Clients 0 Actions 0 ENG" at bounding box center [1054, 222] width 271 height 165
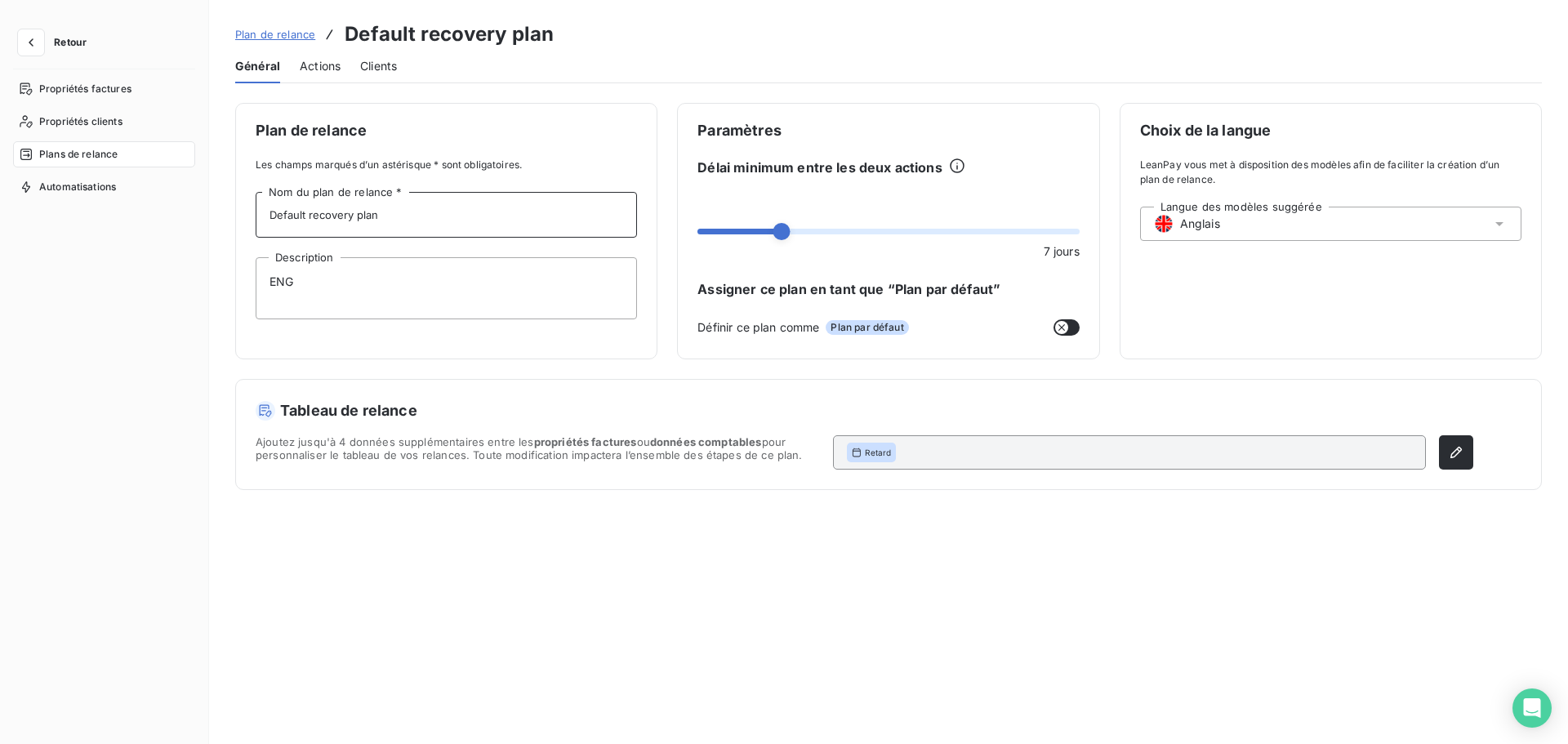
drag, startPoint x: 376, startPoint y: 217, endPoint x: 256, endPoint y: 215, distance: 120.0
click at [256, 215] on input "Default recovery plan" at bounding box center [446, 215] width 382 height 45
click at [271, 280] on textarea "ENG" at bounding box center [446, 288] width 382 height 62
paste textarea "Default recovery plan"
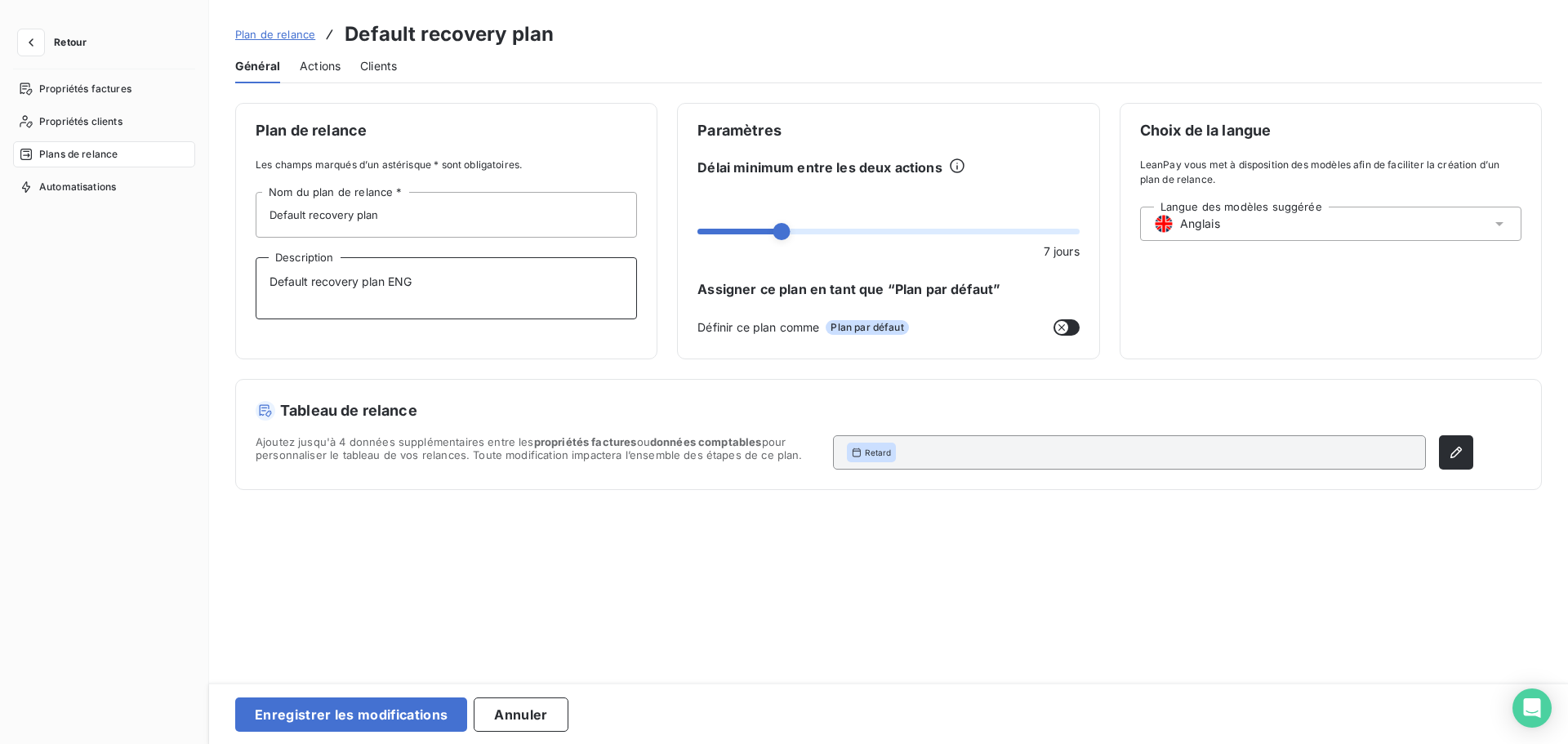
drag, startPoint x: 426, startPoint y: 278, endPoint x: 389, endPoint y: 286, distance: 37.9
click at [389, 286] on textarea "Default recovery plan ENG" at bounding box center [446, 288] width 382 height 62
type textarea "Default recovery plan UK"
click at [420, 706] on button "Enregistrer les modifications" at bounding box center [351, 715] width 232 height 35
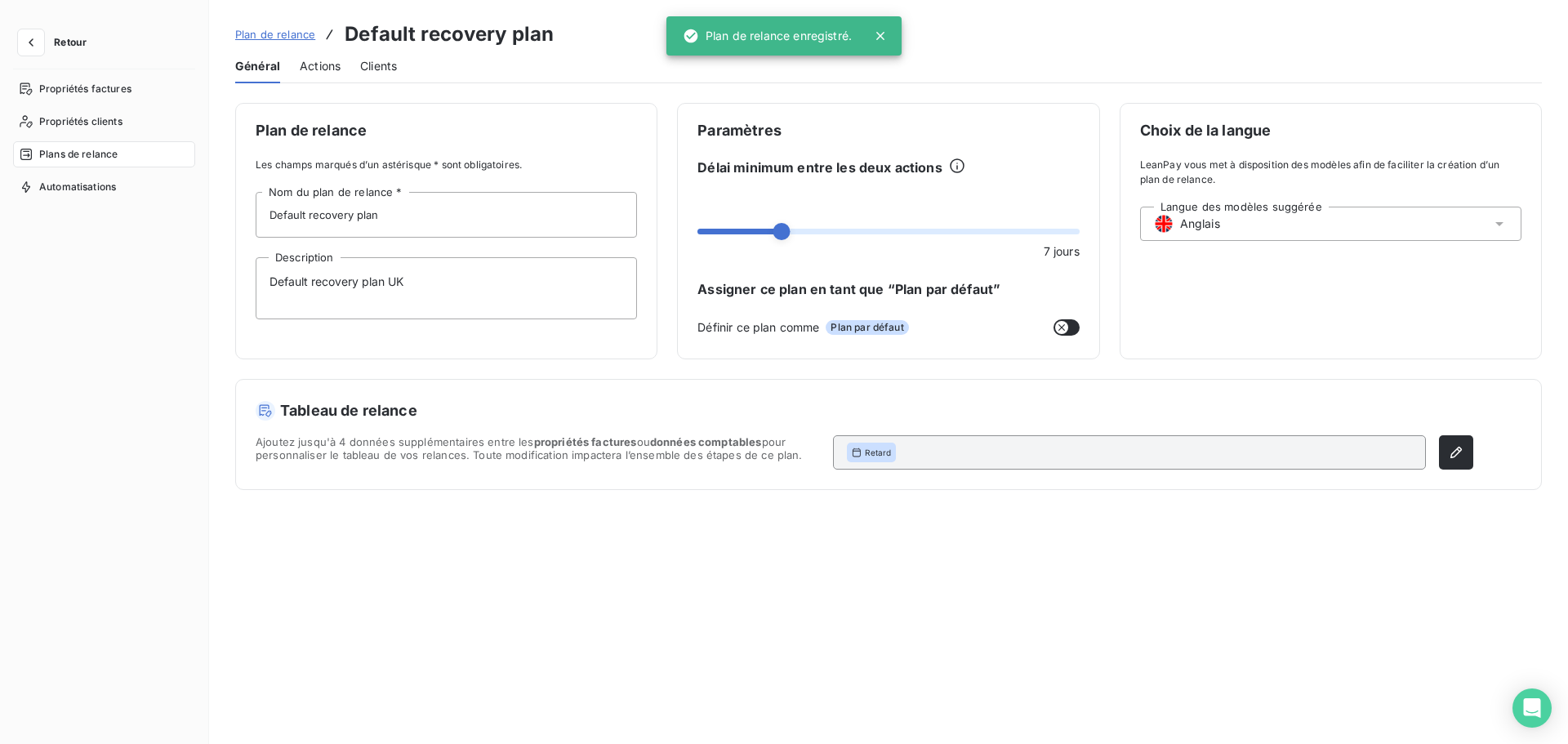
click at [326, 68] on span "Actions" at bounding box center [320, 66] width 40 height 16
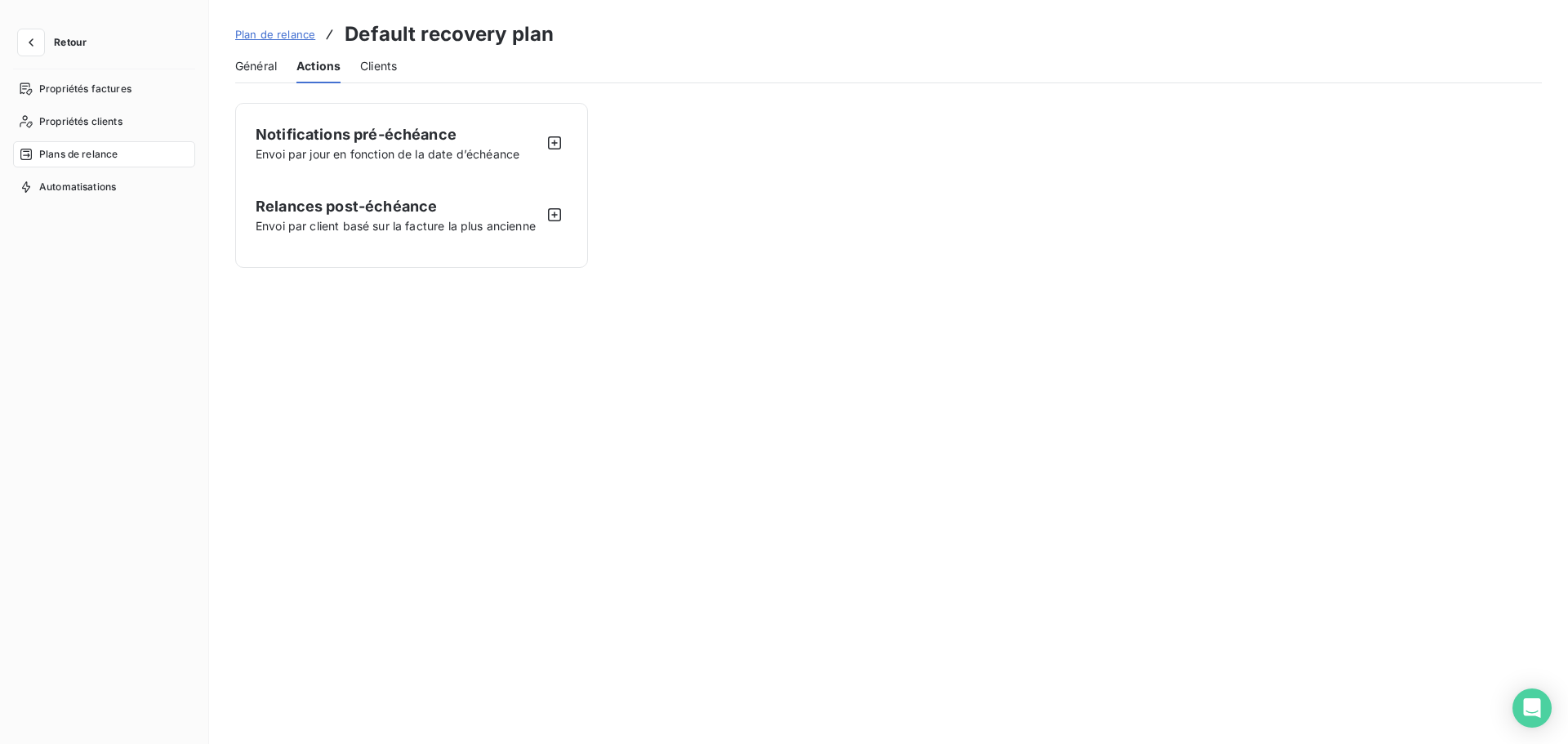
click at [260, 64] on span "Général" at bounding box center [255, 66] width 41 height 16
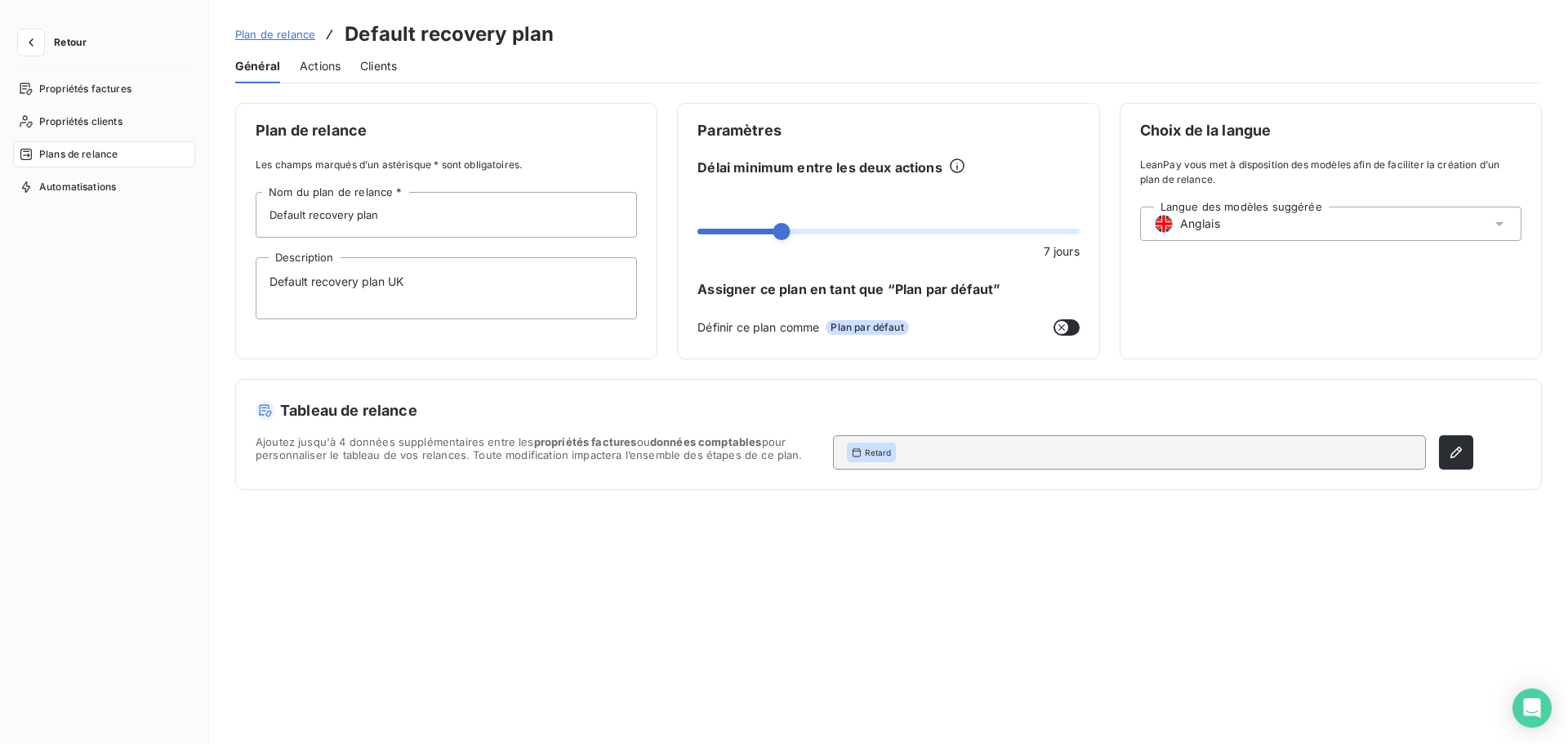
click at [322, 62] on span "Actions" at bounding box center [320, 66] width 40 height 16
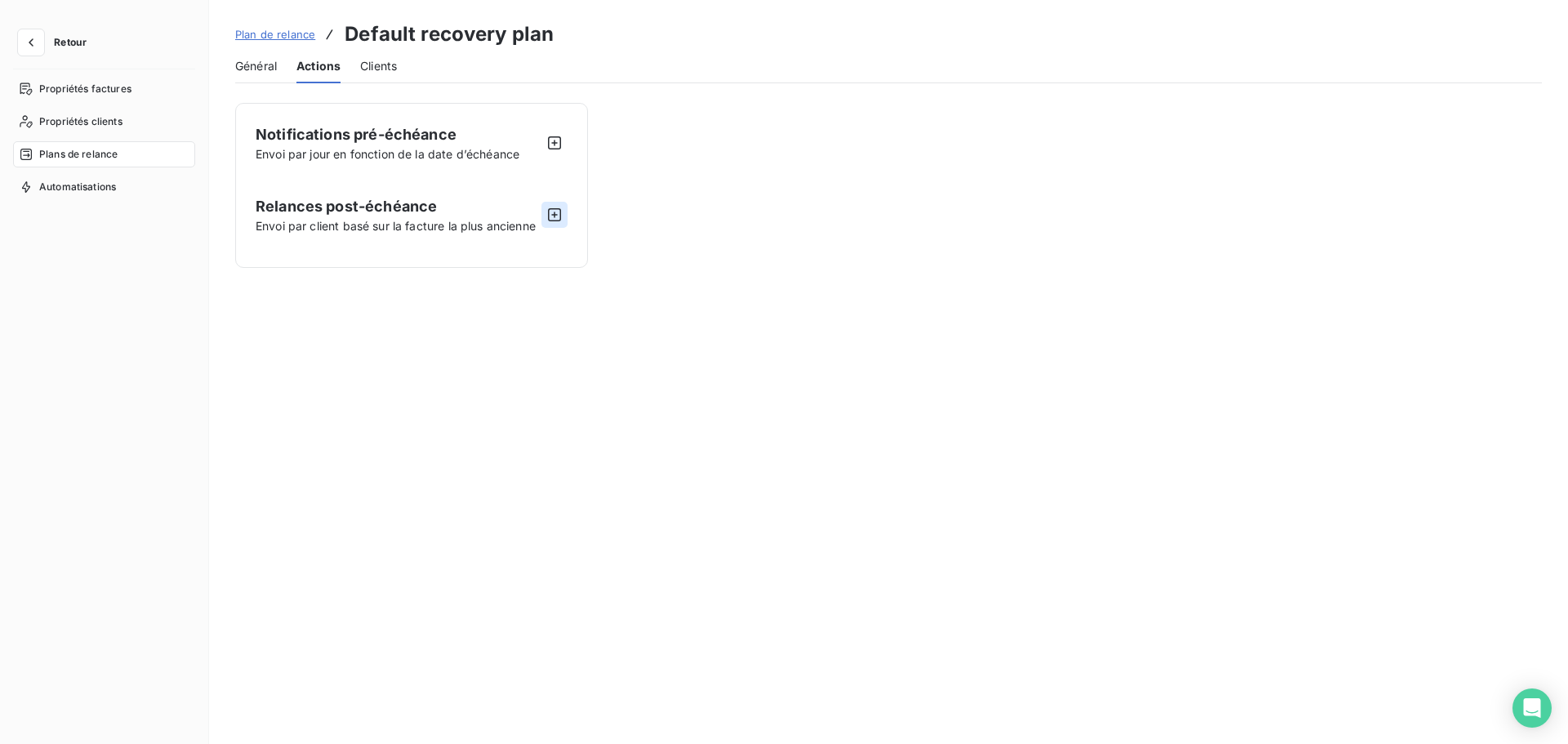
click at [561, 217] on button "button" at bounding box center [554, 214] width 26 height 26
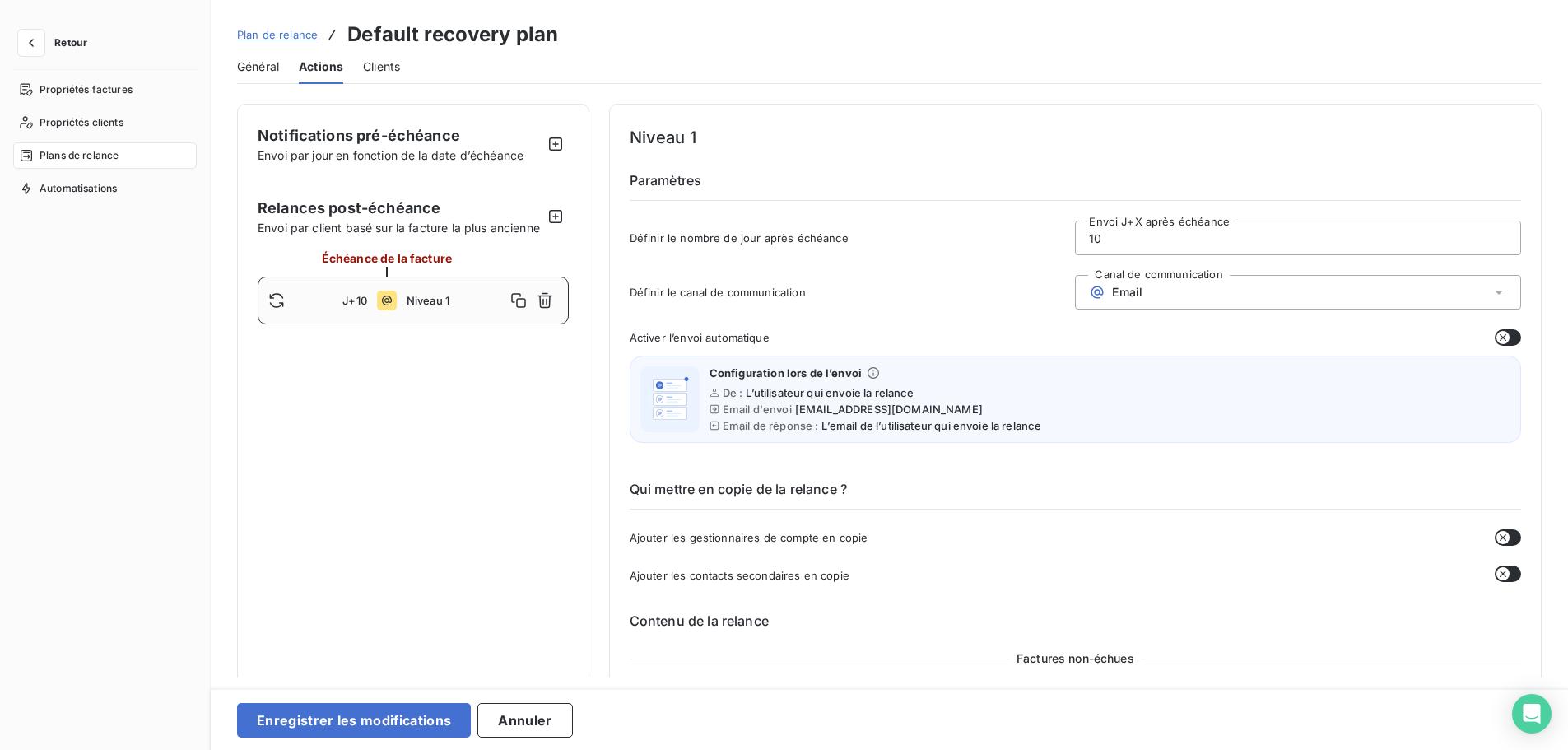
click at [277, 36] on span "Plan de relance" at bounding box center [277, 35] width 81 height 14
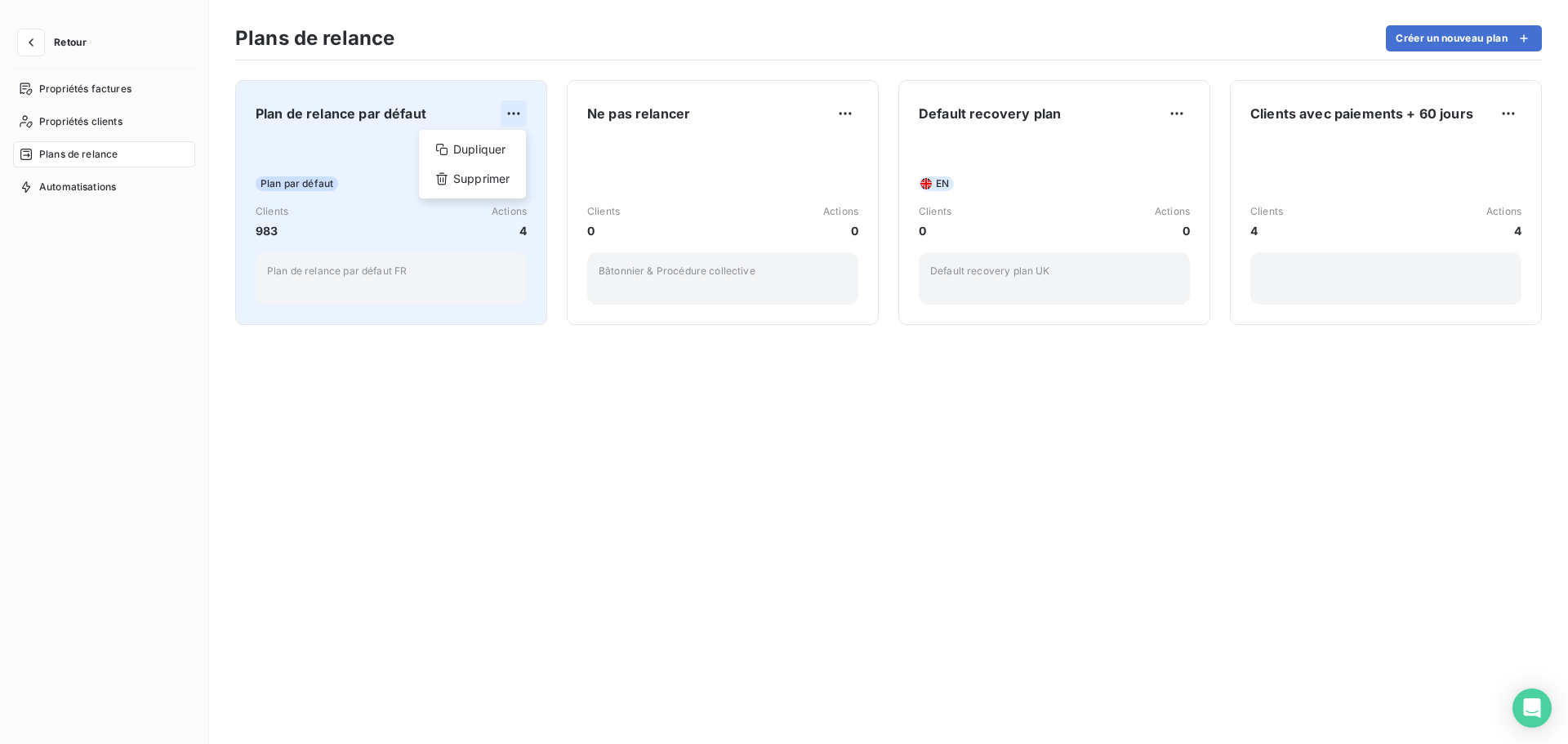
click at [510, 119] on html "Retour Propriétés factures Propriétés clients Plans de relance Automatisations …" at bounding box center [784, 372] width 1568 height 744
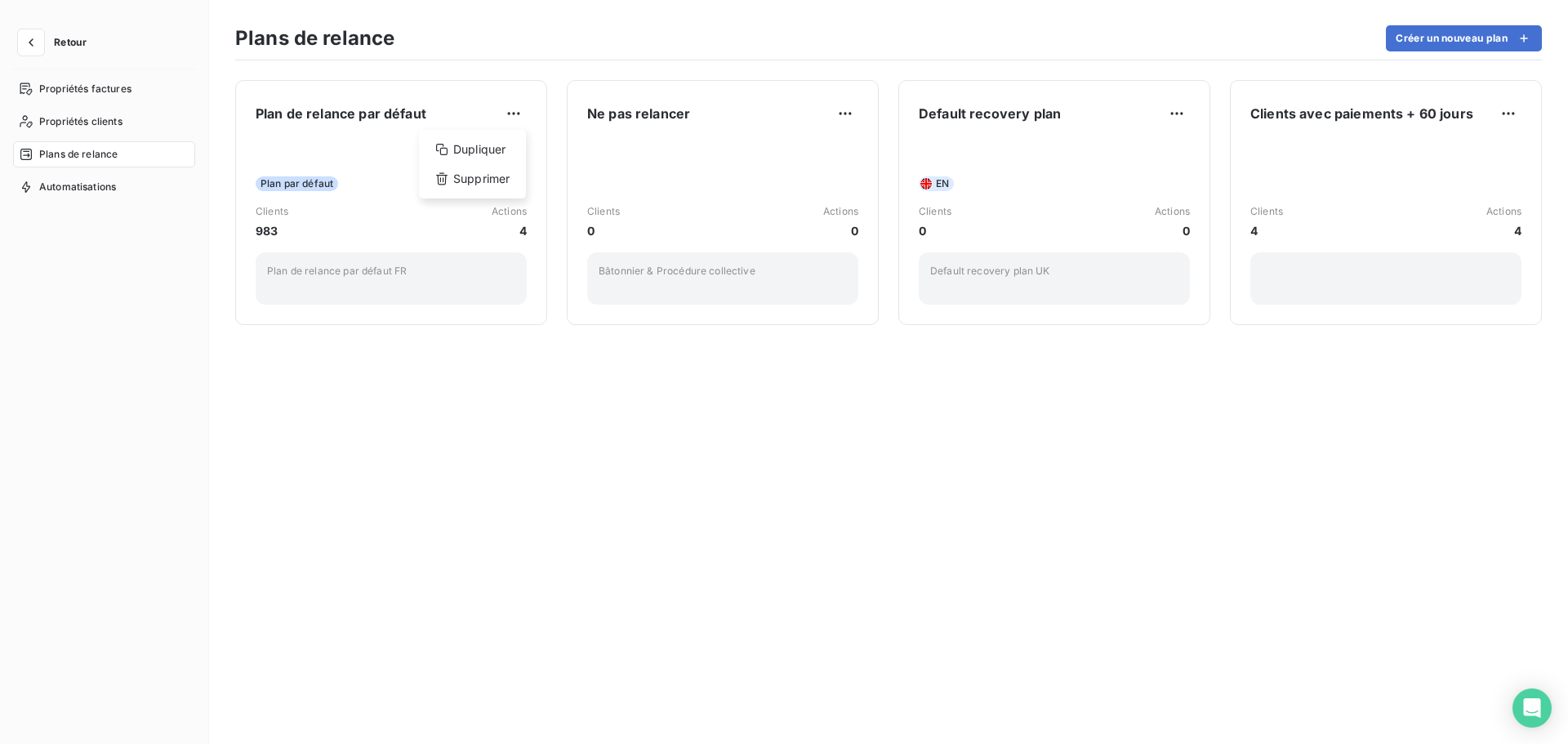
click at [1182, 110] on html "Retour Propriétés factures Propriétés clients Plans de relance Automatisations …" at bounding box center [784, 372] width 1568 height 744
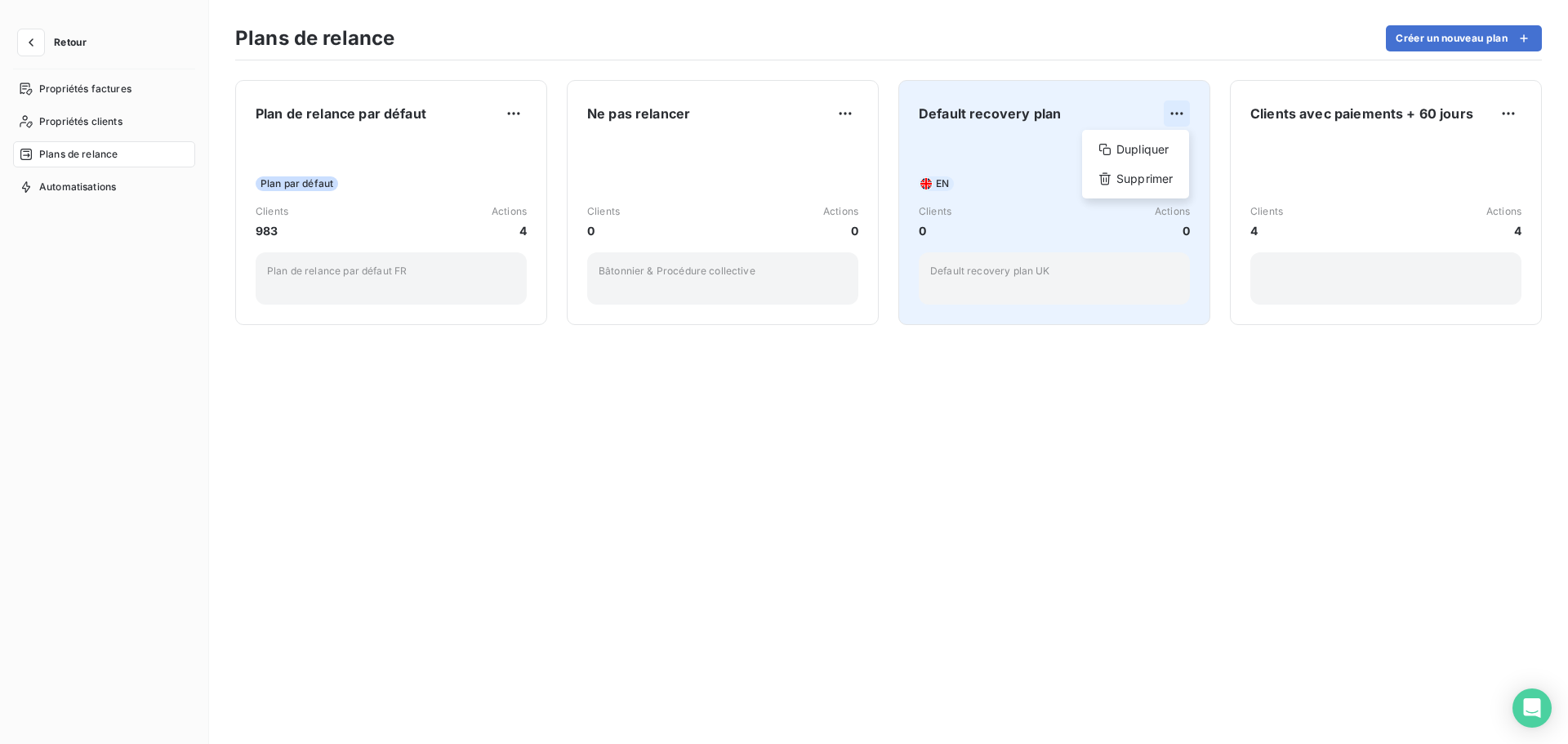
click at [1173, 118] on html "Retour Propriétés factures Propriétés clients Plans de relance Automatisations …" at bounding box center [784, 372] width 1568 height 744
click at [1143, 173] on div "Supprimer" at bounding box center [1135, 179] width 94 height 26
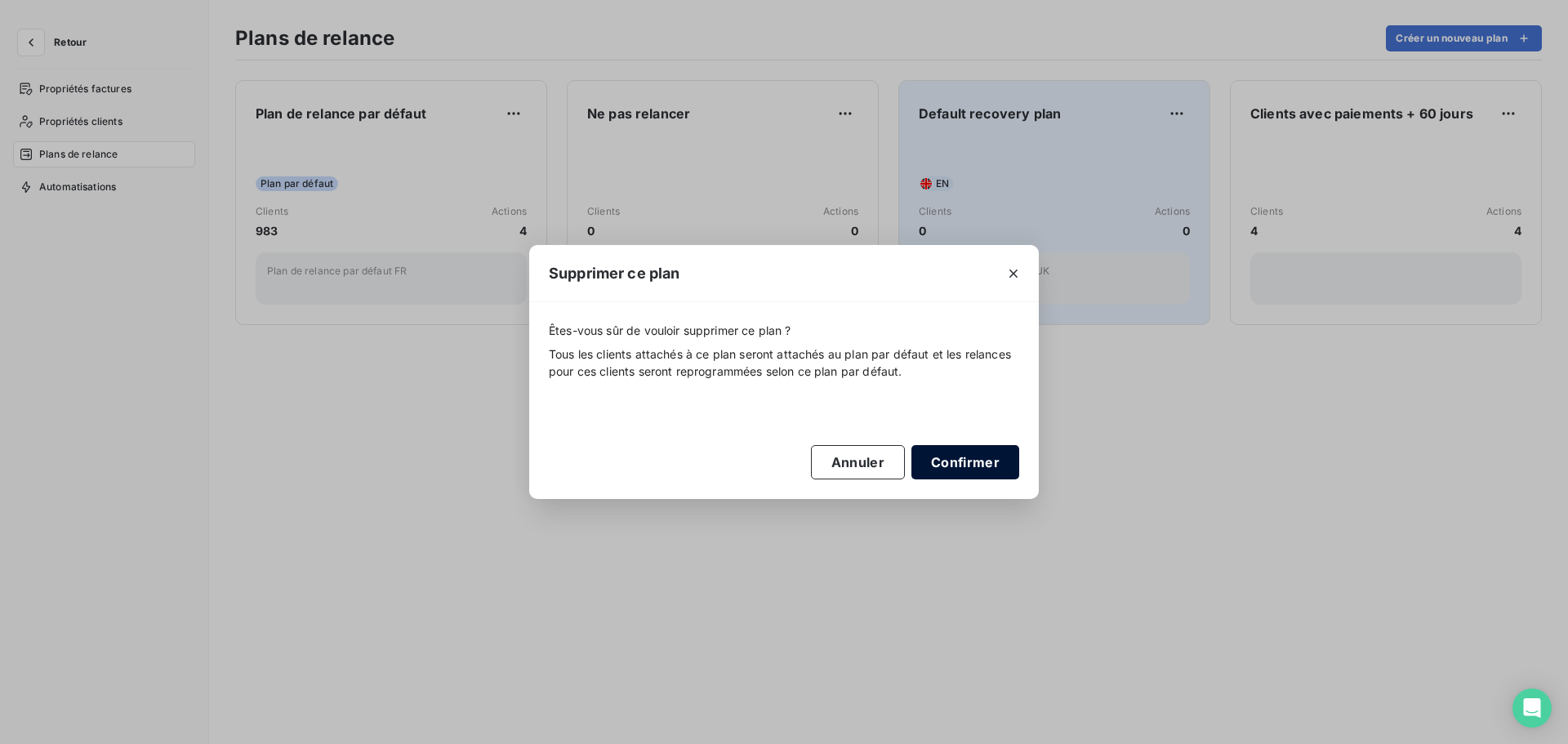
click at [965, 462] on button "Confirmer" at bounding box center [966, 462] width 108 height 35
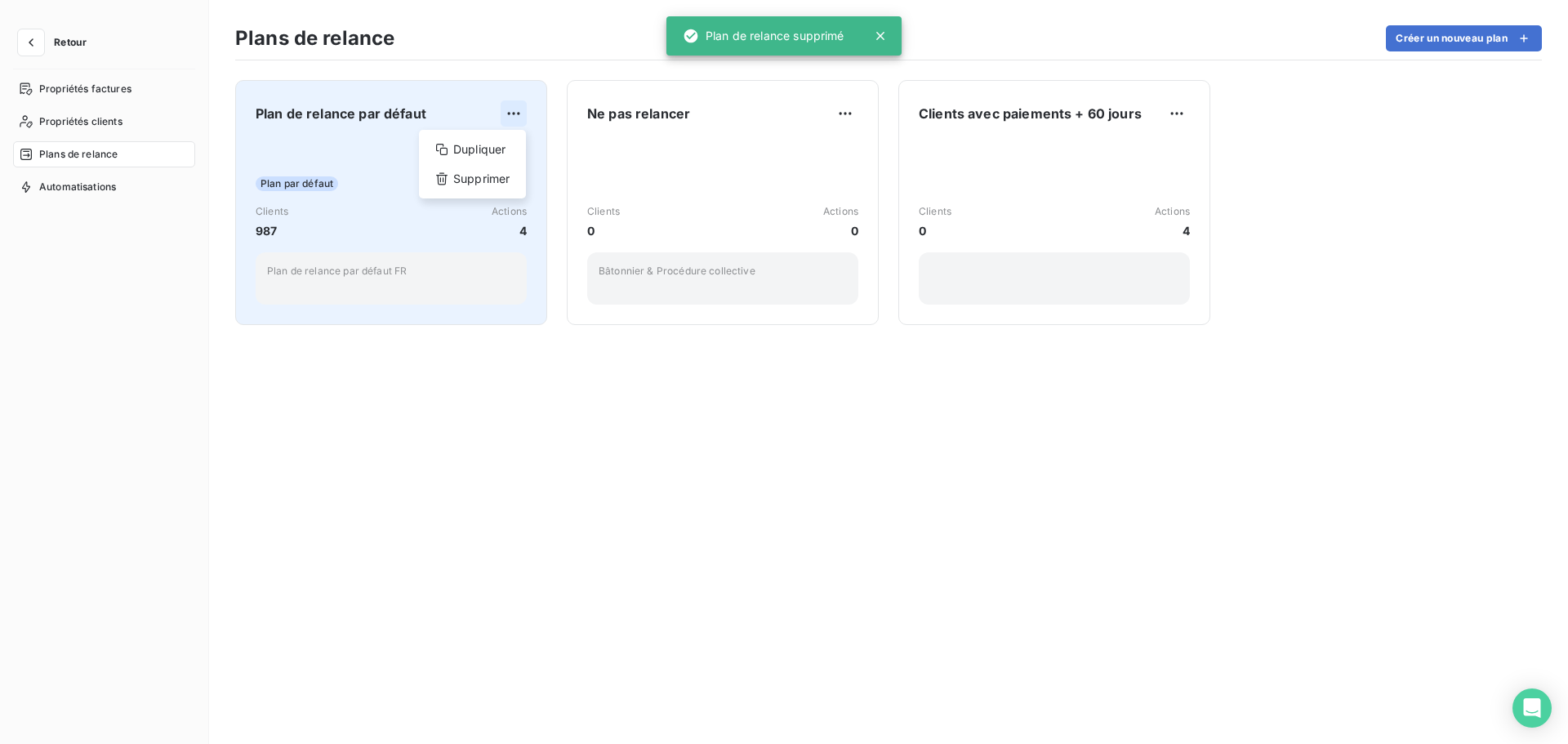
click at [514, 113] on html "Retour Propriétés factures Propriétés clients Plans de relance Automatisations …" at bounding box center [784, 372] width 1568 height 744
click at [483, 147] on div "Dupliquer" at bounding box center [472, 149] width 94 height 26
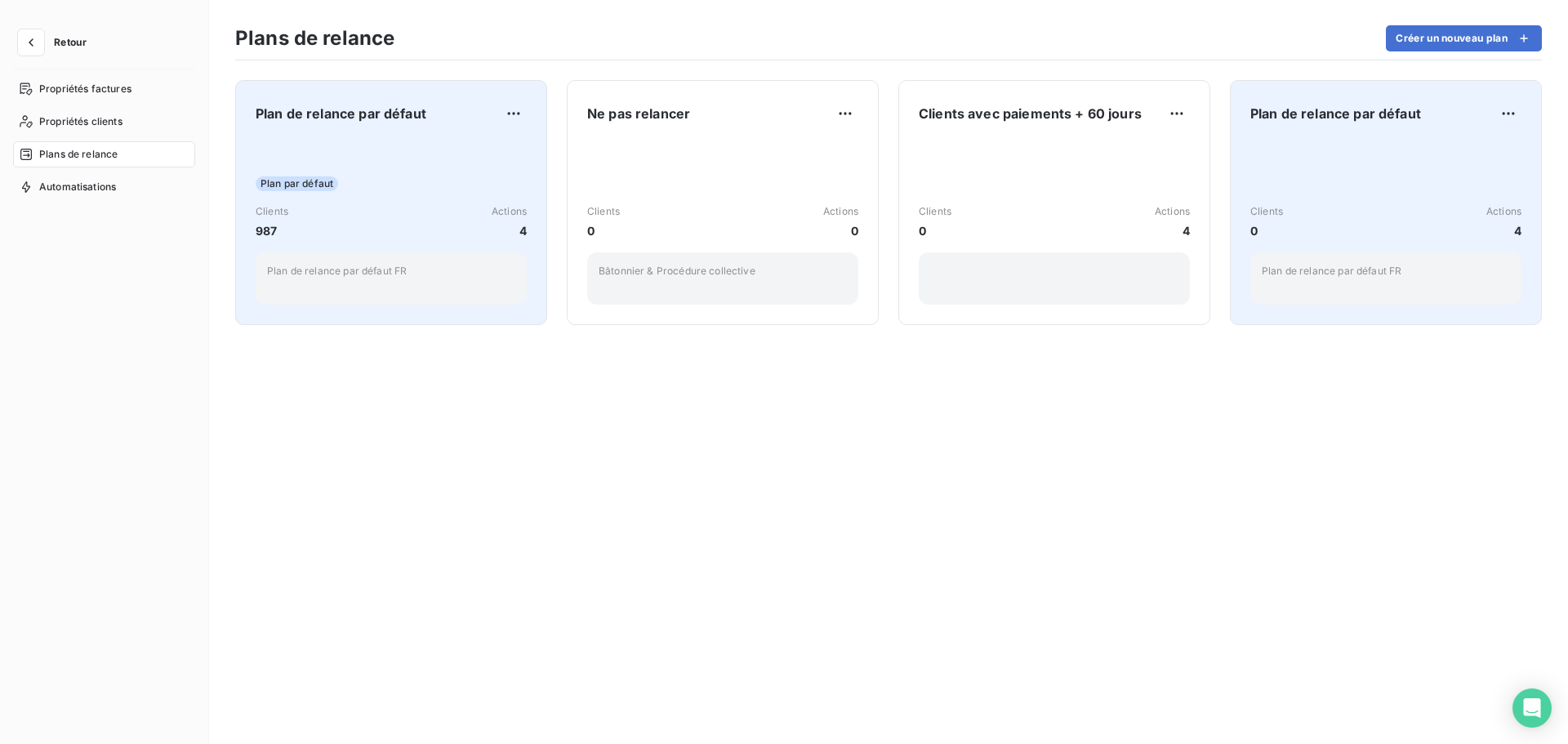
click at [1330, 172] on div "Clients 0 Actions 4 Plan de relance par défaut FR" at bounding box center [1386, 222] width 271 height 165
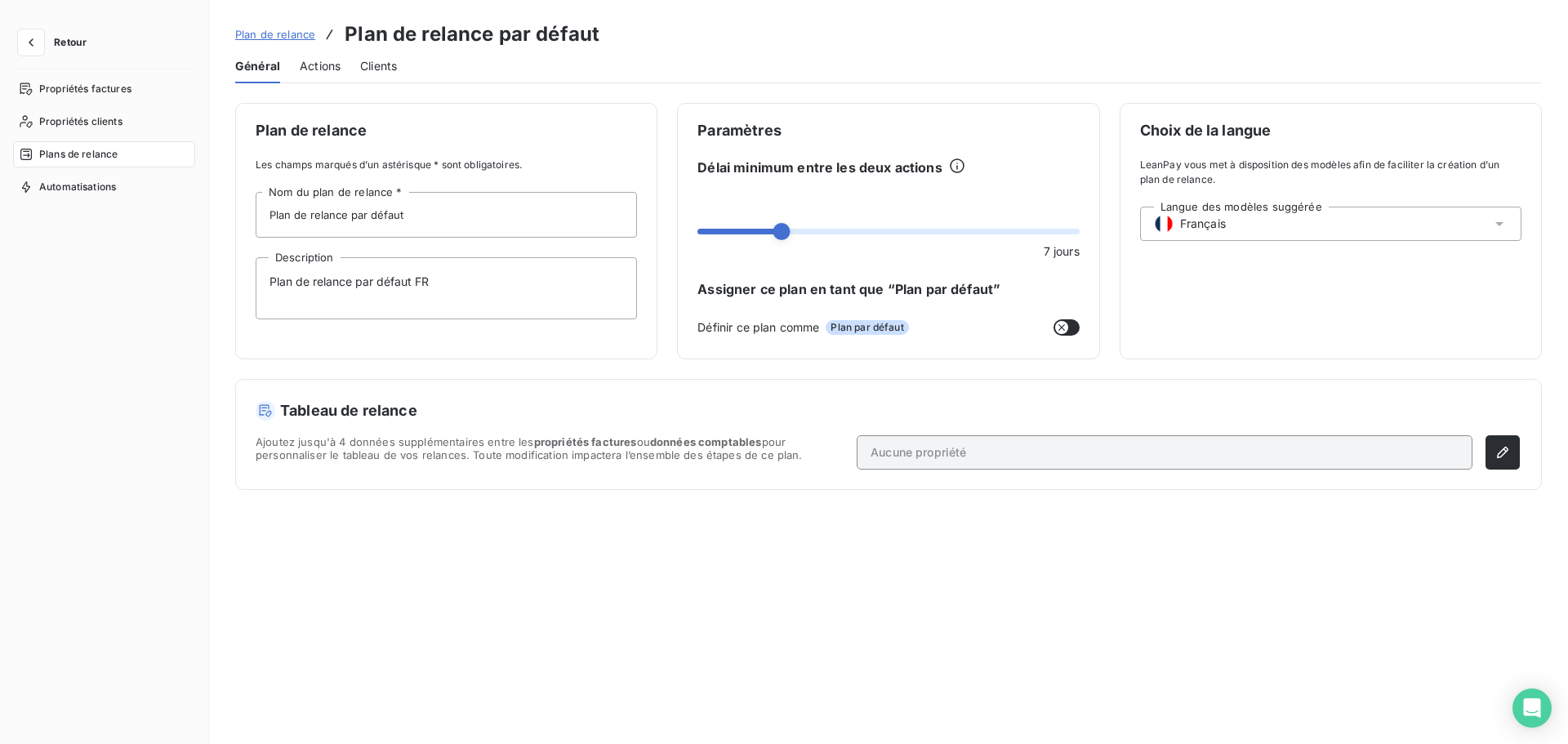
click at [1191, 223] on span "Français" at bounding box center [1202, 223] width 45 height 16
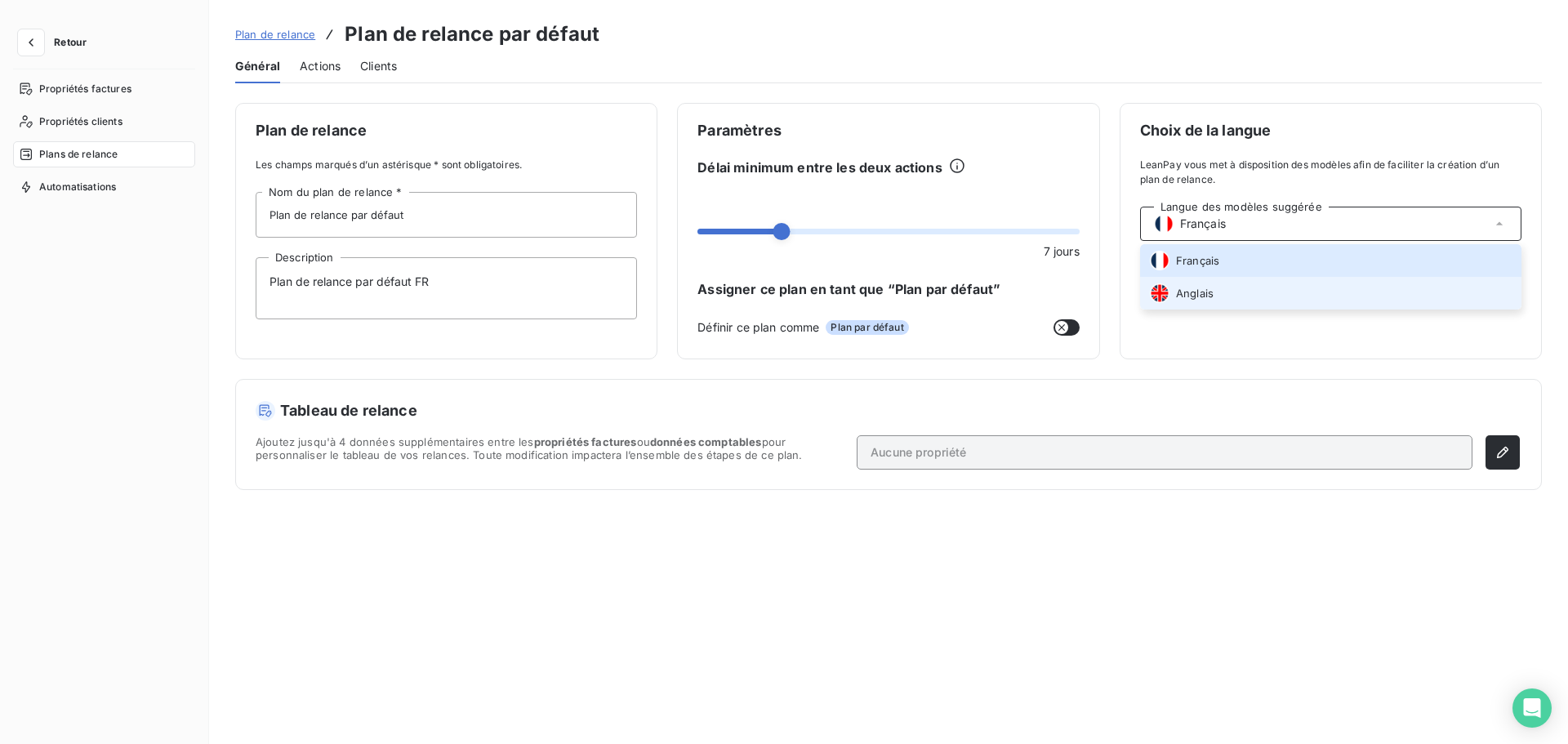
click at [1202, 302] on div "Anglais" at bounding box center [1181, 292] width 64 height 19
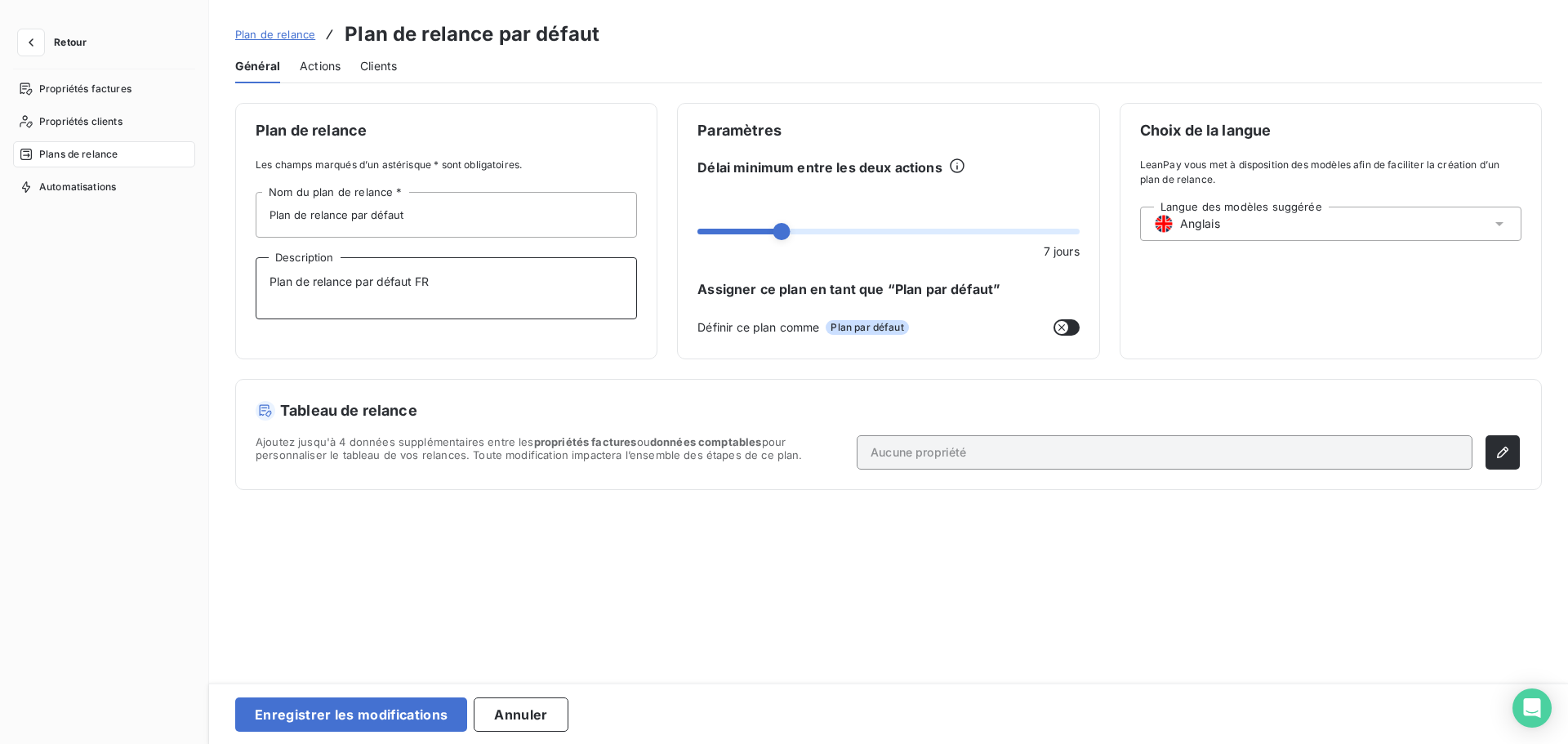
drag, startPoint x: 459, startPoint y: 281, endPoint x: 202, endPoint y: 282, distance: 257.0
click at [202, 282] on div "Retour Propriétés factures Propriétés clients Plans de relance Automatisations …" at bounding box center [784, 372] width 1568 height 744
paste textarea "Default recovery plan"
type textarea "Default recovery plan UK"
drag, startPoint x: 413, startPoint y: 220, endPoint x: 174, endPoint y: 201, distance: 239.8
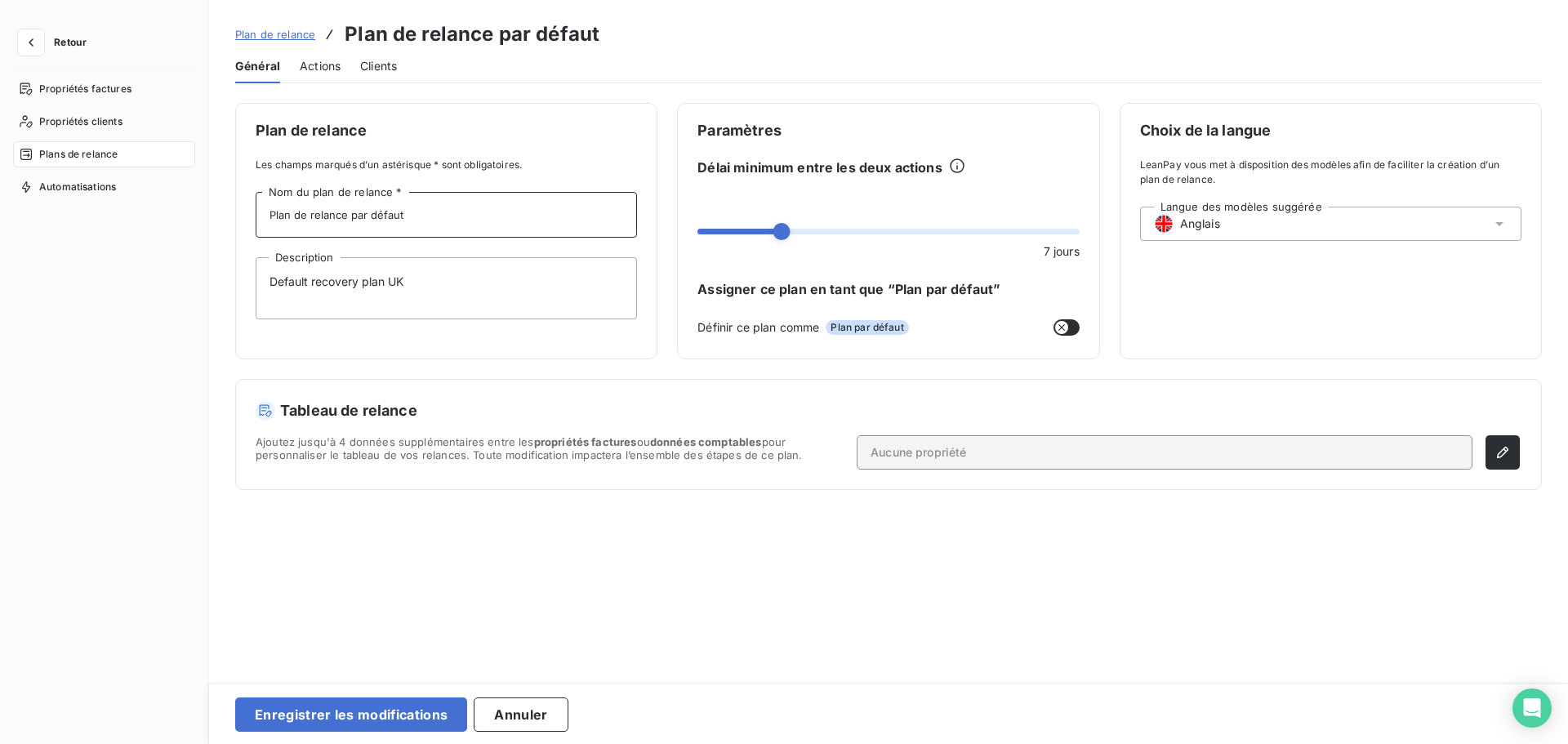
click at [174, 201] on div "Retour Propriétés factures Propriétés clients Plans de relance Automatisations …" at bounding box center [784, 372] width 1568 height 744
paste input "Default recovery plan"
type input "Default recovery plan"
click at [387, 715] on button "Enregistrer les modifications" at bounding box center [351, 715] width 232 height 35
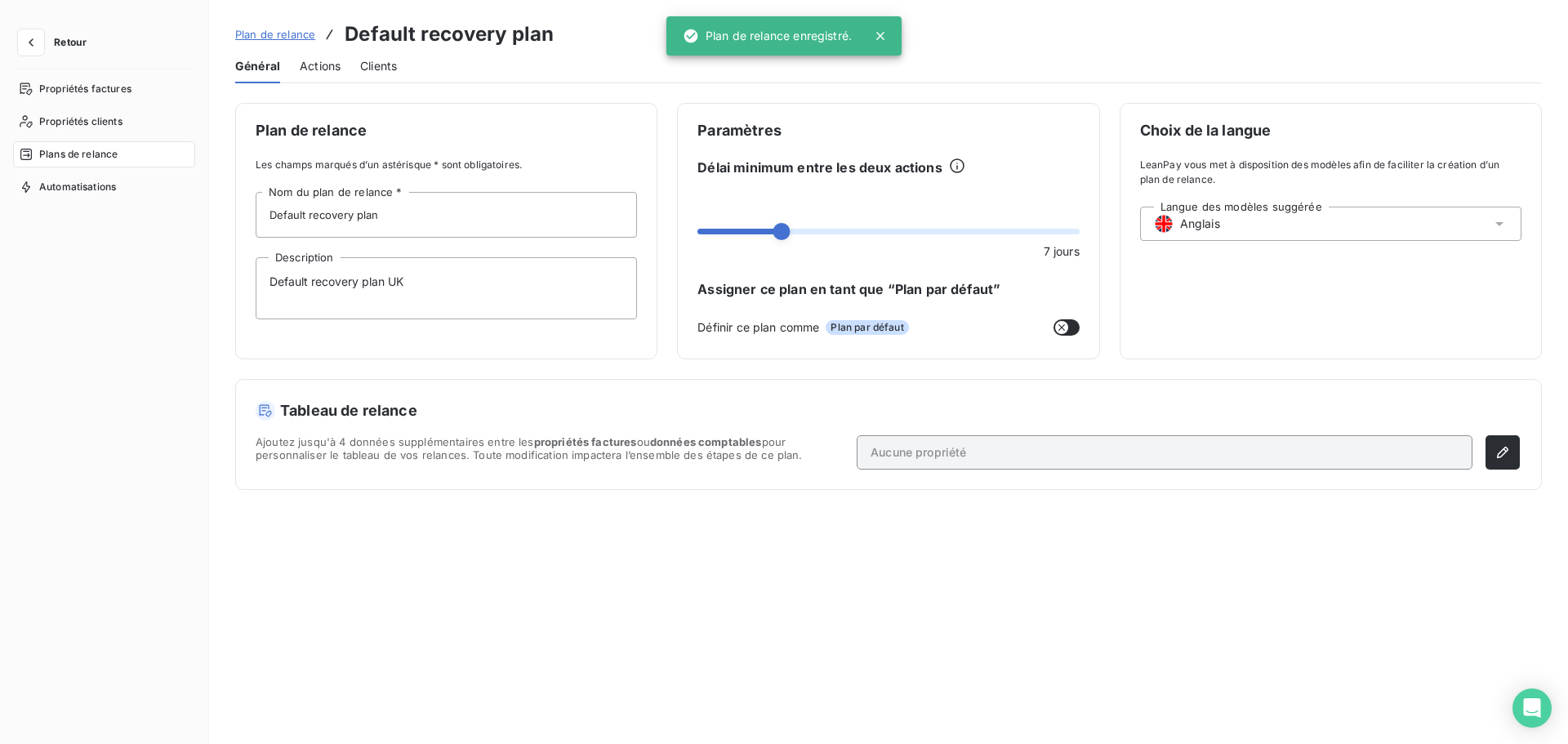
click at [336, 67] on span "Actions" at bounding box center [320, 66] width 40 height 16
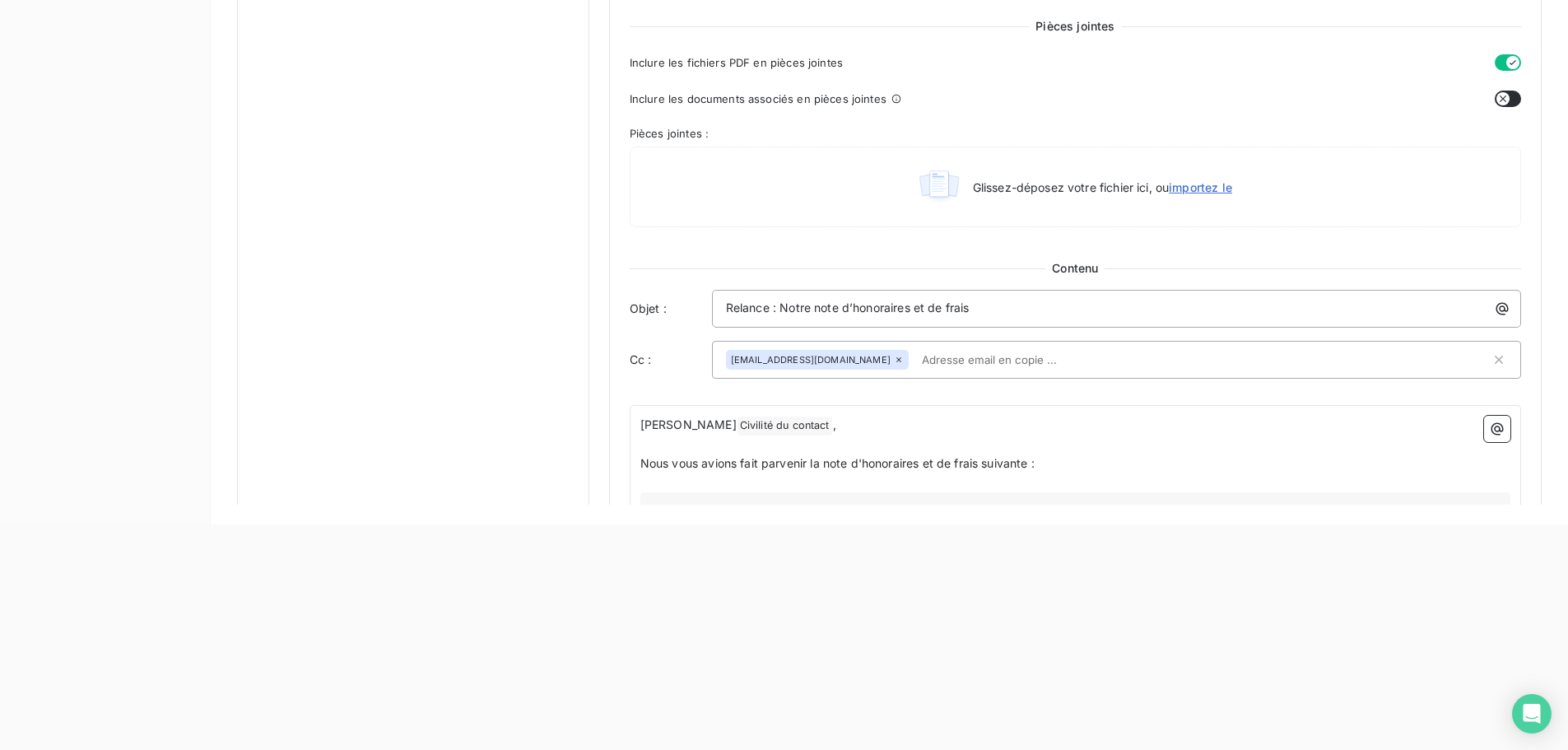
scroll to position [617, 0]
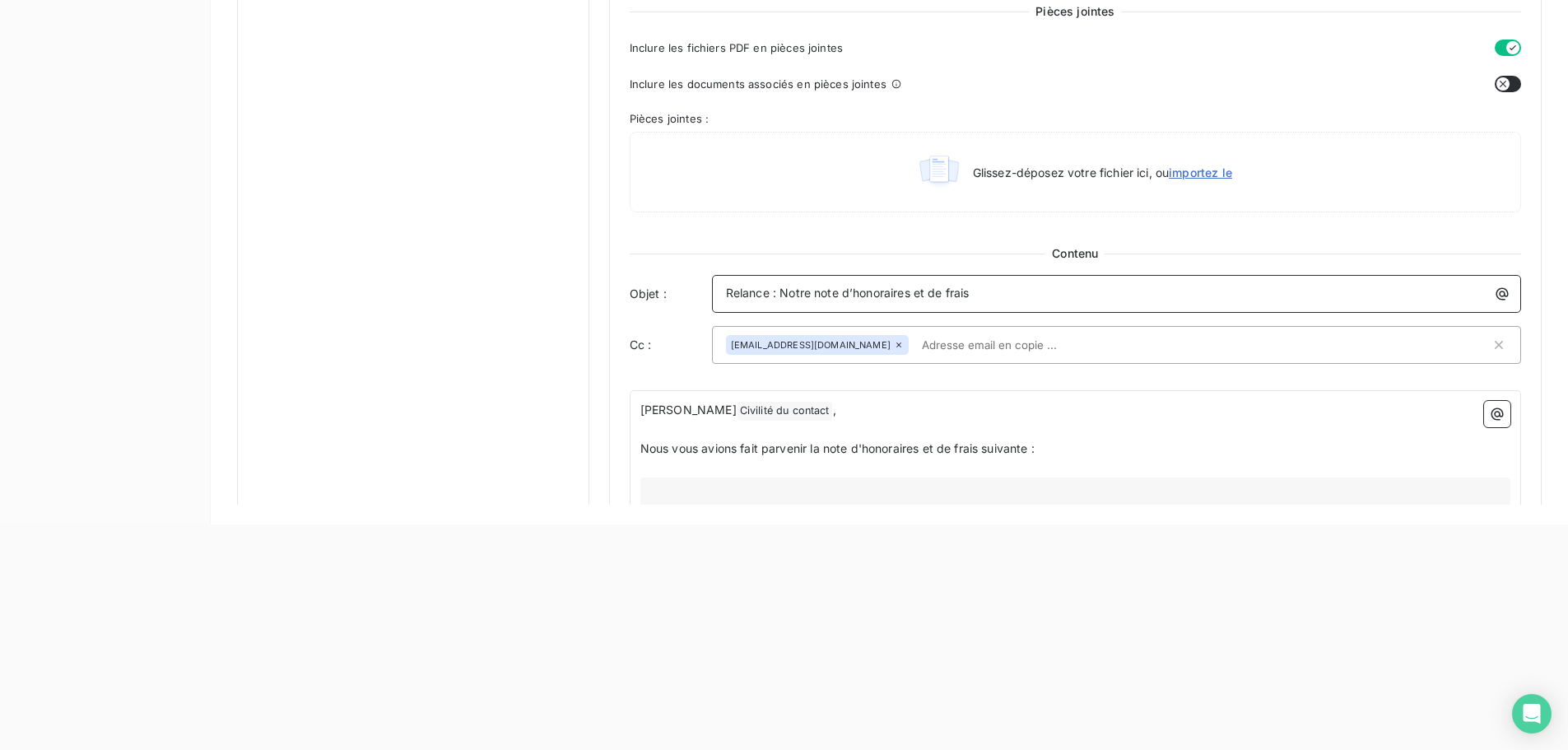
click at [990, 287] on p "Relance : Notre note d’honoraires et de frais" at bounding box center [1120, 293] width 789 height 19
drag, startPoint x: 1002, startPoint y: 290, endPoint x: 659, endPoint y: 290, distance: 343.0
click at [659, 290] on div "Objet : Relance : Notre note d’honoraires et de frais" at bounding box center [1075, 294] width 892 height 38
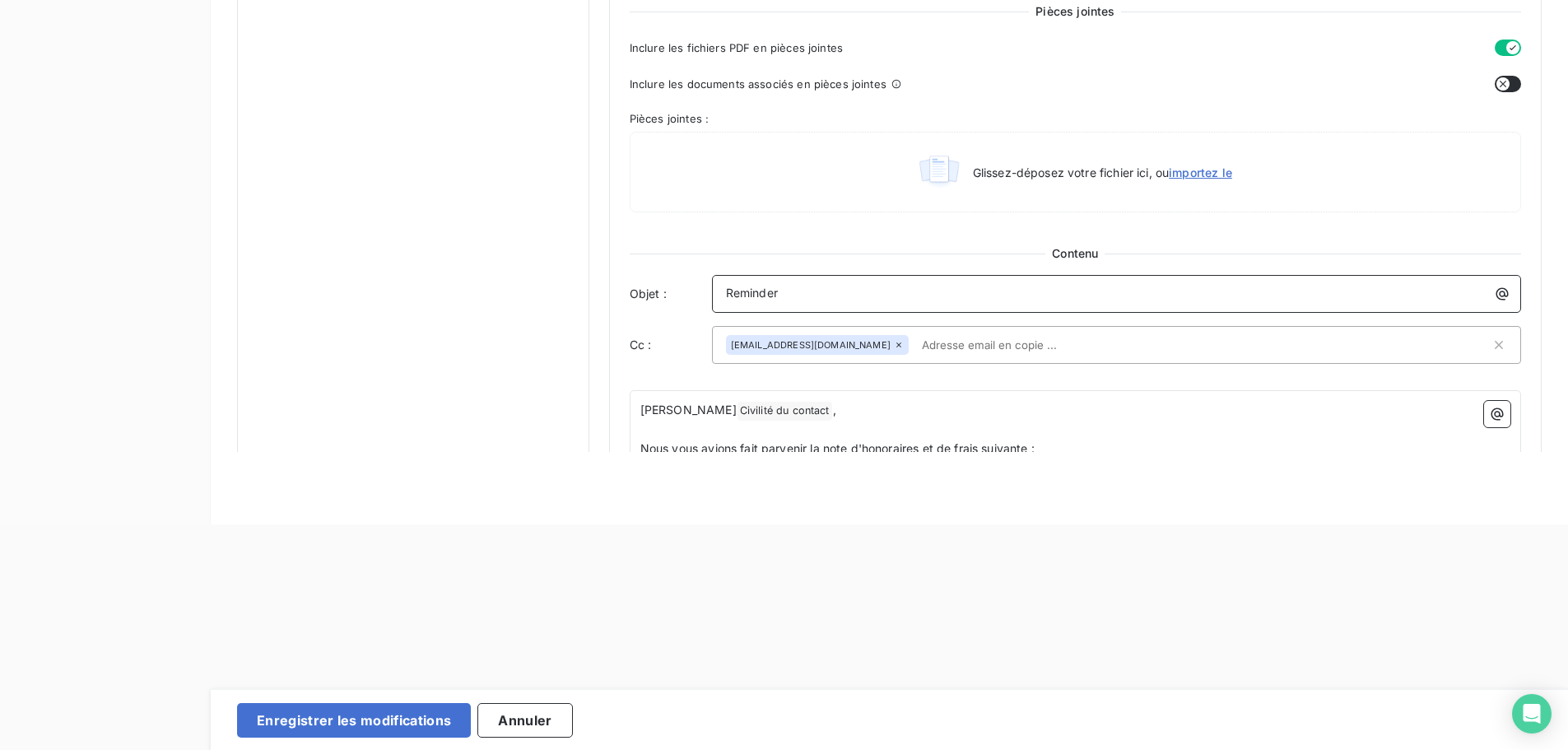
click at [832, 294] on p "Reminder" at bounding box center [1120, 293] width 789 height 19
click at [662, 415] on span "Cher" at bounding box center [688, 409] width 96 height 14
drag, startPoint x: 665, startPoint y: 411, endPoint x: 612, endPoint y: 409, distance: 53.0
click at [612, 409] on div "Niveau 1 Paramètres Définir le nombre de jour après échéance 30 Envoi J+X après…" at bounding box center [1075, 217] width 933 height 1911
click at [1061, 433] on p "﻿" at bounding box center [1075, 430] width 870 height 19
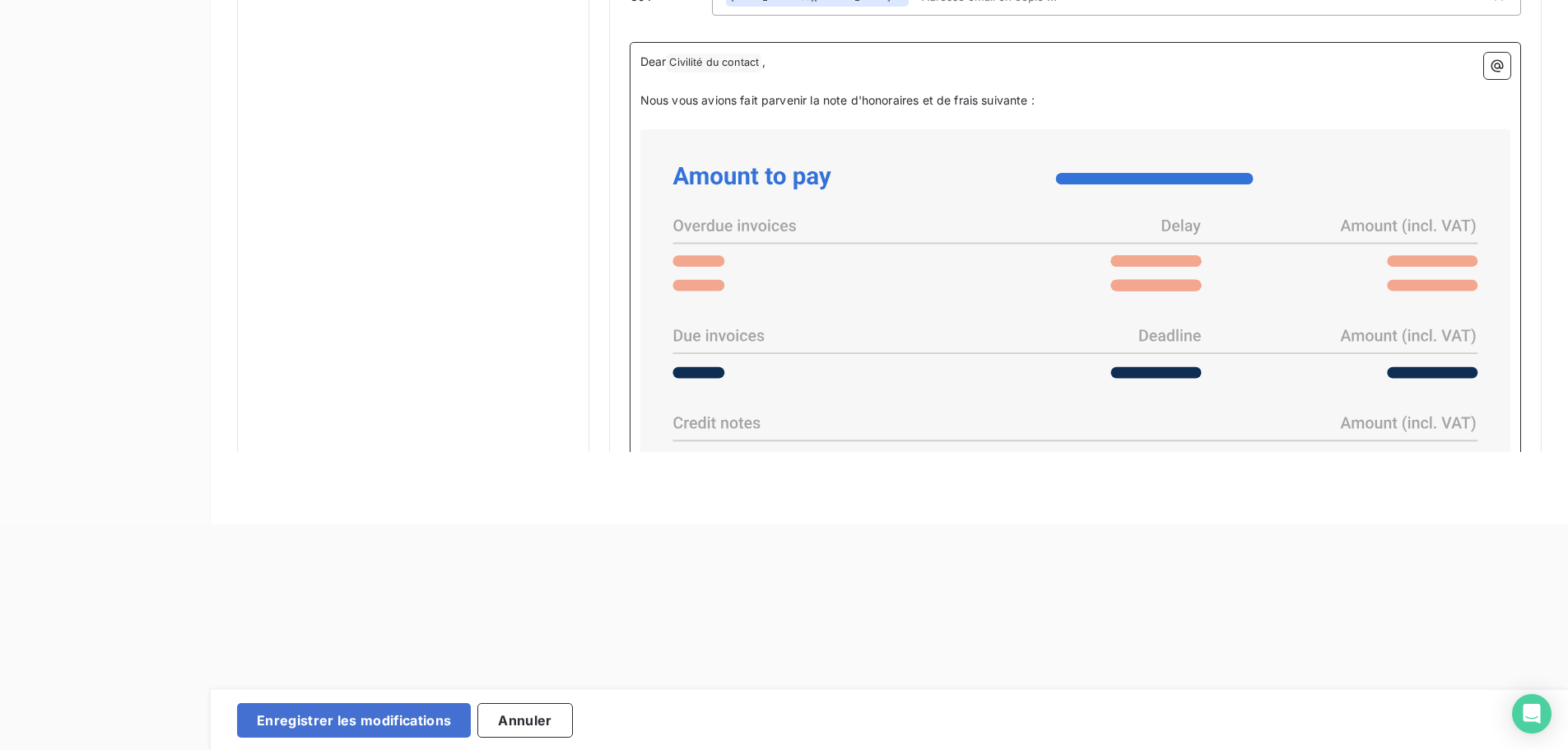
scroll to position [969, 0]
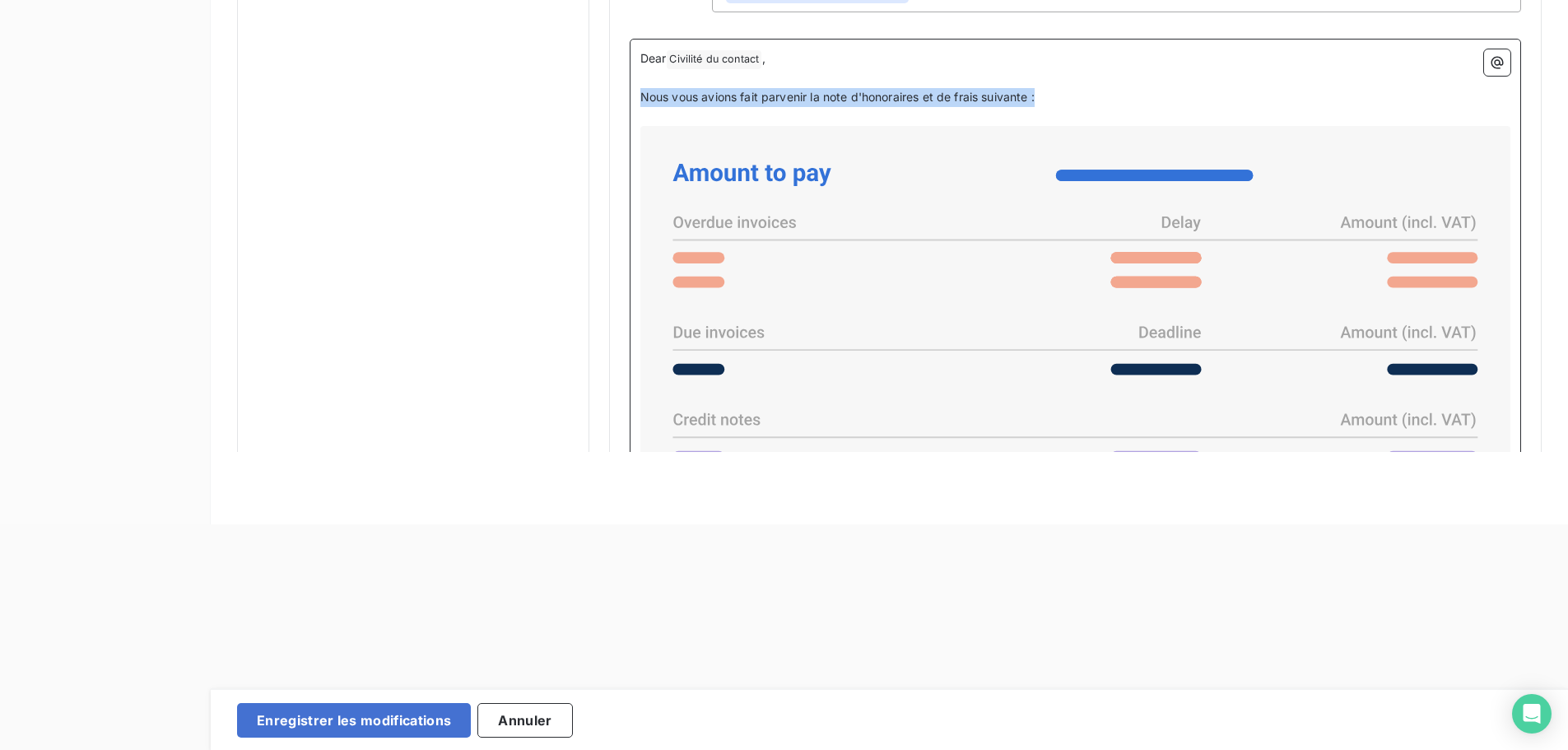
drag, startPoint x: 1052, startPoint y: 101, endPoint x: 612, endPoint y: 101, distance: 440.0
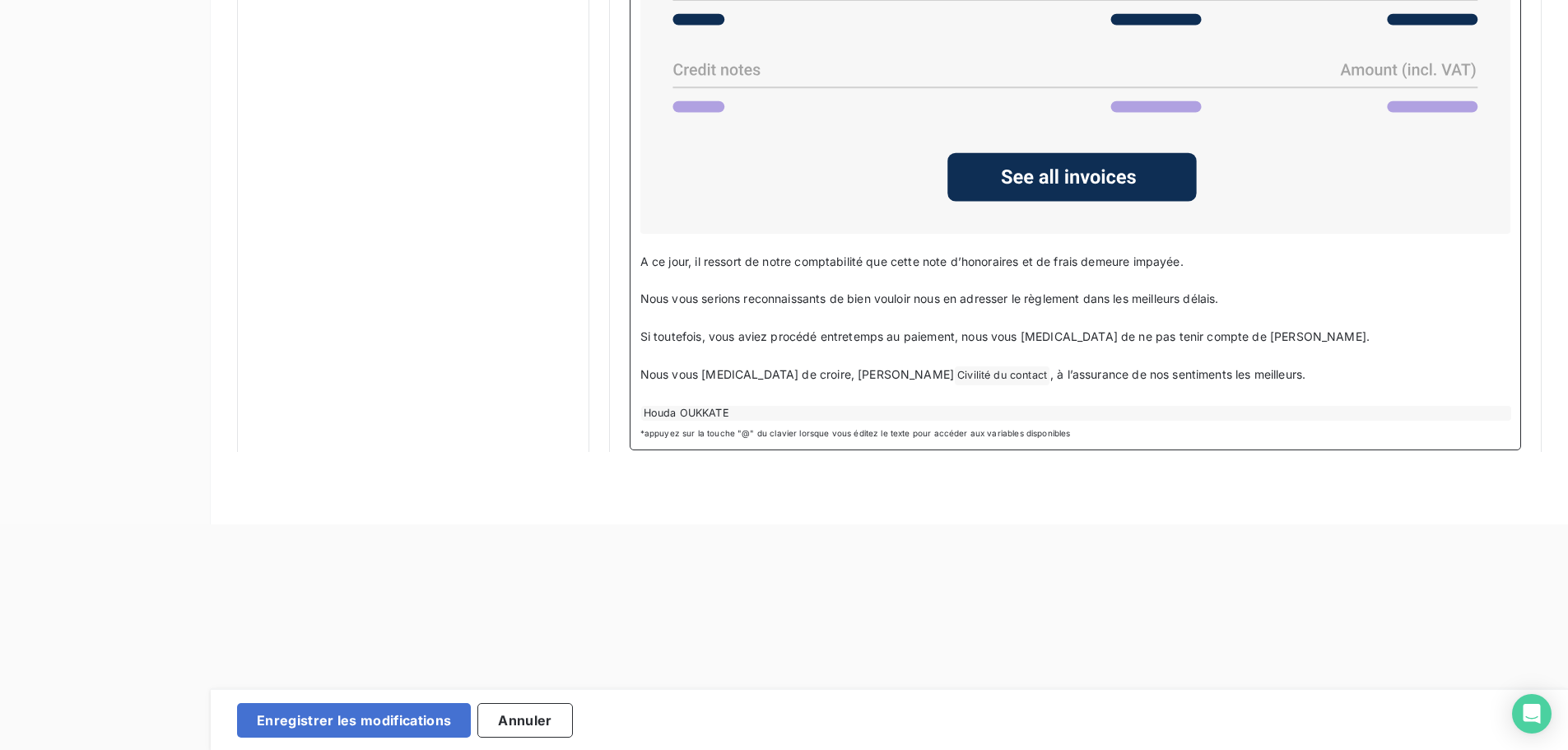
scroll to position [1335, 0]
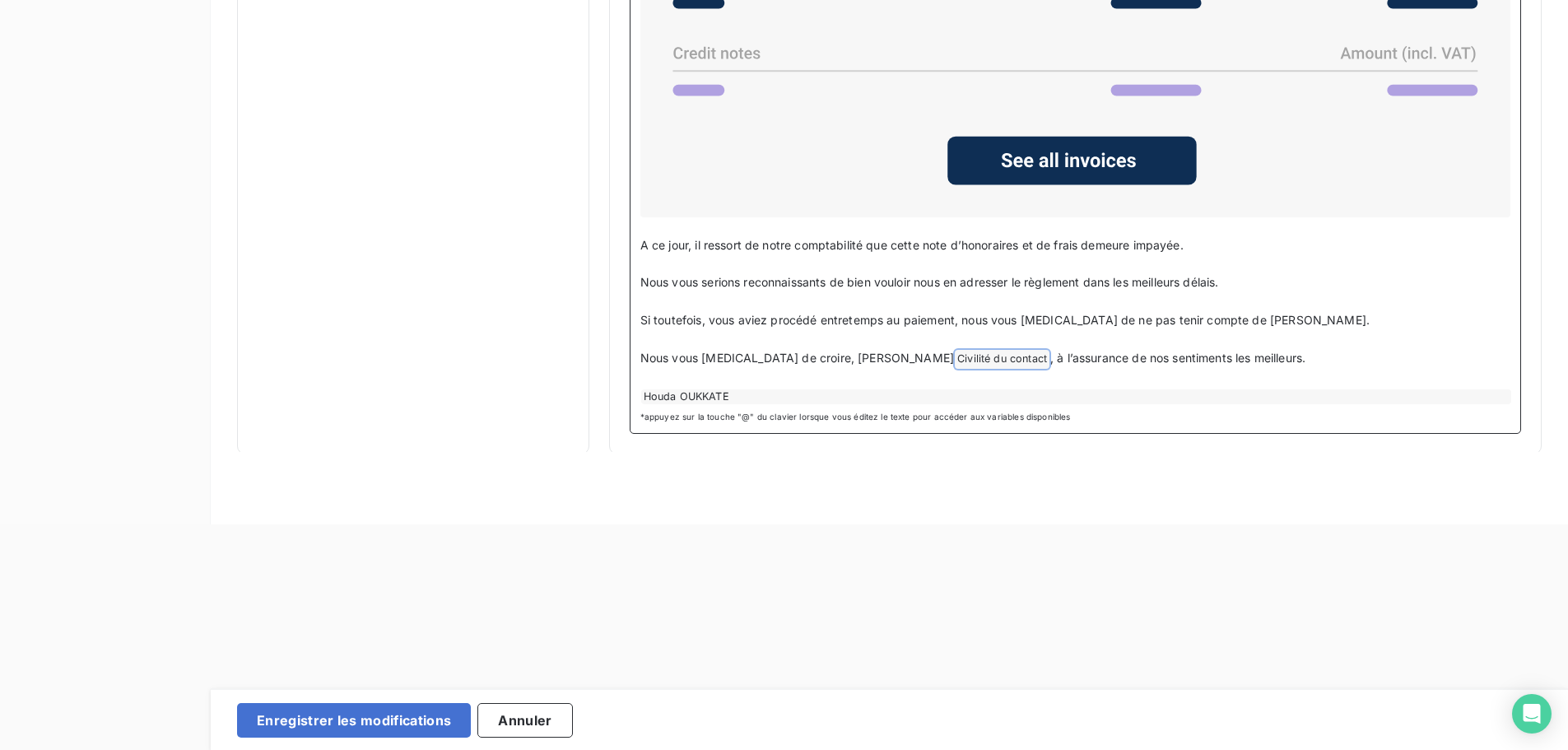
drag, startPoint x: 1188, startPoint y: 357, endPoint x: 627, endPoint y: 244, distance: 572.3
click at [629, 244] on div "Dear Civilité du contact ﻿ , ﻿ We sent you the following statement of fees and …" at bounding box center [1075, 53] width 892 height 761
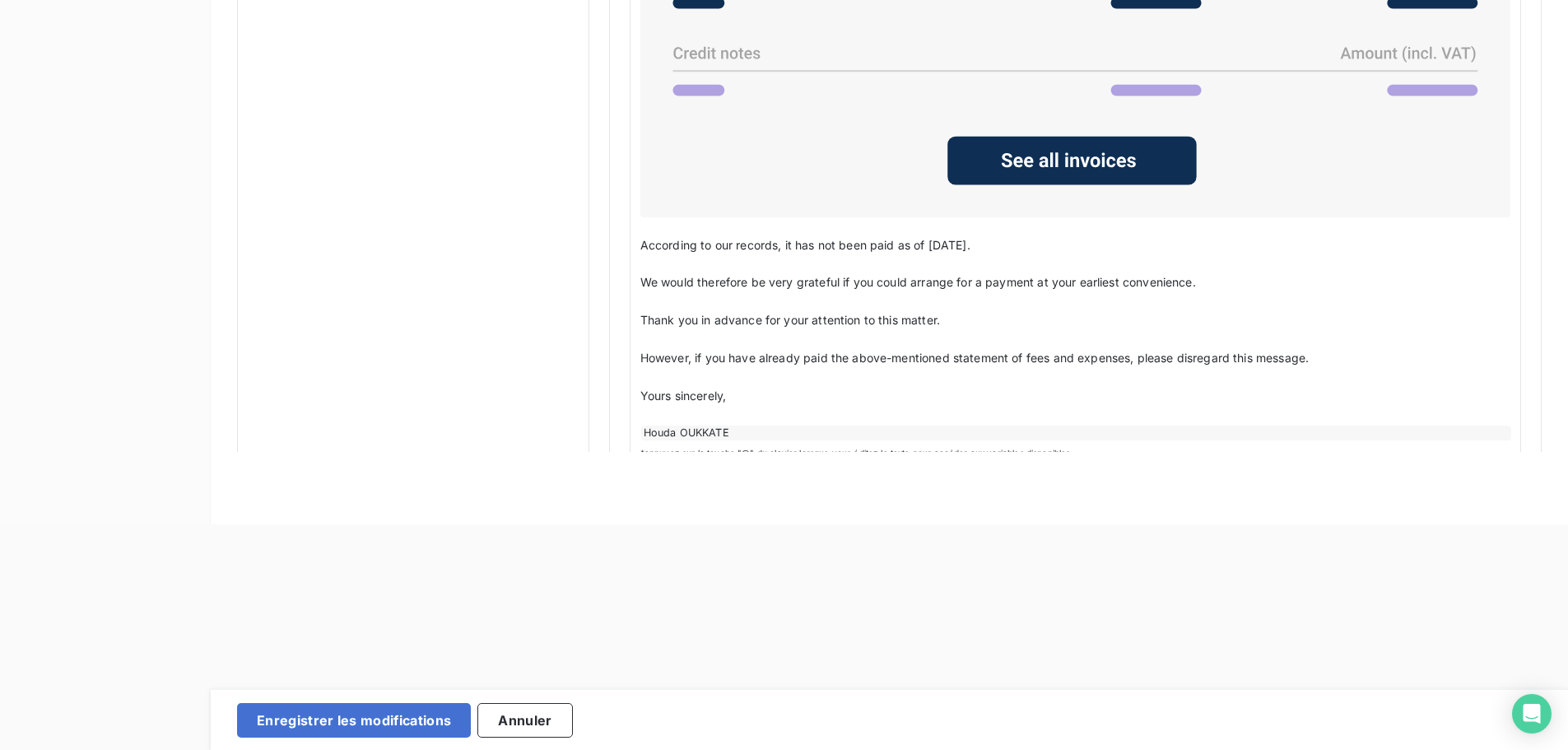
drag, startPoint x: 1560, startPoint y: 303, endPoint x: 1572, endPoint y: 219, distance: 84.9
click at [1568, 196] on html "Retour Propriétés factures Propriétés clients Plans de relance Automatisations …" at bounding box center [784, 149] width 1568 height 750
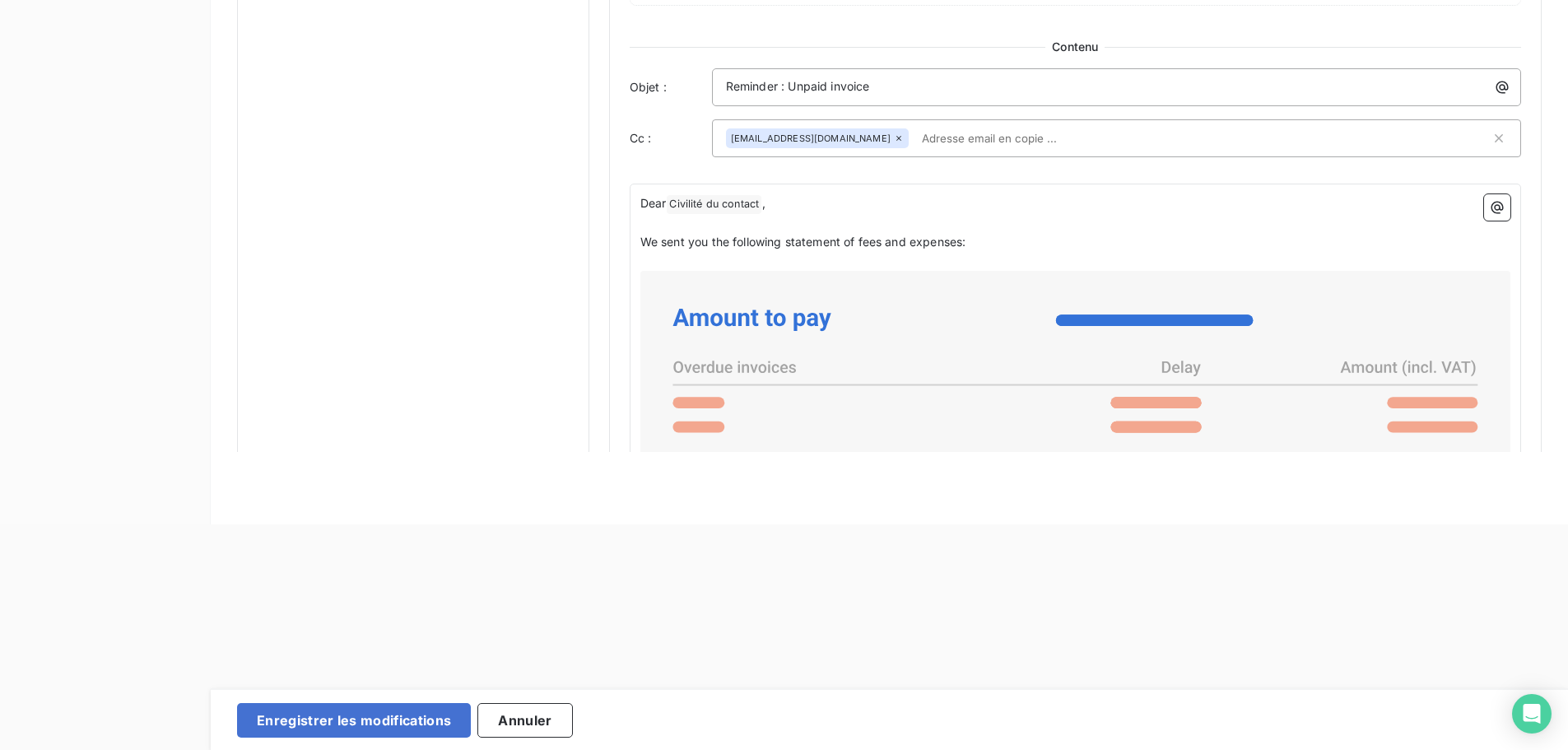
scroll to position [818, 0]
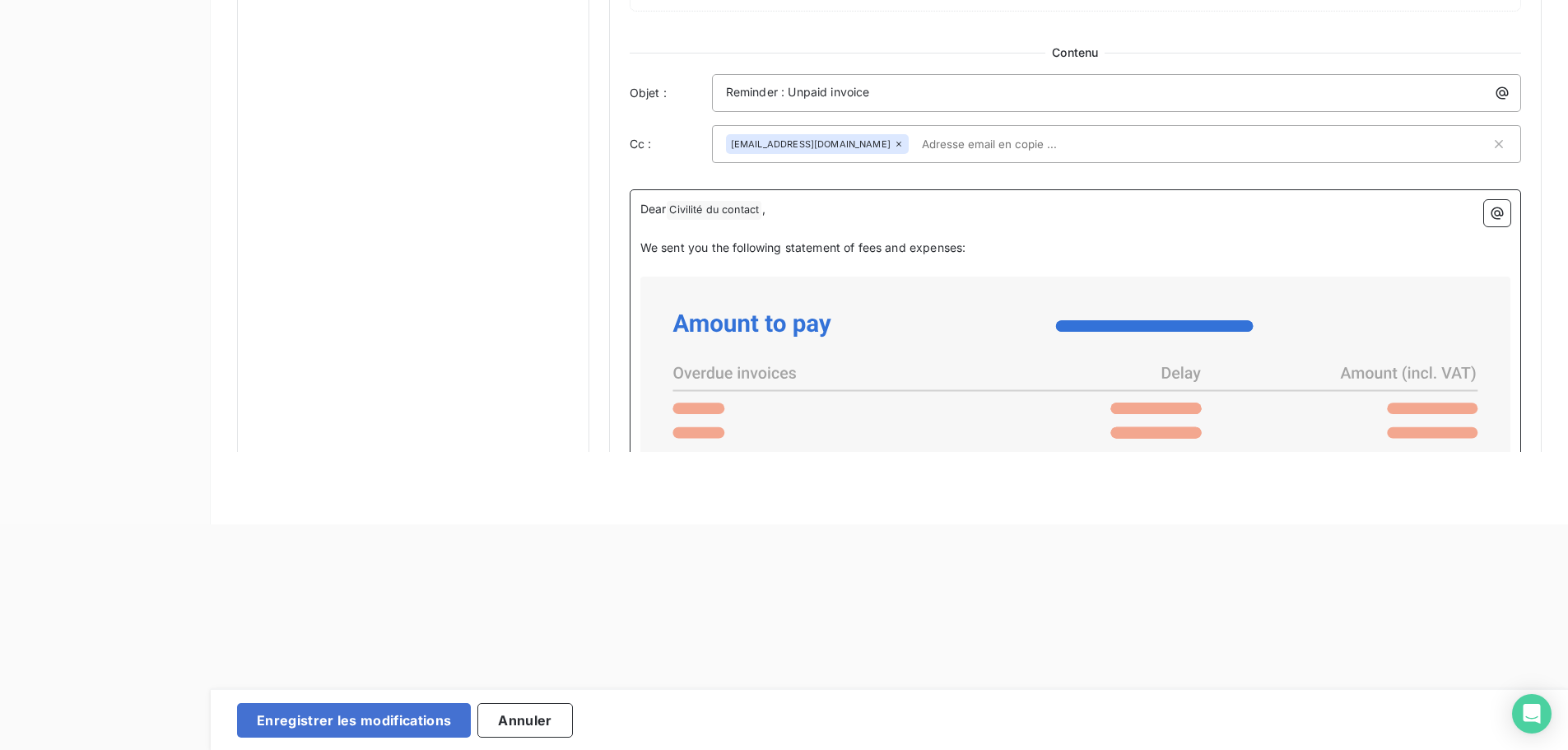
click at [786, 214] on p "Dear Civilité du contact ﻿ ," at bounding box center [1075, 209] width 870 height 20
drag, startPoint x: 805, startPoint y: 211, endPoint x: 602, endPoint y: 211, distance: 203.0
click at [603, 211] on div "Notifications pré-échéance Envoi par jour en fonction de la date d’échéance Rel…" at bounding box center [889, 33] width 1305 height 1948
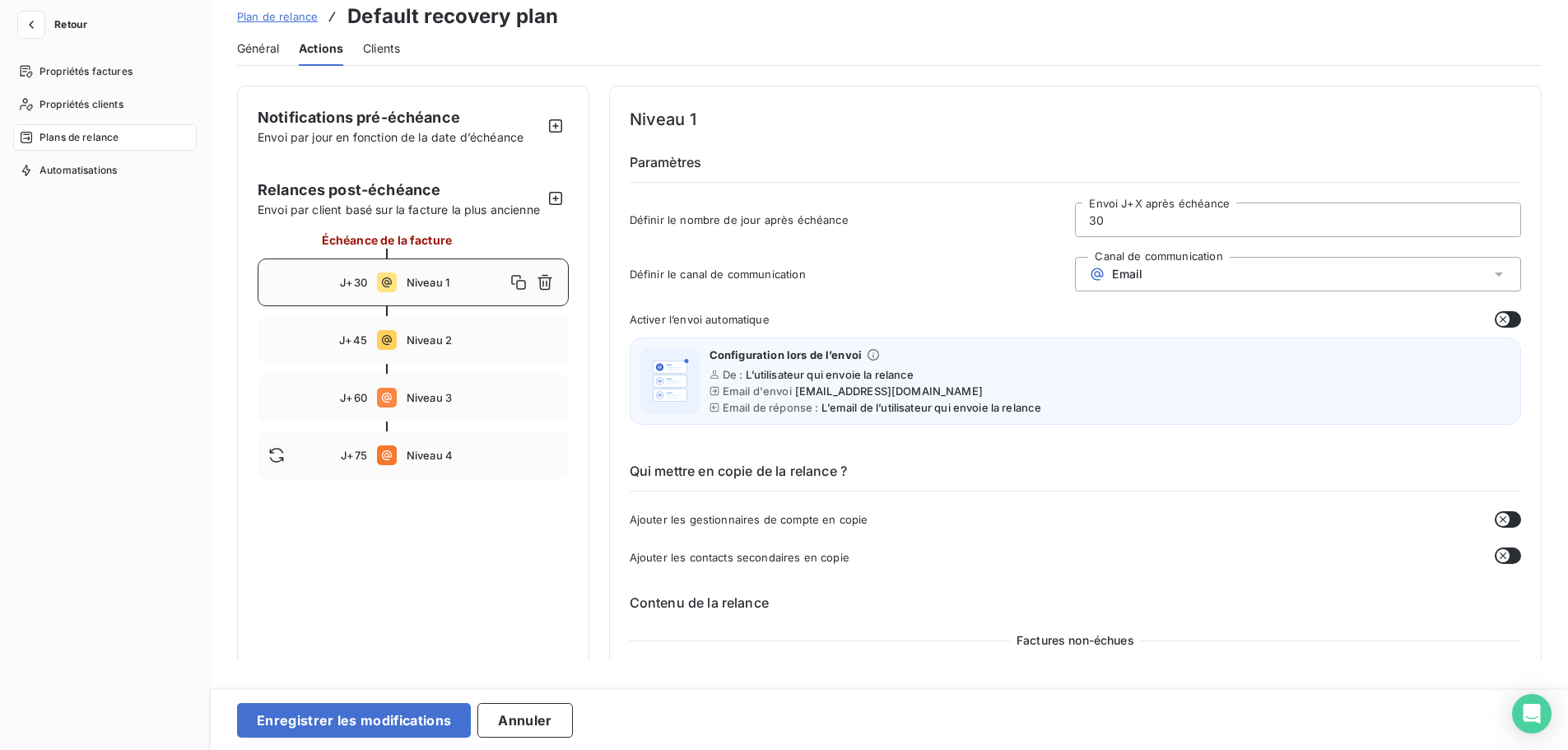
scroll to position [0, 0]
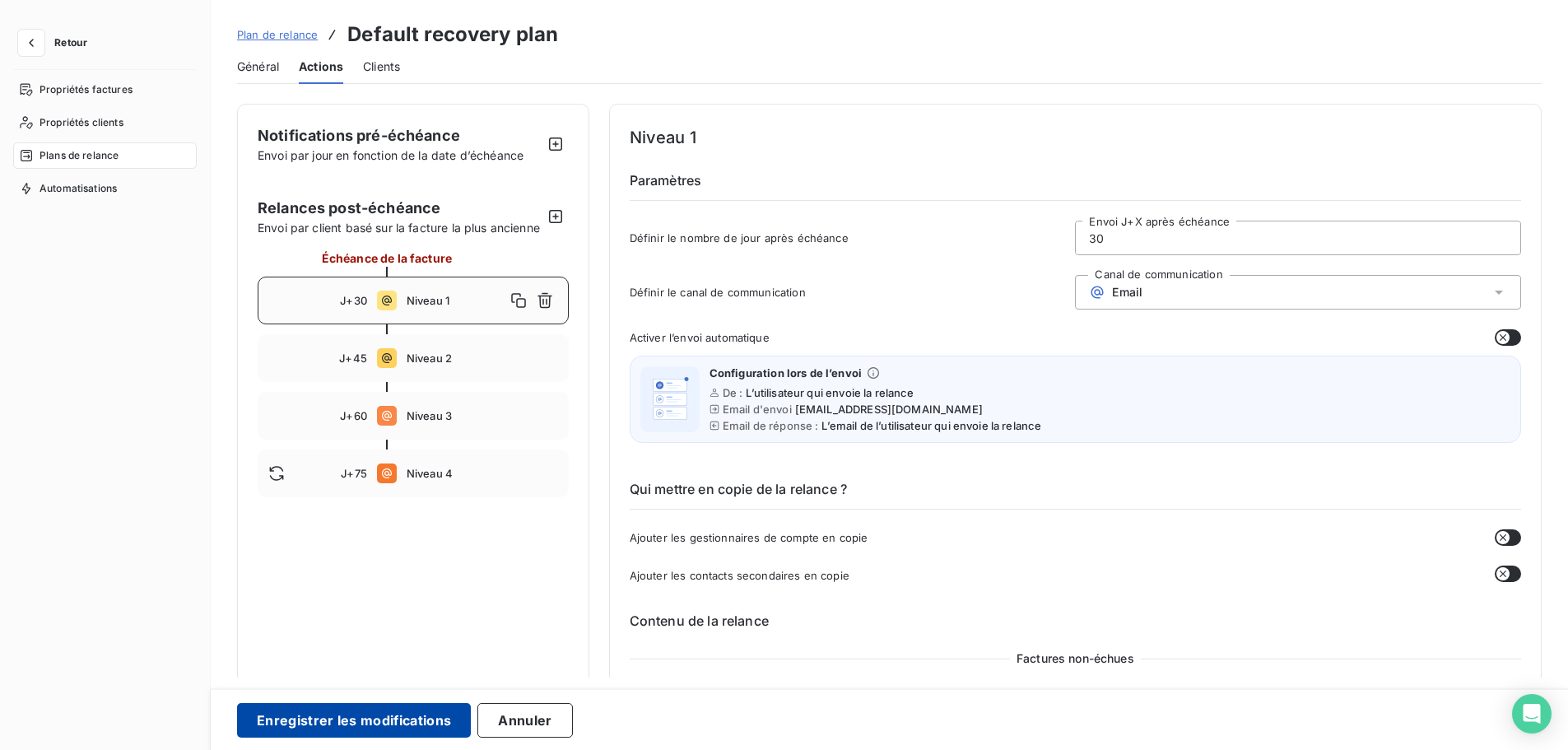
click at [375, 723] on button "Enregistrer les modifications" at bounding box center [353, 720] width 234 height 35
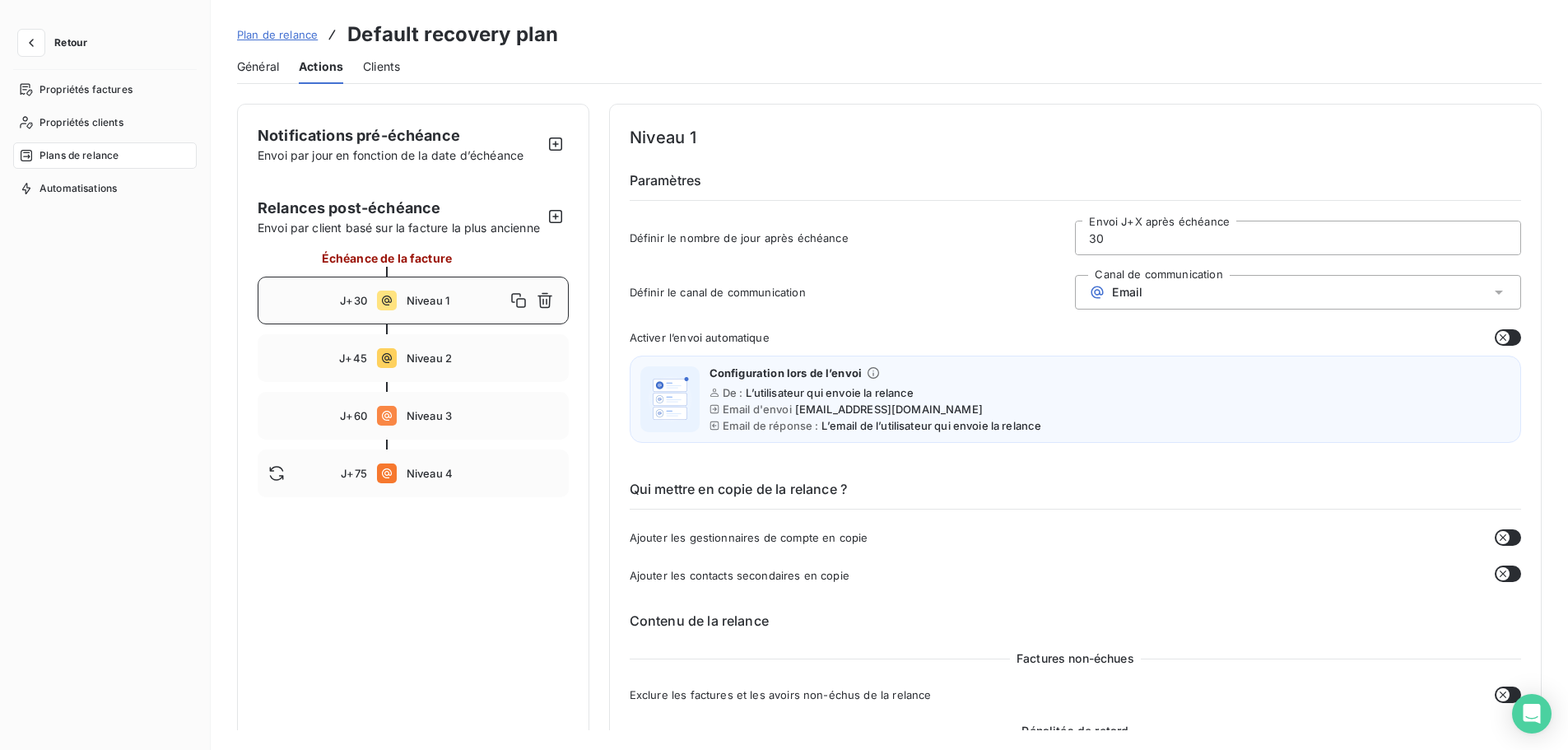
click at [458, 309] on div "Niveau 1" at bounding box center [482, 300] width 151 height 26
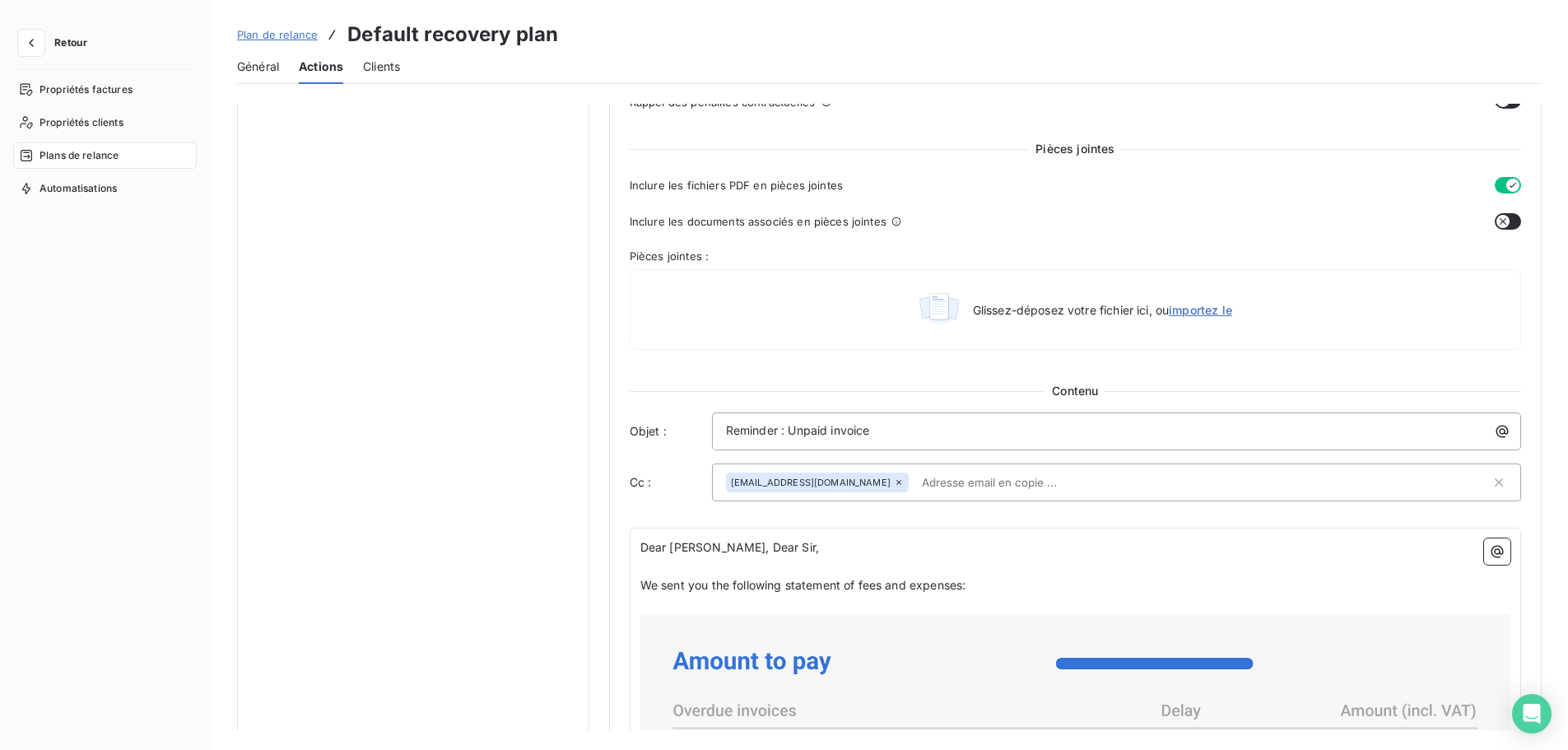
scroll to position [712, 0]
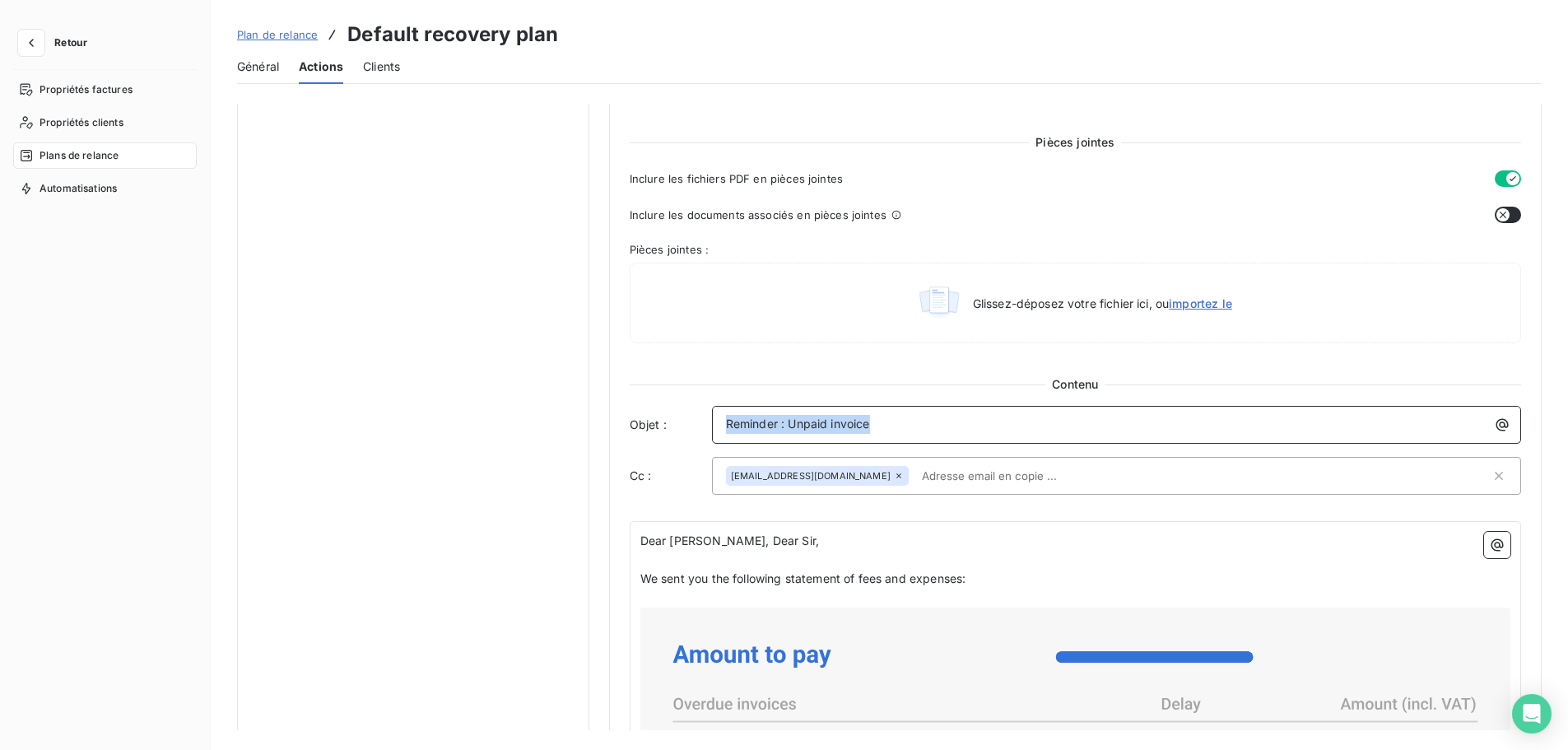
drag, startPoint x: 814, startPoint y: 425, endPoint x: 631, endPoint y: 426, distance: 183.0
click at [631, 426] on div "Objet : Reminder : Unpaid invoice" at bounding box center [1075, 425] width 892 height 38
copy span "Reminder : Unpaid invoice"
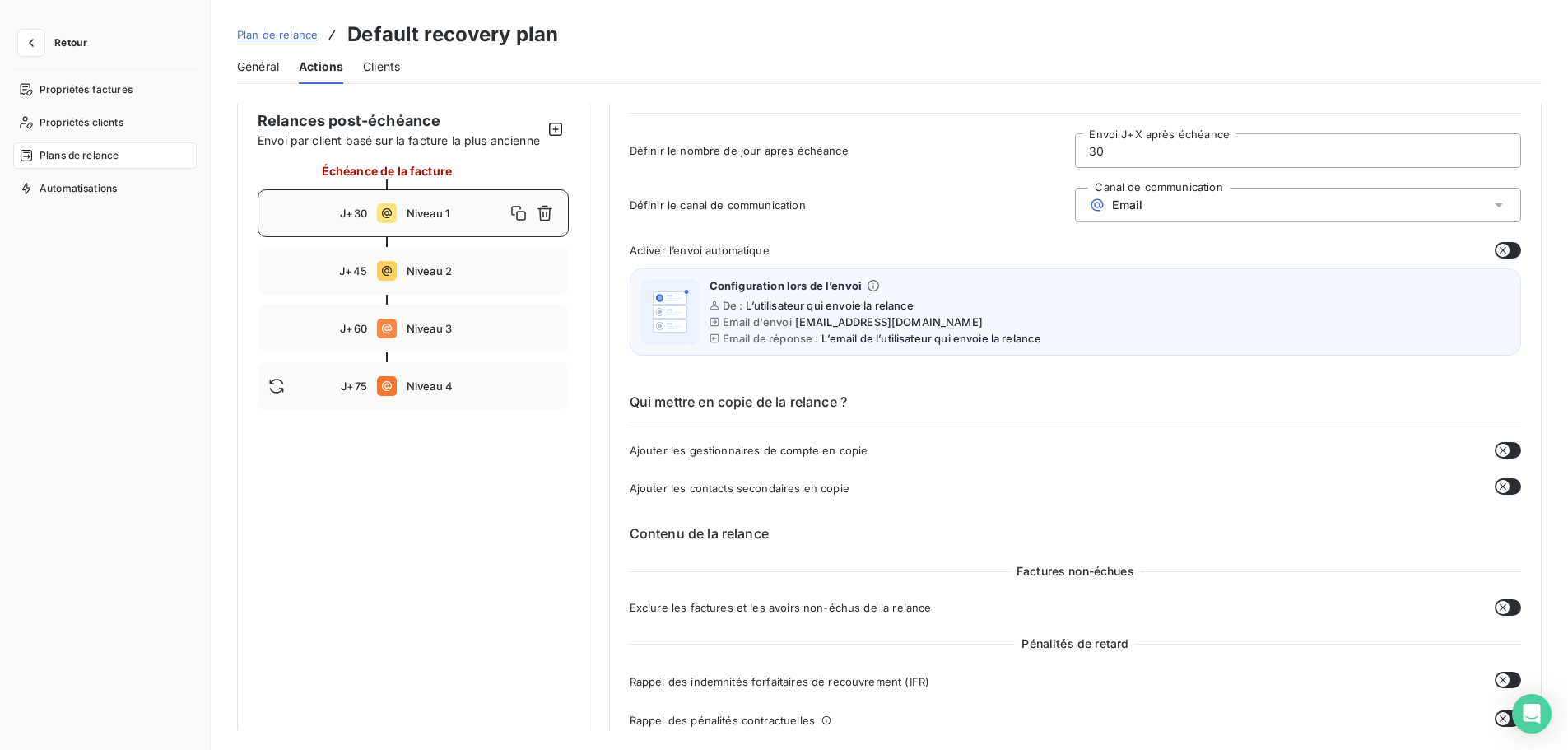
scroll to position [0, 0]
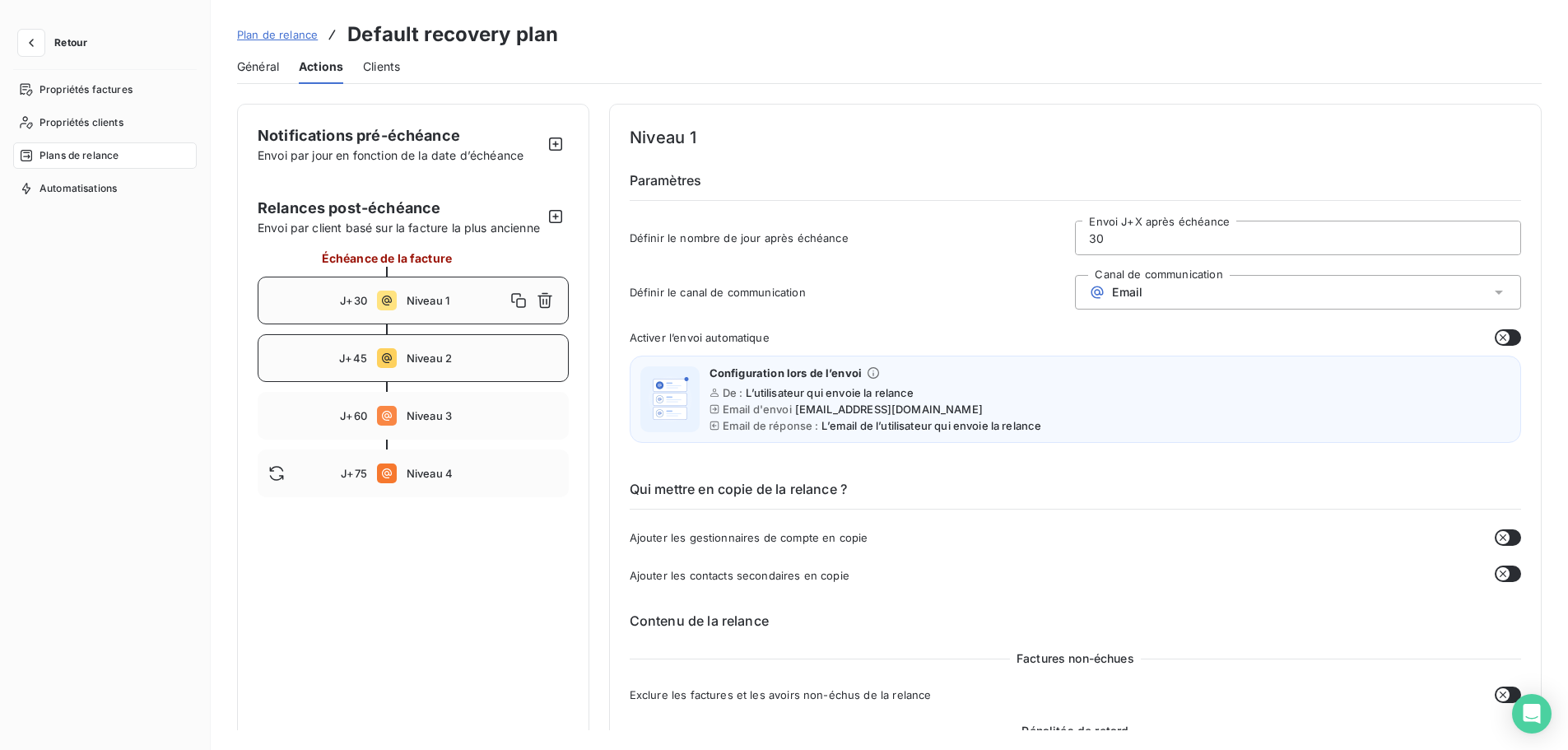
click at [441, 364] on span "Niveau 2" at bounding box center [482, 358] width 151 height 14
type input "45"
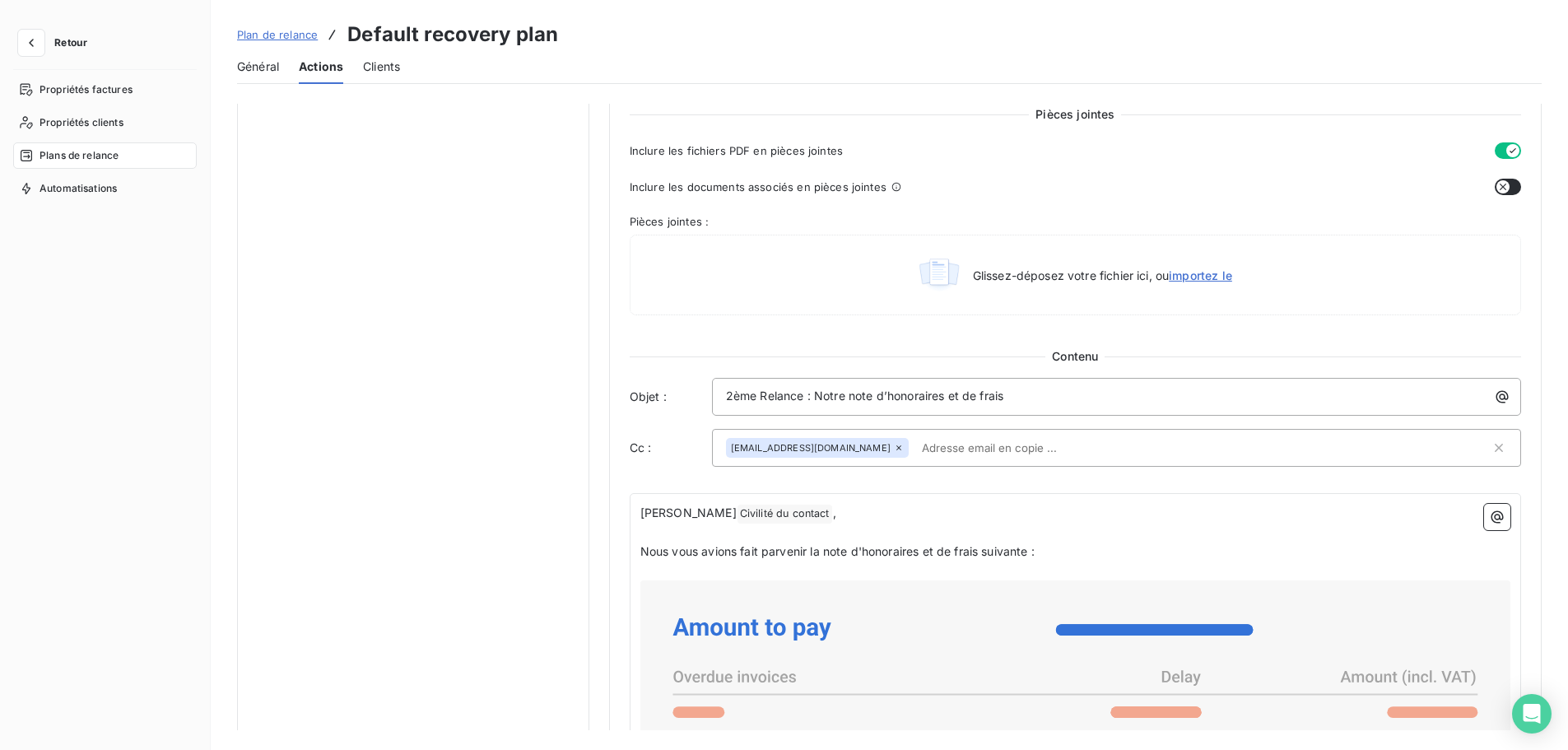
scroll to position [756, 0]
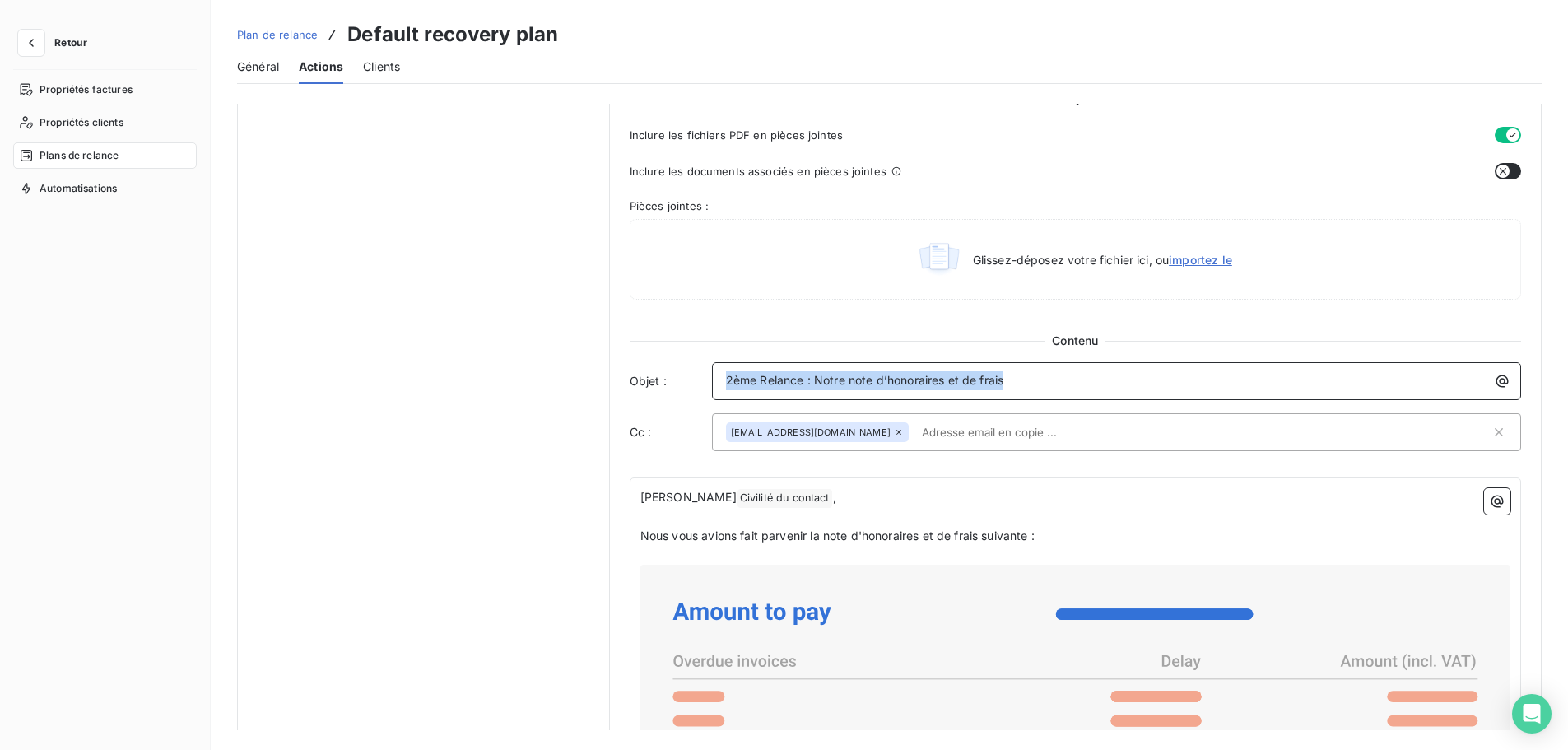
drag, startPoint x: 1018, startPoint y: 381, endPoint x: 637, endPoint y: 382, distance: 381.0
click at [637, 382] on div "Objet : 2ème Relance : Notre note d’honoraires et de frais" at bounding box center [1075, 381] width 892 height 38
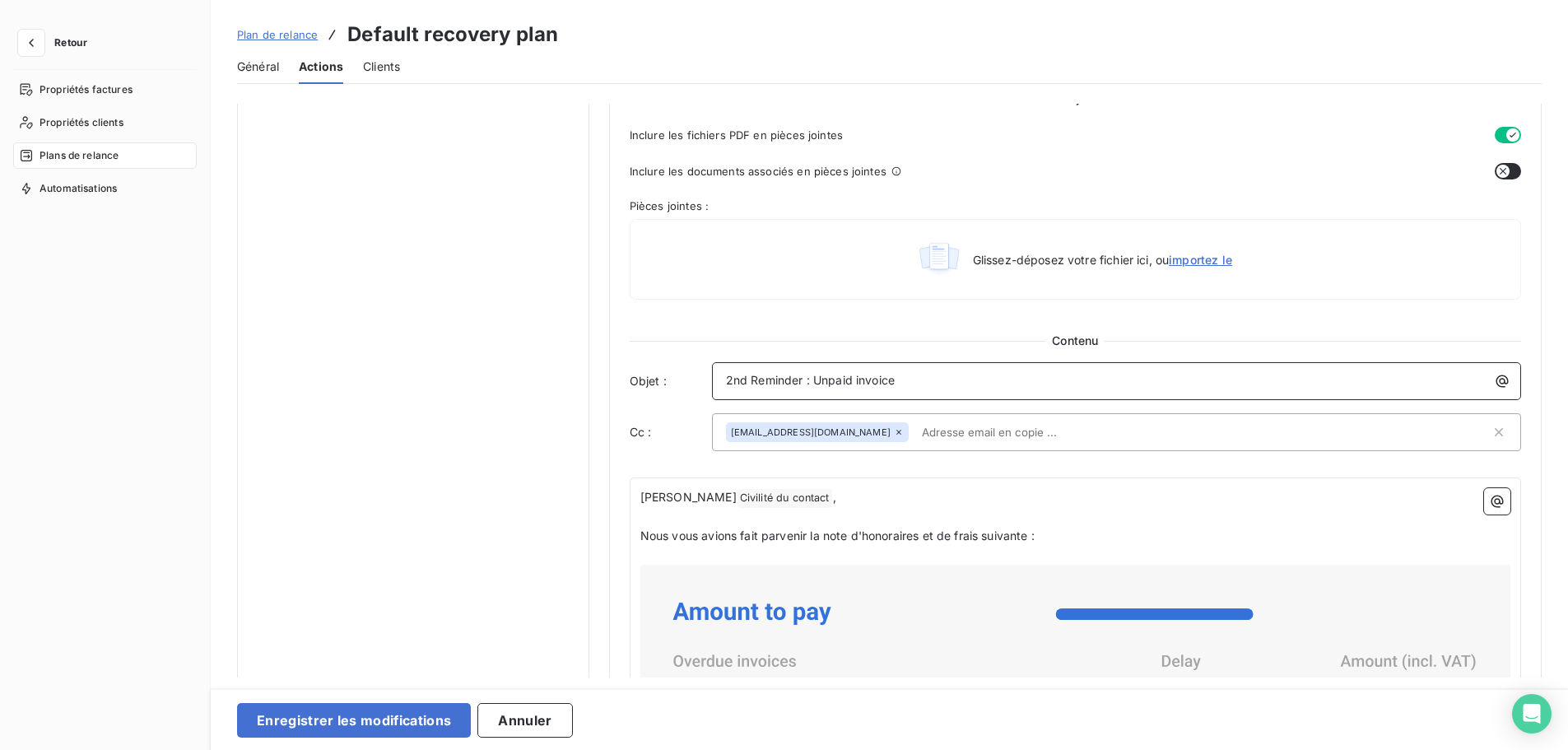
click at [758, 375] on span "2nd Reminder : Unpaid invoice" at bounding box center [810, 380] width 169 height 14
click at [1052, 540] on p "Nous vous avions fait parvenir la note d'honoraires et de frais suivante :" at bounding box center [1075, 536] width 870 height 19
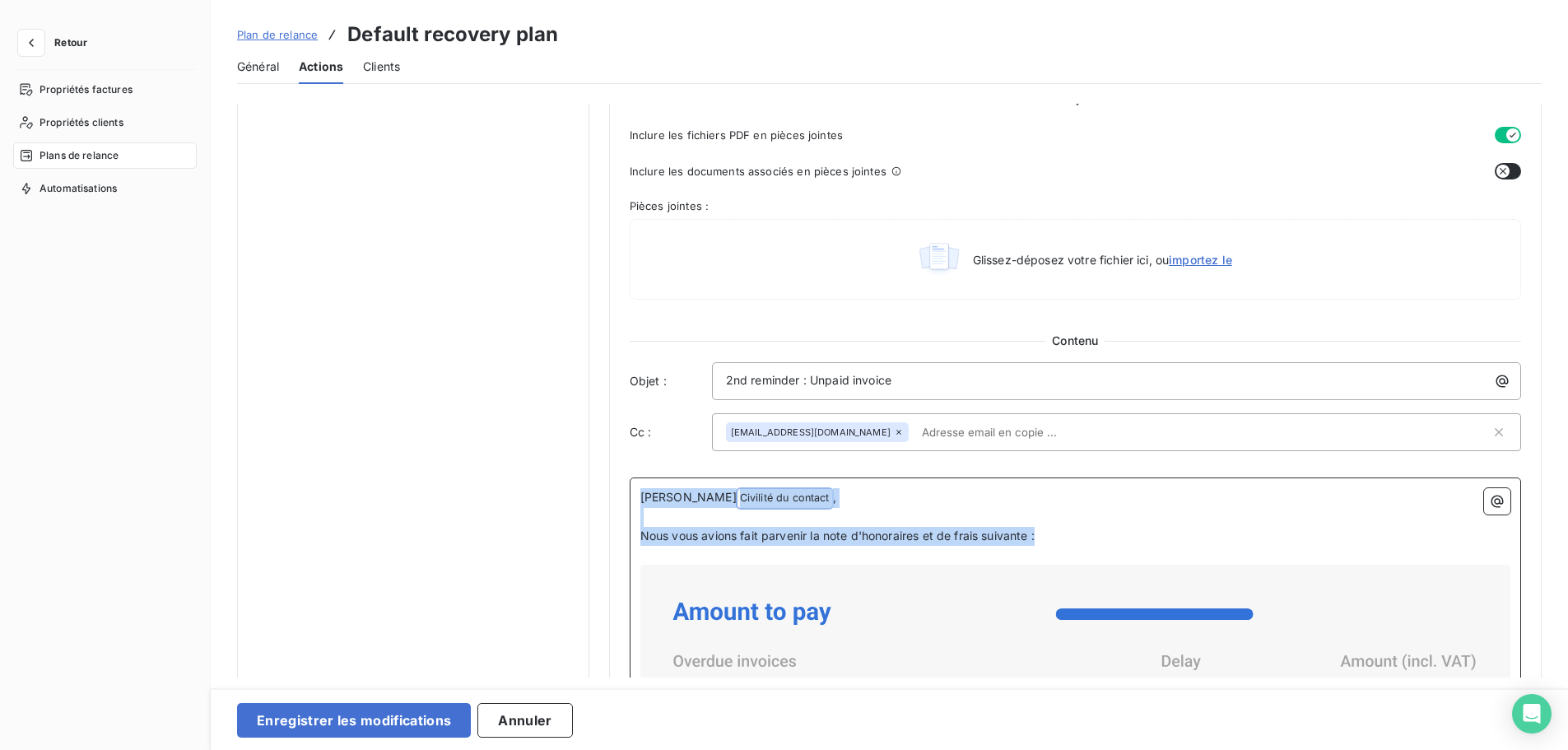
drag, startPoint x: 1061, startPoint y: 537, endPoint x: 627, endPoint y: 488, distance: 436.8
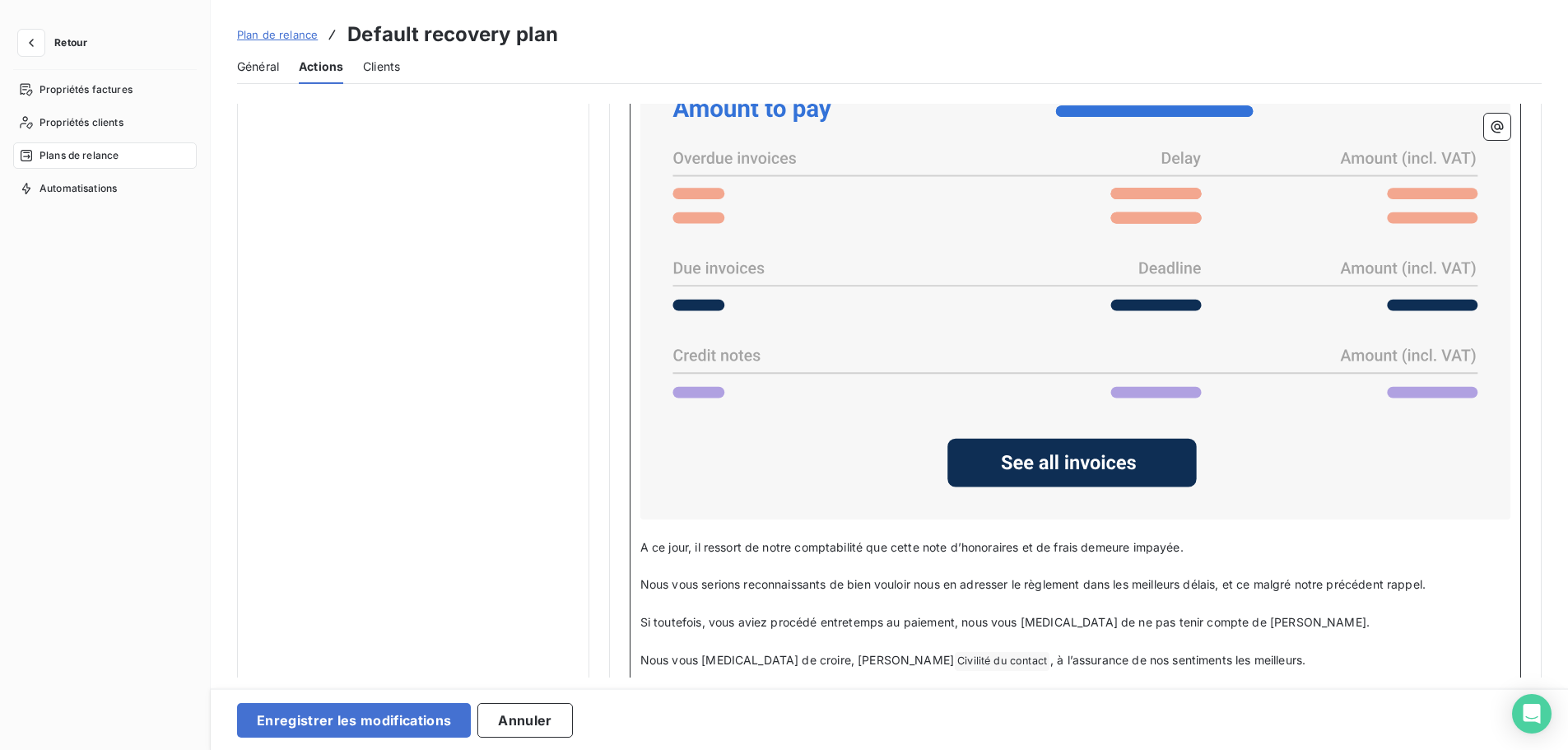
scroll to position [1334, 0]
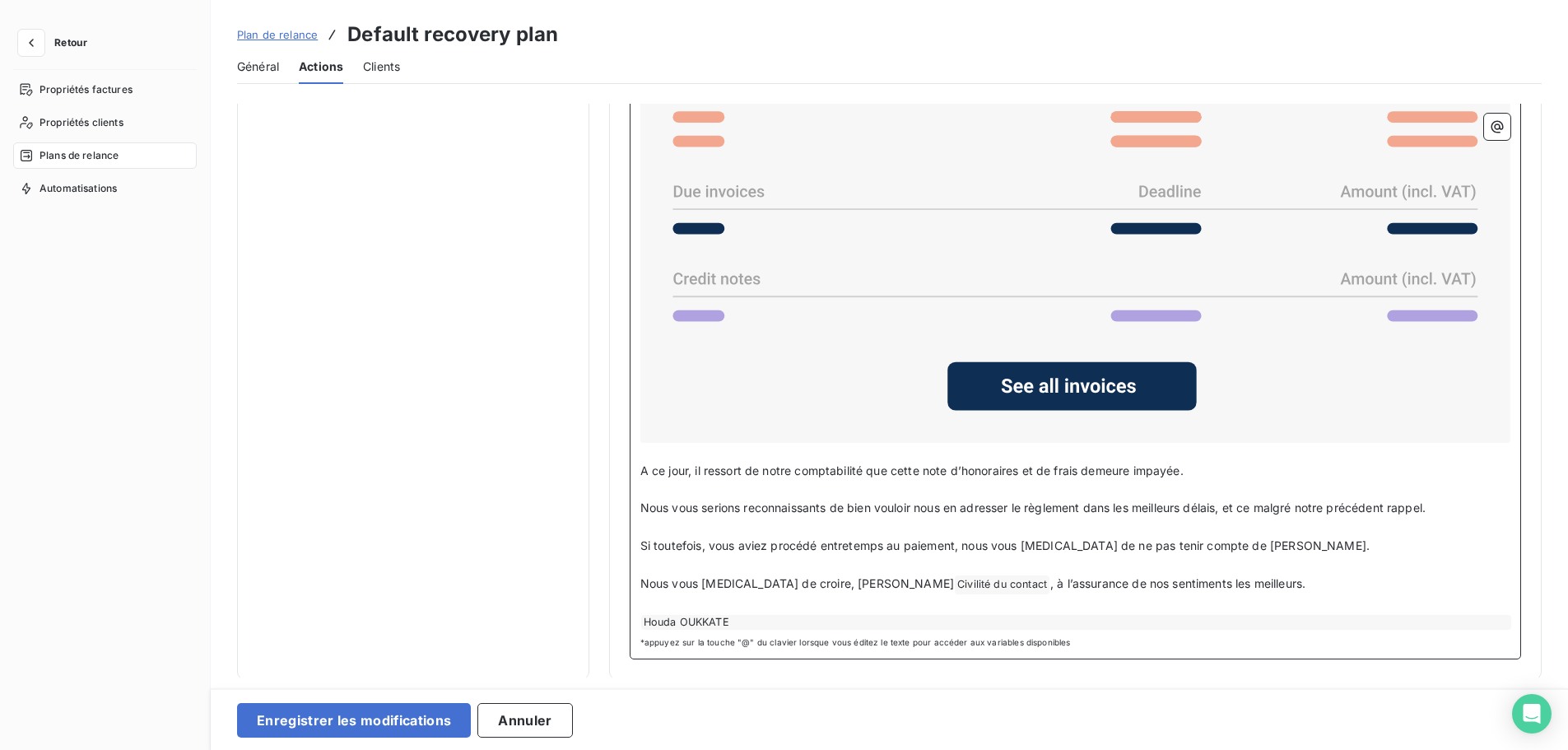
click at [1210, 581] on p "Nous vous prions de croire, Cher Civilité du contact ﻿ , à l’assurance de nos s…" at bounding box center [1075, 584] width 870 height 20
drag, startPoint x: 1227, startPoint y: 583, endPoint x: 632, endPoint y: 471, distance: 605.4
click at [632, 471] on div "Dear Madam, Dear Sir, ﻿ We sent you the following statement of fees and expense…" at bounding box center [1075, 279] width 892 height 760
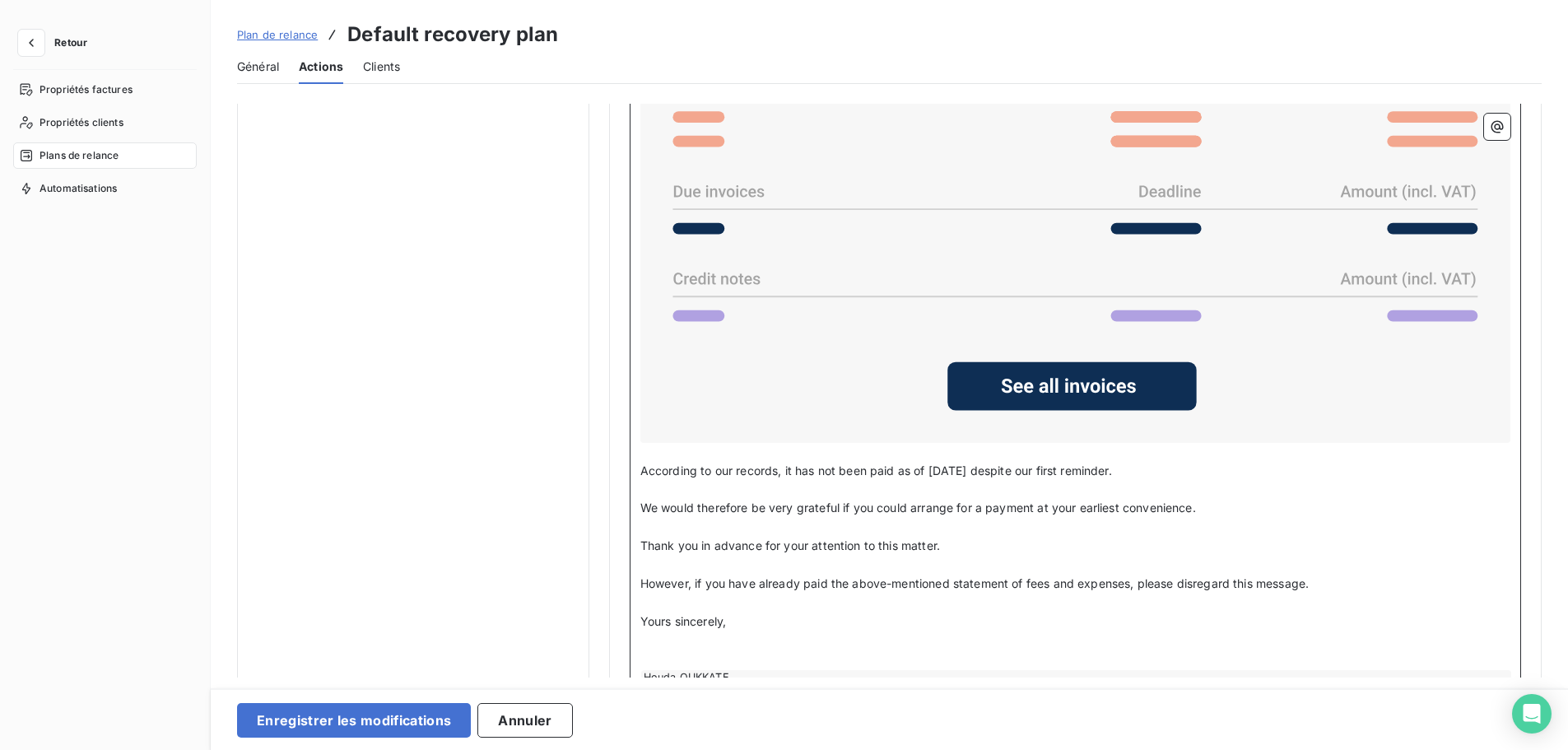
click at [684, 652] on p "﻿" at bounding box center [1075, 659] width 870 height 19
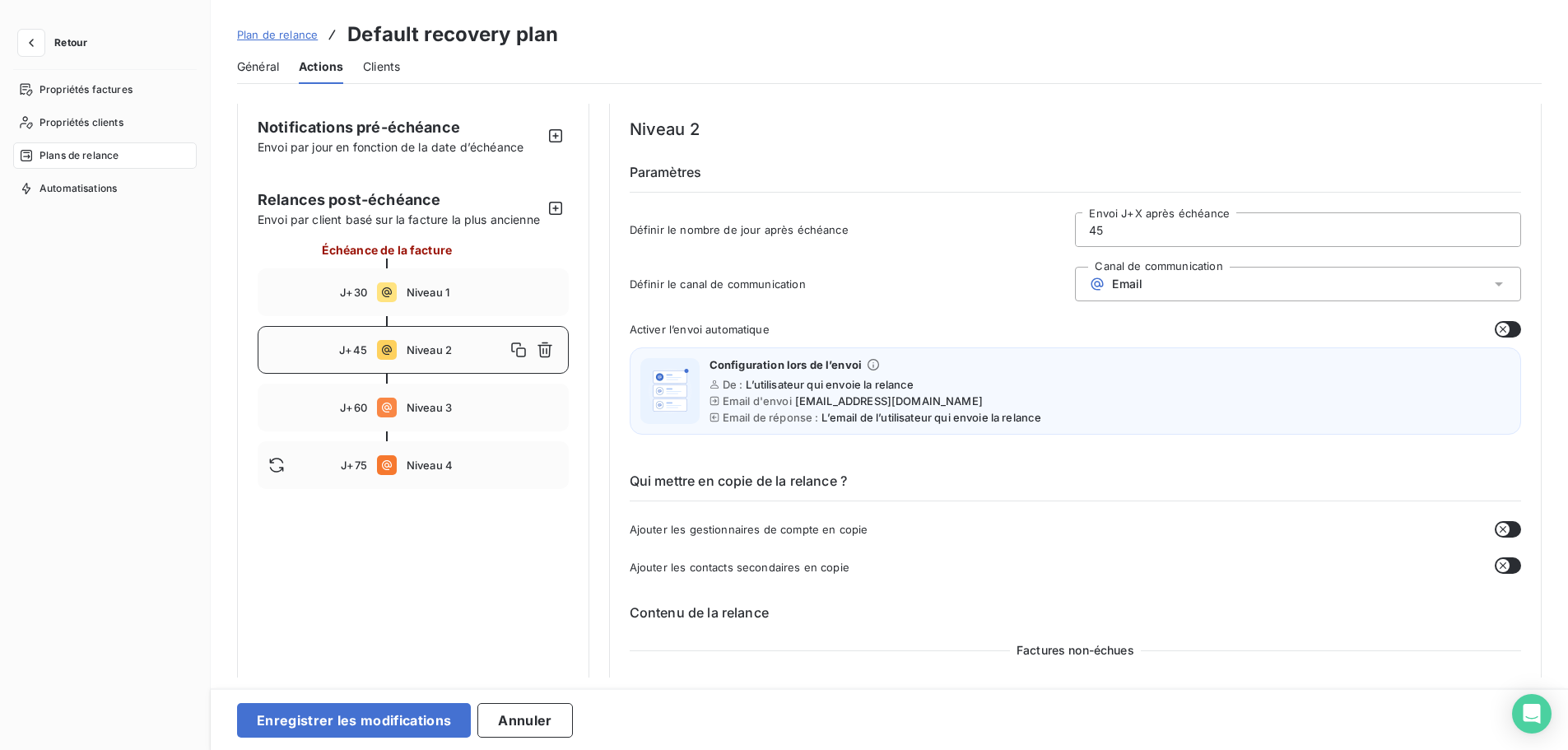
scroll to position [0, 0]
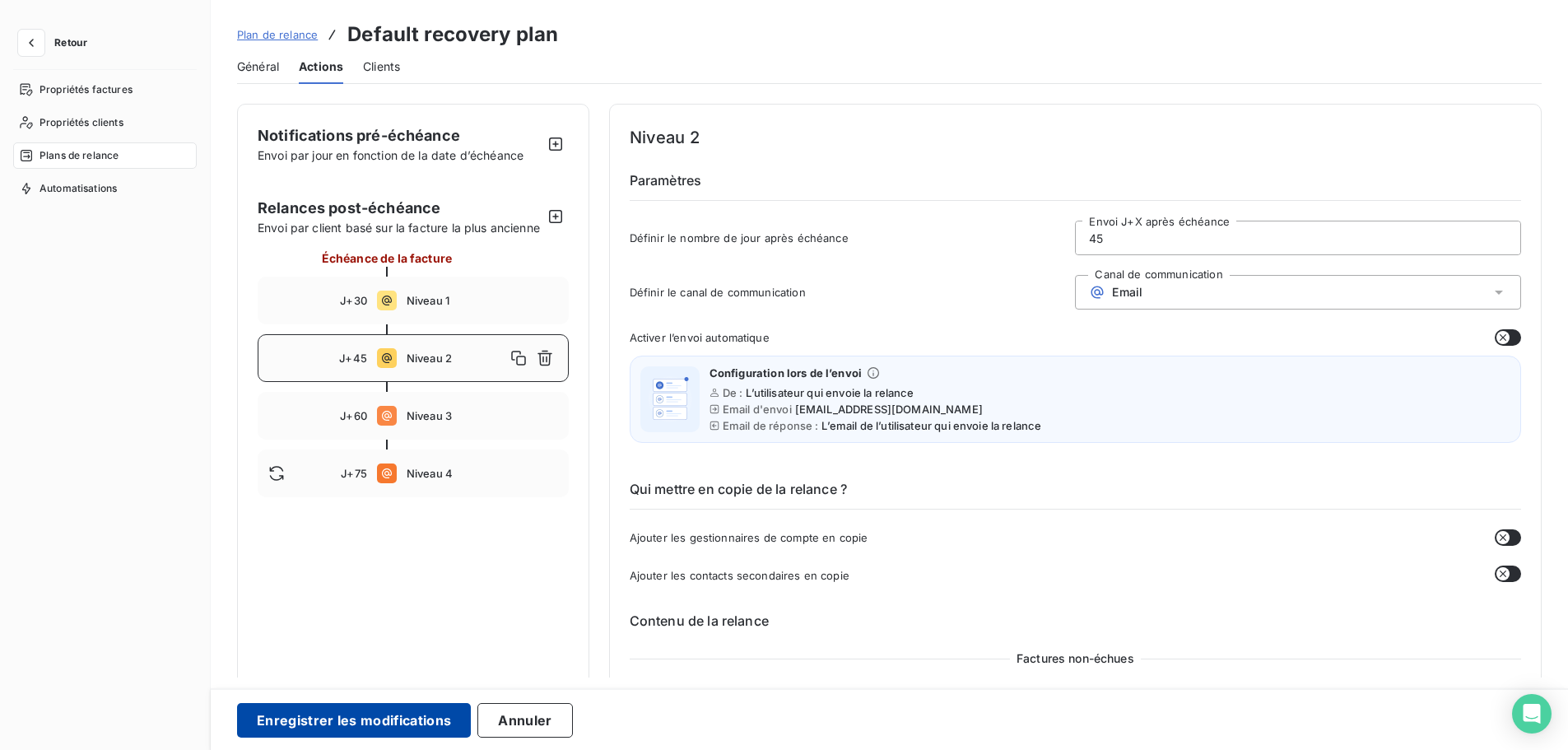
click at [391, 716] on button "Enregistrer les modifications" at bounding box center [353, 720] width 234 height 35
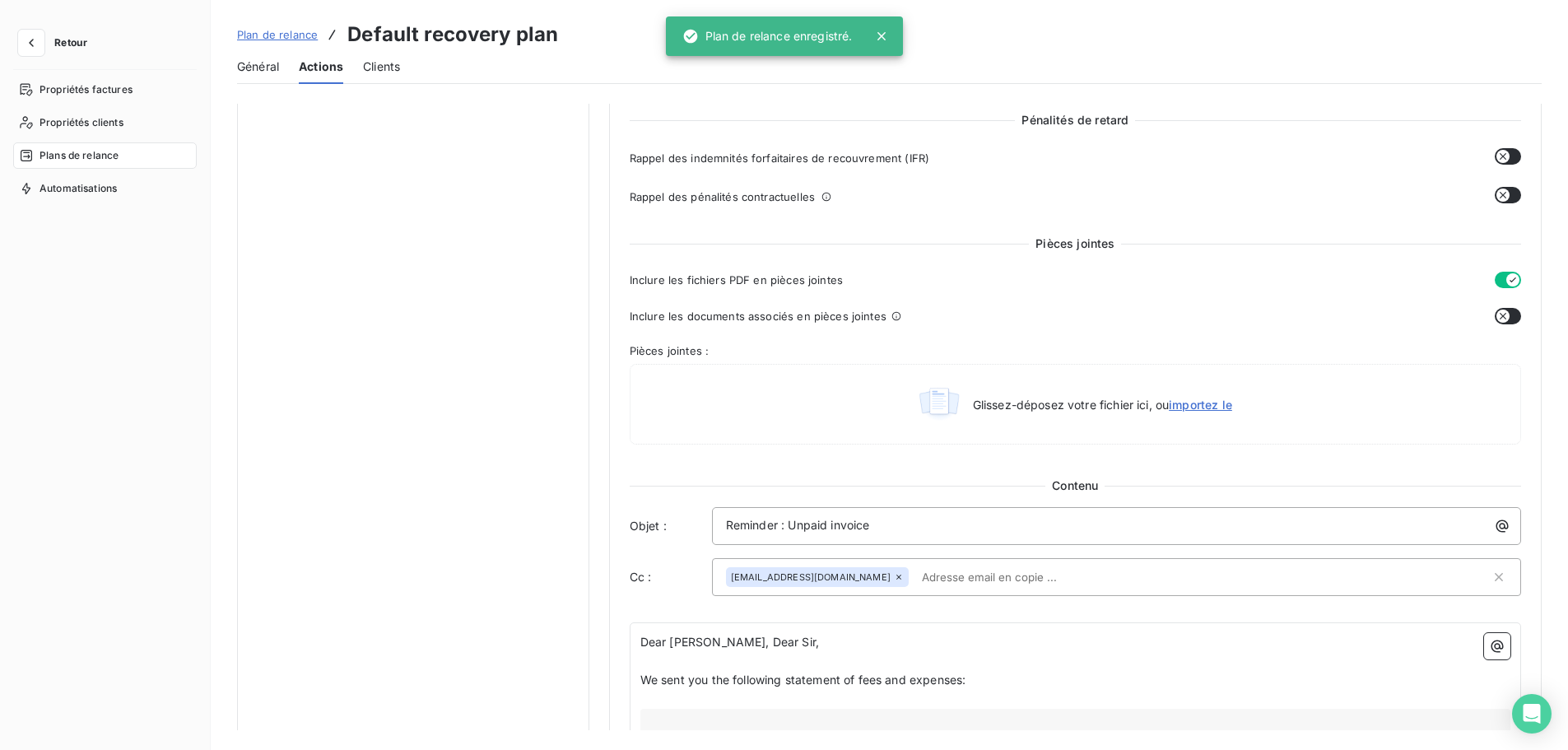
scroll to position [613, 0]
drag, startPoint x: 900, startPoint y: 522, endPoint x: 692, endPoint y: 522, distance: 208.0
click at [692, 522] on div "Objet : Reminder : Unpaid invoice" at bounding box center [1075, 523] width 892 height 38
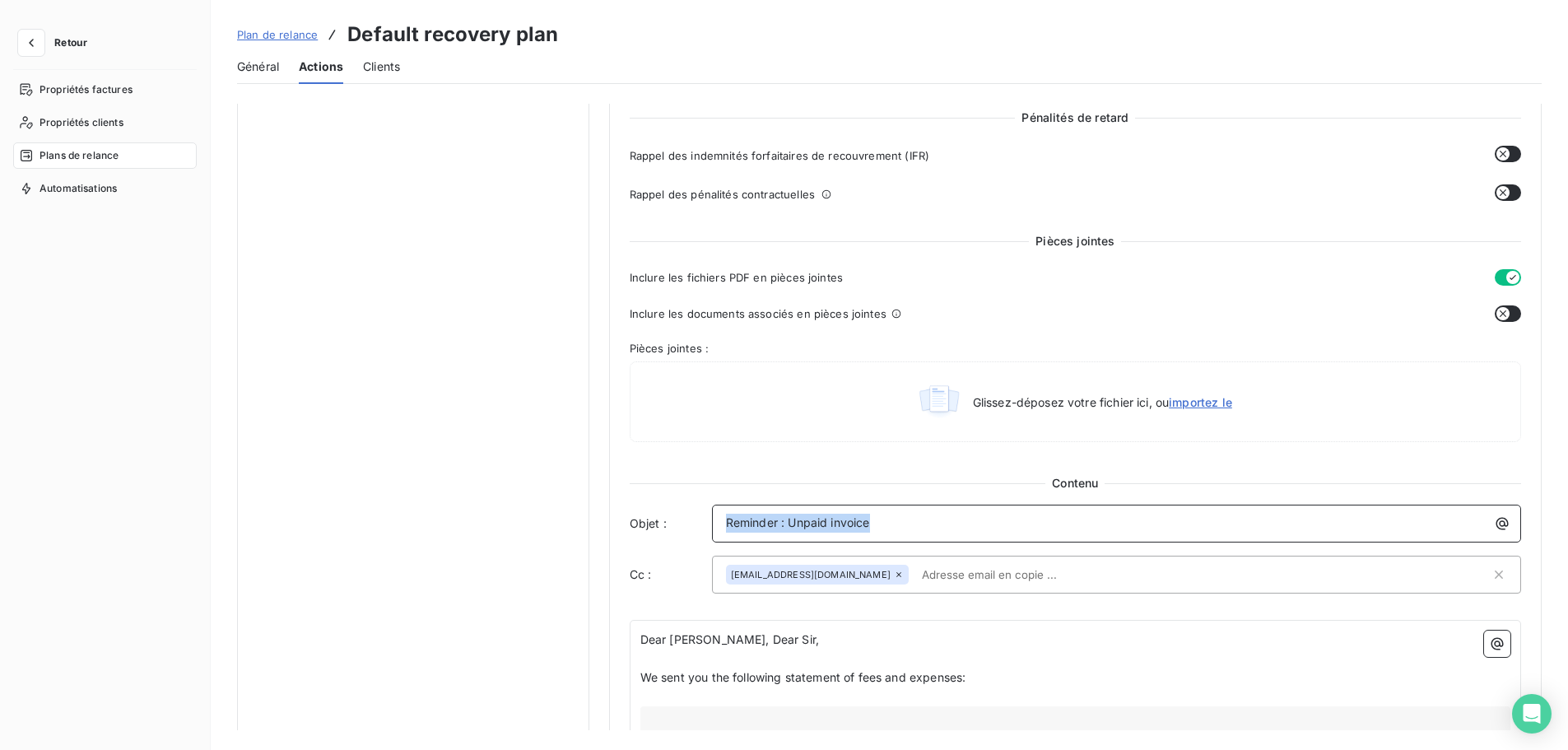
copy span "Reminder : Unpaid invoice"
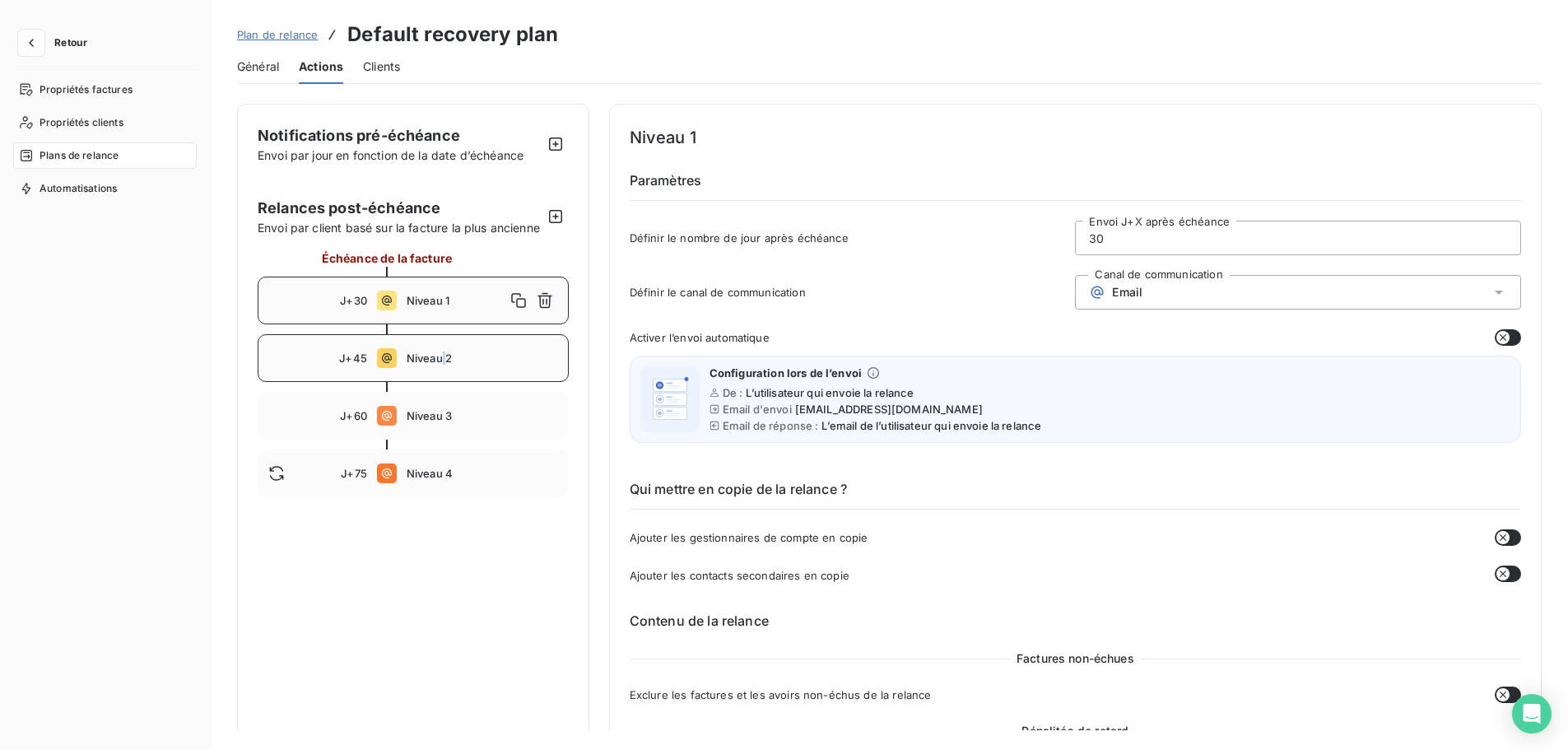
click at [443, 364] on span "Niveau 2" at bounding box center [482, 358] width 151 height 14
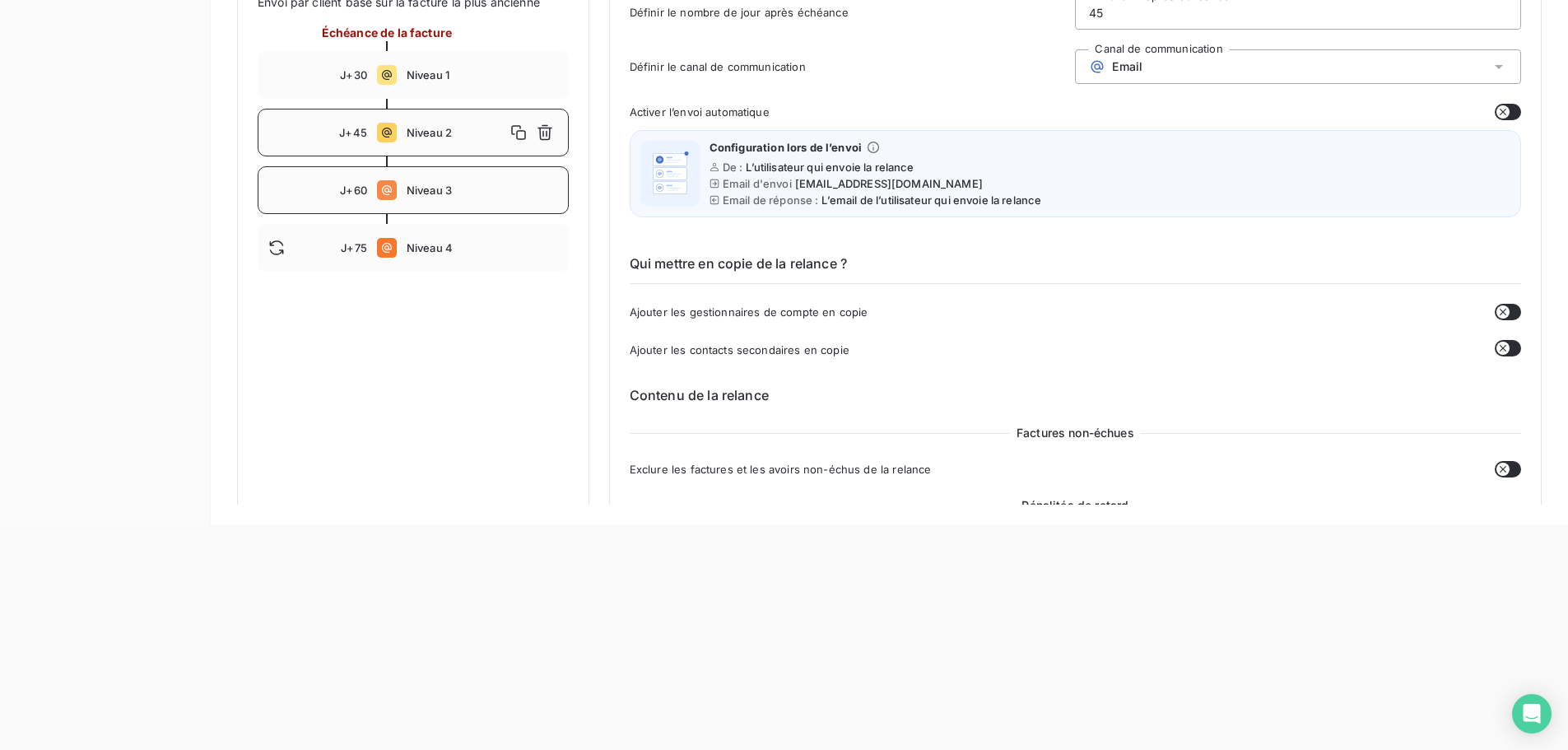
click at [437, 197] on span "Niveau 3" at bounding box center [482, 190] width 151 height 14
type input "60"
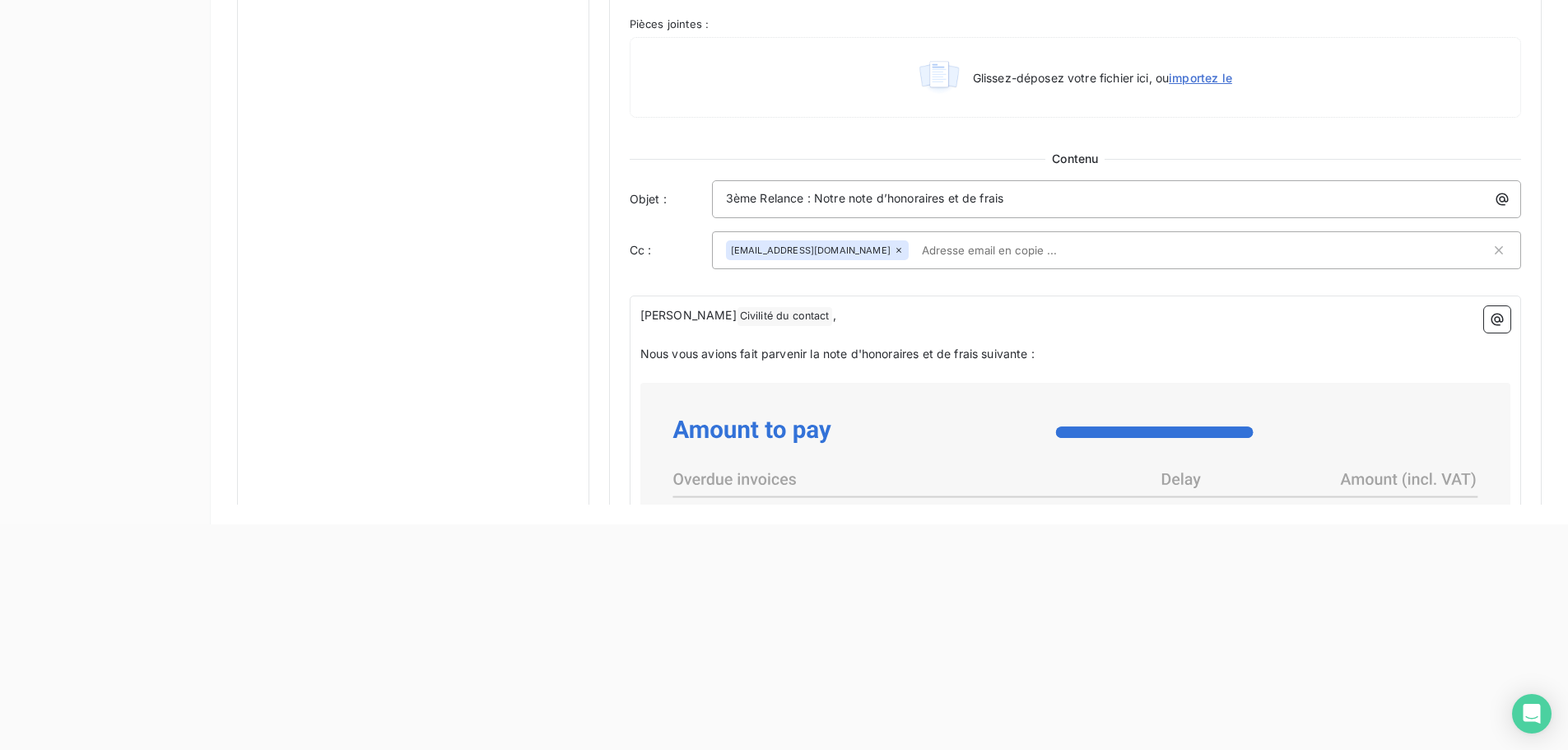
scroll to position [728, 0]
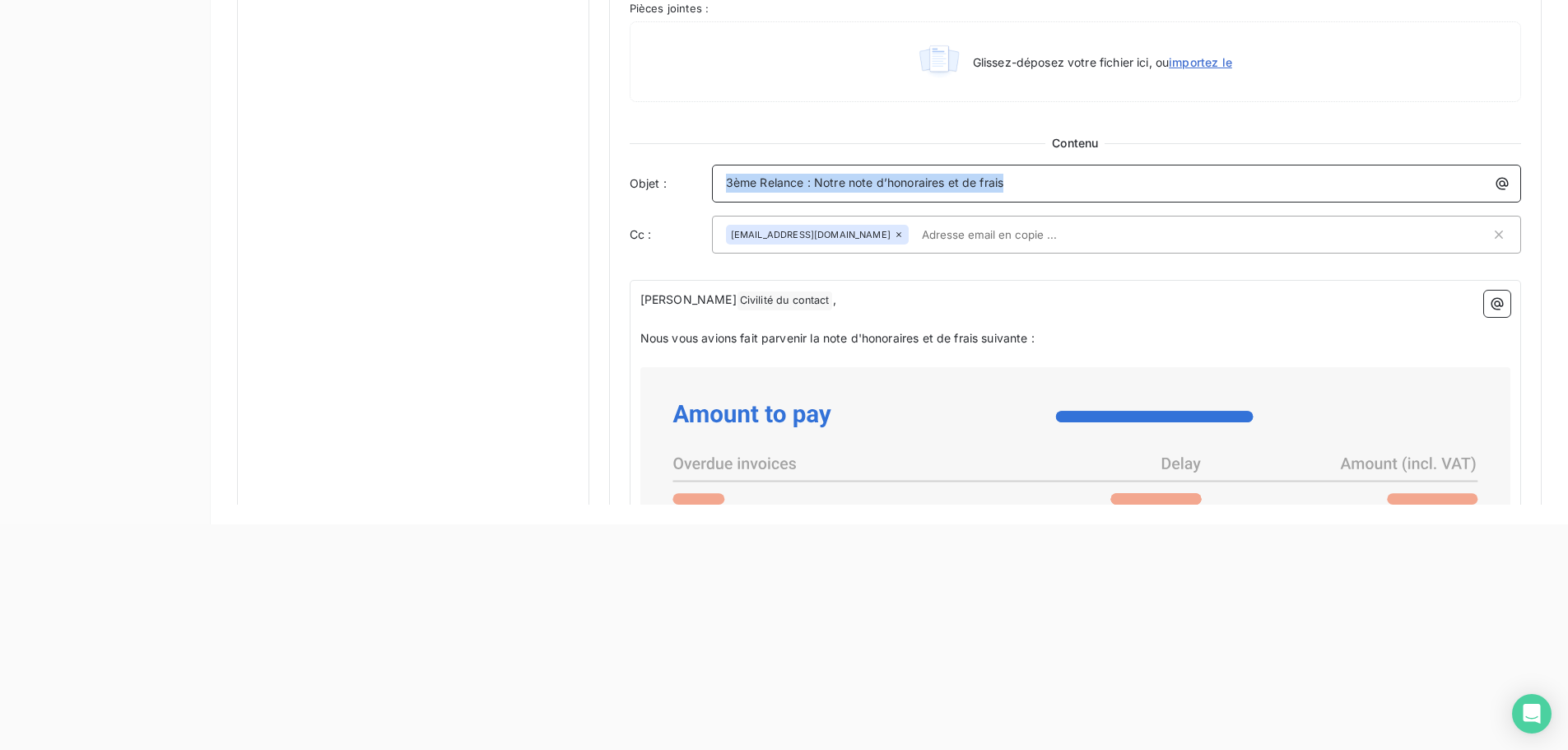
drag, startPoint x: 1023, startPoint y: 183, endPoint x: 617, endPoint y: 195, distance: 406.2
click at [618, 195] on div "Niveau 3 Paramètres Définir le nombre de jour après échéance 60 Envoi J+X après…" at bounding box center [1075, 106] width 933 height 1911
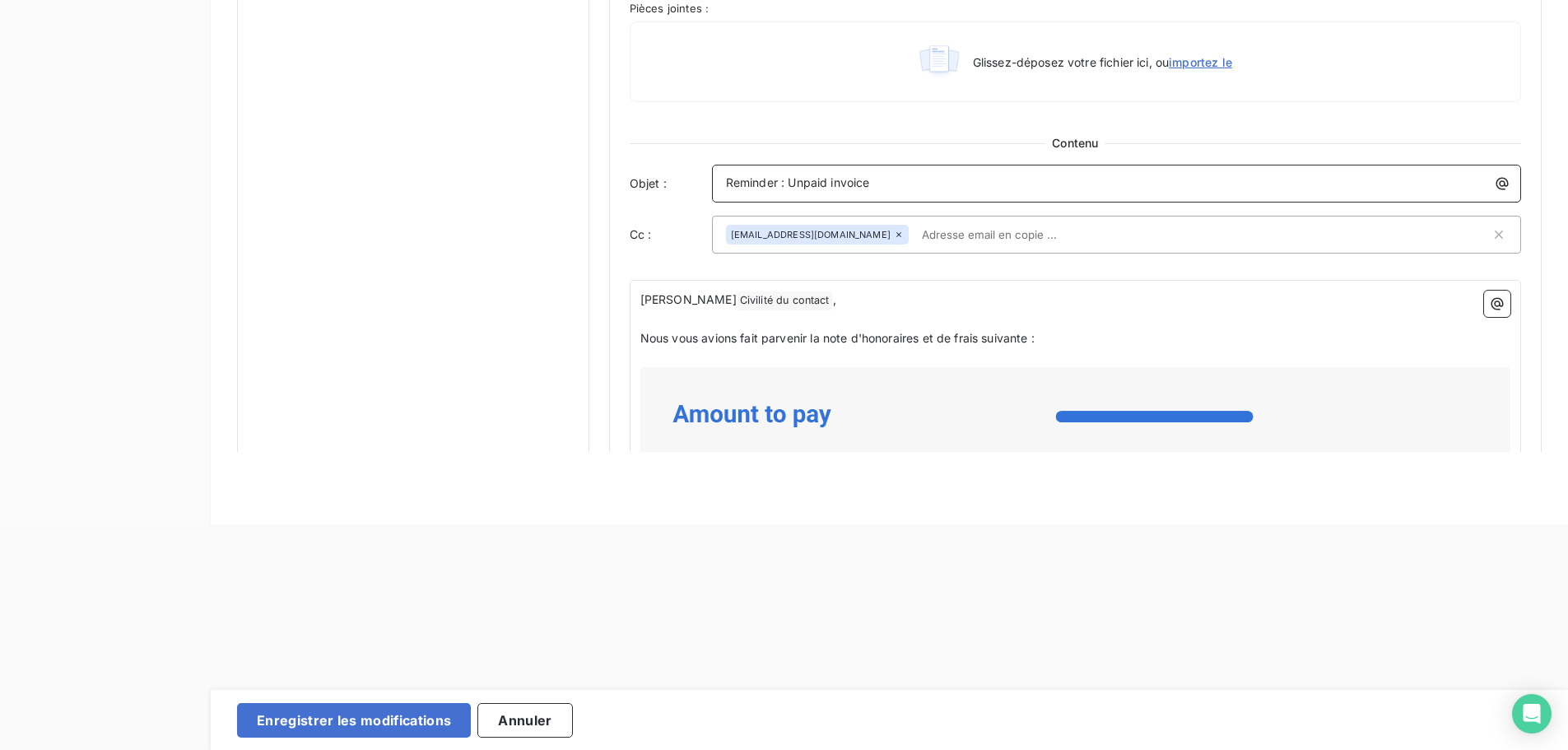
click at [732, 182] on span "Reminder : Unpaid invoice" at bounding box center [798, 182] width 144 height 14
click at [1058, 340] on p "Nous vous avions fait parvenir la note d'honoraires et de frais suivante :" at bounding box center [1075, 339] width 870 height 19
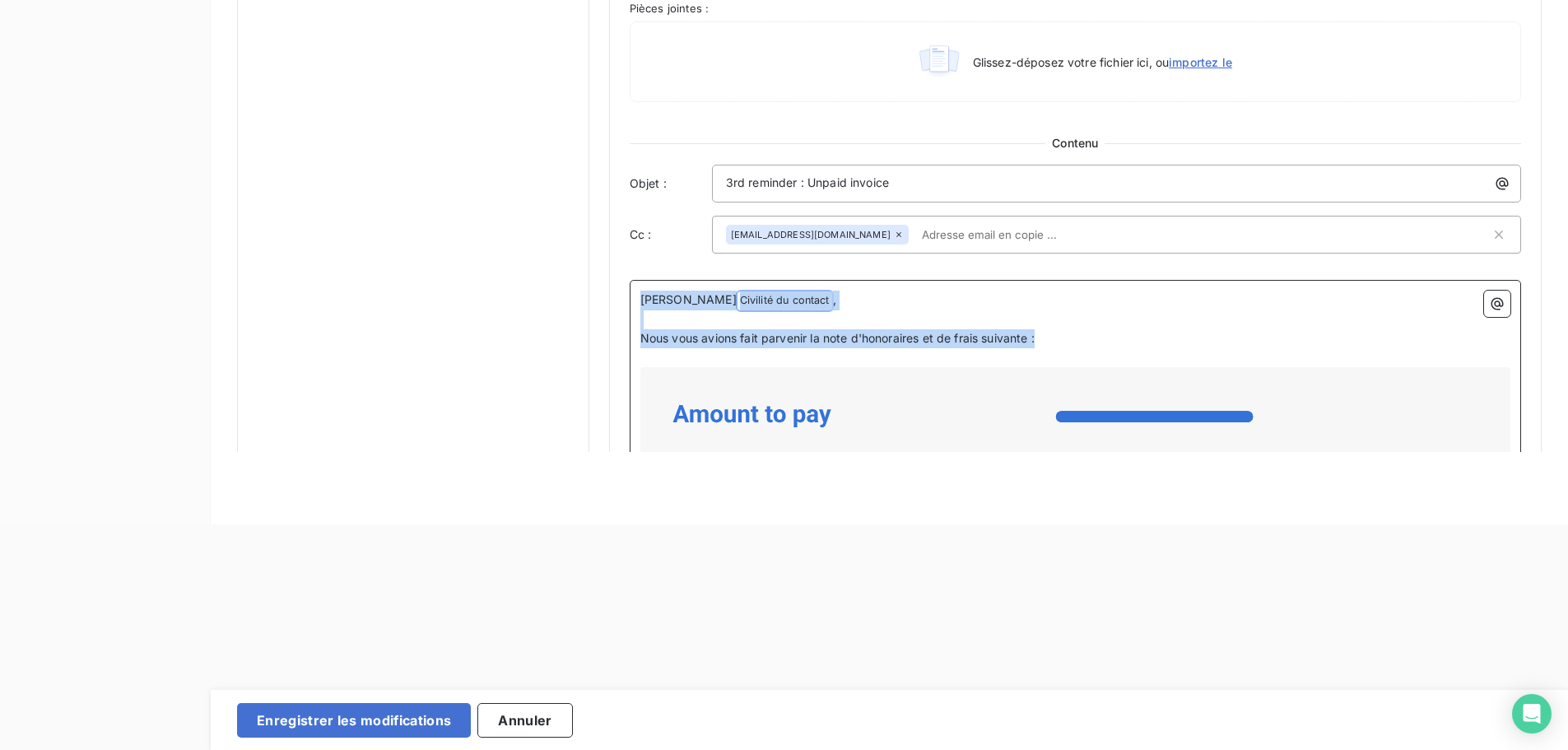
drag, startPoint x: 1072, startPoint y: 339, endPoint x: 610, endPoint y: 275, distance: 466.4
click at [610, 276] on div "Niveau 3 Paramètres Définir le nombre de jour après échéance 60 Envoi J+X après…" at bounding box center [1075, 106] width 933 height 1911
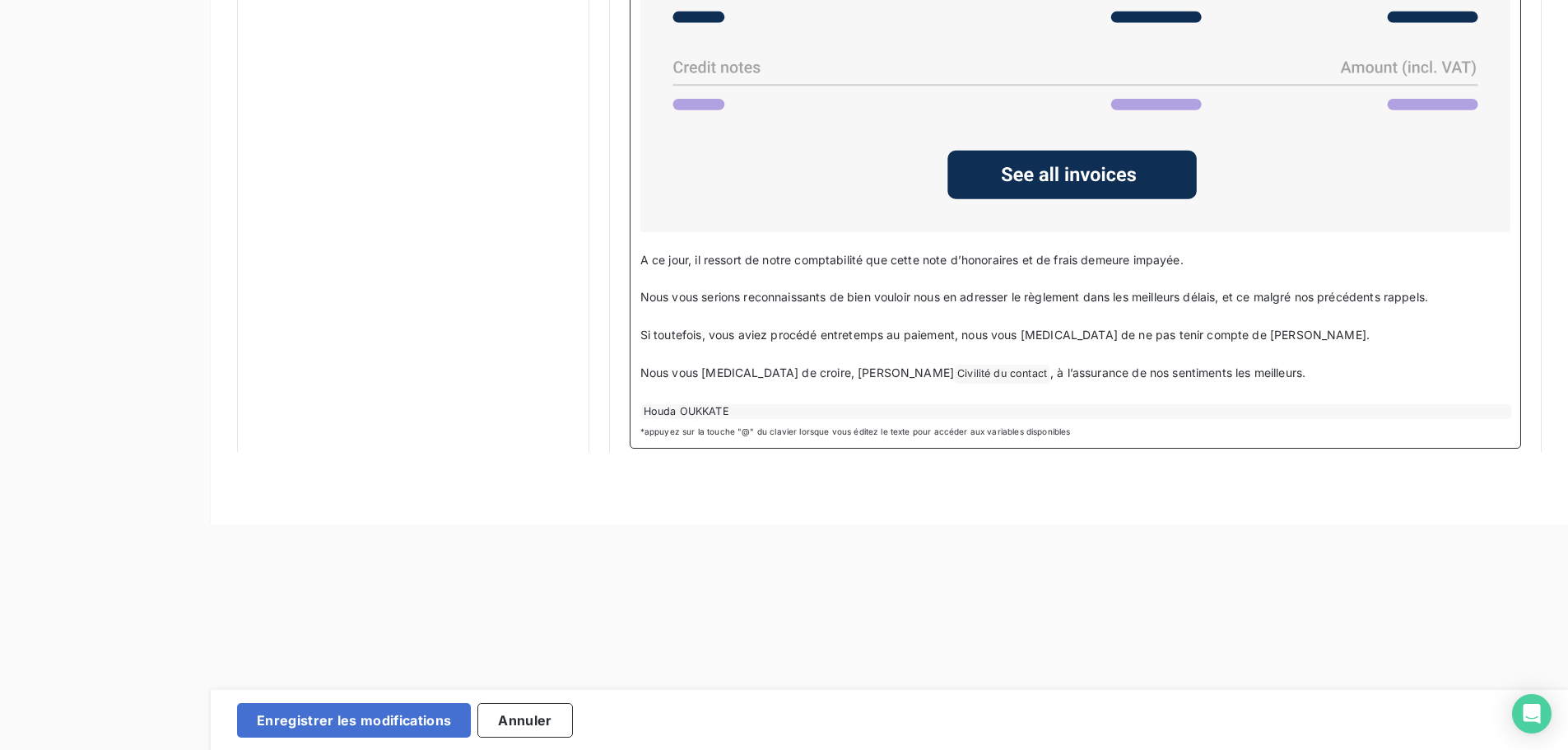
scroll to position [1352, 0]
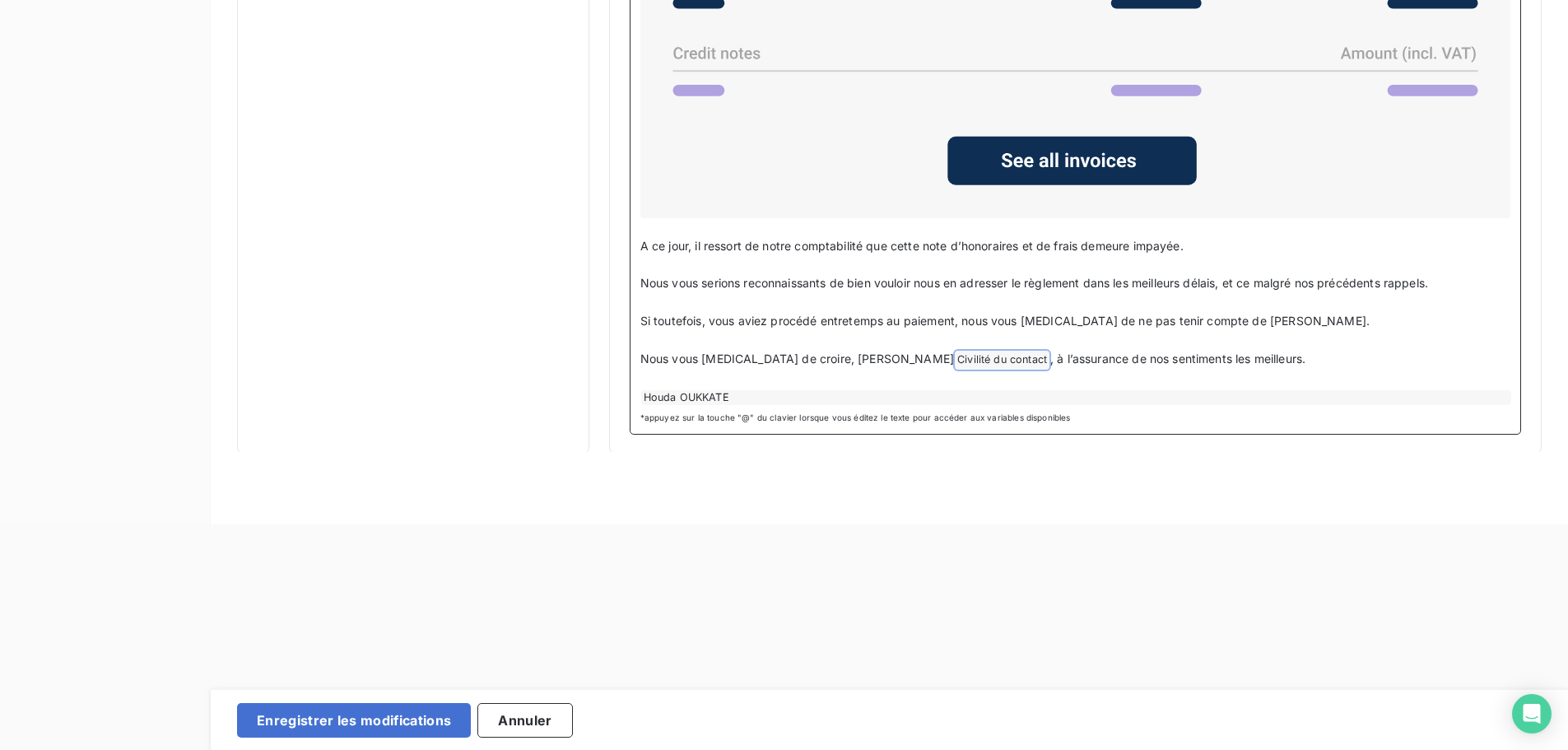
drag, startPoint x: 1221, startPoint y: 359, endPoint x: 608, endPoint y: 250, distance: 622.6
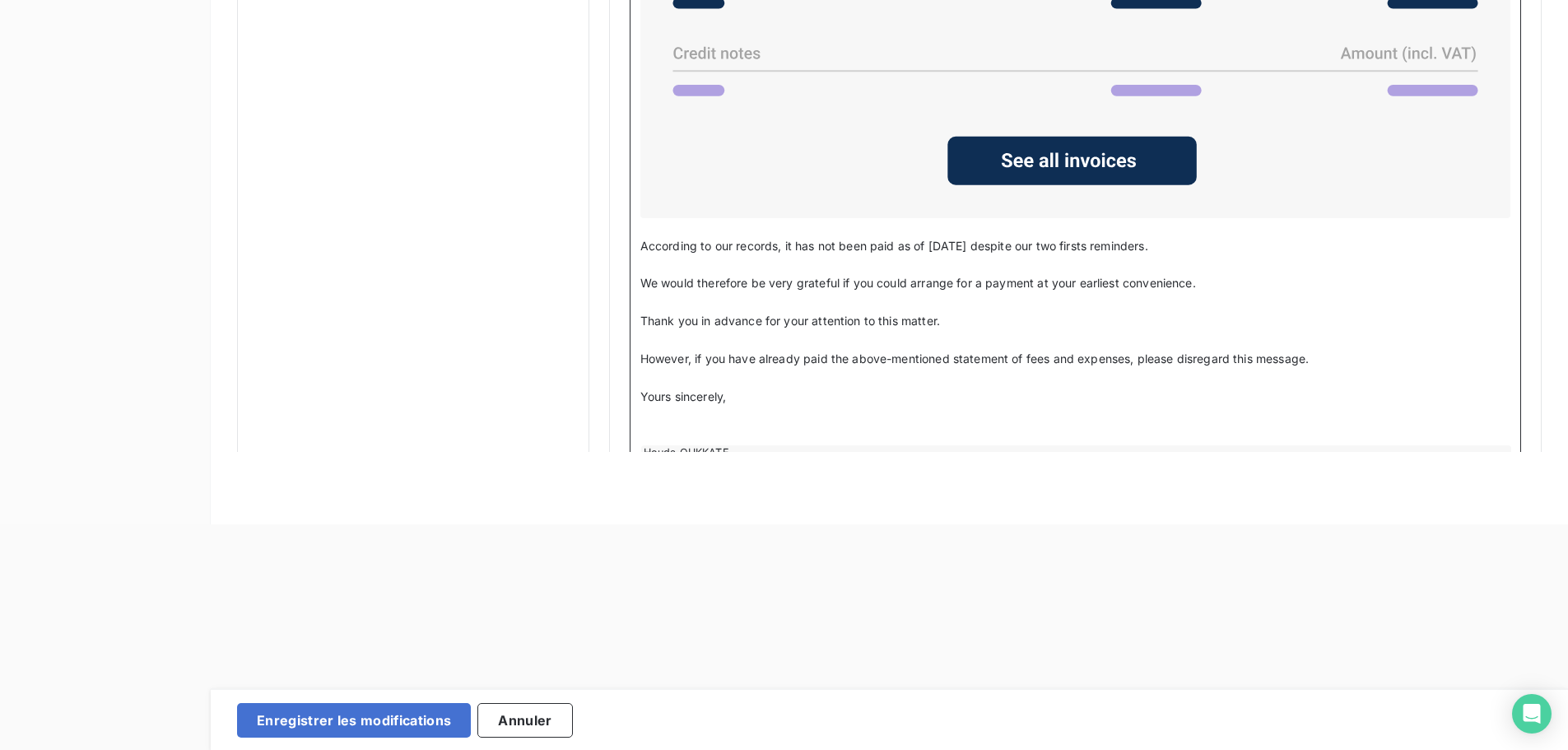
click at [679, 435] on p "﻿" at bounding box center [1075, 434] width 870 height 19
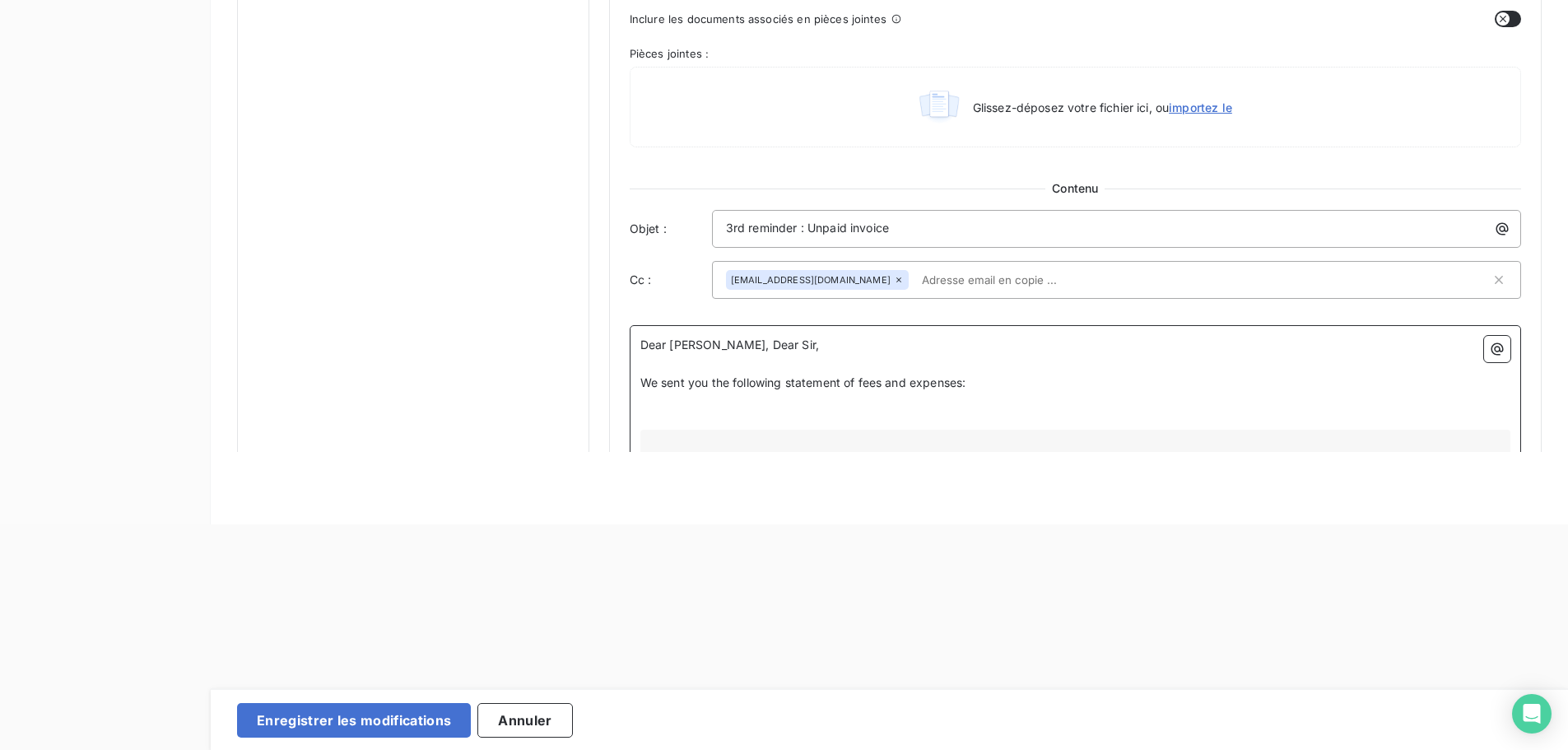
scroll to position [668, 0]
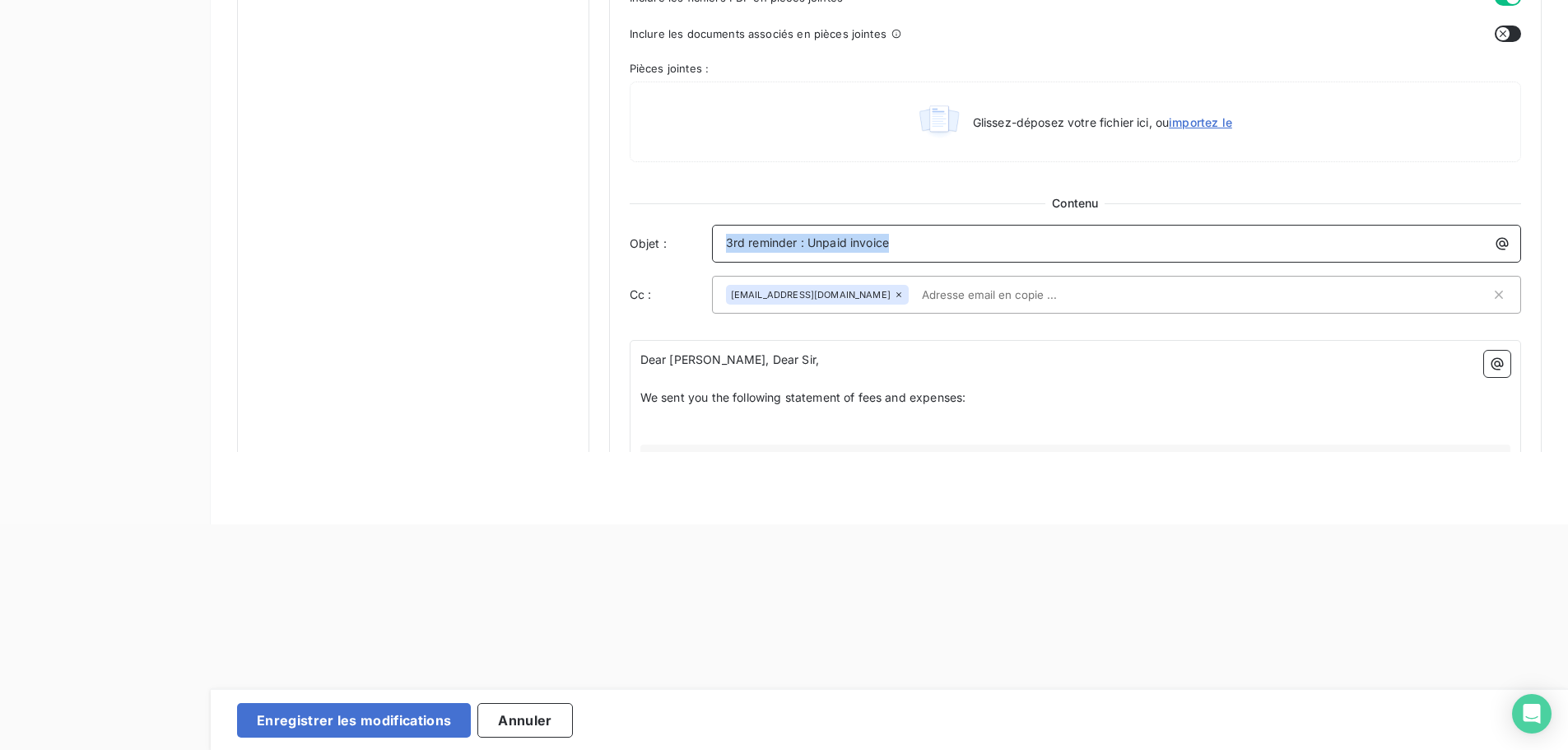
drag, startPoint x: 943, startPoint y: 233, endPoint x: 633, endPoint y: 250, distance: 310.5
click at [633, 250] on div "Objet : 3rd reminder : Unpaid invoice" at bounding box center [1075, 244] width 892 height 38
copy span "3rd reminder : Unpaid invoice"
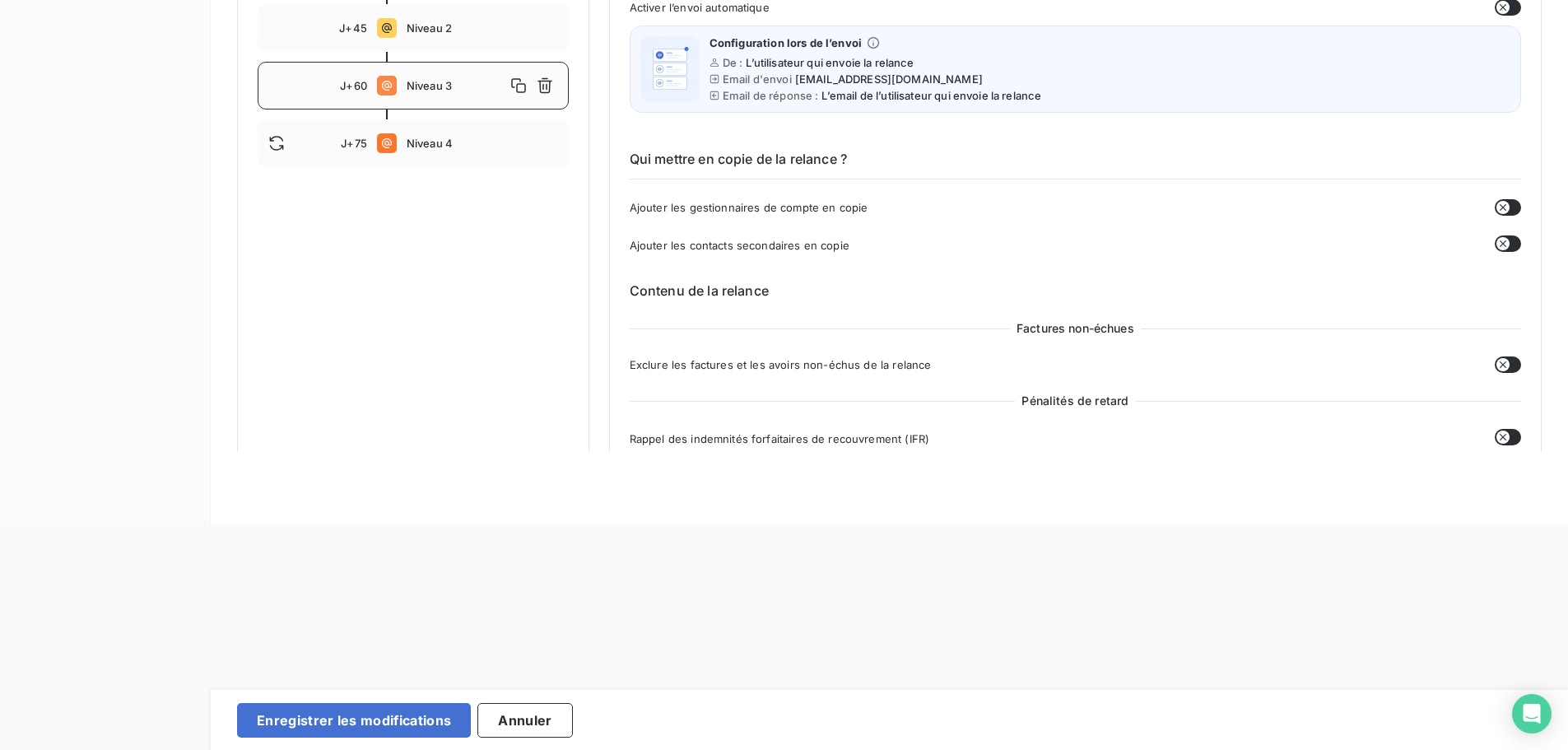
scroll to position [85, 0]
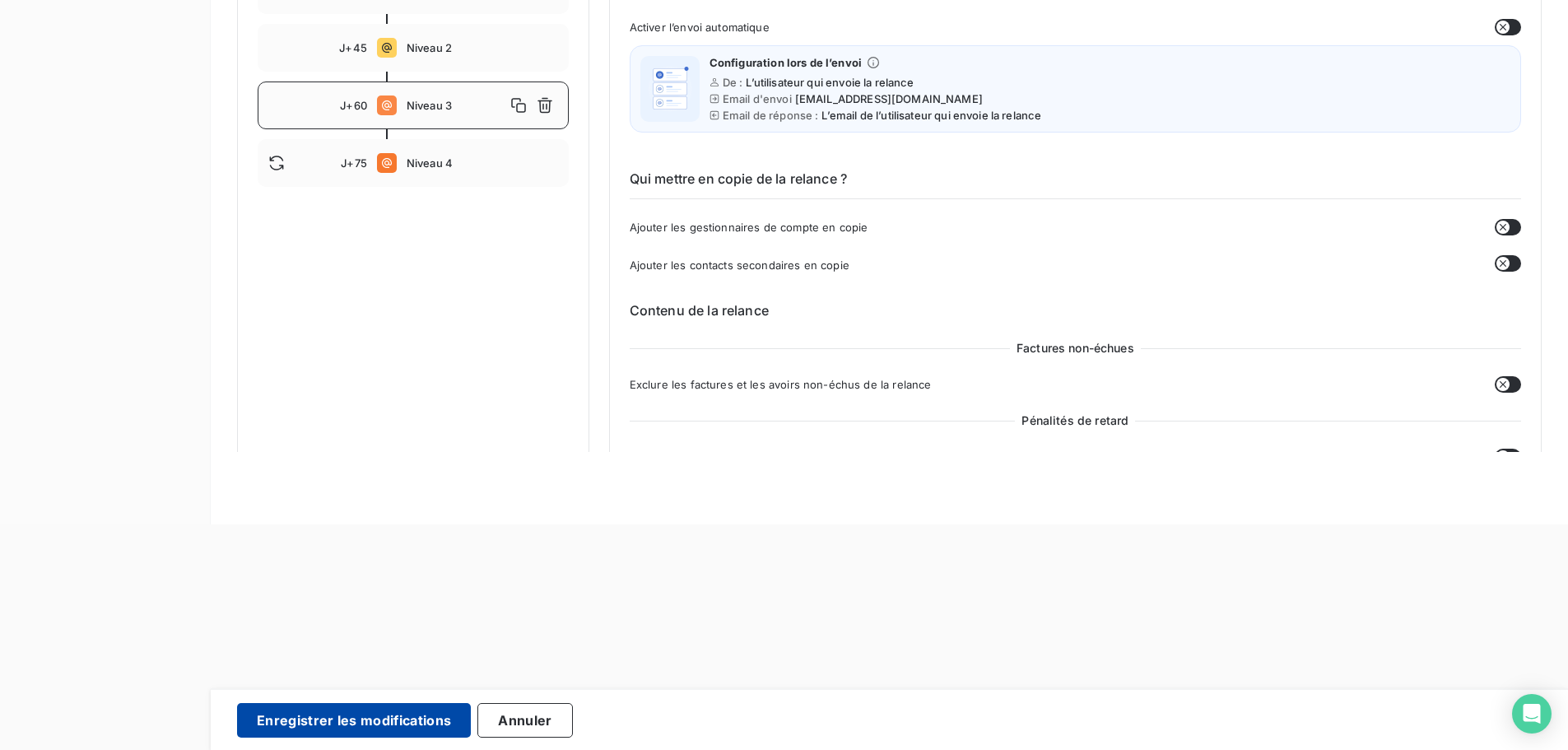
click at [439, 724] on button "Enregistrer les modifications" at bounding box center [353, 720] width 234 height 35
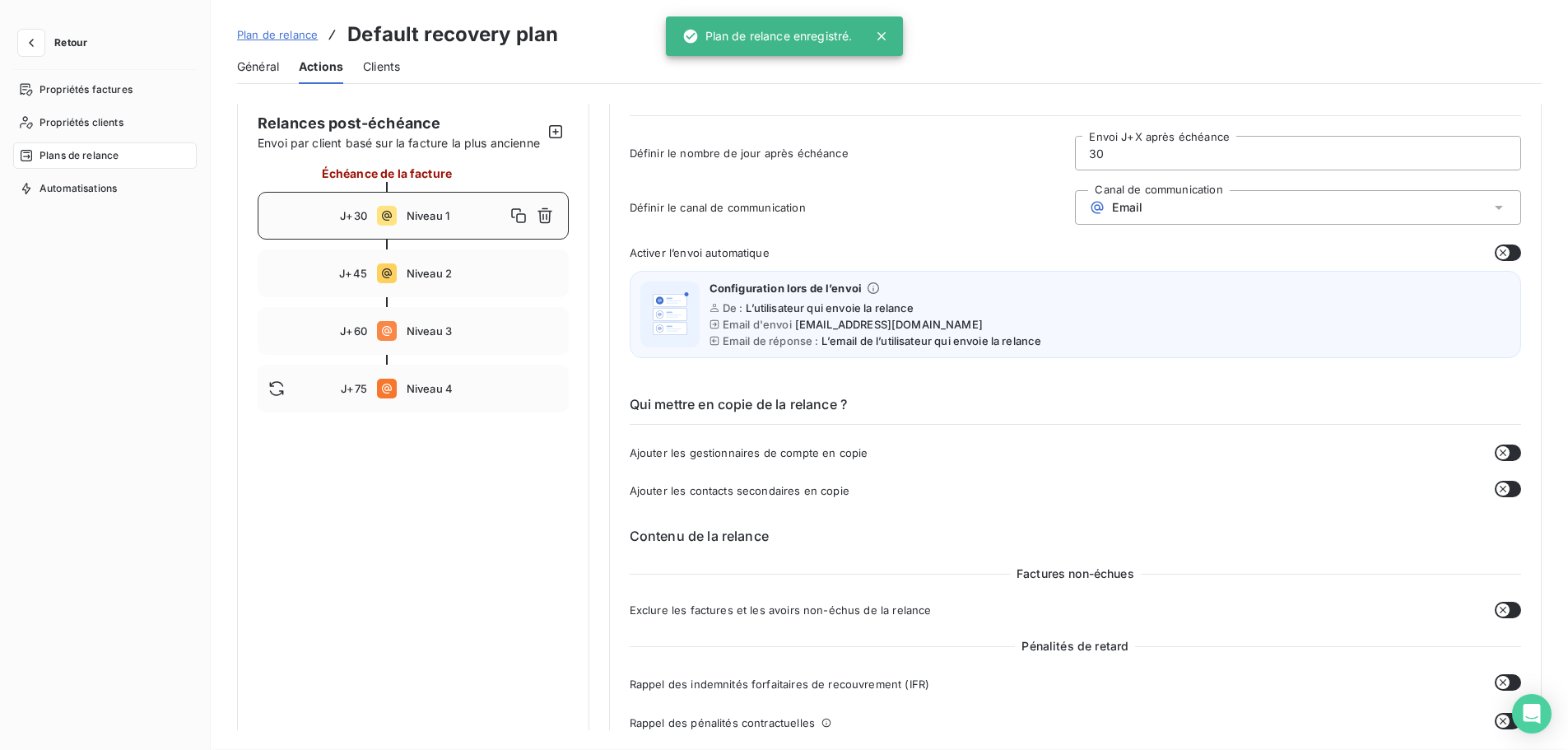
scroll to position [0, 0]
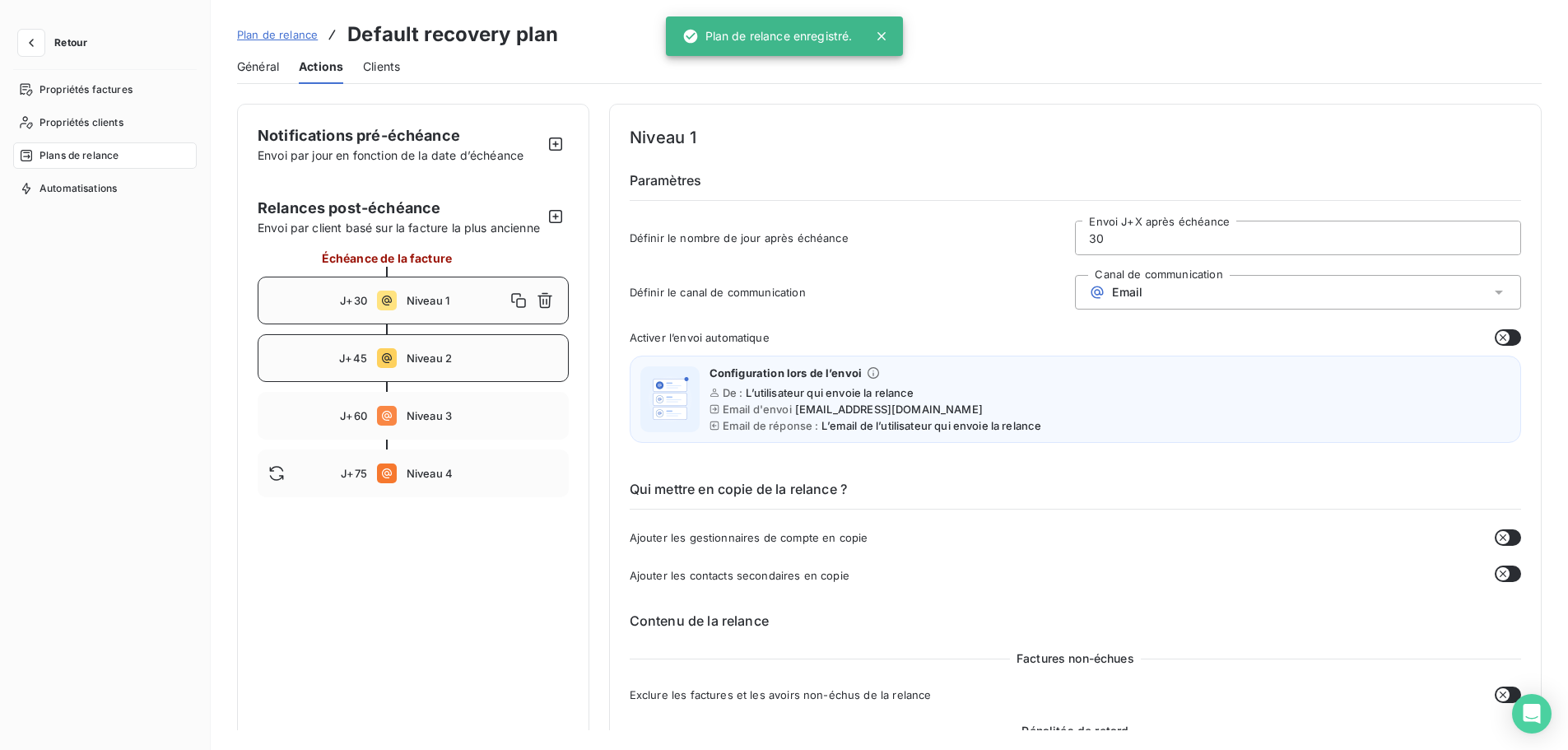
click at [428, 364] on span "Niveau 2" at bounding box center [482, 358] width 151 height 14
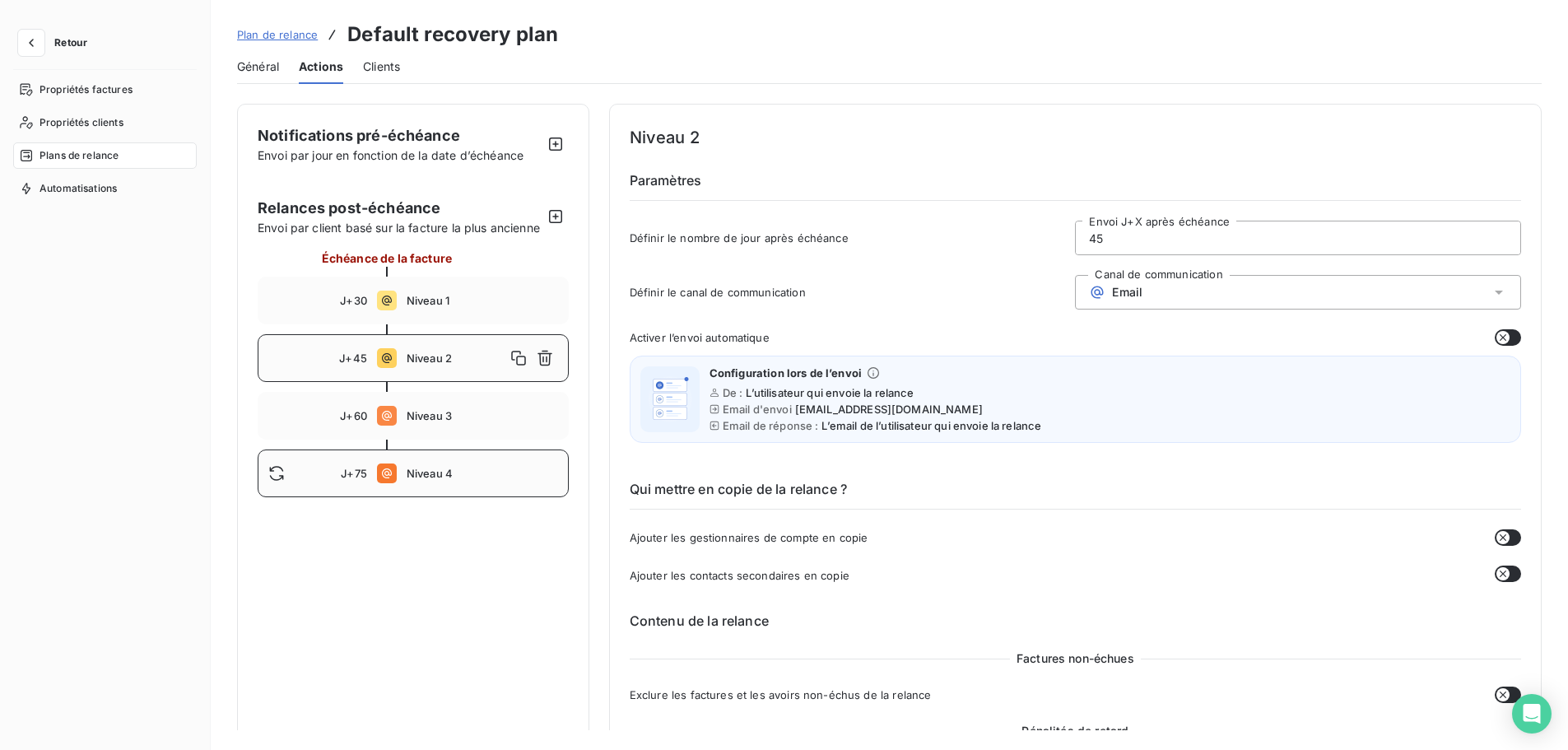
click at [456, 480] on span "Niveau 4" at bounding box center [482, 473] width 151 height 14
type input "75"
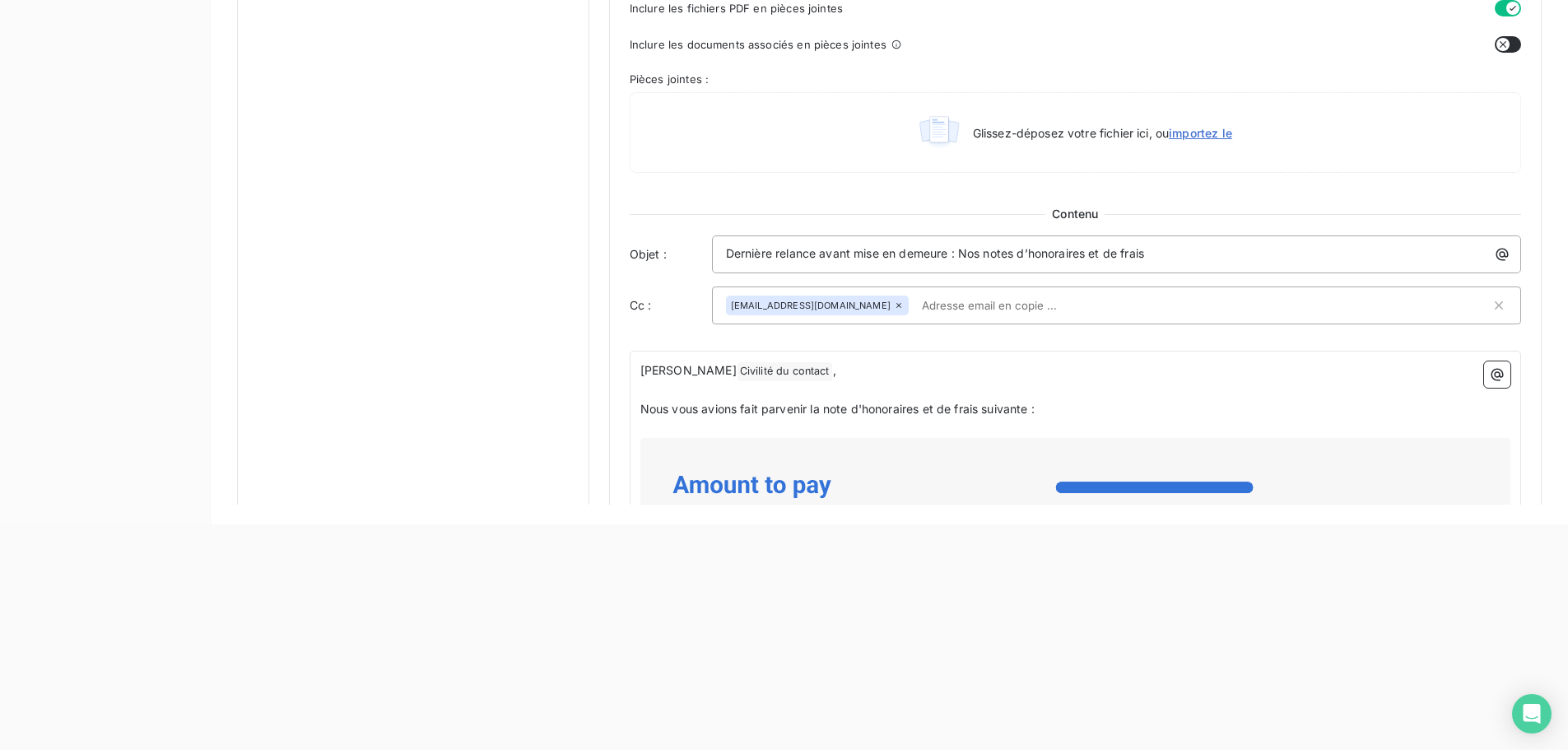
scroll to position [680, 0]
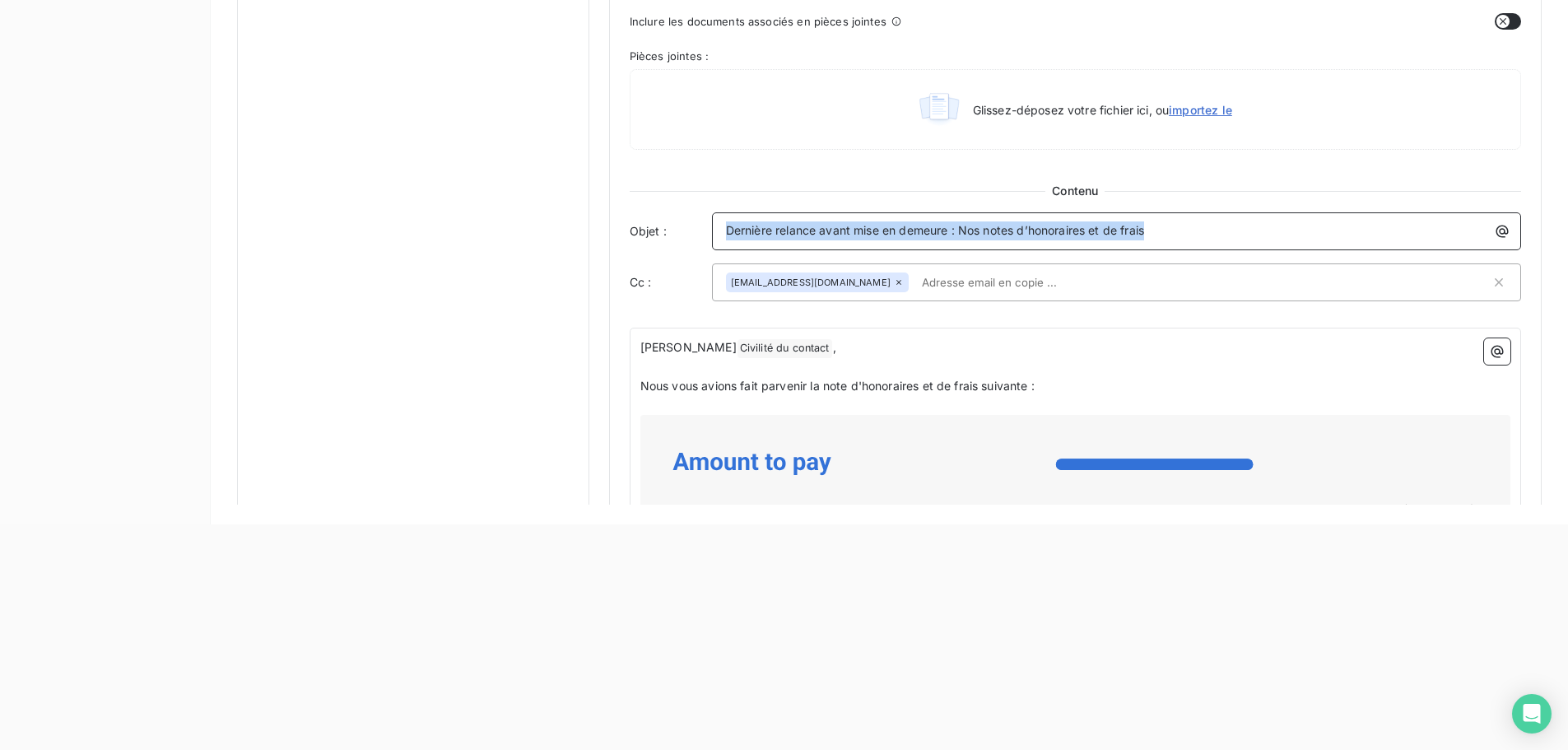
drag, startPoint x: 1165, startPoint y: 228, endPoint x: 593, endPoint y: 252, distance: 572.5
click at [593, 252] on div "Notifications pré-échéance Envoi par jour en fonction de la date d’échéance Rel…" at bounding box center [889, 154] width 1305 height 1911
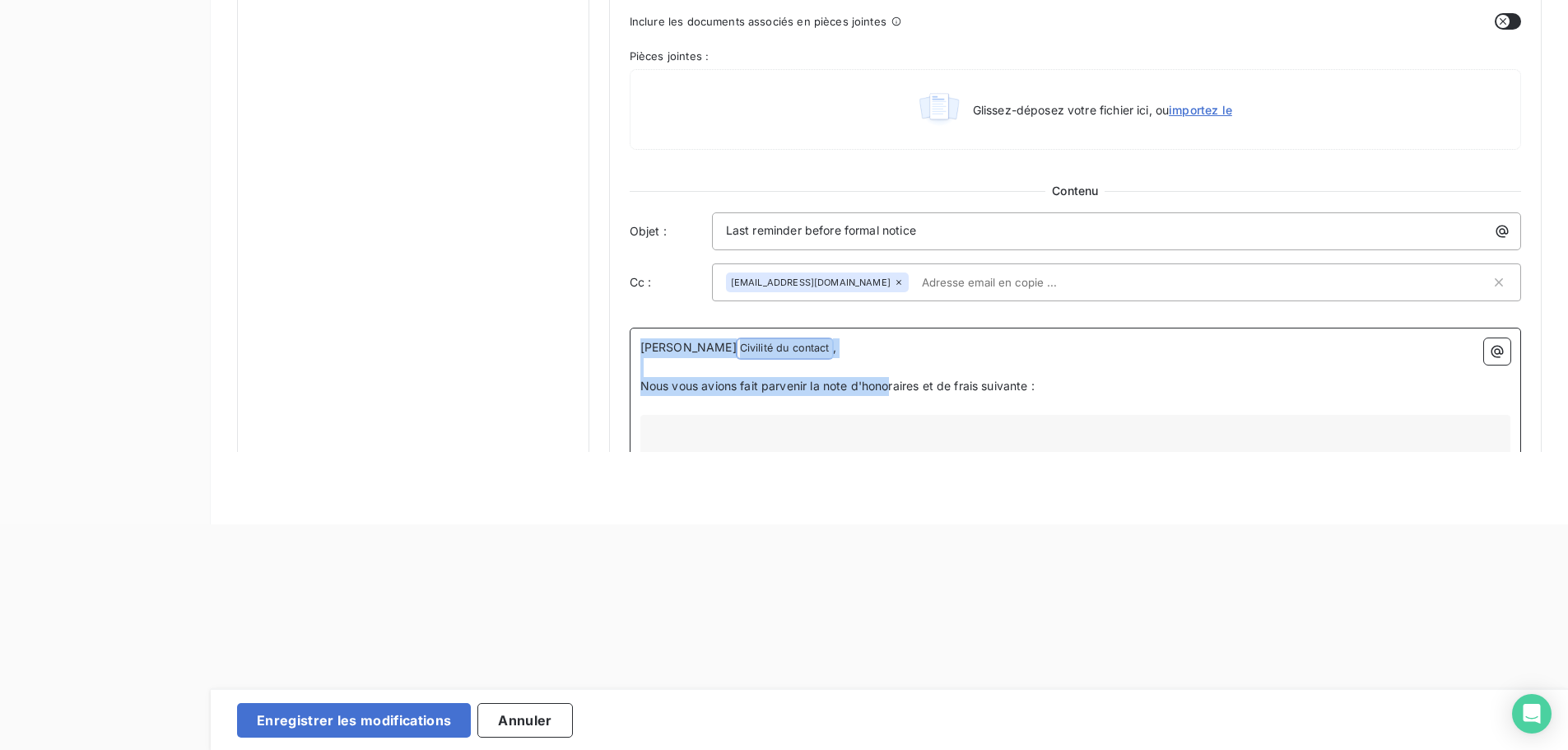
drag, startPoint x: 1066, startPoint y: 387, endPoint x: 618, endPoint y: 345, distance: 450.0
click at [618, 345] on div "Niveau 4 Paramètres Définir le nombre de jour après échéance 75 Envoi J+X après…" at bounding box center [1075, 154] width 933 height 1911
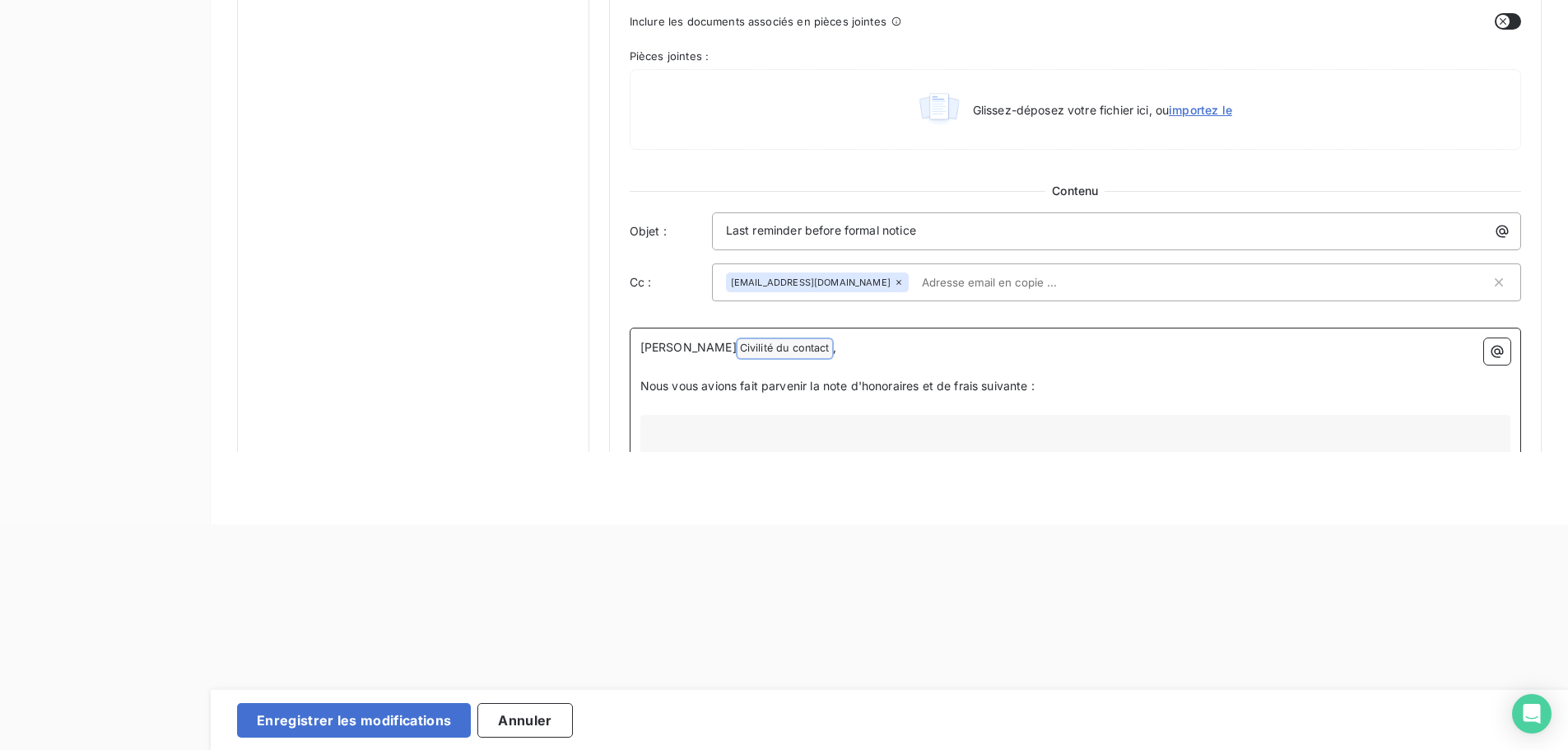
scroll to position [698, 0]
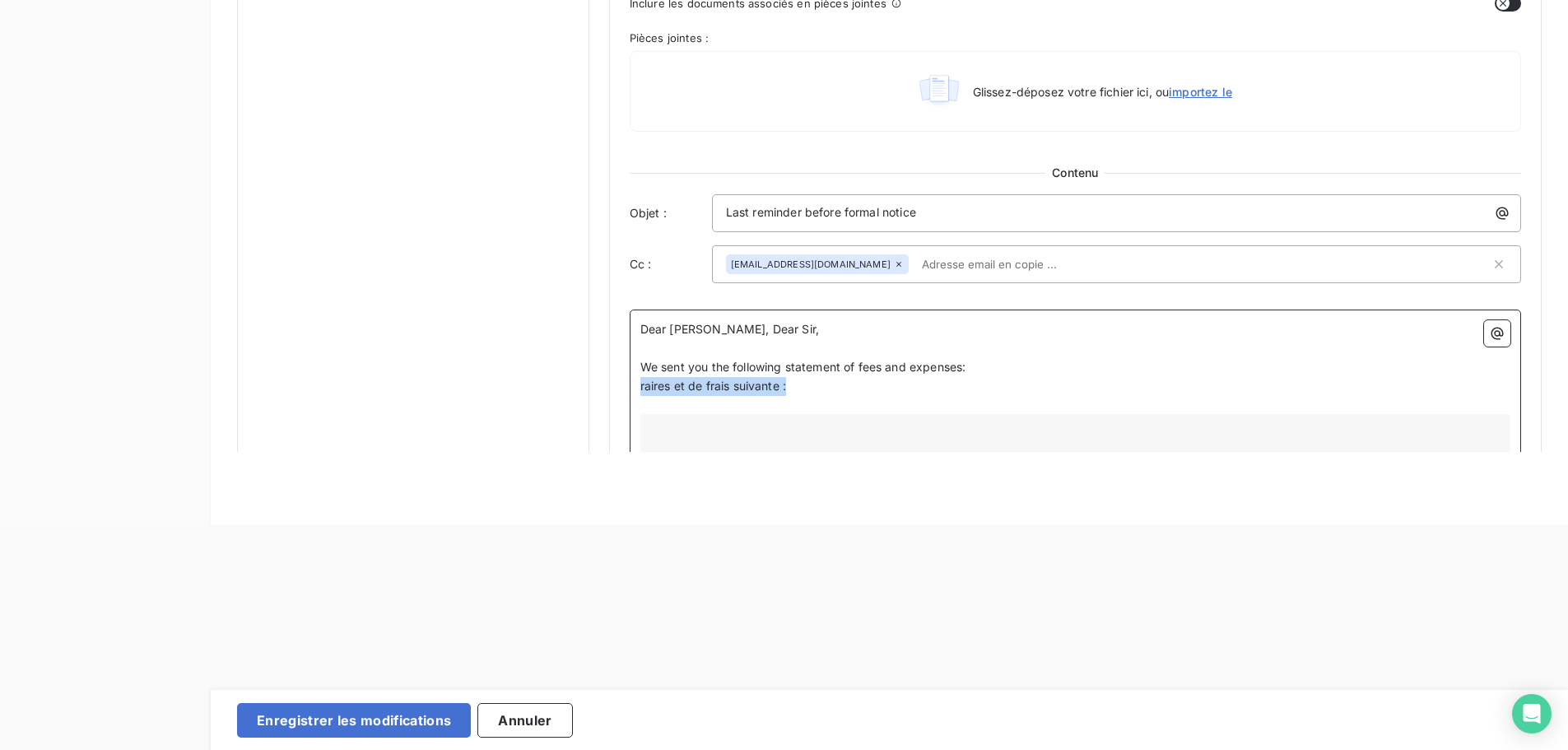
drag, startPoint x: 706, startPoint y: 392, endPoint x: 612, endPoint y: 392, distance: 94.0
click at [612, 392] on div "Niveau 4 Paramètres Définir le nombre de jour après échéance 75 Envoi J+X après…" at bounding box center [1075, 145] width 933 height 1930
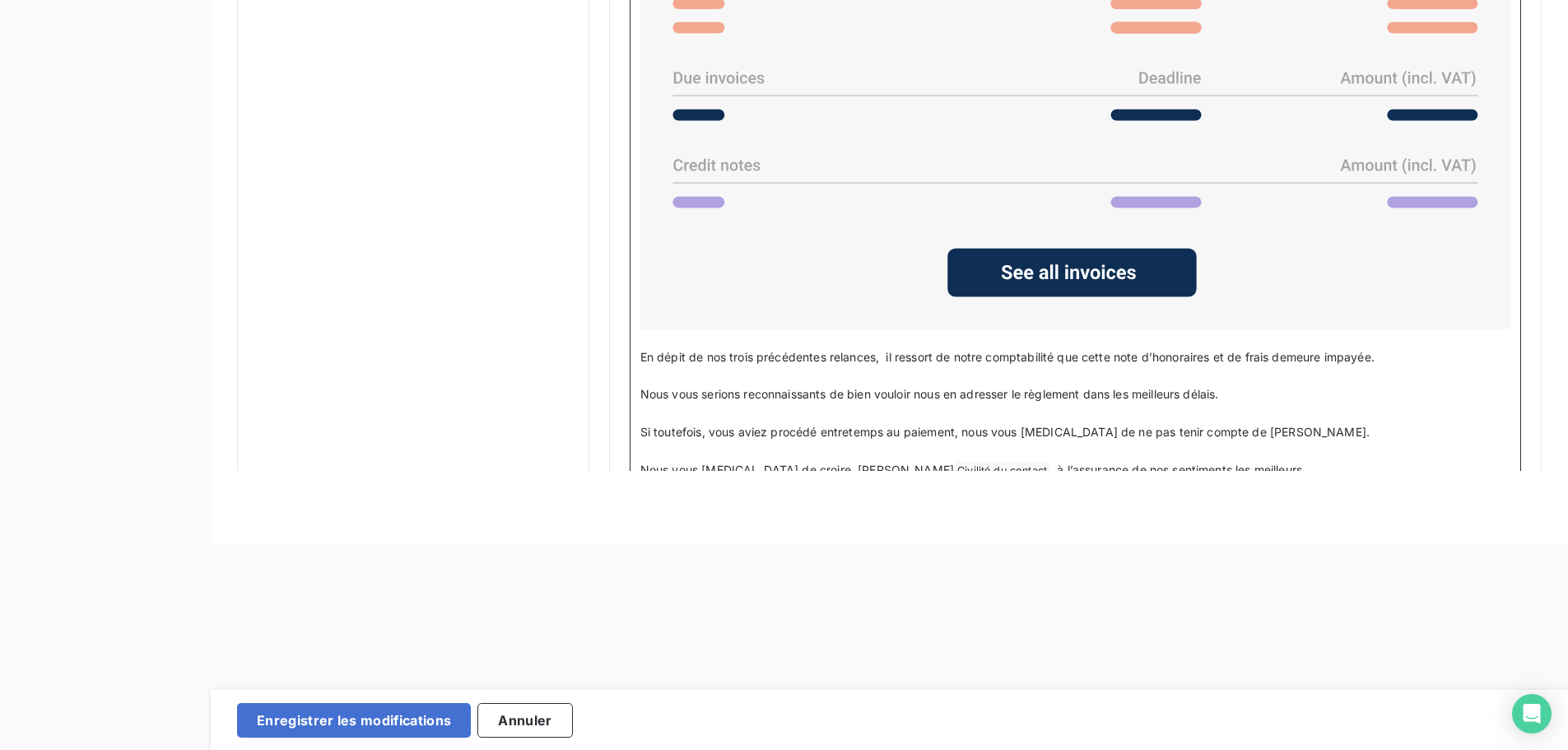
scroll to position [1334, 0]
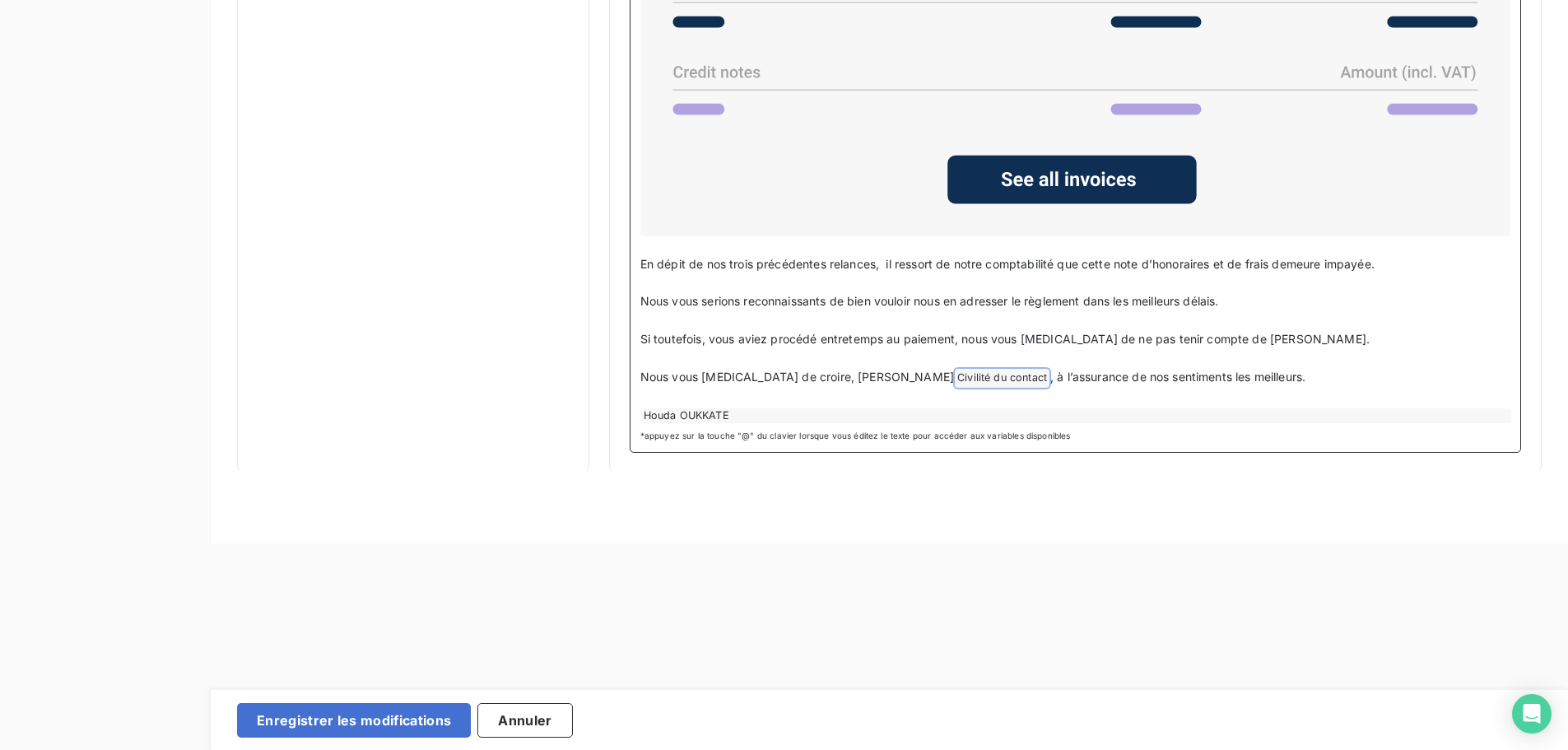
drag, startPoint x: 1208, startPoint y: 372, endPoint x: 630, endPoint y: 265, distance: 587.8
click at [630, 265] on div "Dear Madam, Dear Sir, ﻿ We sent you the following statement of fees and expense…" at bounding box center [1075, 72] width 892 height 760
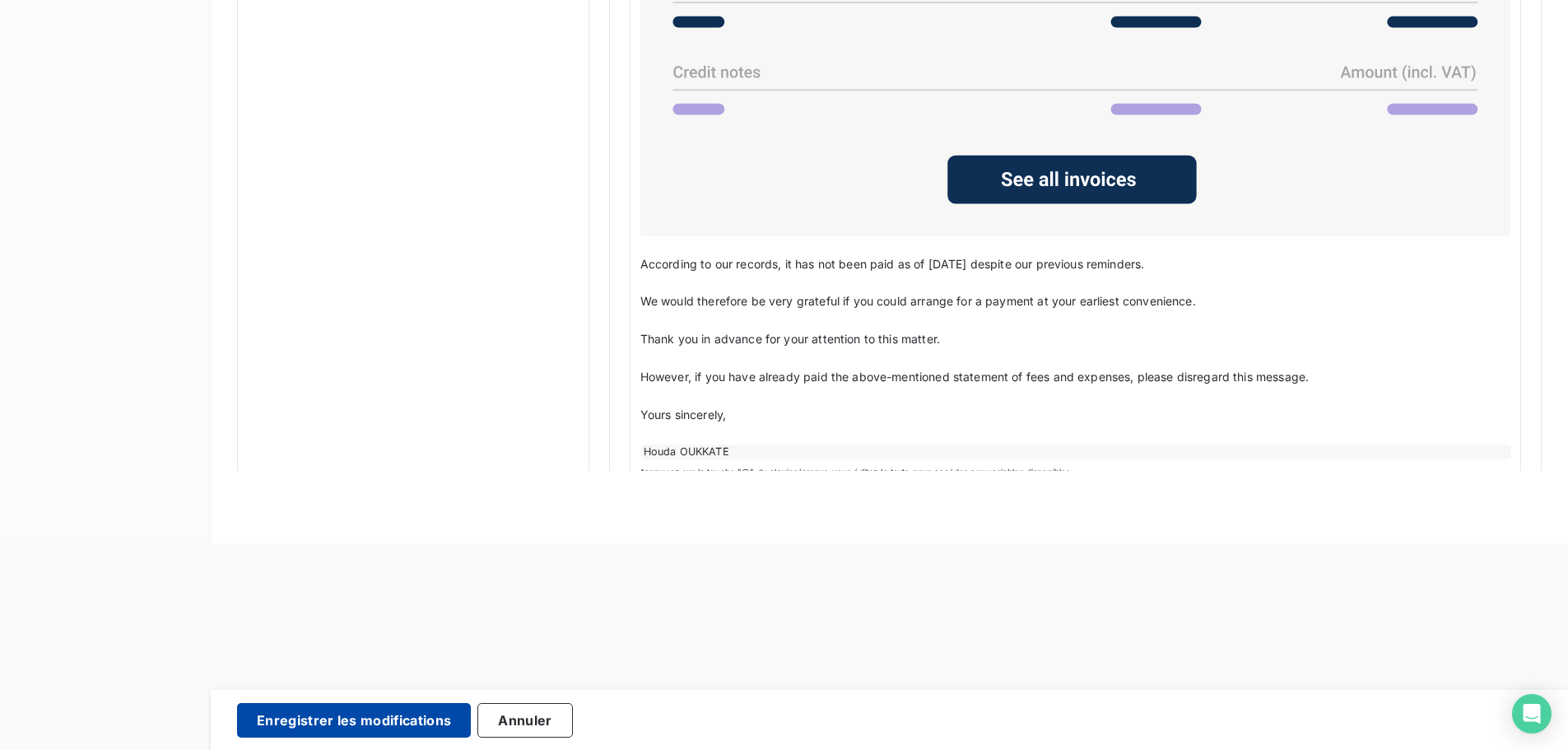
click at [316, 727] on button "Enregistrer les modifications" at bounding box center [353, 720] width 234 height 35
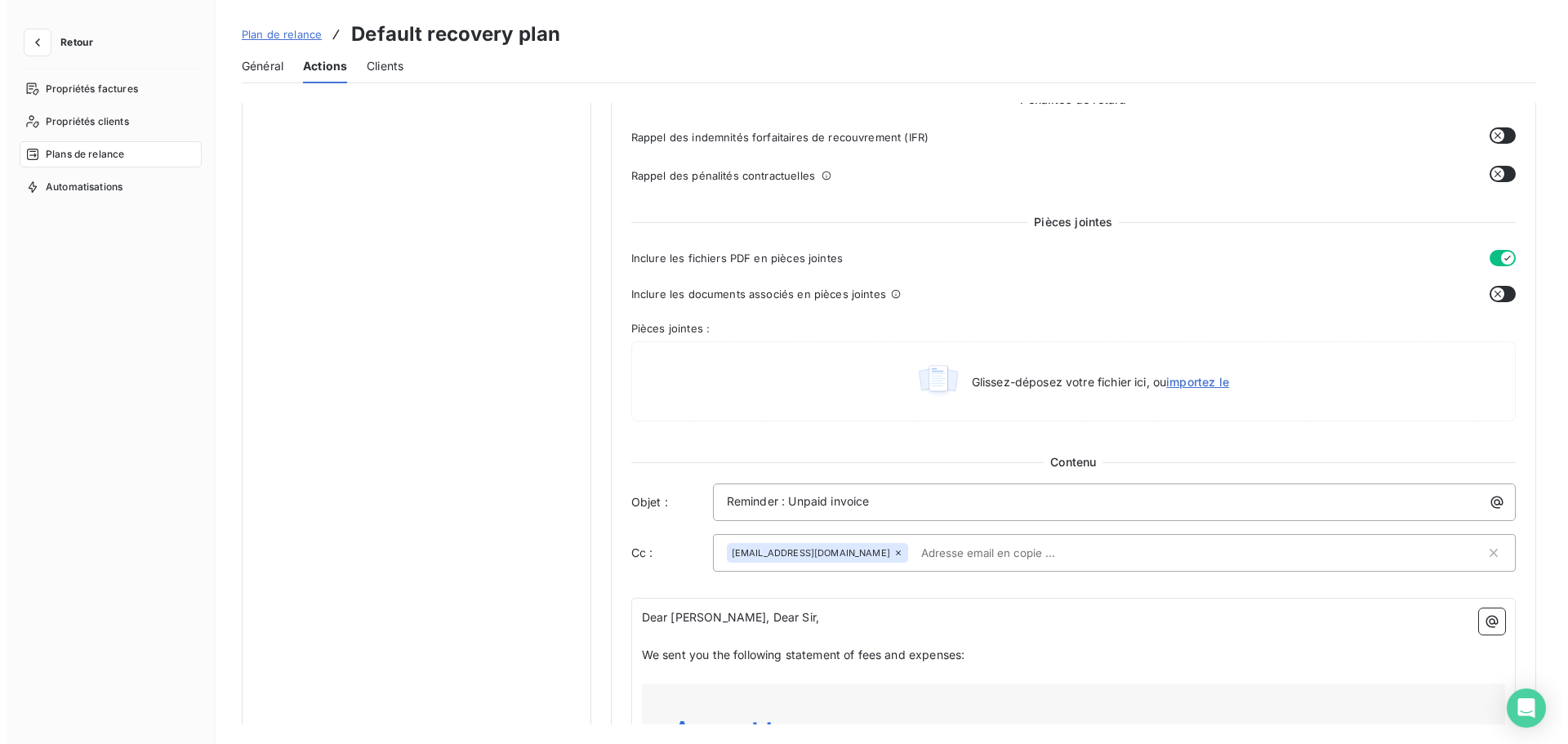
scroll to position [0, 0]
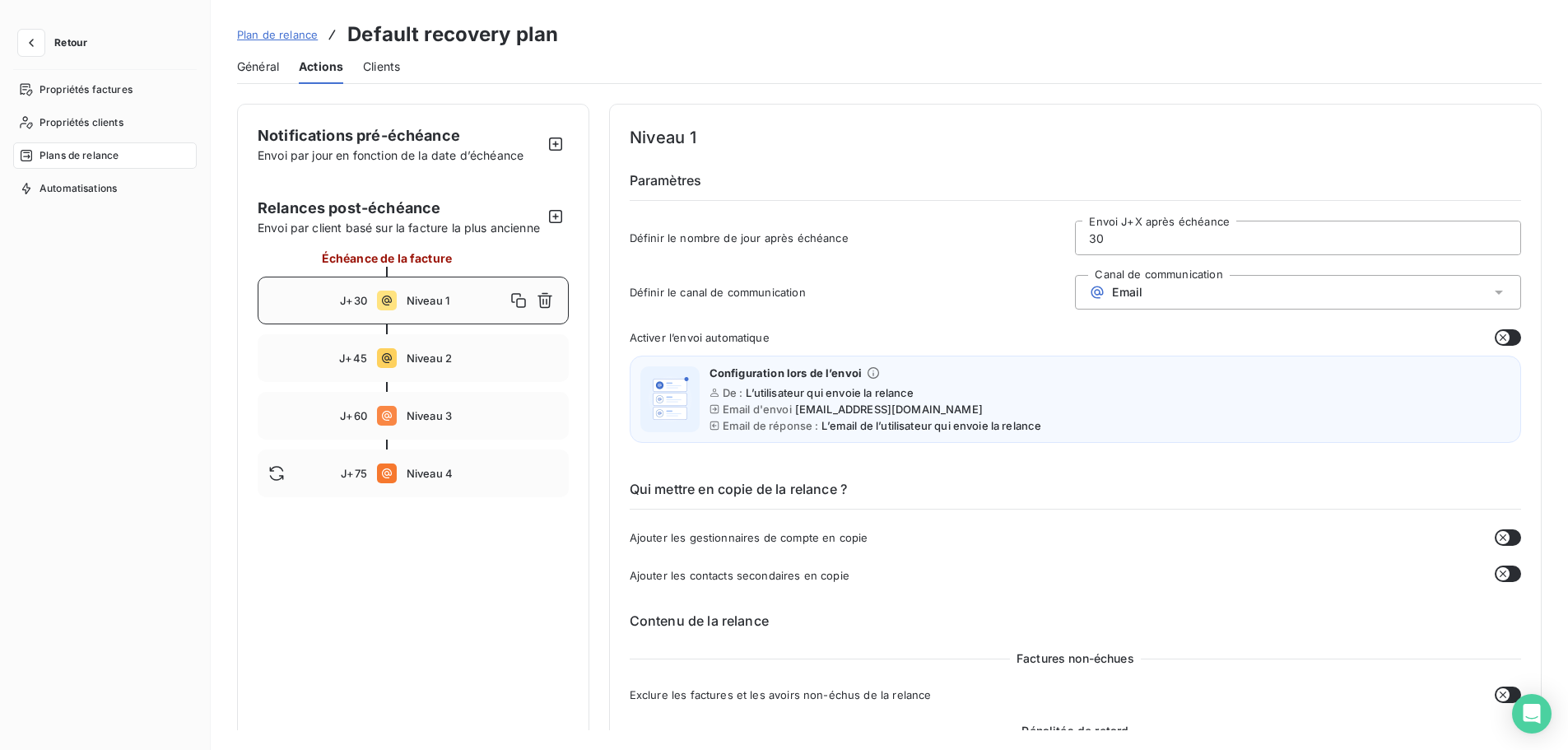
click at [389, 64] on span "Clients" at bounding box center [381, 66] width 37 height 16
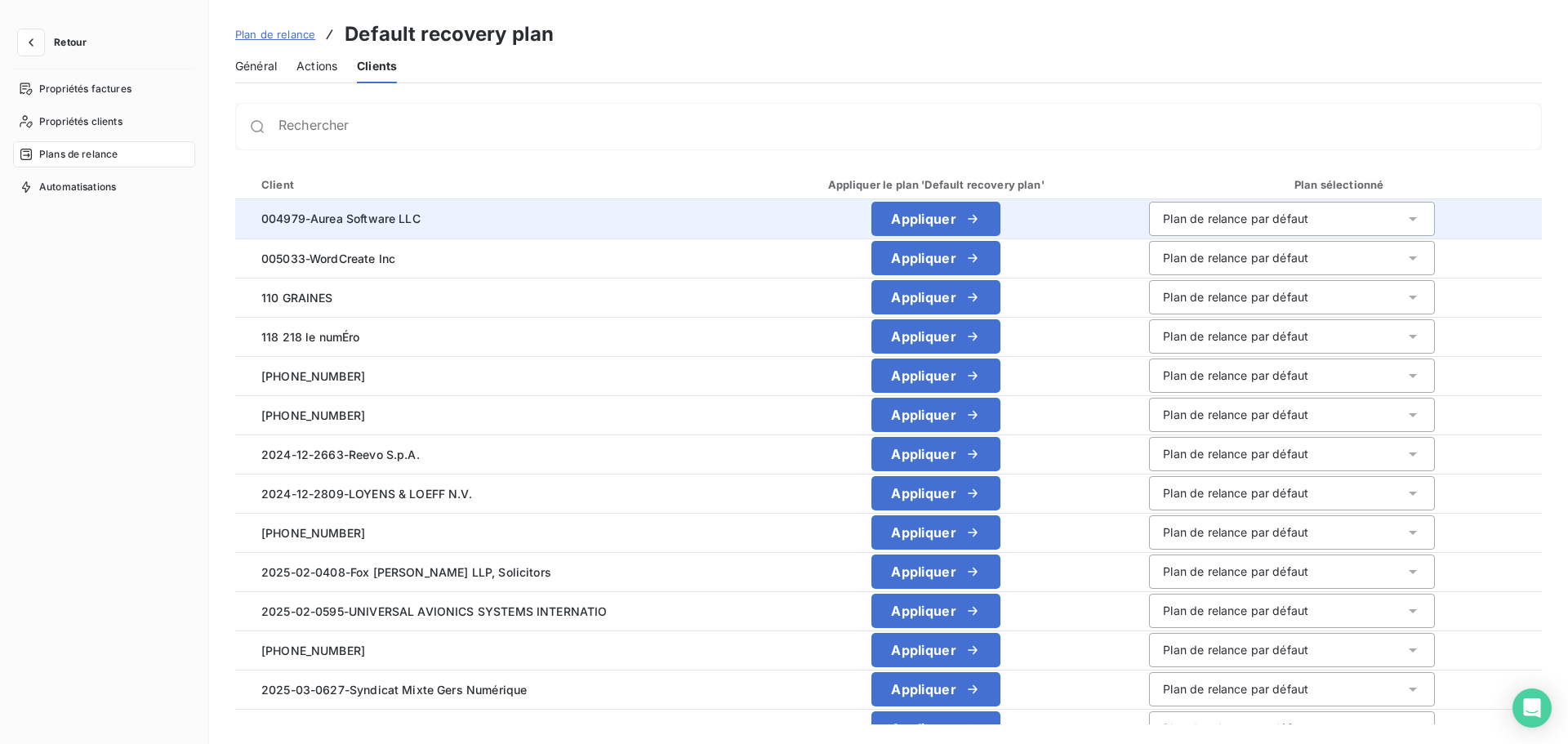
click at [1202, 222] on div "Plan de relance par défaut" at bounding box center [1235, 218] width 145 height 16
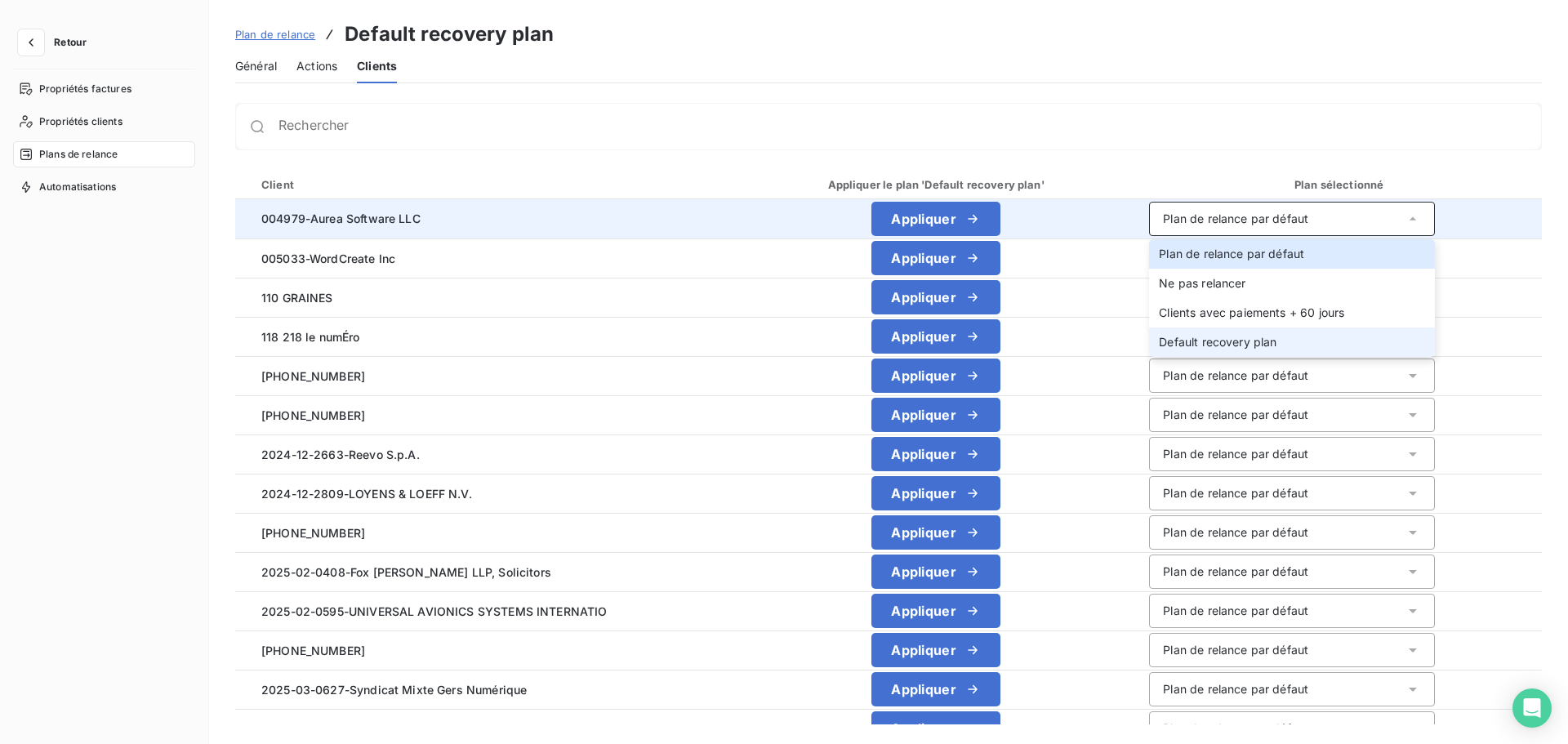
click at [1215, 345] on span "Default recovery plan" at bounding box center [1217, 341] width 118 height 13
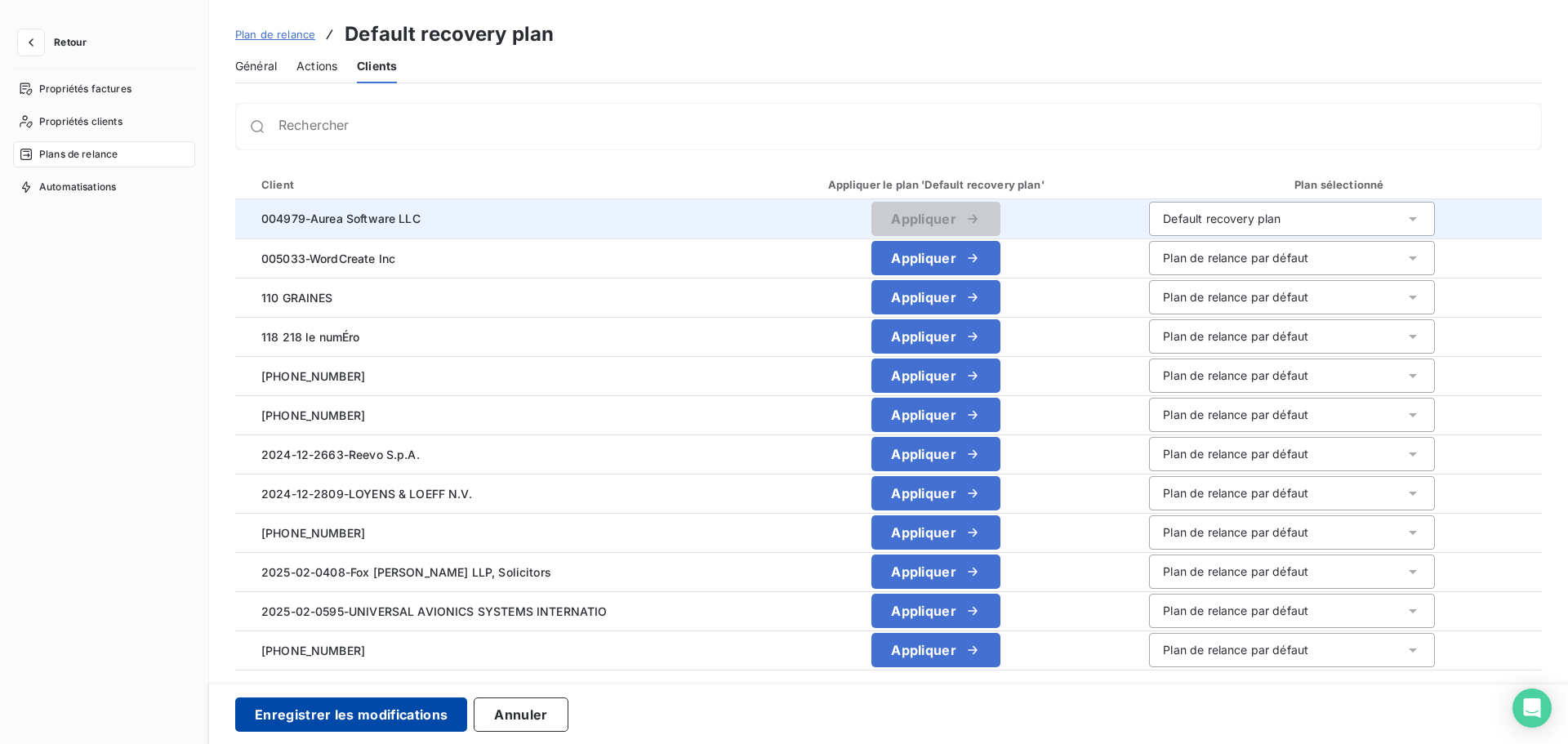
click at [413, 713] on button "Enregistrer les modifications" at bounding box center [351, 715] width 232 height 35
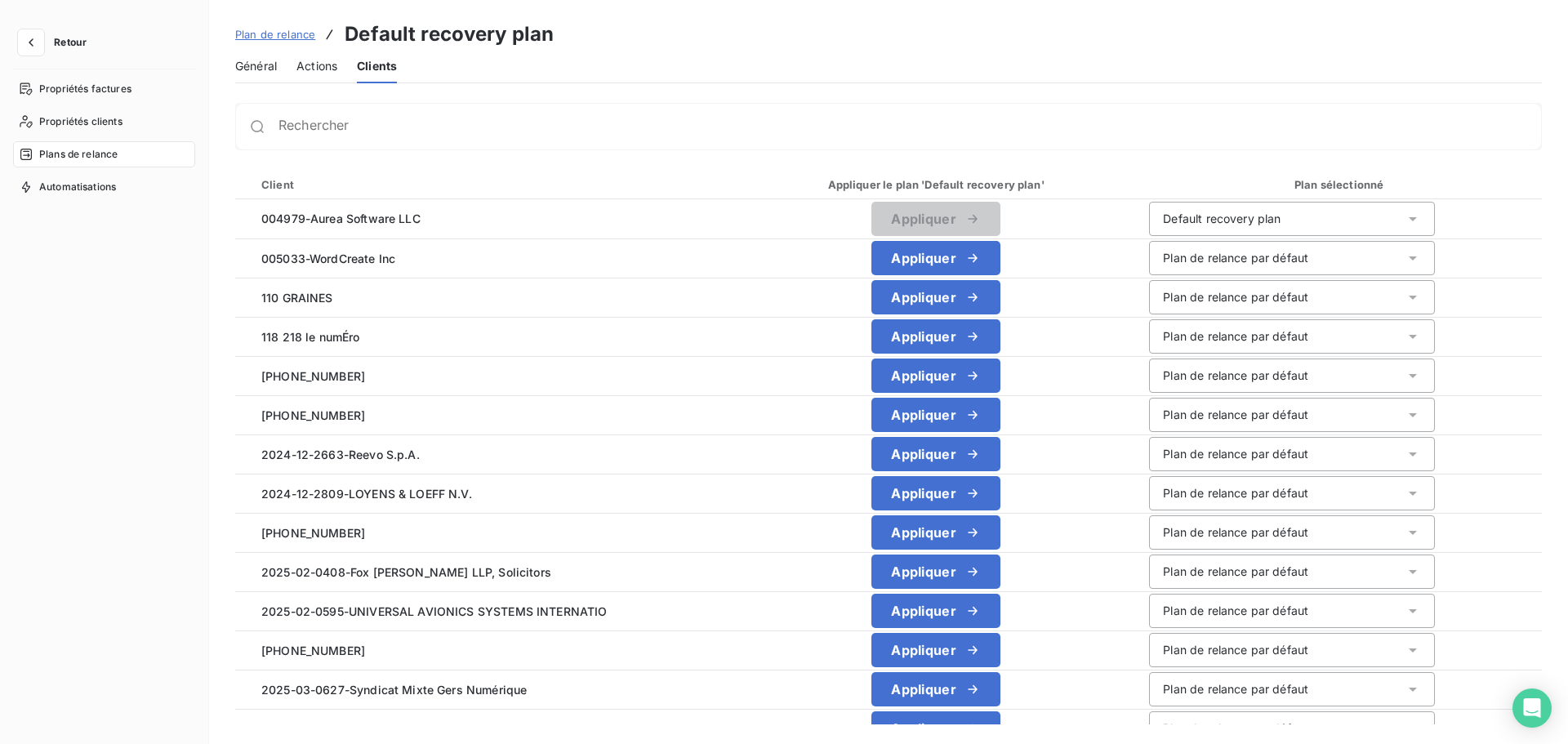
click at [320, 70] on span "Actions" at bounding box center [317, 66] width 40 height 16
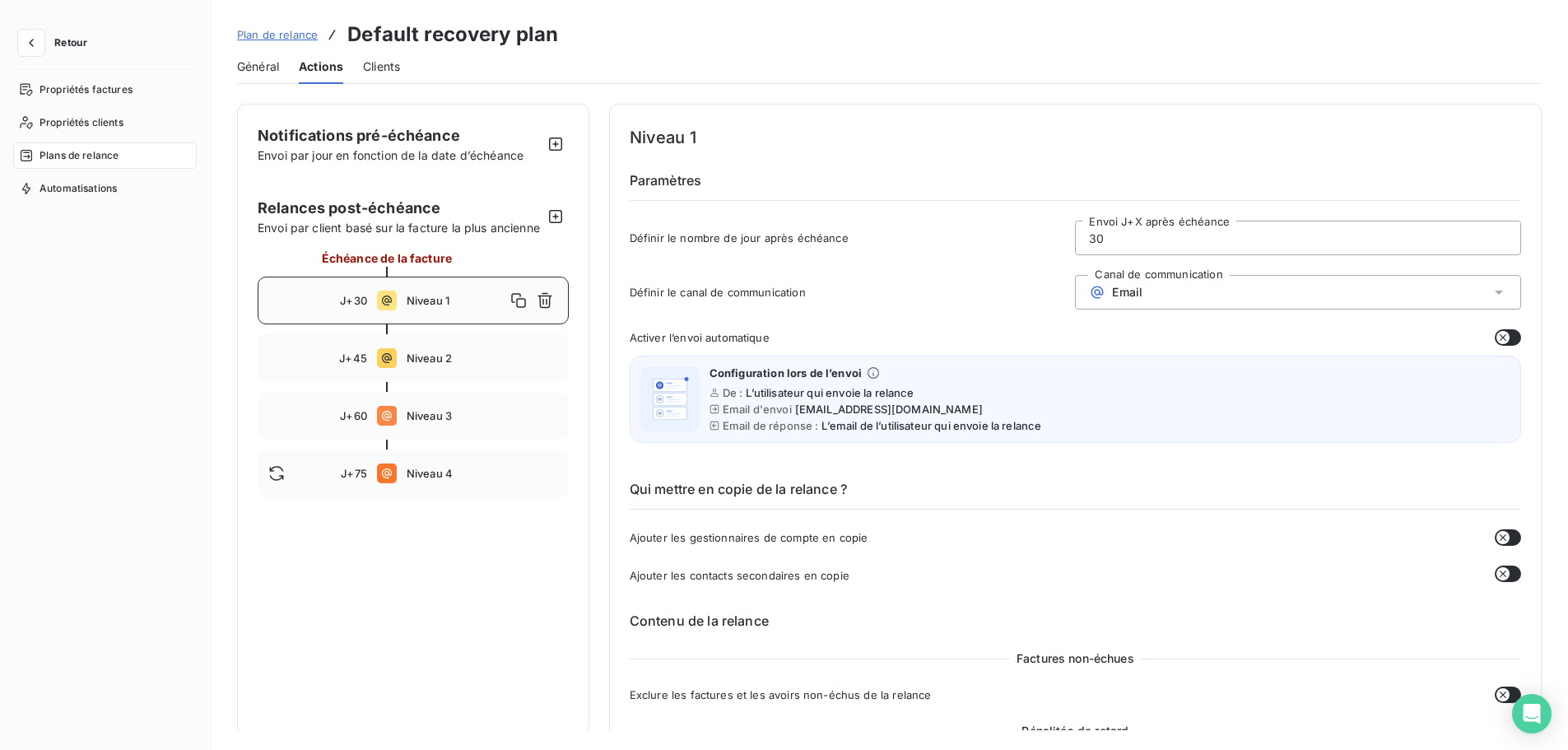
click at [257, 69] on span "Général" at bounding box center [257, 66] width 42 height 16
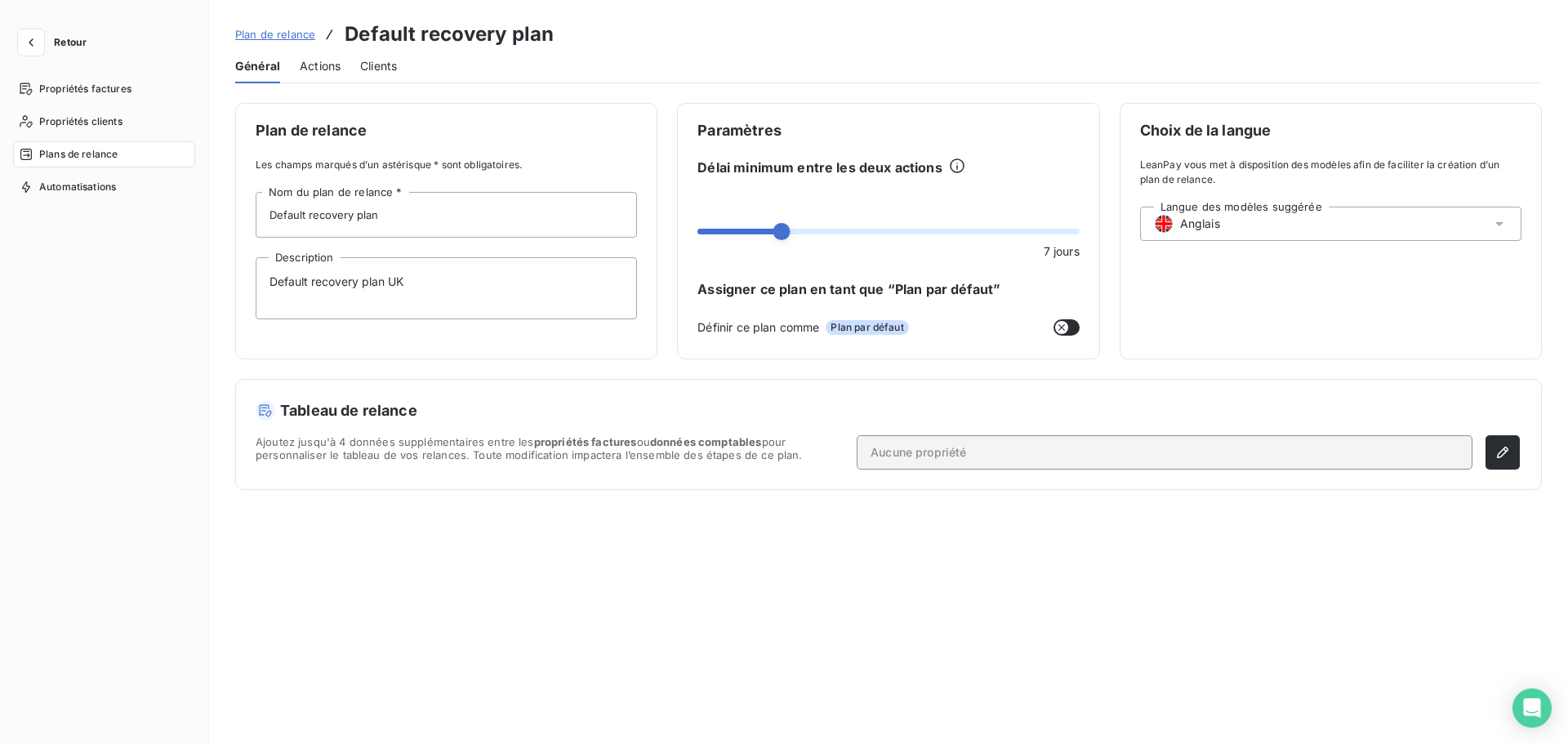
click at [281, 35] on span "Plan de relance" at bounding box center [275, 35] width 80 height 13
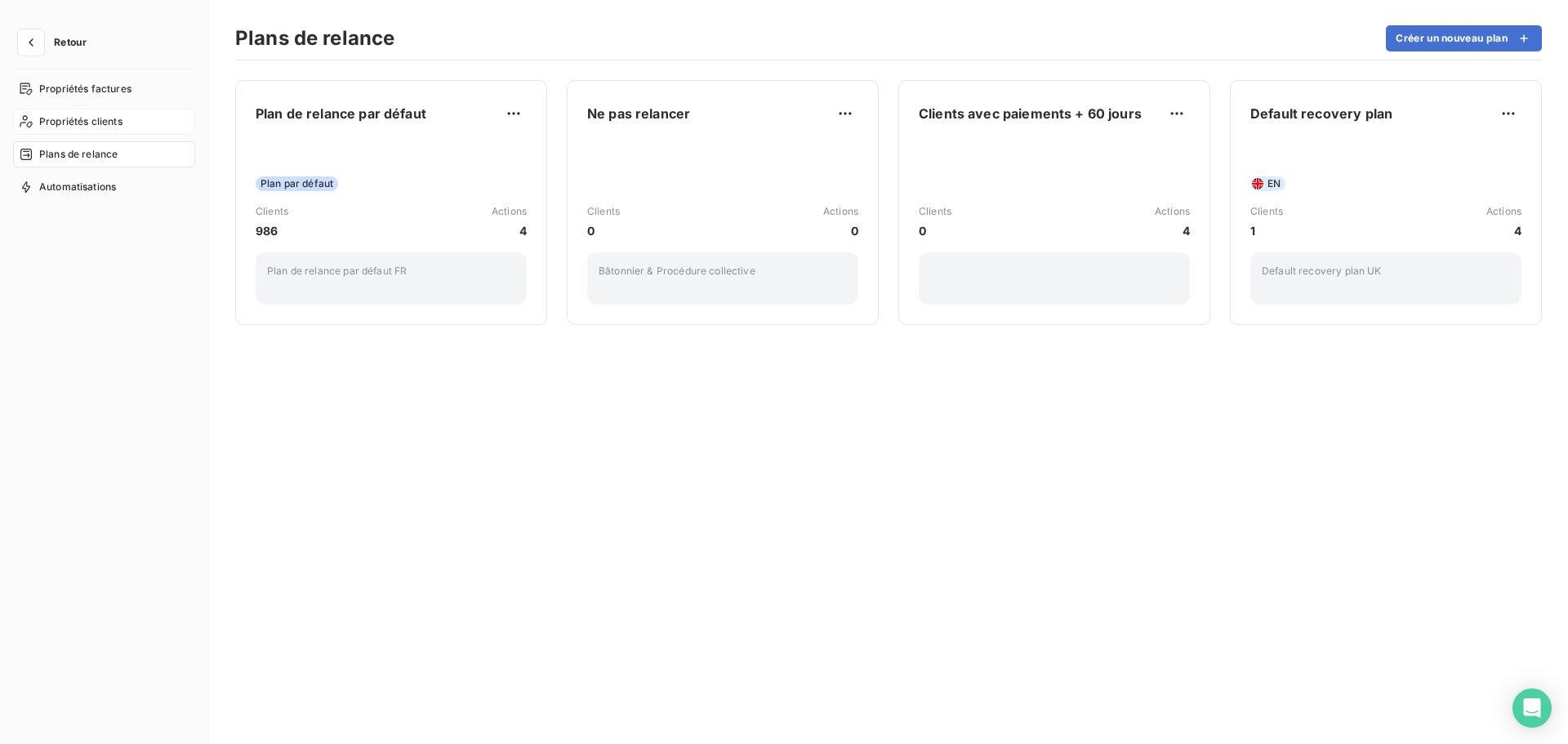
click at [96, 119] on span "Propriétés clients" at bounding box center [81, 121] width 83 height 14
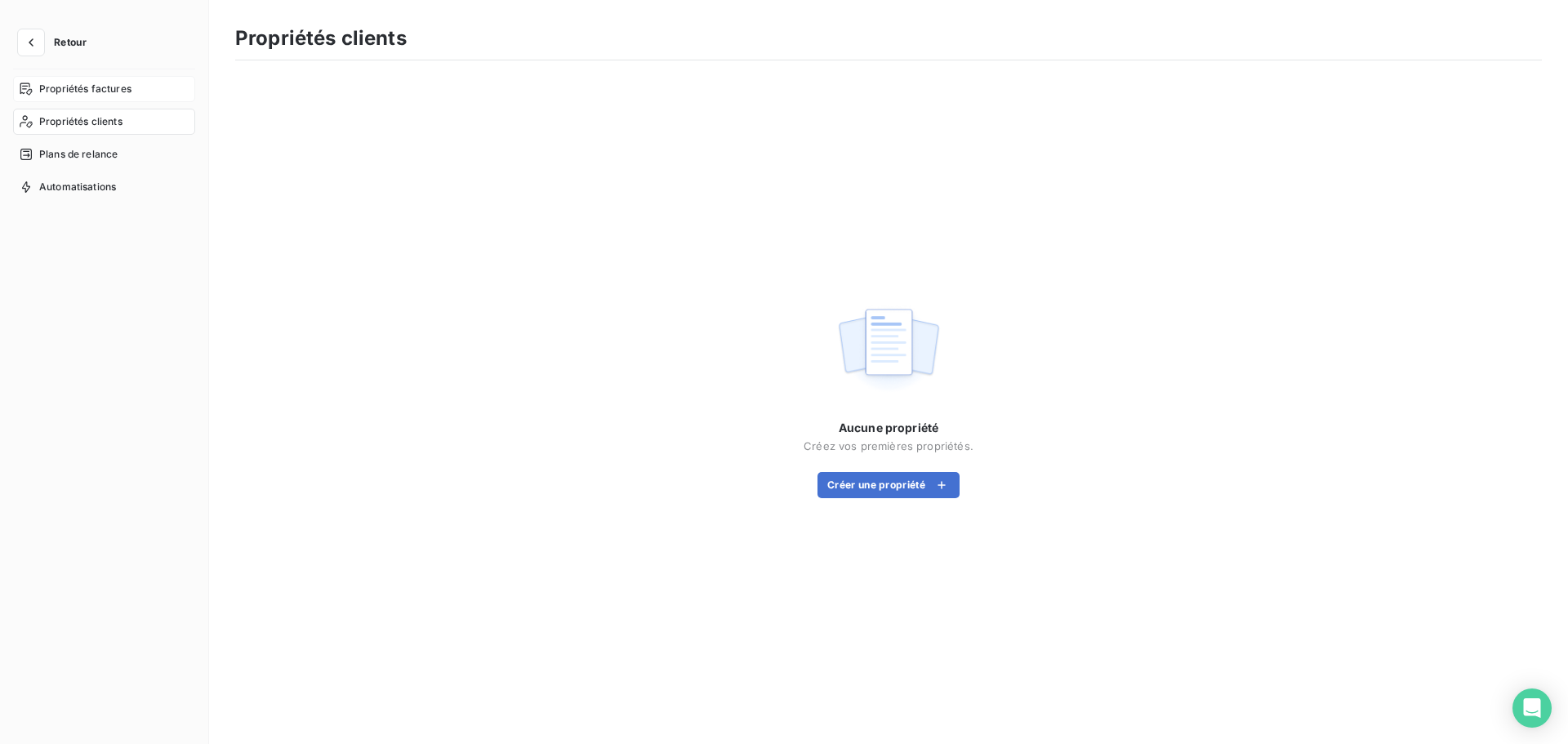
click at [111, 87] on span "Propriétés factures" at bounding box center [86, 88] width 93 height 14
click at [899, 482] on button "Créer une propriété" at bounding box center [888, 484] width 142 height 26
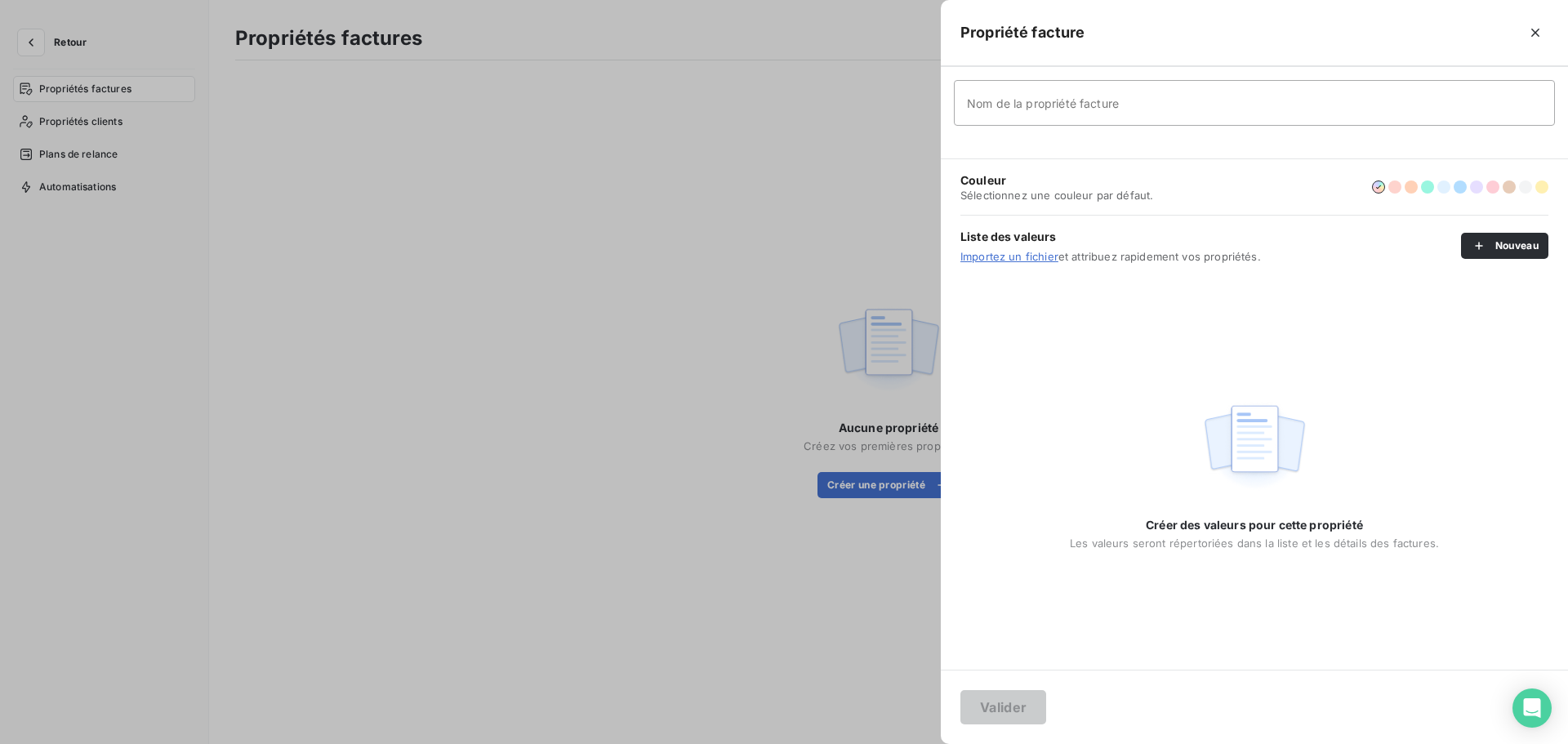
click at [645, 195] on div at bounding box center [784, 372] width 1568 height 744
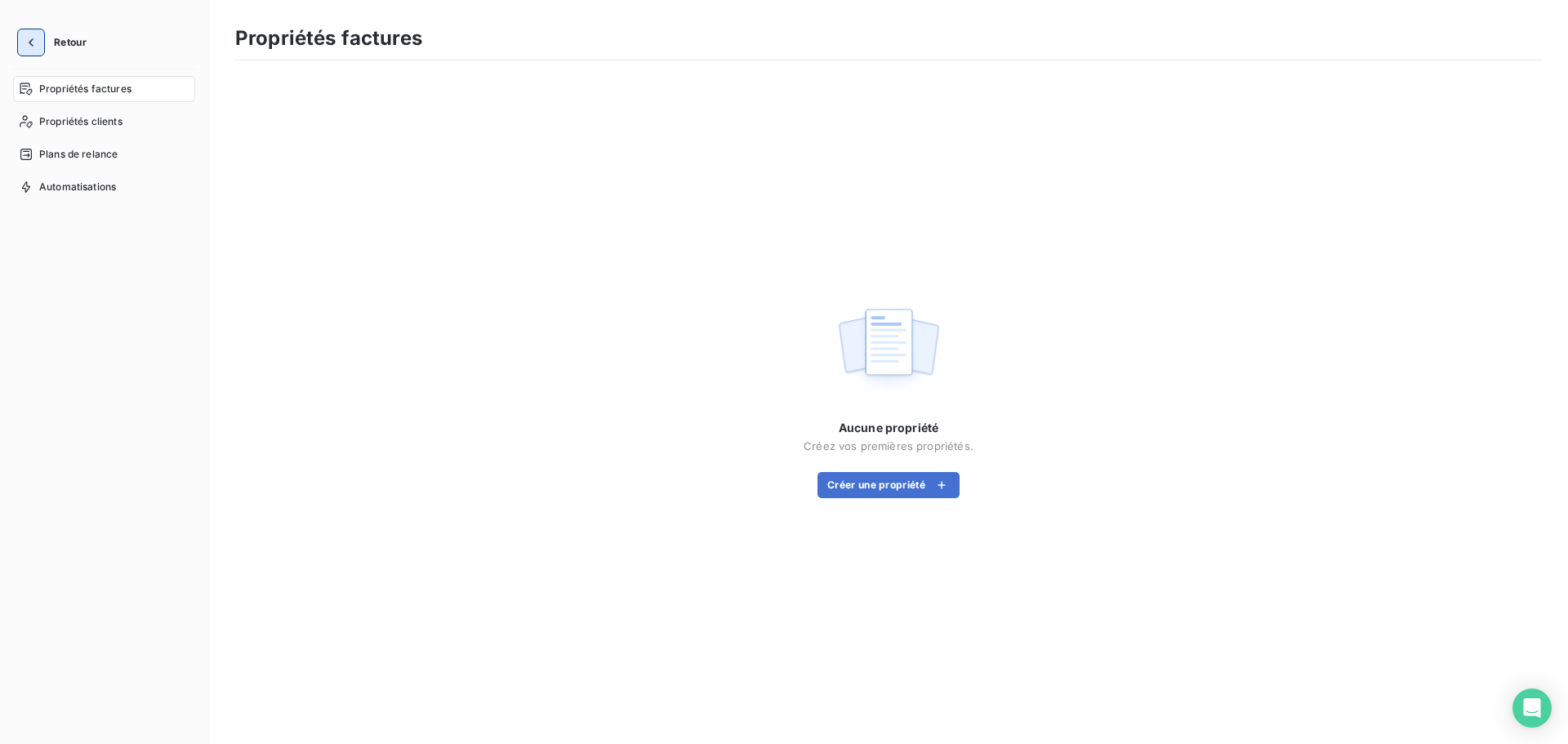
click at [31, 45] on icon "button" at bounding box center [31, 43] width 5 height 8
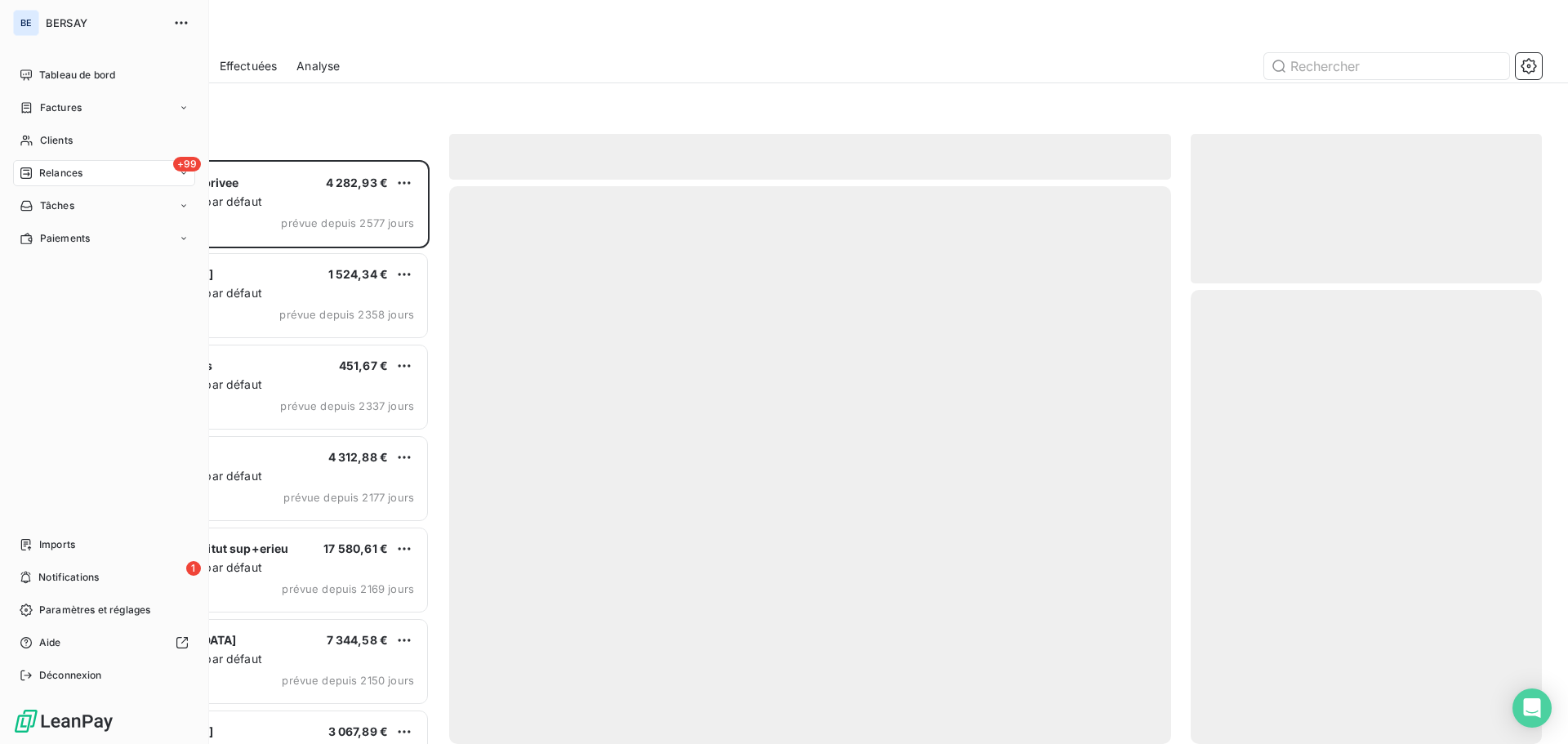
scroll to position [571, 339]
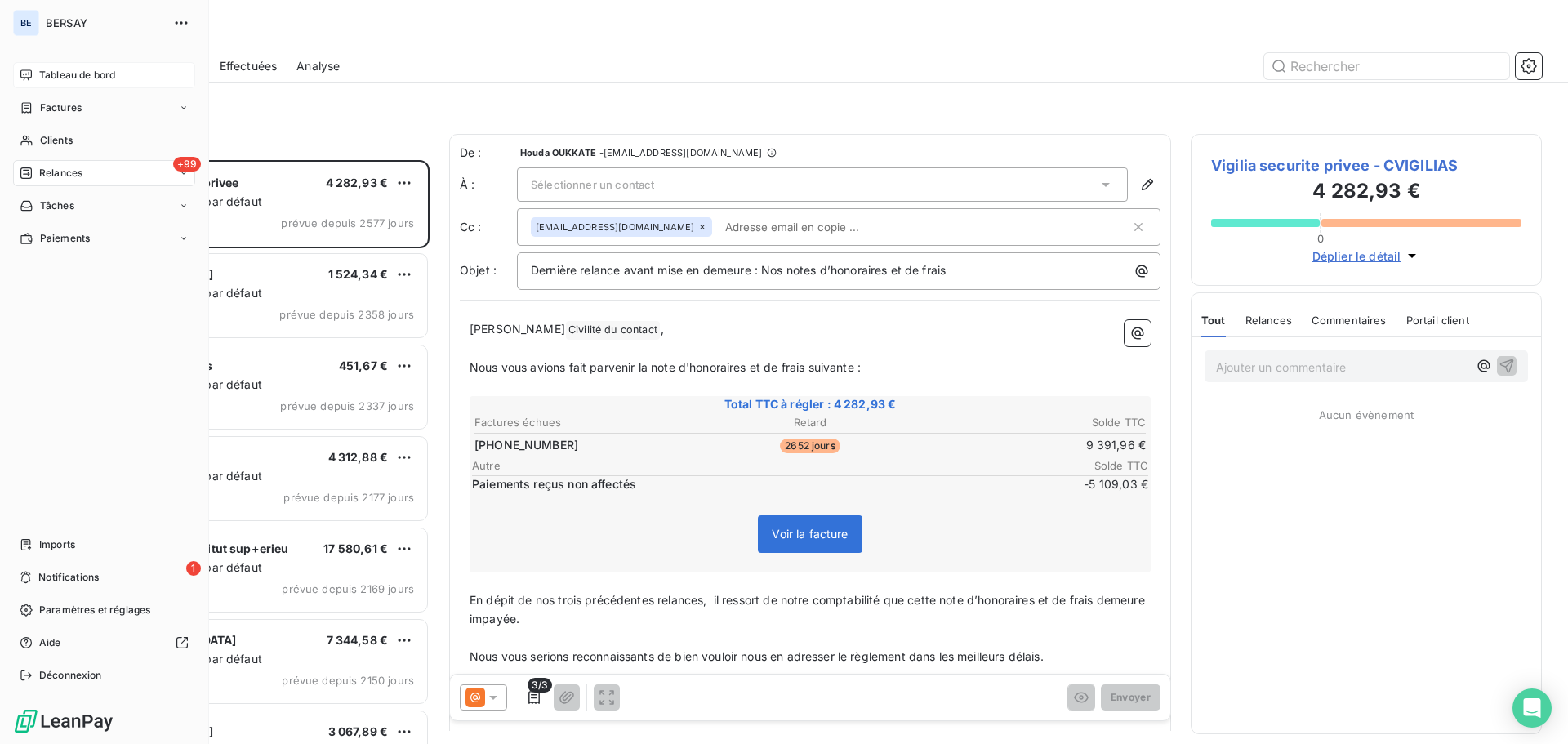
click at [69, 66] on div "Tableau de bord" at bounding box center [104, 75] width 182 height 26
